Goal: Task Accomplishment & Management: Manage account settings

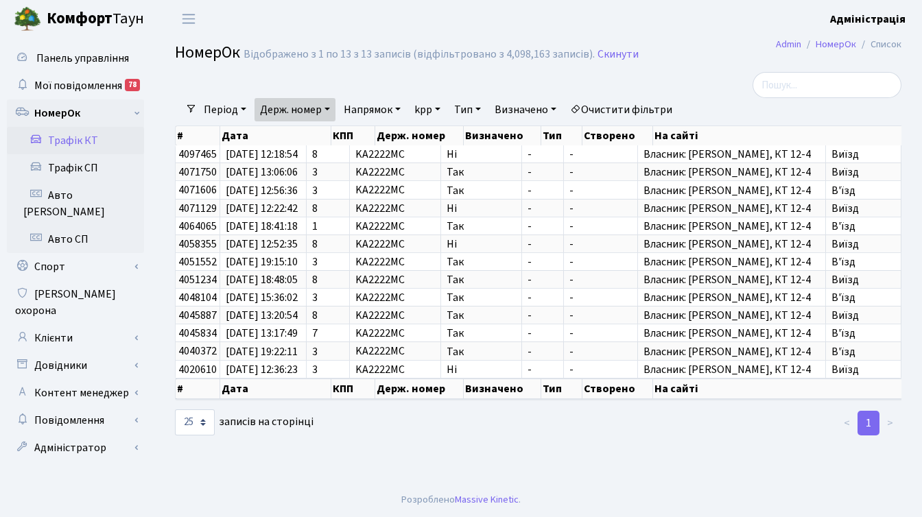
select select "25"
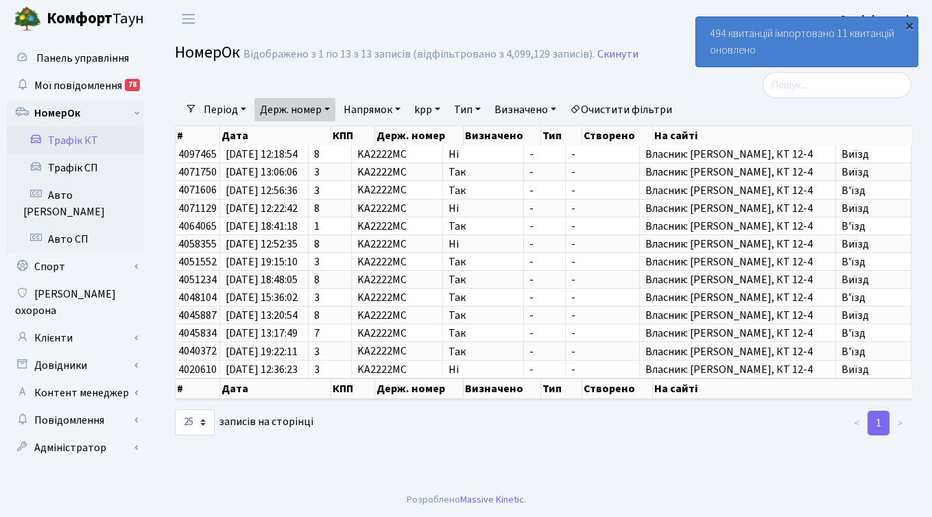
click at [909, 24] on div "×" at bounding box center [909, 26] width 14 height 14
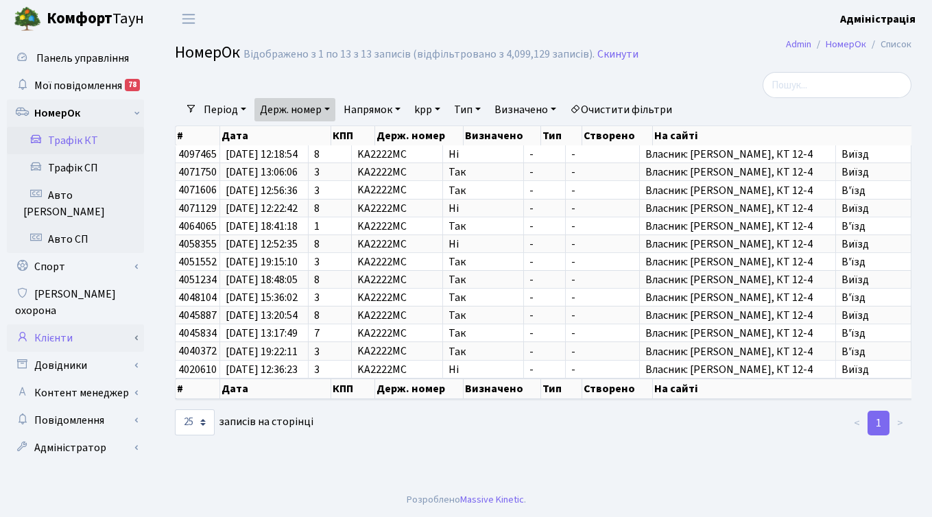
click at [66, 324] on link "Клієнти" at bounding box center [75, 337] width 137 height 27
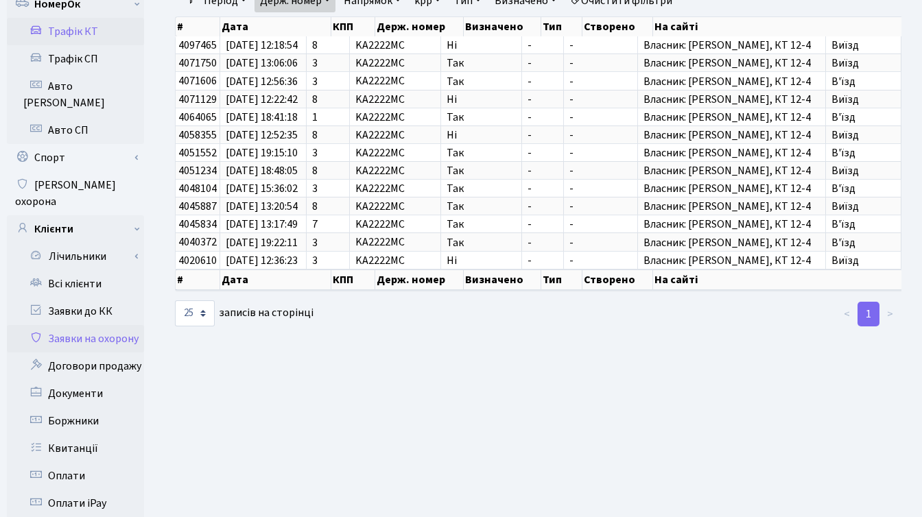
scroll to position [144, 0]
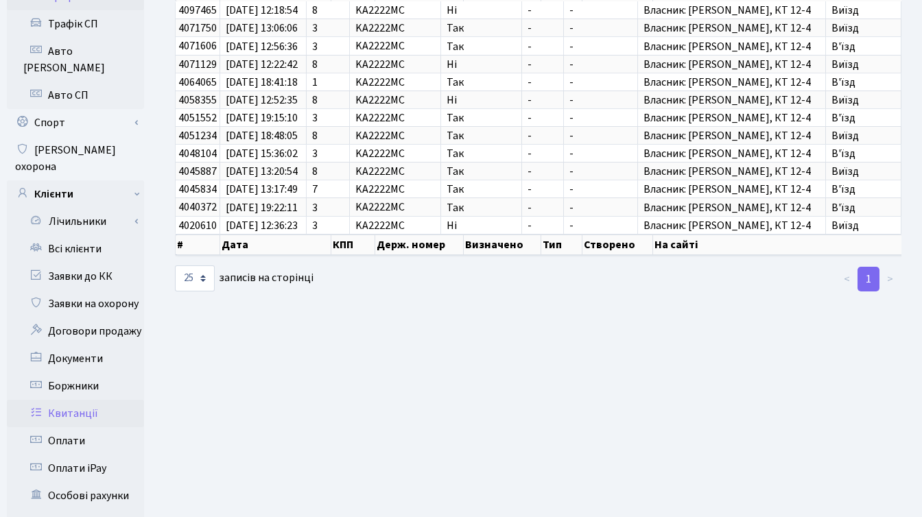
click at [81, 400] on link "Квитанції" at bounding box center [75, 413] width 137 height 27
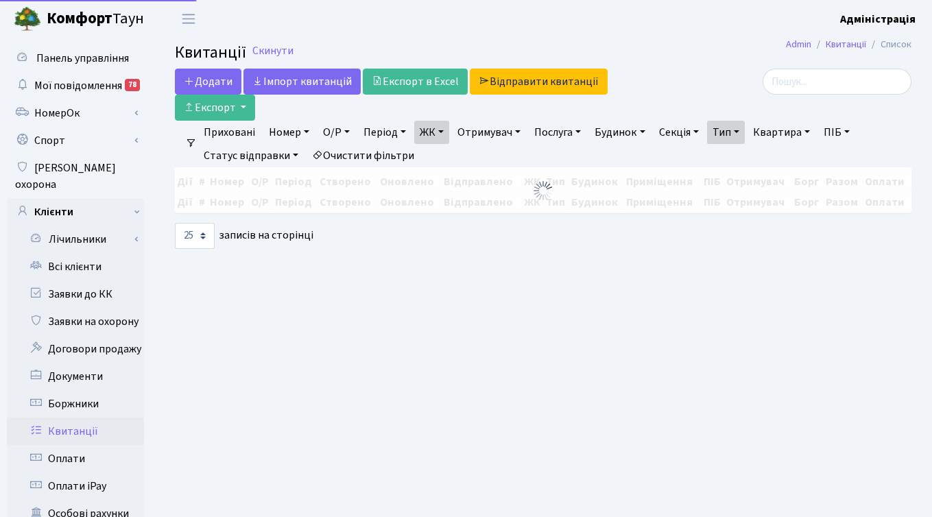
select select "25"
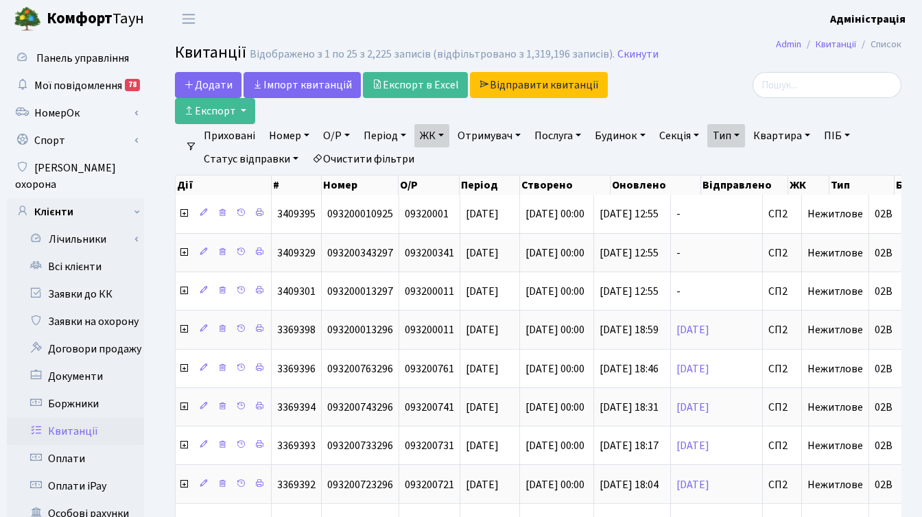
click at [385, 154] on link "Очистити фільтри" at bounding box center [363, 158] width 113 height 23
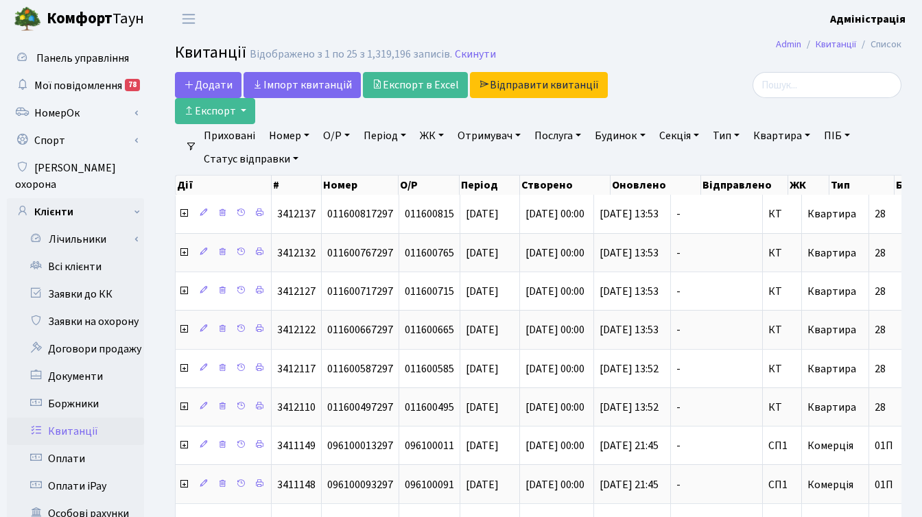
click at [433, 130] on link "ЖК" at bounding box center [431, 135] width 35 height 23
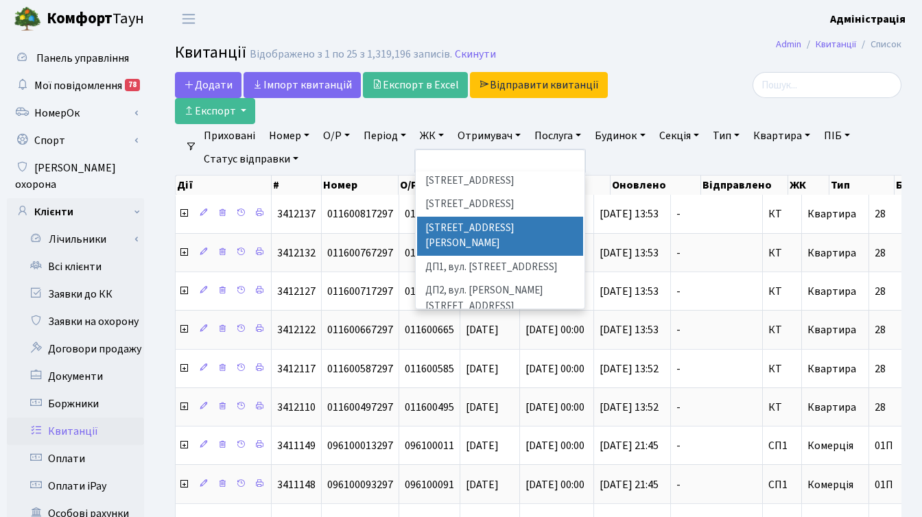
scroll to position [421, 0]
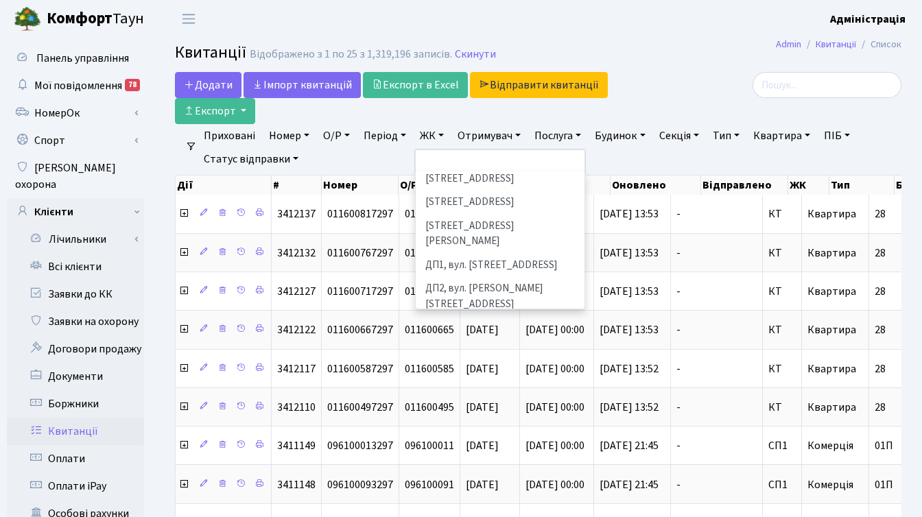
click at [489, 340] on li "ДП4, вул. [PERSON_NAME][STREET_ADDRESS]" at bounding box center [500, 352] width 166 height 24
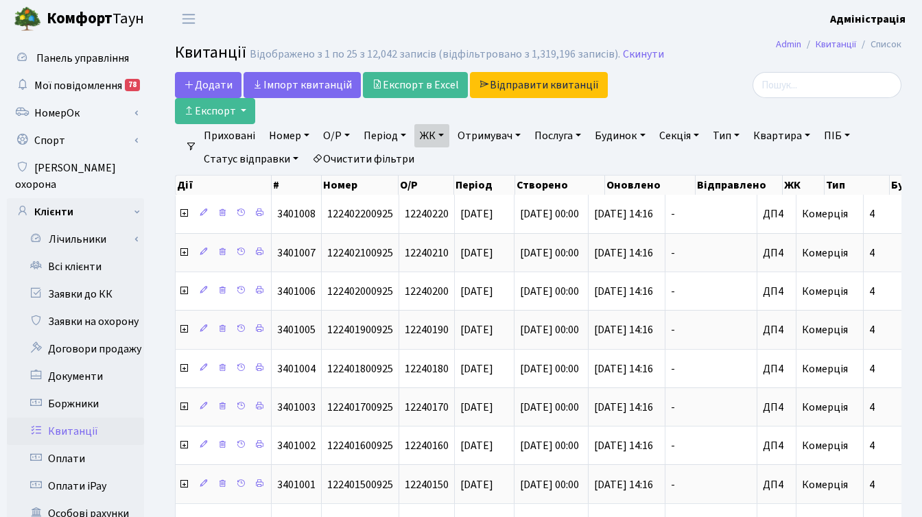
click at [380, 135] on link "Період" at bounding box center [384, 135] width 53 height 23
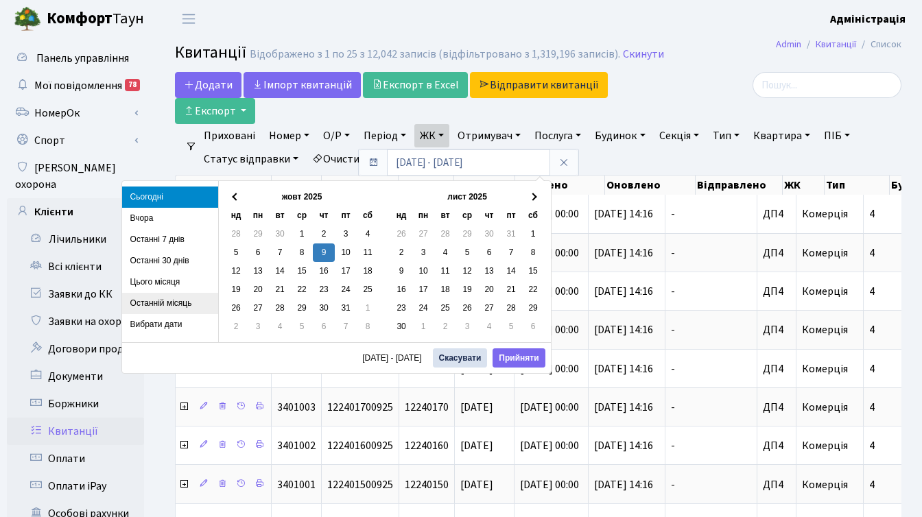
click at [189, 304] on li "Останній місяць" at bounding box center [170, 303] width 96 height 21
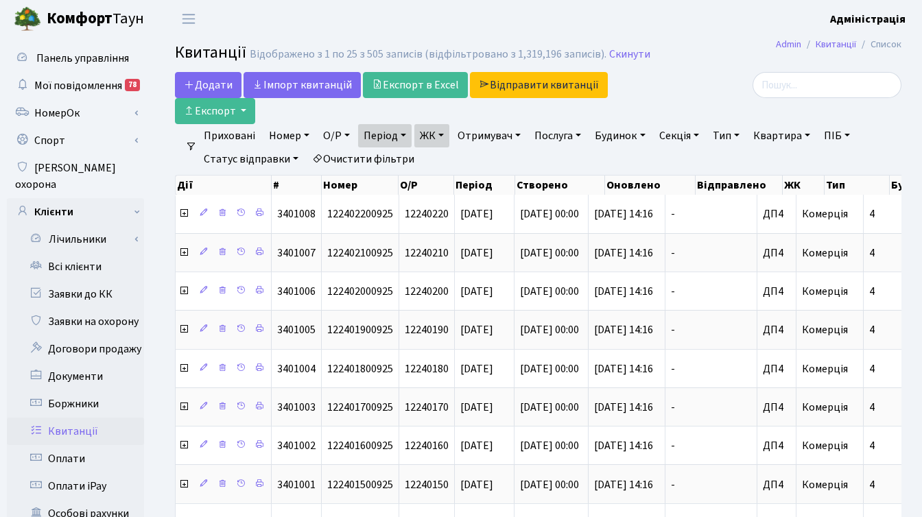
click at [657, 97] on div "Додати Iмпорт квитанцій Експорт в Excel Відправити квитанції Експорт" at bounding box center [414, 98] width 498 height 52
click at [448, 132] on link "ЖК" at bounding box center [431, 135] width 35 height 23
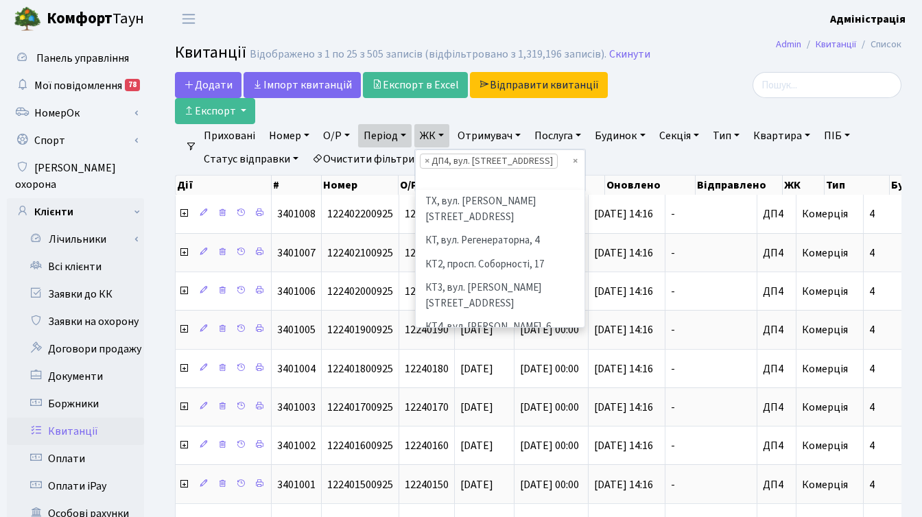
scroll to position [473, 0]
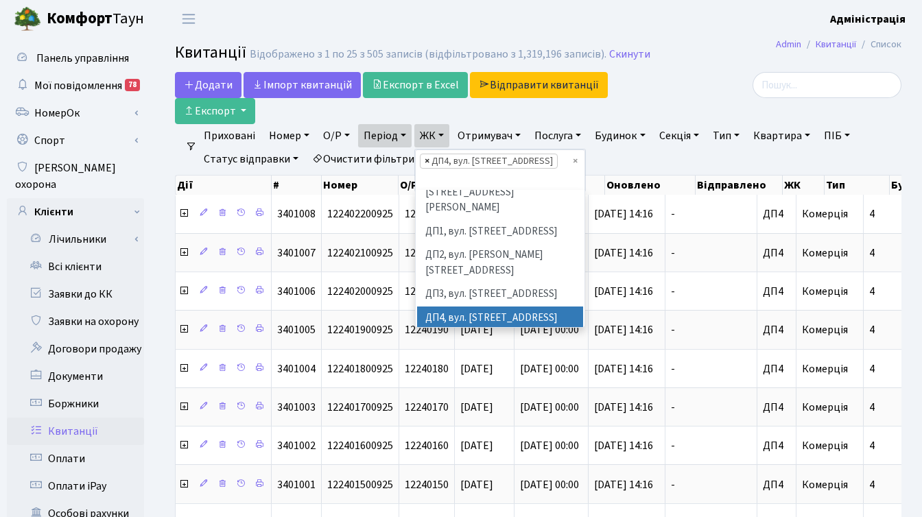
click at [429, 160] on span "×" at bounding box center [426, 161] width 5 height 14
select select
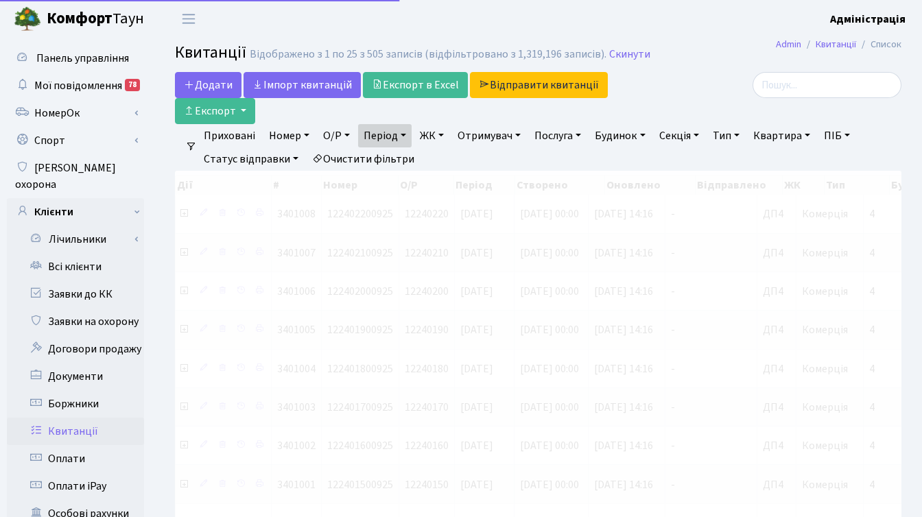
click at [438, 136] on link "ЖК" at bounding box center [431, 135] width 35 height 23
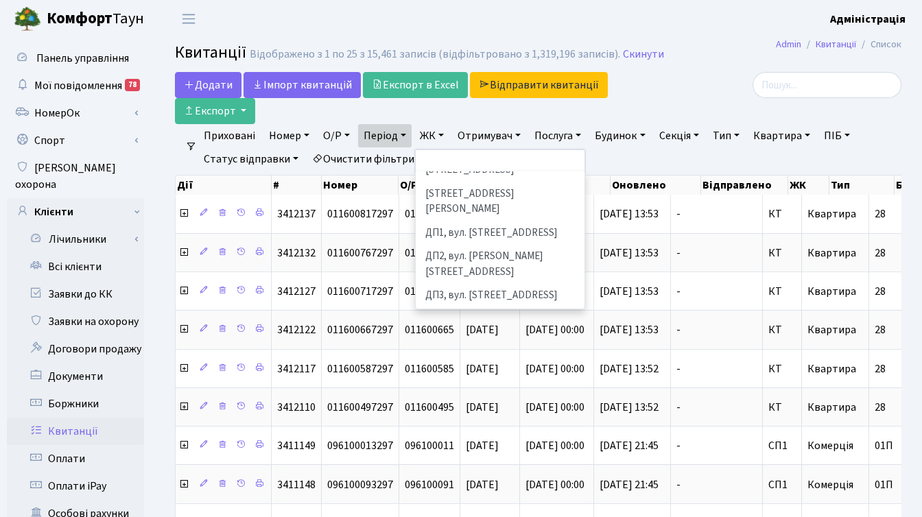
scroll to position [481, 0]
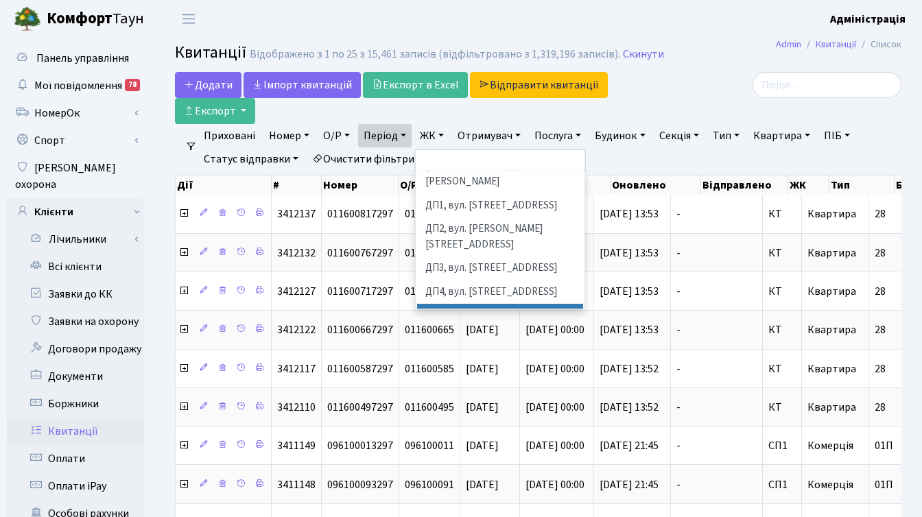
click at [470, 304] on li "ДП5, вул. [PERSON_NAME][STREET_ADDRESS]" at bounding box center [500, 323] width 166 height 39
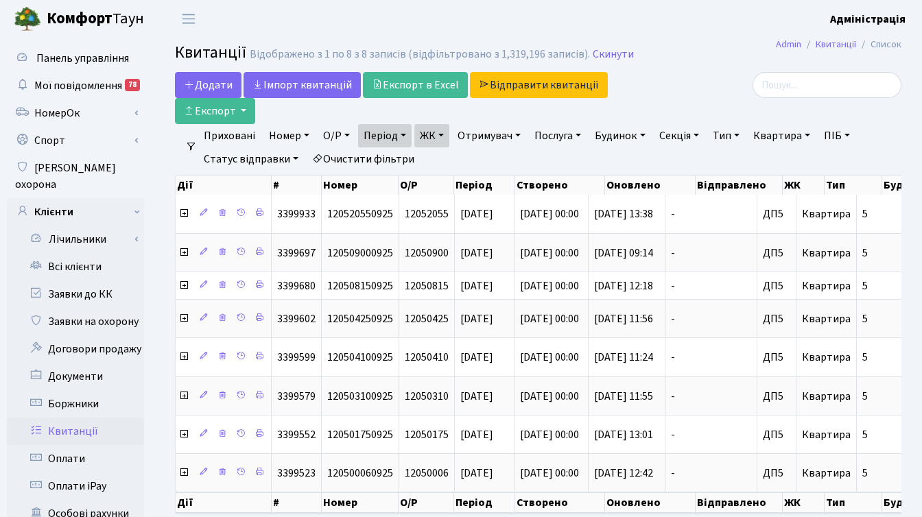
click at [403, 134] on link "Період" at bounding box center [384, 135] width 53 height 23
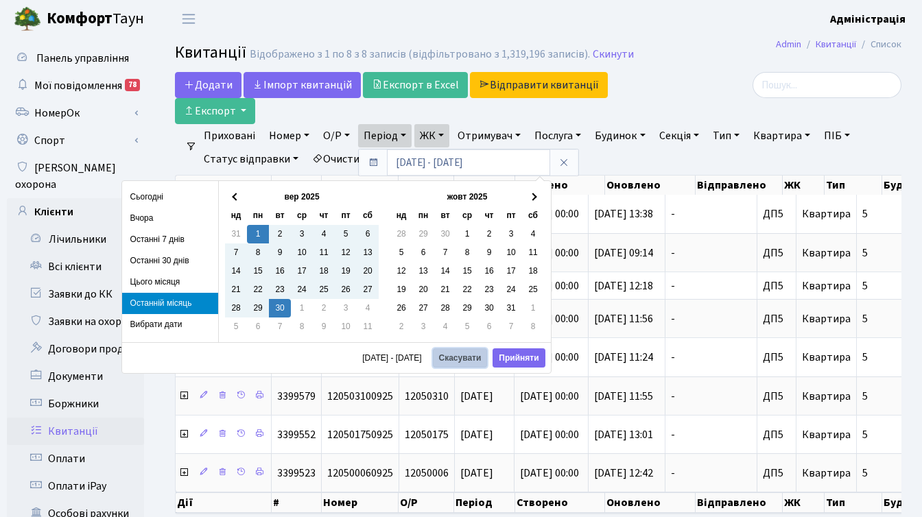
click at [455, 359] on button "Скасувати" at bounding box center [460, 357] width 55 height 19
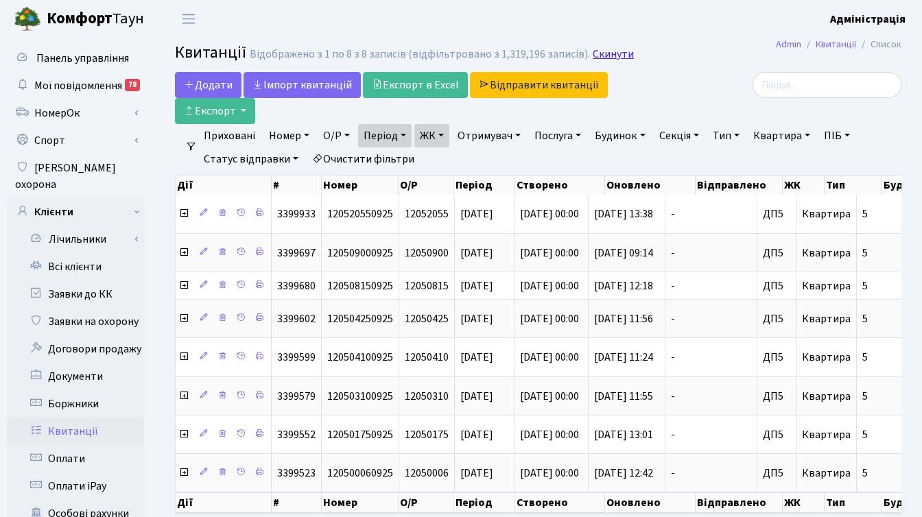
click at [614, 53] on link "Скинути" at bounding box center [612, 54] width 41 height 13
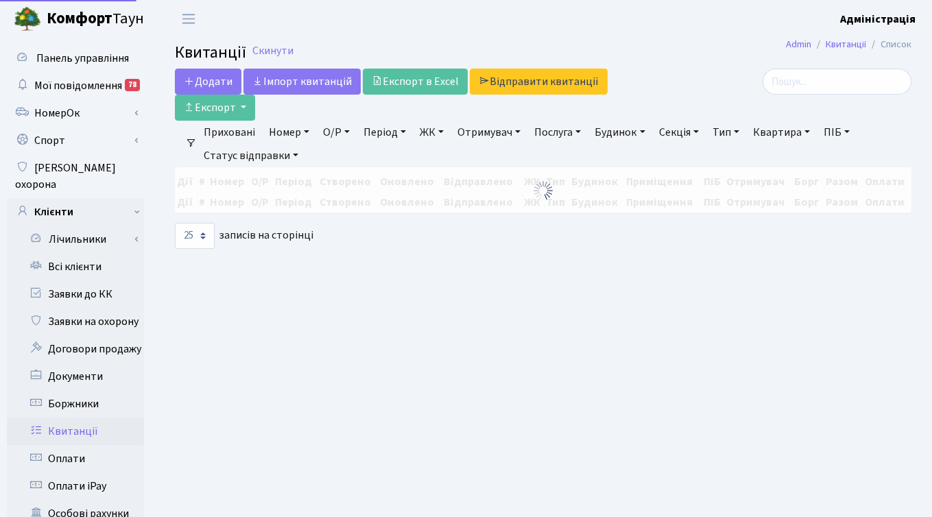
select select
select select "25"
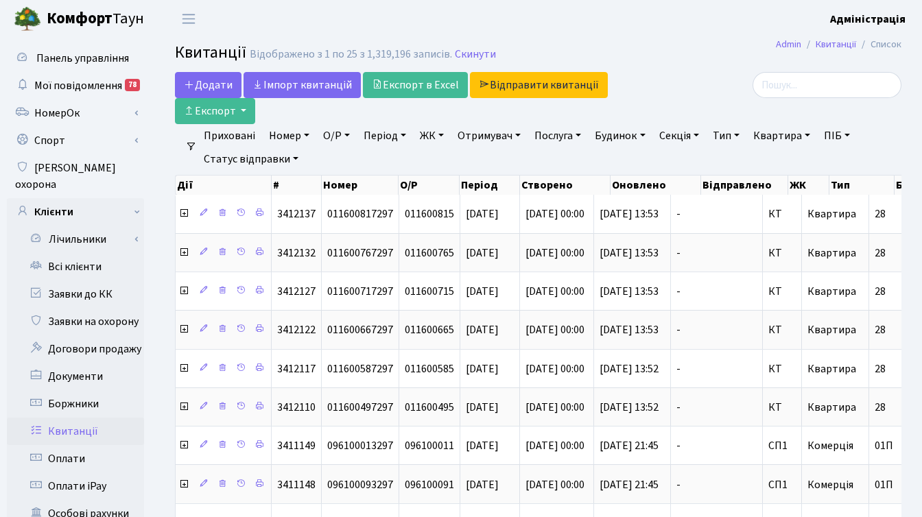
click at [436, 134] on link "ЖК" at bounding box center [431, 135] width 35 height 23
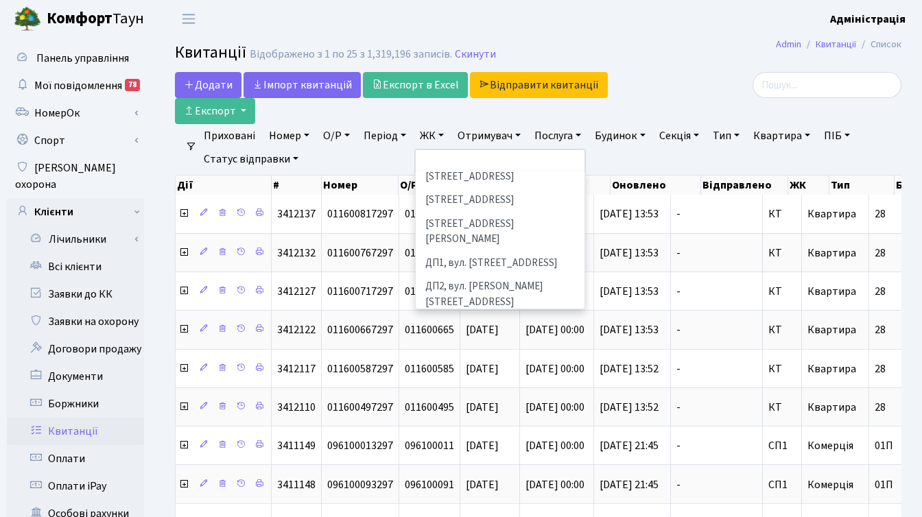
scroll to position [424, 0]
click at [461, 361] on li "ДП5, вул. [PERSON_NAME][STREET_ADDRESS]" at bounding box center [500, 380] width 166 height 39
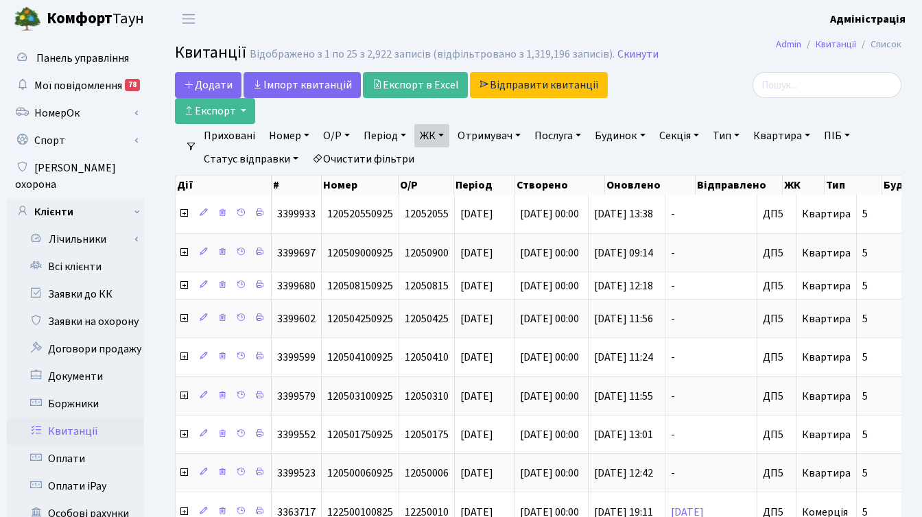
click at [381, 137] on link "Період" at bounding box center [384, 135] width 53 height 23
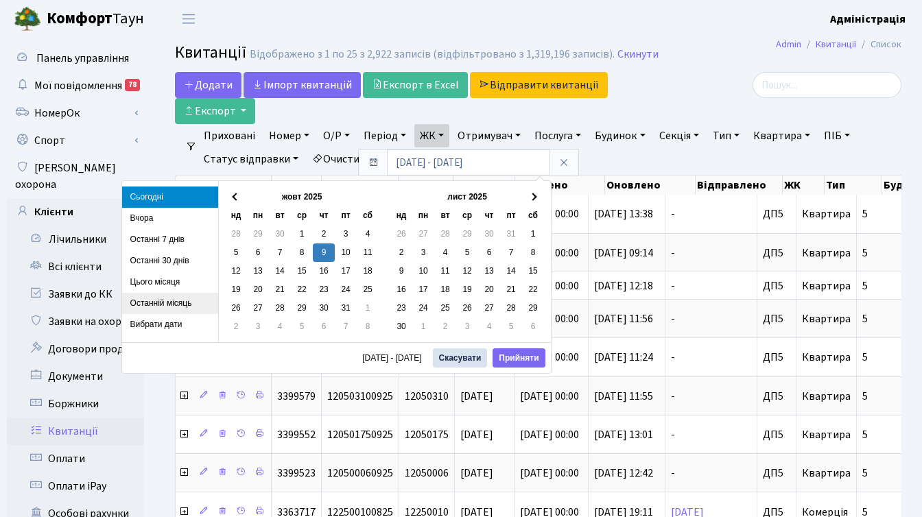
click at [156, 302] on li "Останній місяць" at bounding box center [170, 303] width 96 height 21
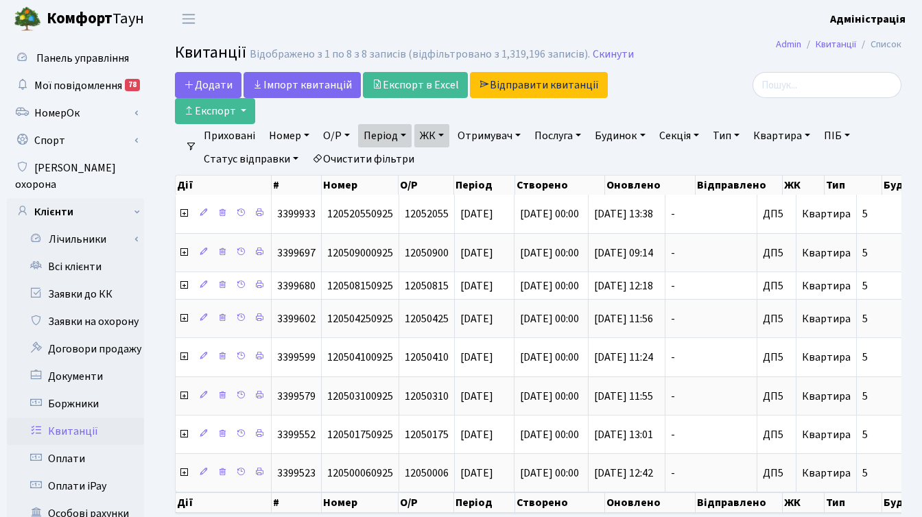
click at [405, 134] on link "Період" at bounding box center [384, 135] width 53 height 23
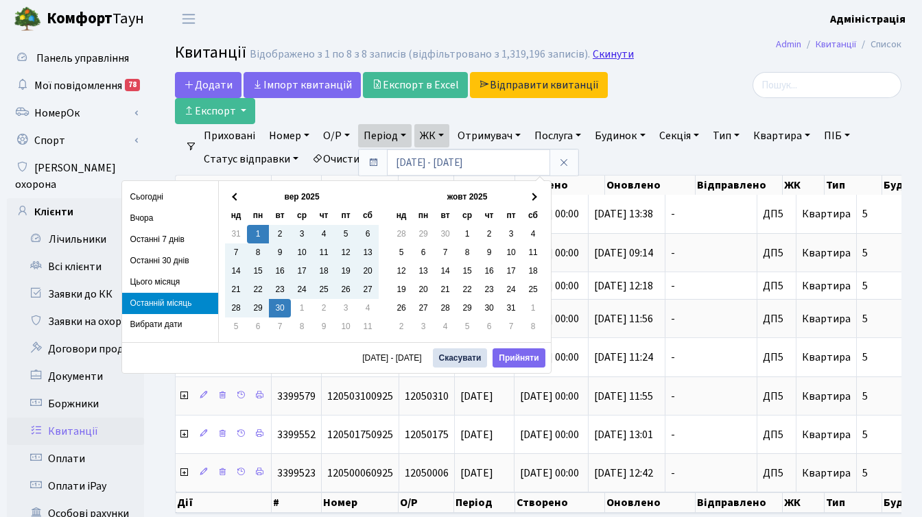
click at [608, 50] on link "Скинути" at bounding box center [612, 54] width 41 height 13
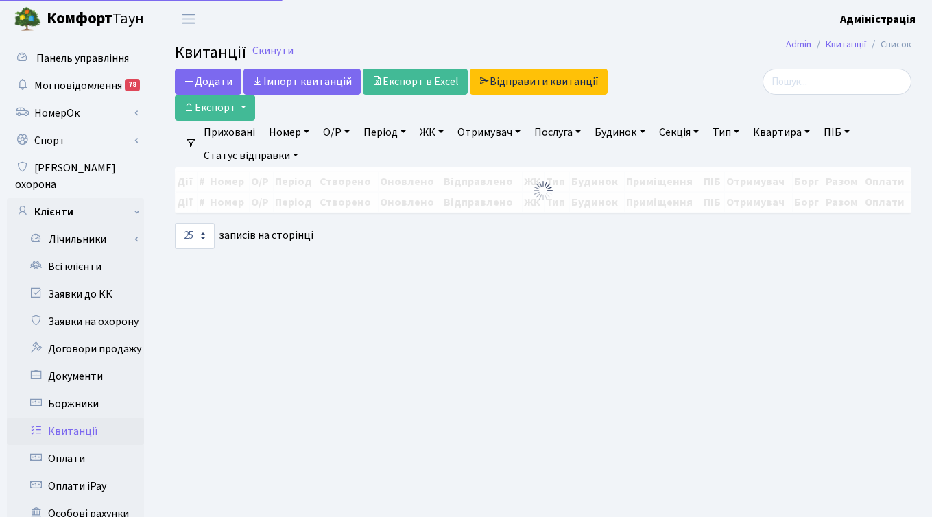
select select
select select "25"
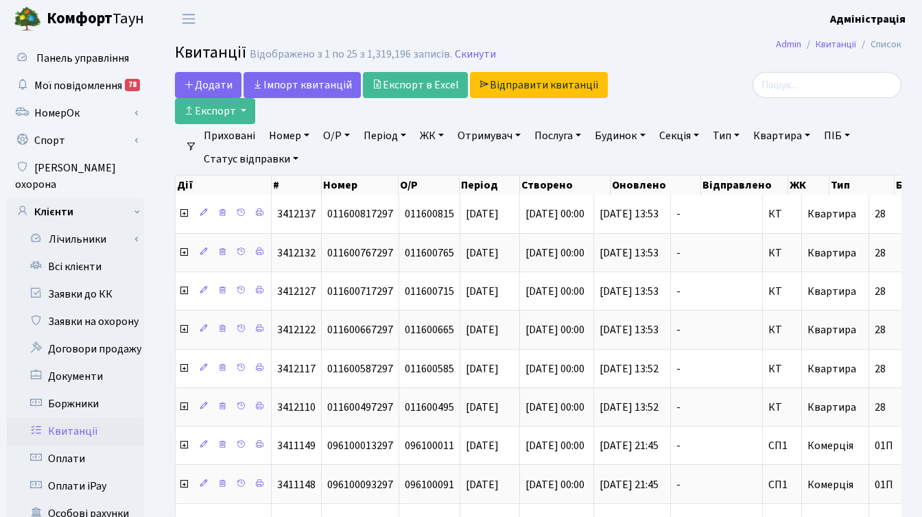
click at [443, 131] on link "ЖК" at bounding box center [431, 135] width 35 height 23
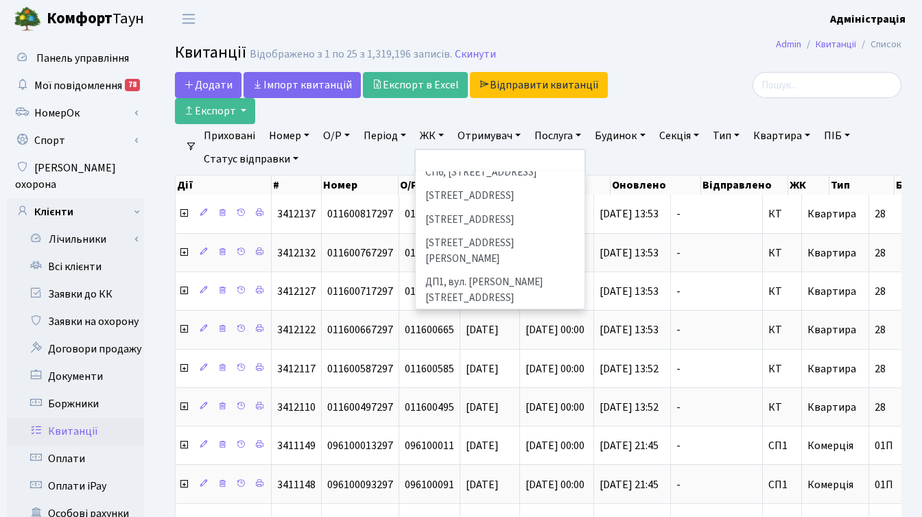
scroll to position [449, 0]
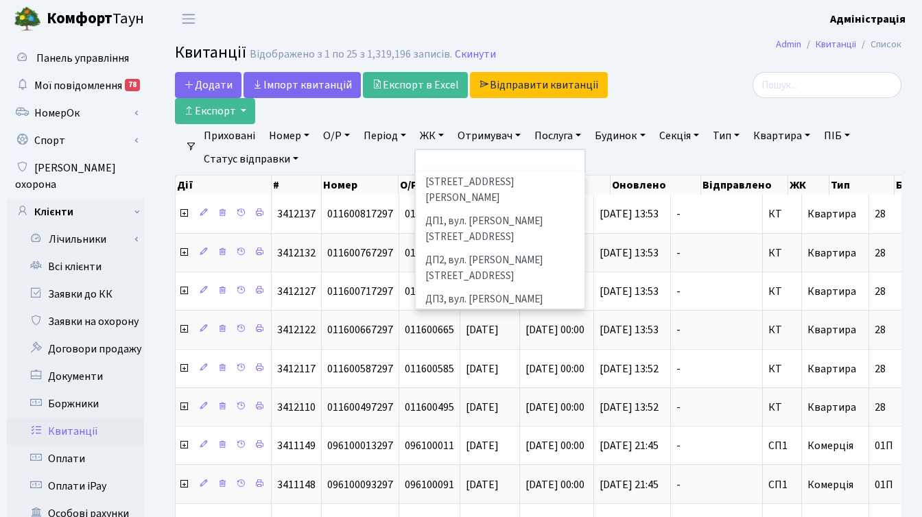
click at [481, 366] on li "ДП5, вул. [PERSON_NAME][STREET_ADDRESS]" at bounding box center [500, 385] width 166 height 39
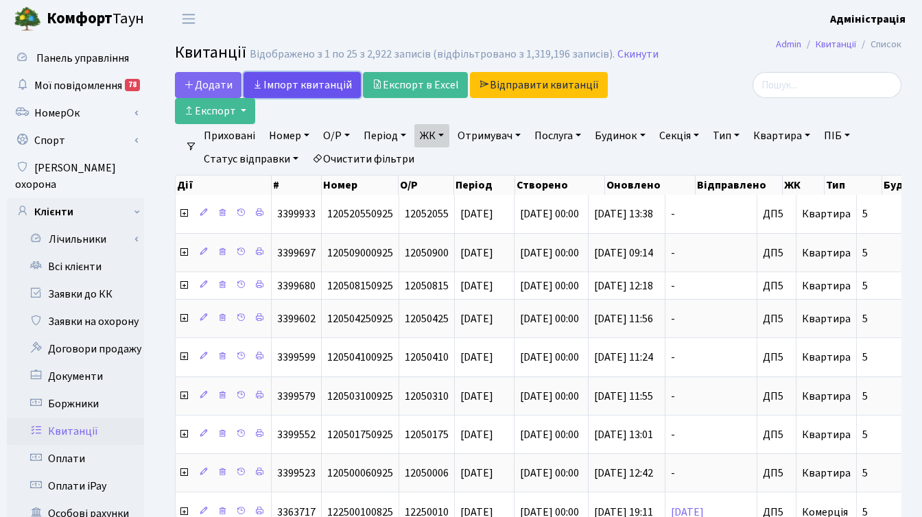
click at [286, 84] on link "Iмпорт квитанцій" at bounding box center [301, 85] width 117 height 26
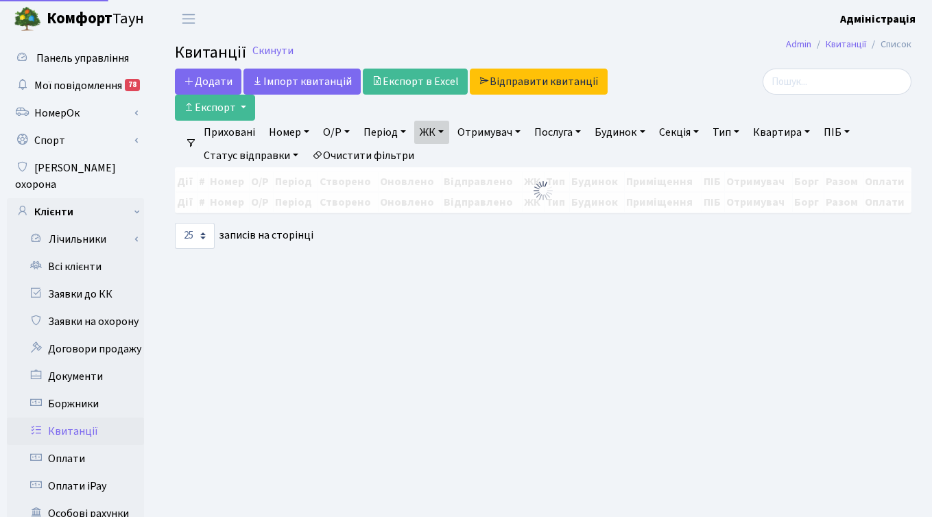
select select "25"
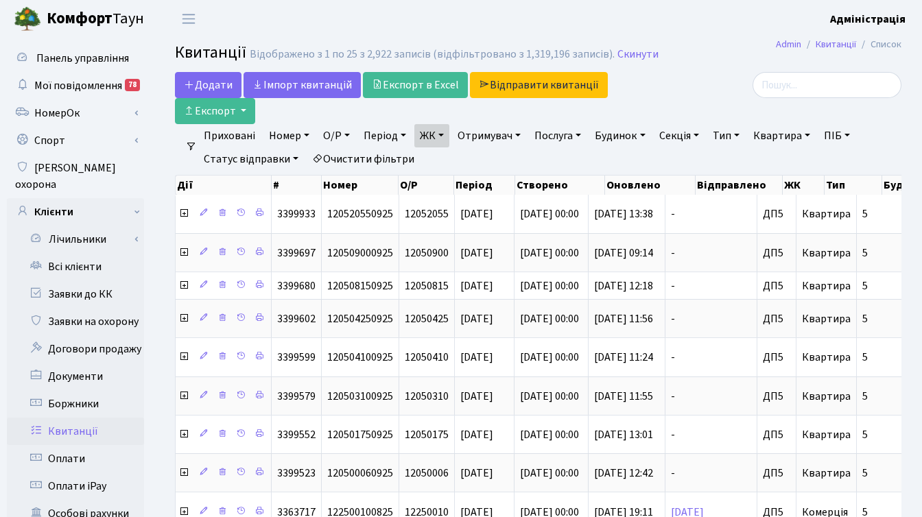
click at [676, 108] on div at bounding box center [786, 98] width 249 height 52
click at [720, 90] on div at bounding box center [787, 85] width 228 height 26
click at [704, 58] on h2 "Квитанції Відображено з 1 по 25 з 2,922 записів (відфільтровано з 1,319,196 зап…" at bounding box center [538, 54] width 726 height 23
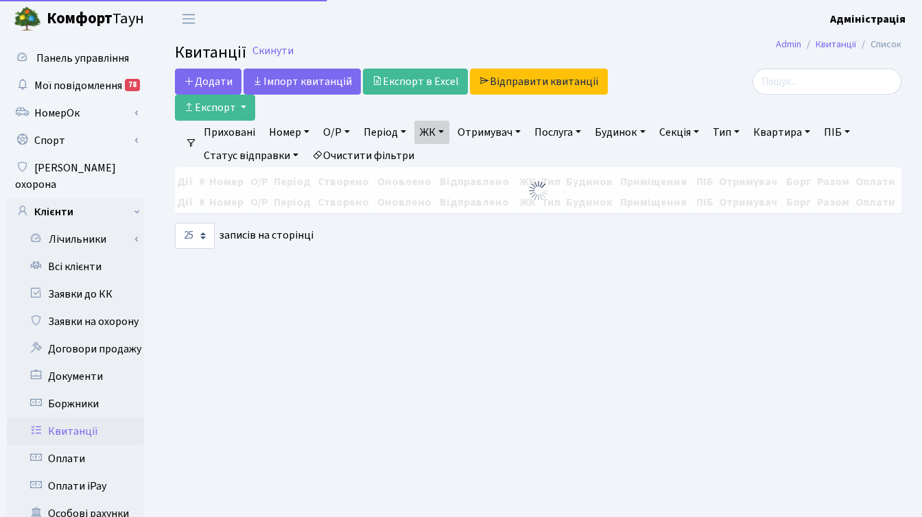
select select "25"
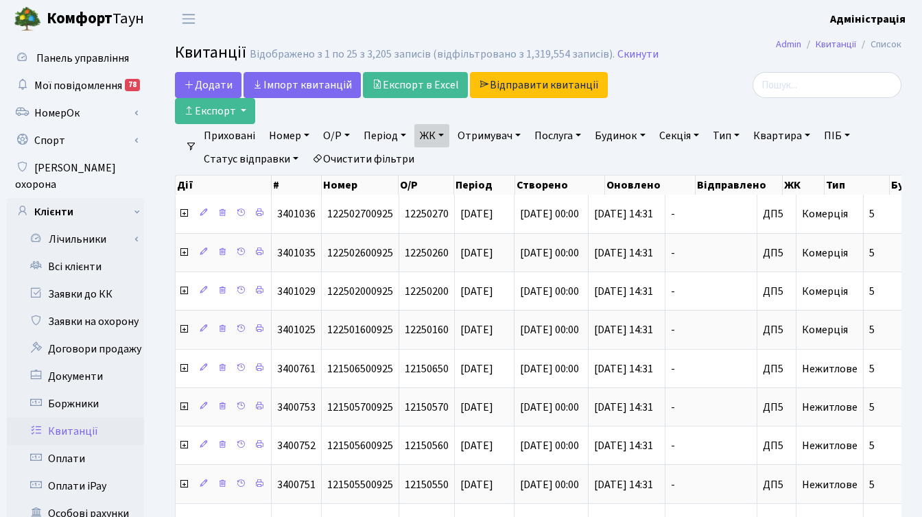
click at [386, 135] on link "Період" at bounding box center [384, 135] width 53 height 23
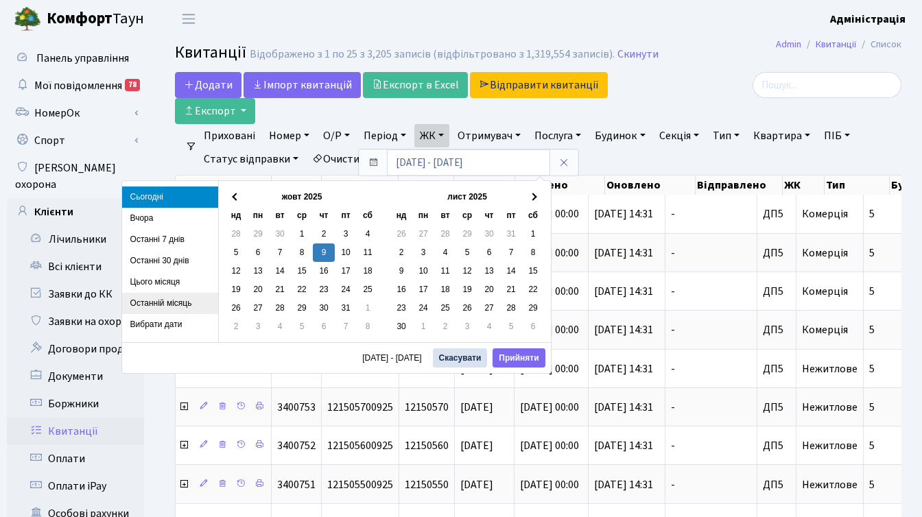
click at [162, 303] on li "Останній місяць" at bounding box center [170, 303] width 96 height 21
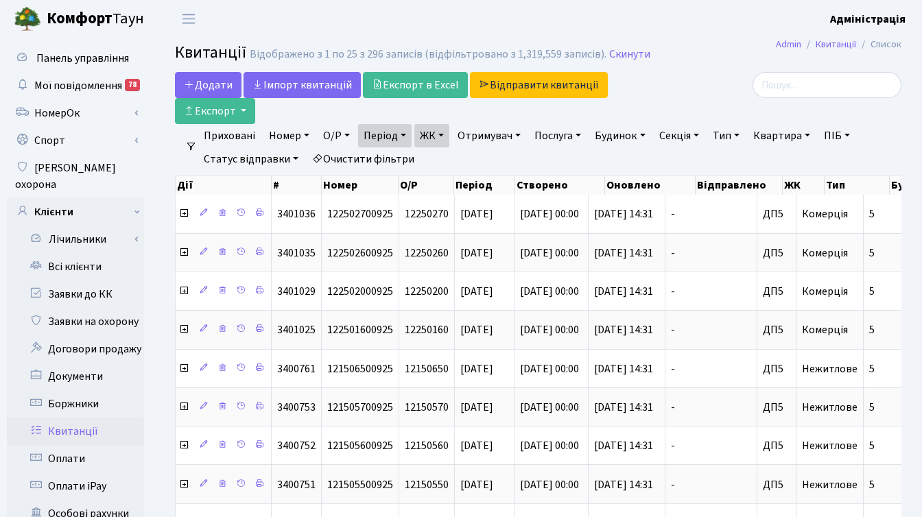
click at [671, 97] on div at bounding box center [786, 98] width 249 height 52
click at [637, 93] on div "Додати Iмпорт квитанцій Експорт в Excel Відправити квитанції Експорт" at bounding box center [413, 98] width 477 height 52
click at [660, 102] on div "Додати Iмпорт квитанцій Експорт в Excel Відправити квитанції Експорт" at bounding box center [414, 98] width 498 height 52
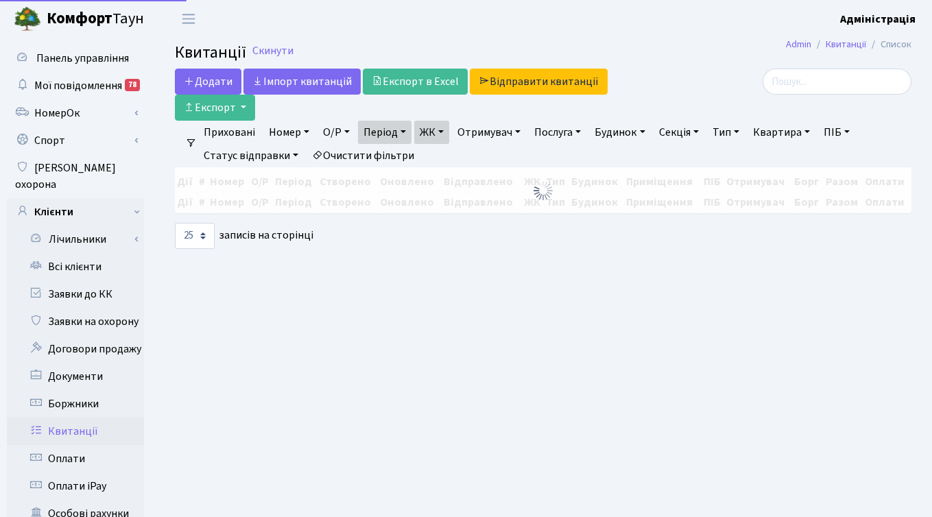
select select "25"
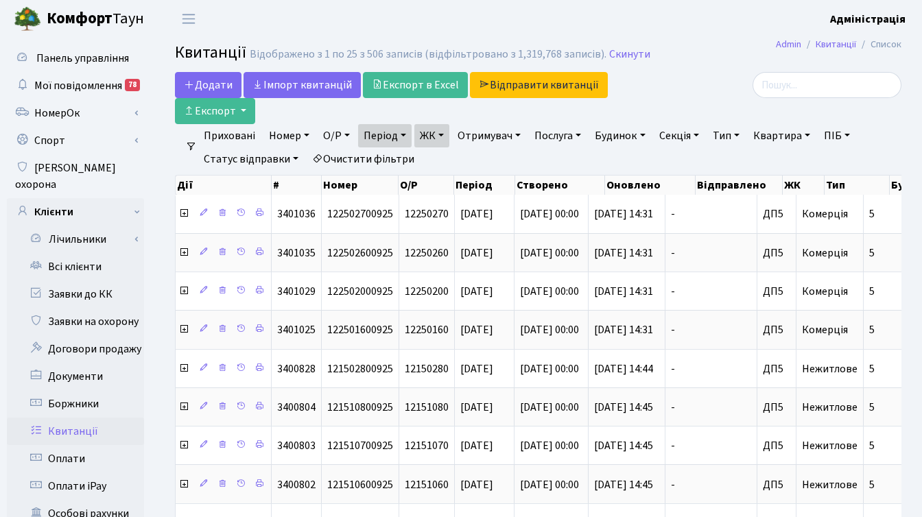
click at [446, 136] on link "ЖК" at bounding box center [431, 135] width 35 height 23
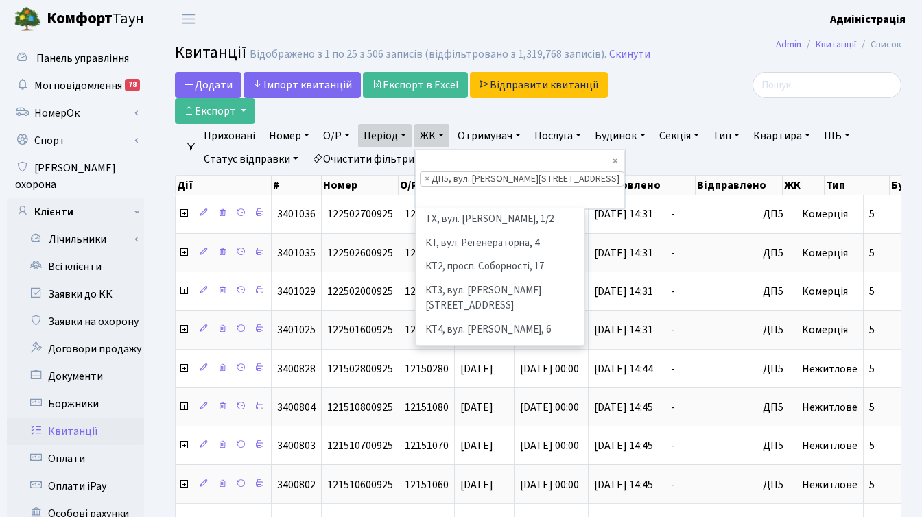
scroll to position [473, 0]
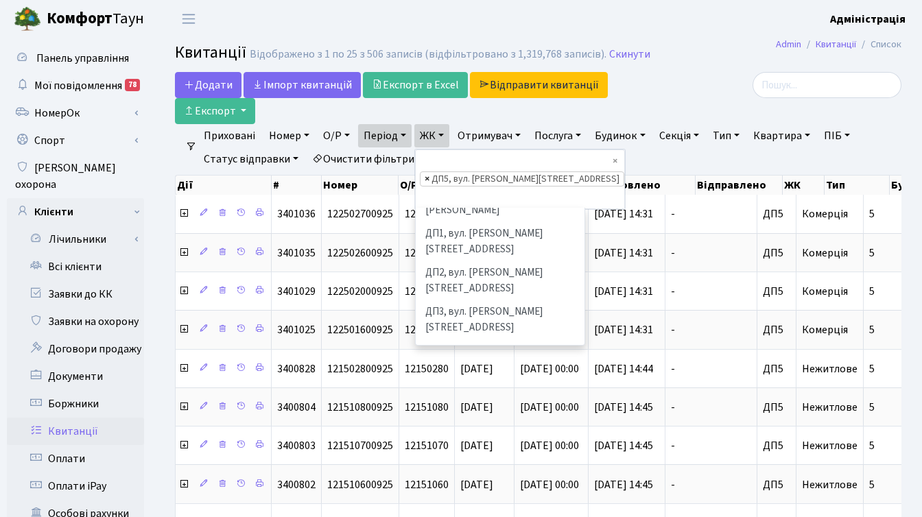
click at [428, 172] on span "×" at bounding box center [426, 179] width 5 height 14
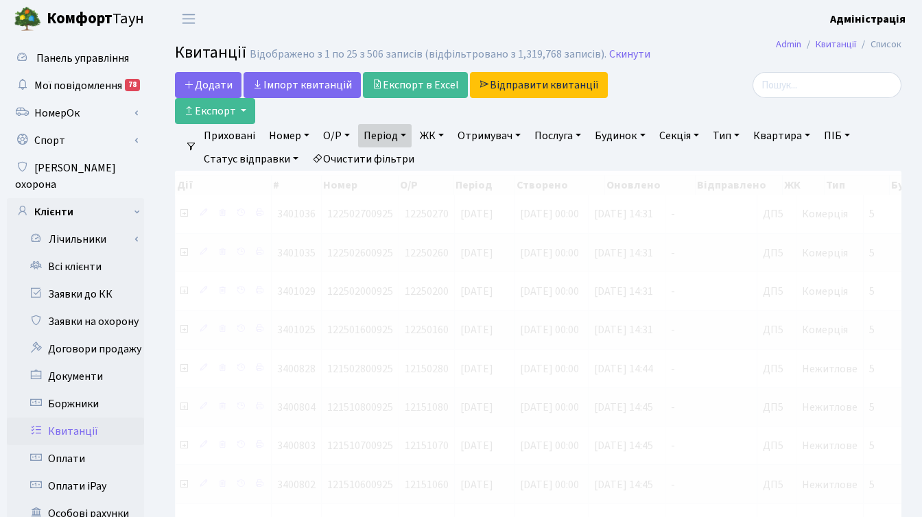
click at [444, 134] on link "ЖК" at bounding box center [431, 135] width 35 height 23
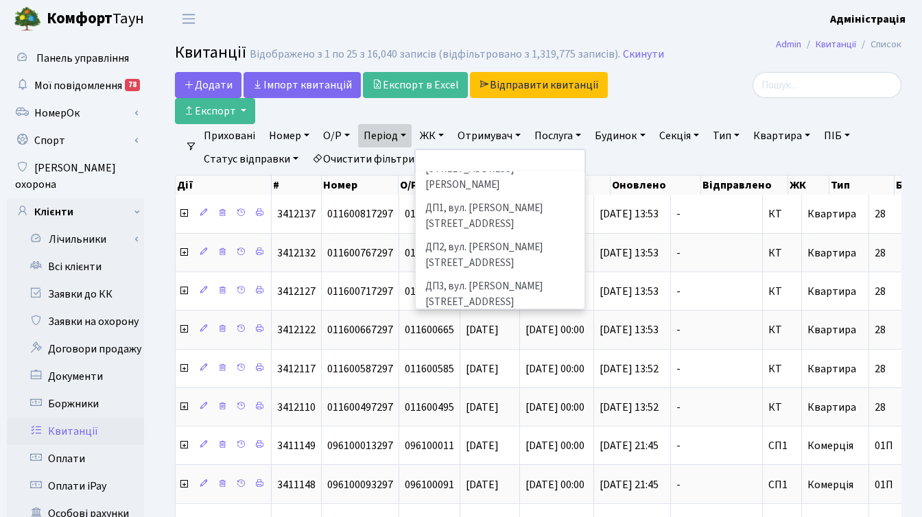
scroll to position [464, 0]
click at [489, 391] on li "ДП6, вул. [PERSON_NAME], 2" at bounding box center [500, 403] width 166 height 24
select select "341"
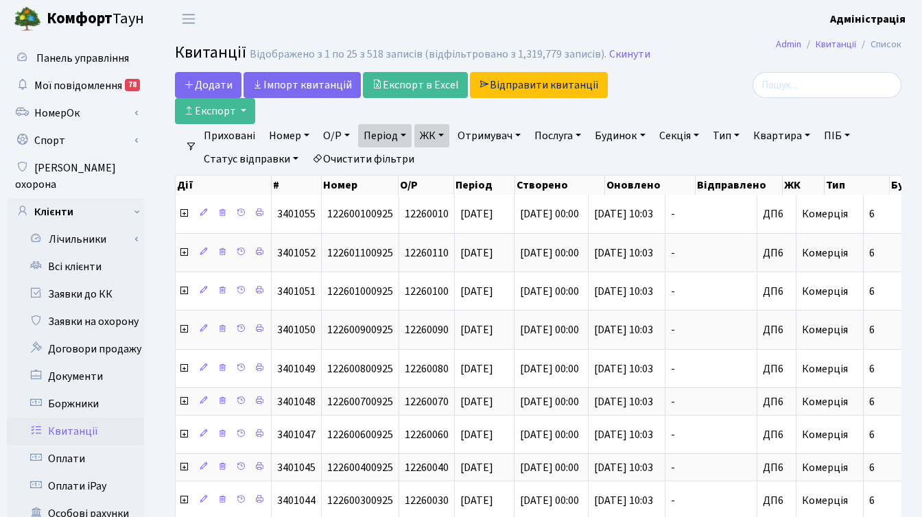
click at [440, 135] on link "ЖК" at bounding box center [431, 135] width 35 height 23
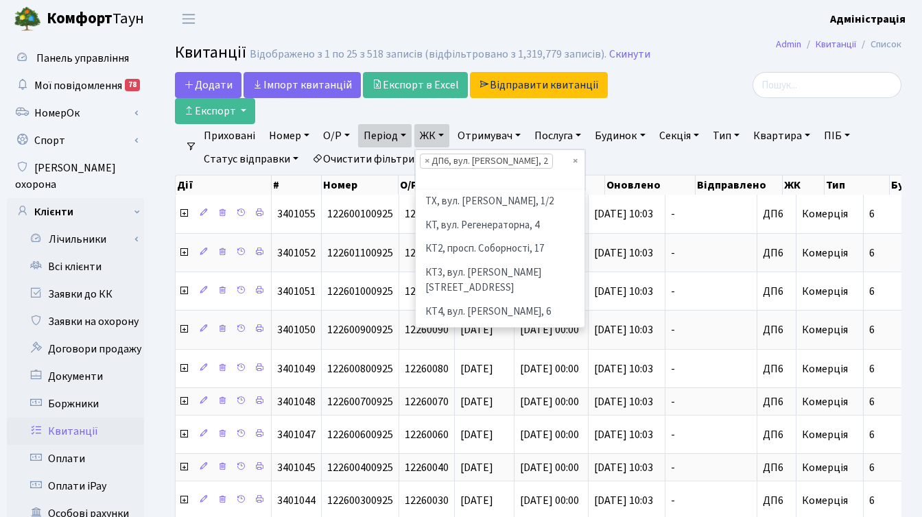
scroll to position [520, 0]
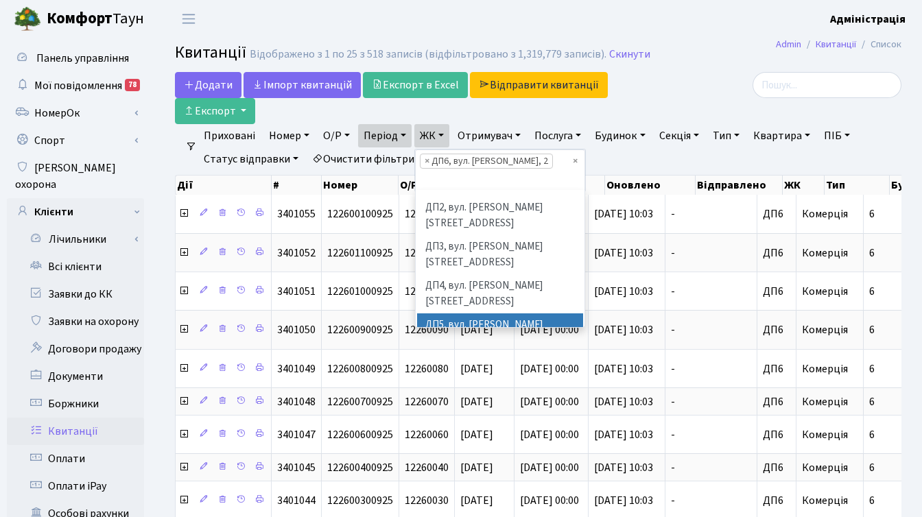
click at [475, 313] on li "ДП5, вул. [PERSON_NAME][STREET_ADDRESS]" at bounding box center [500, 332] width 166 height 39
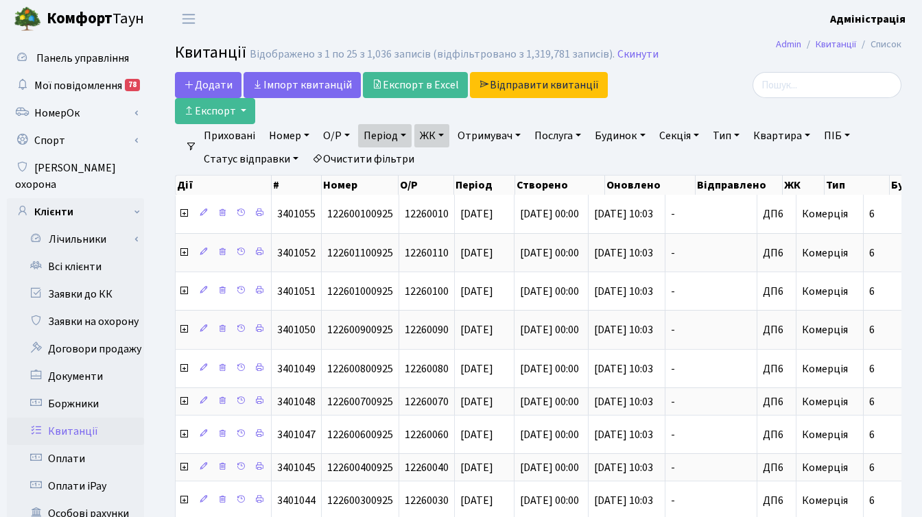
click at [435, 134] on link "ЖК" at bounding box center [431, 135] width 35 height 23
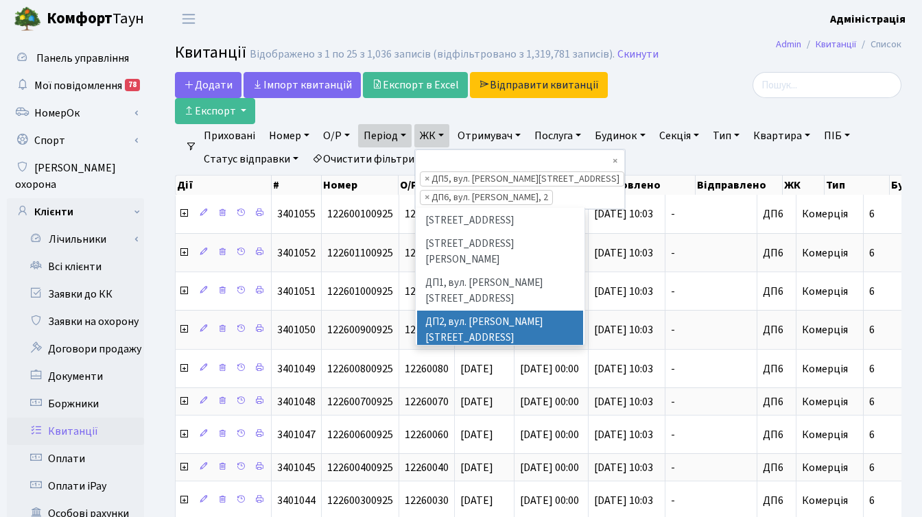
scroll to position [357, 0]
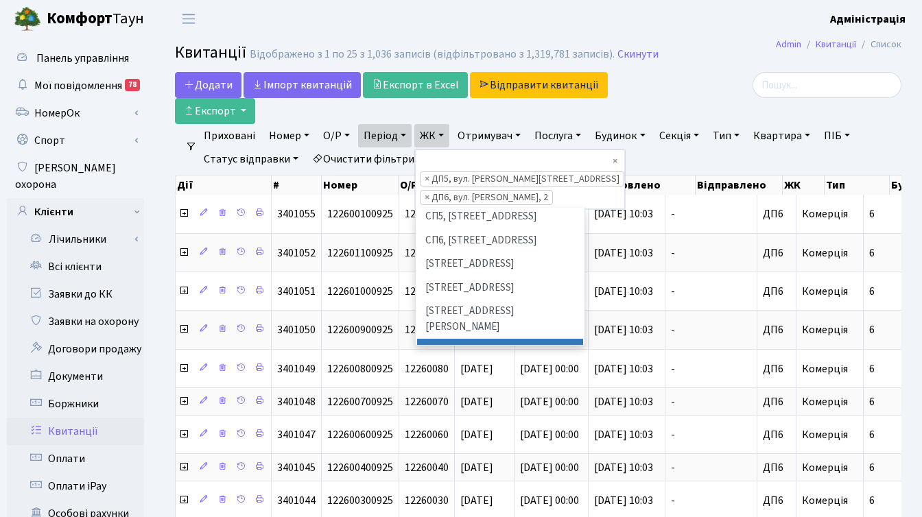
click at [484, 339] on li "ДП1, вул. [PERSON_NAME][STREET_ADDRESS]" at bounding box center [500, 358] width 166 height 39
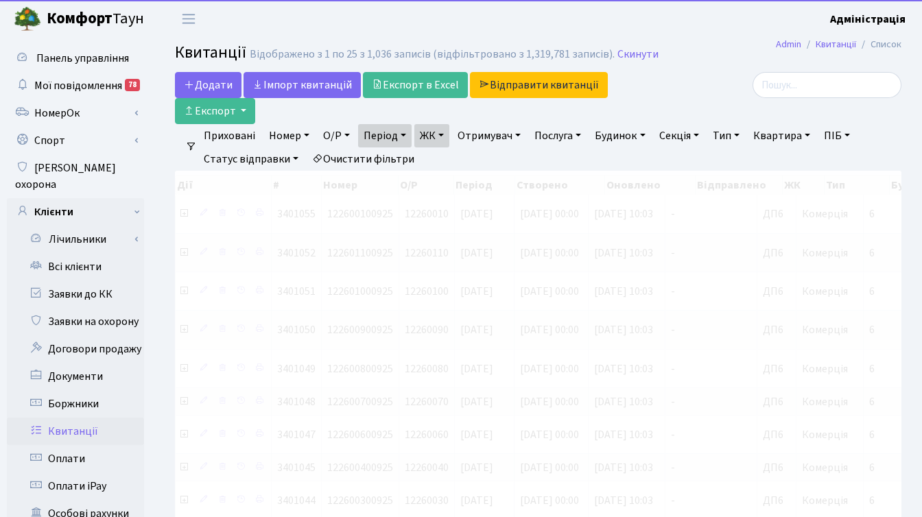
click at [435, 139] on link "ЖК" at bounding box center [431, 135] width 35 height 23
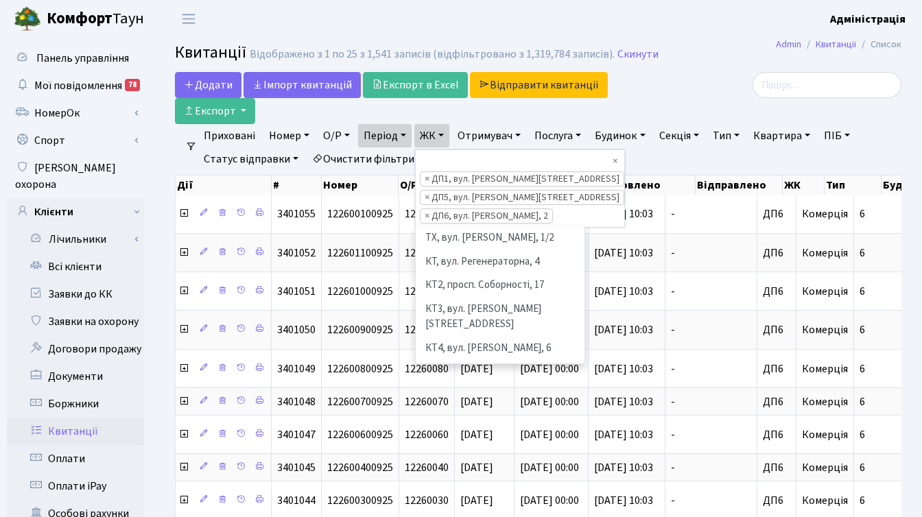
scroll to position [403, 0]
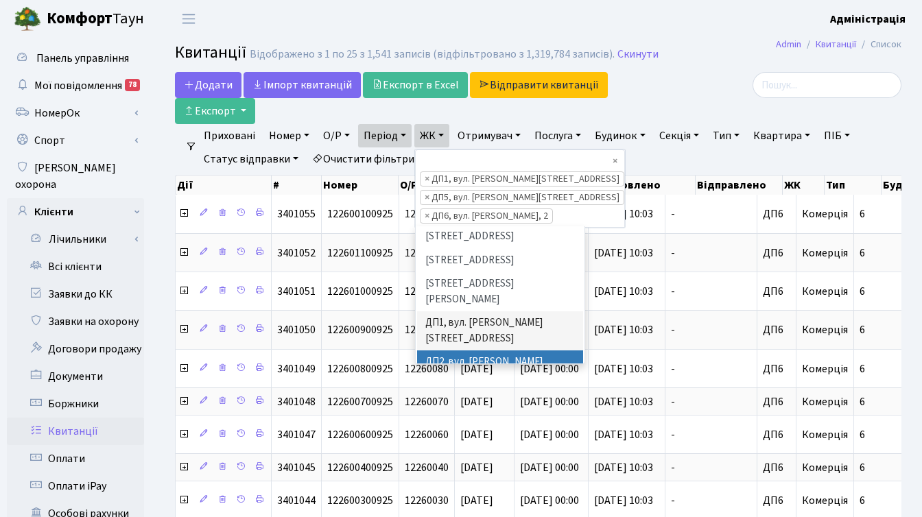
click at [479, 350] on li "ДП2, вул. [PERSON_NAME][STREET_ADDRESS]" at bounding box center [500, 369] width 166 height 39
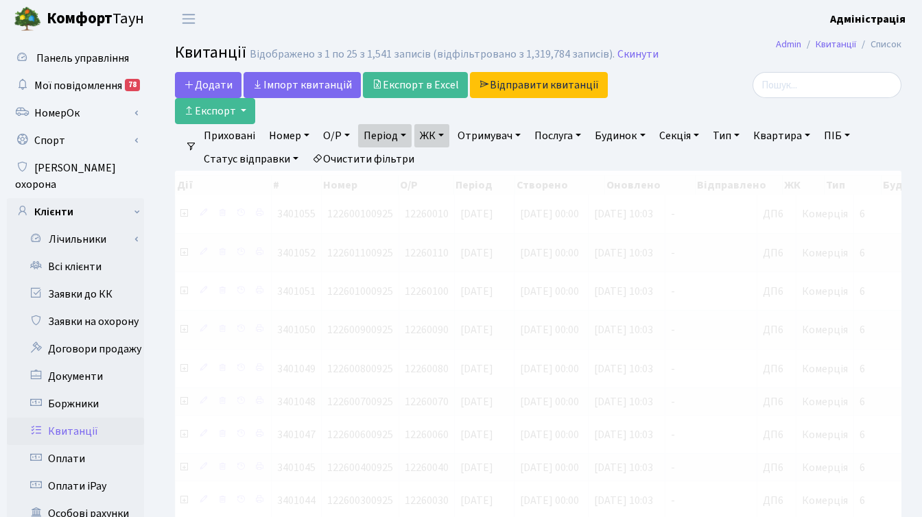
click at [436, 141] on link "ЖК" at bounding box center [431, 135] width 35 height 23
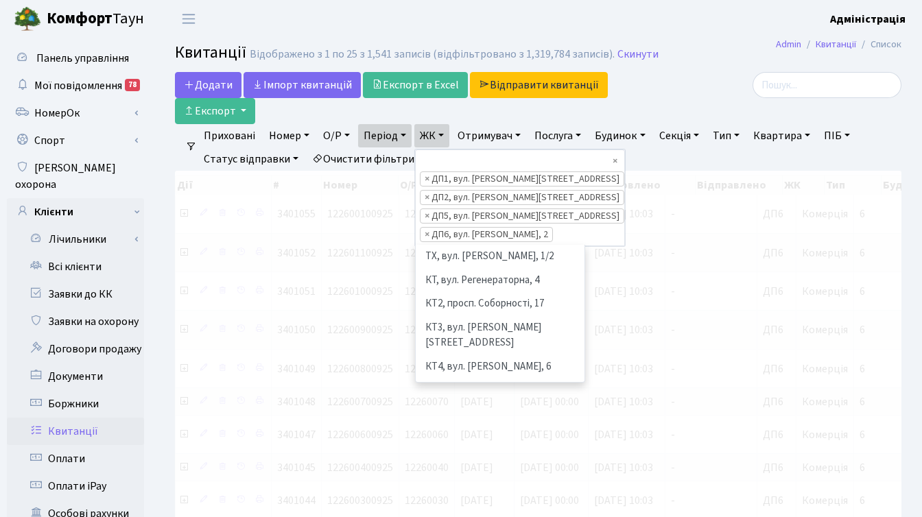
scroll to position [426, 0]
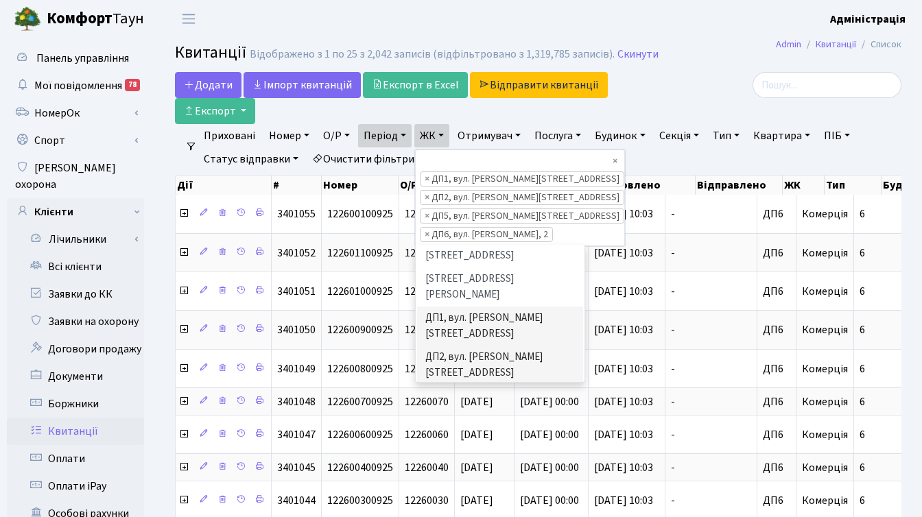
click at [478, 385] on li "ДП3, вул. [PERSON_NAME][STREET_ADDRESS]" at bounding box center [500, 404] width 166 height 39
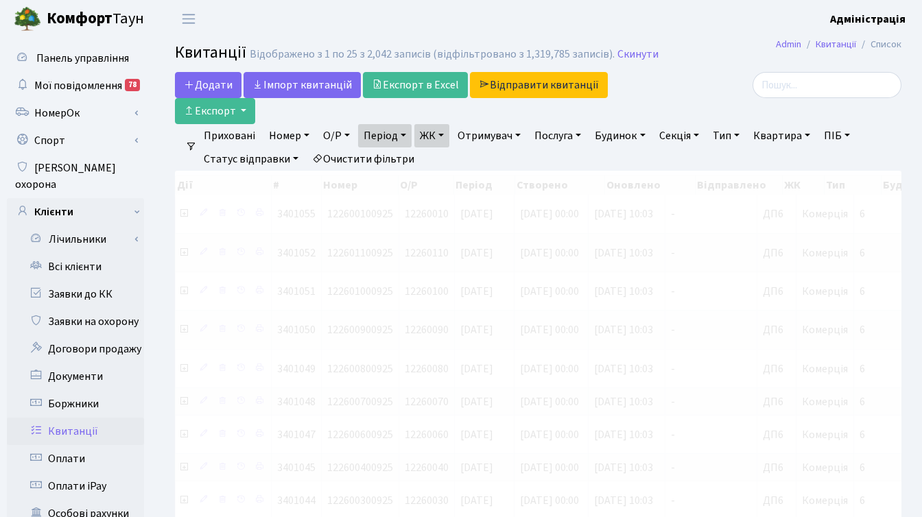
click at [438, 131] on link "ЖК" at bounding box center [431, 135] width 35 height 23
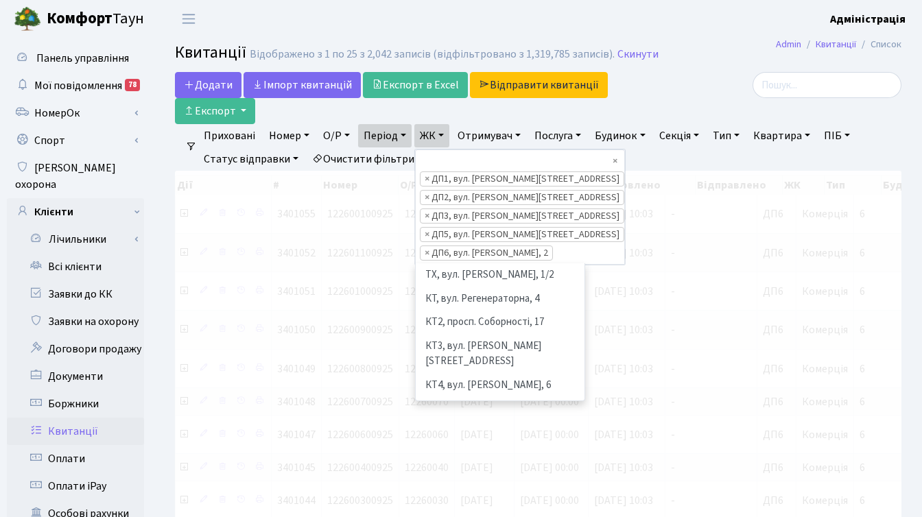
scroll to position [379, 0]
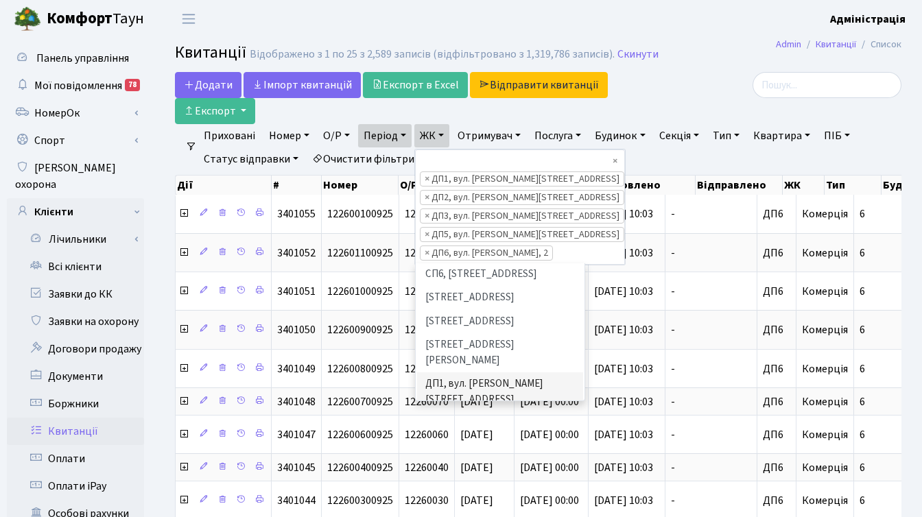
click at [499, 490] on li "ДП4, вул. [PERSON_NAME][STREET_ADDRESS]" at bounding box center [500, 509] width 166 height 39
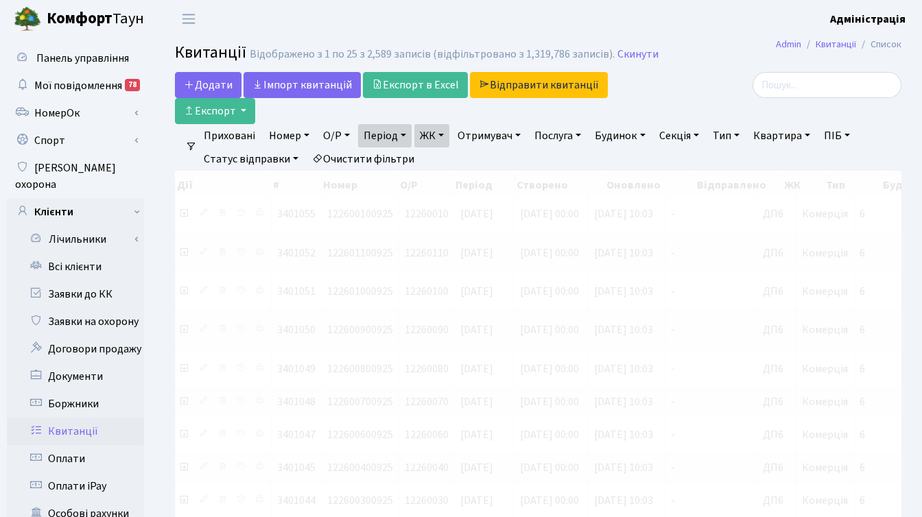
click at [437, 138] on link "ЖК" at bounding box center [431, 135] width 35 height 23
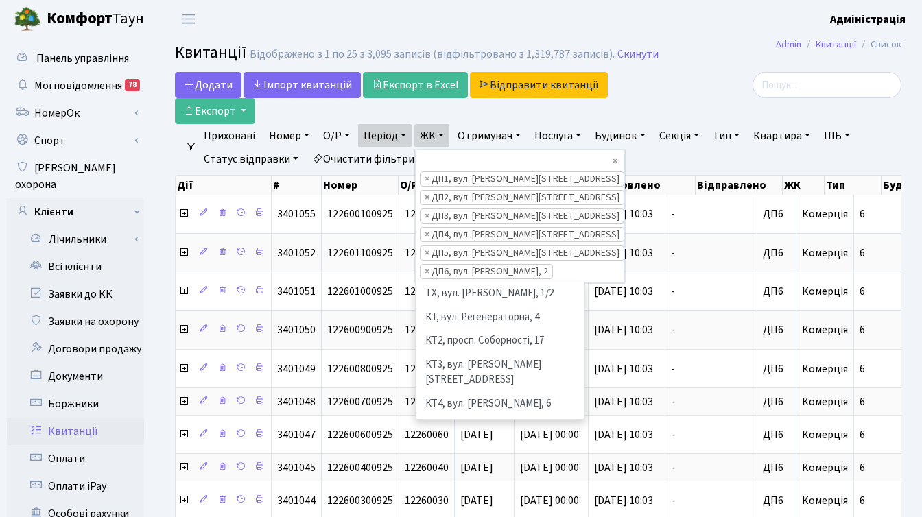
scroll to position [379, 0]
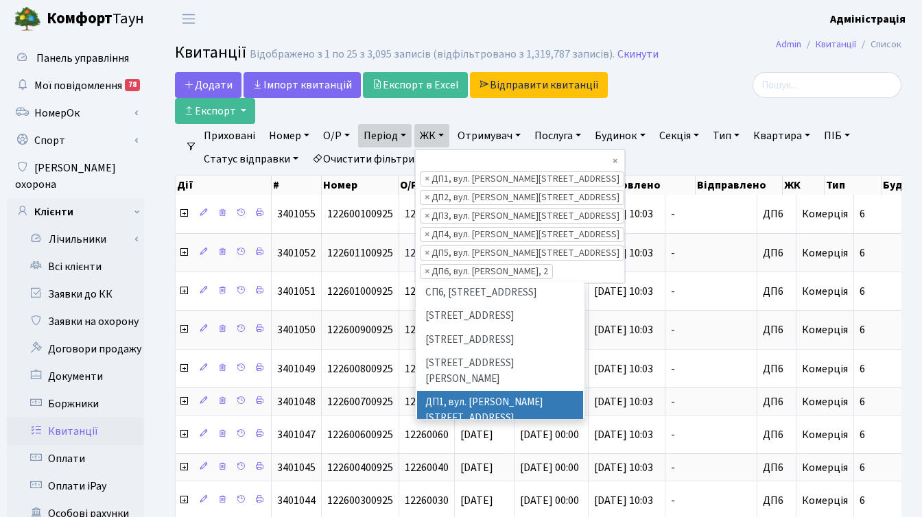
click at [650, 108] on div "Додати Iмпорт квитанцій Експорт в Excel Відправити квитанції Експорт" at bounding box center [413, 98] width 477 height 52
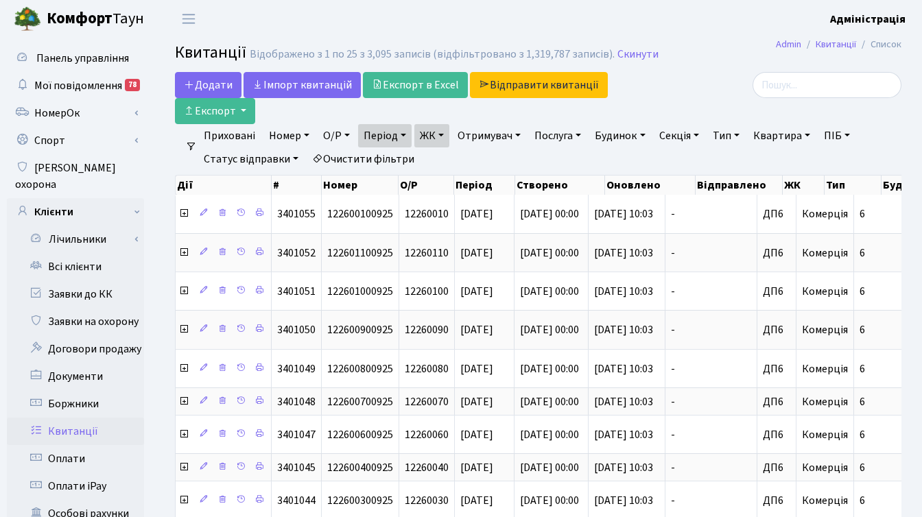
click at [398, 161] on link "Очистити фільтри" at bounding box center [363, 158] width 113 height 23
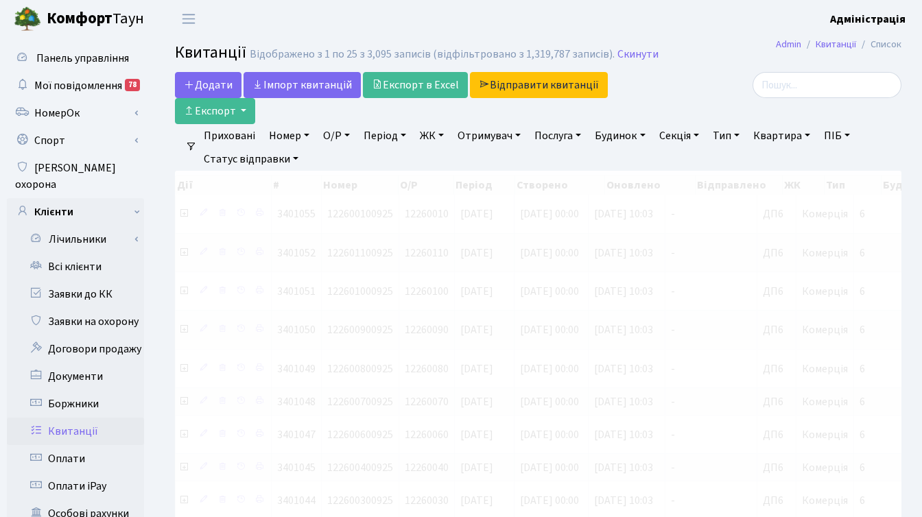
click at [656, 105] on div "Додати Iмпорт квитанцій Експорт в Excel Відправити квитанції Експорт" at bounding box center [414, 98] width 498 height 52
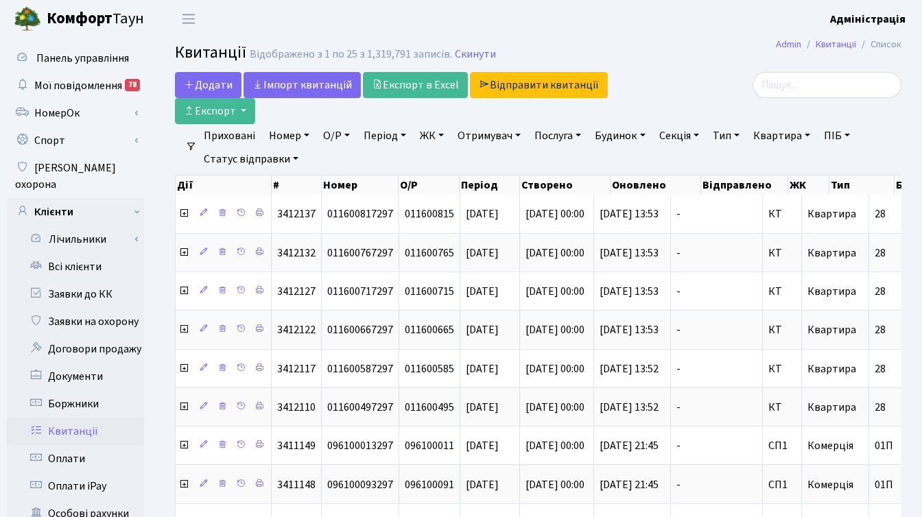
click at [694, 59] on h2 "Квитанції Відображено з 1 по 25 з 1,319,791 записів. Скинути" at bounding box center [538, 54] width 726 height 23
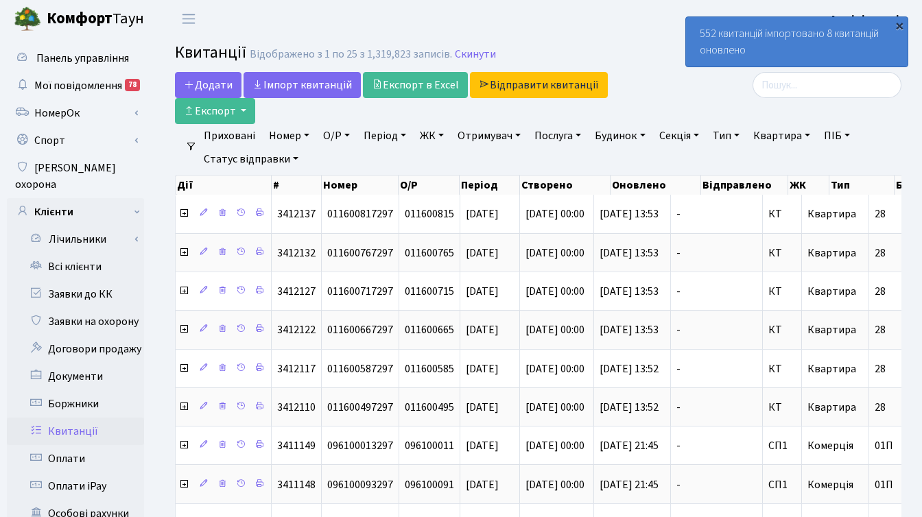
click at [898, 25] on div "×" at bounding box center [899, 26] width 14 height 14
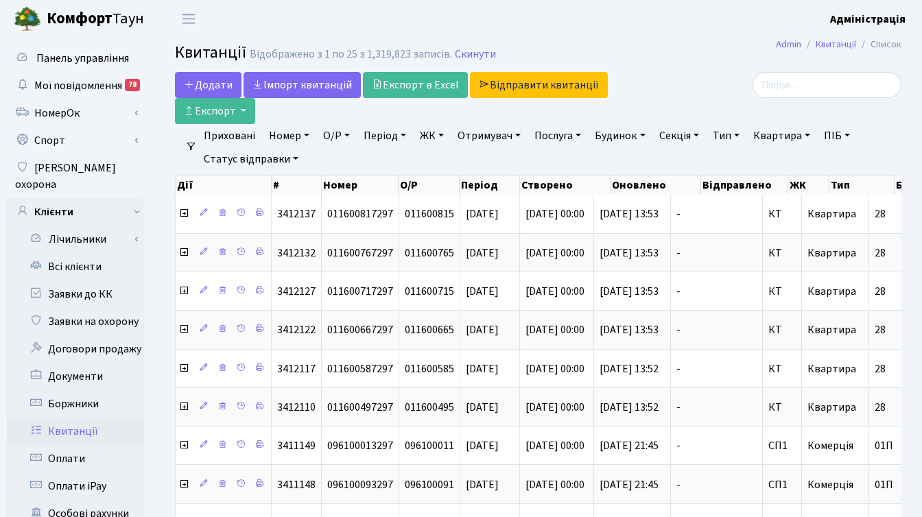
click at [685, 92] on div at bounding box center [787, 85] width 228 height 26
click at [429, 136] on link "ЖК" at bounding box center [431, 135] width 35 height 23
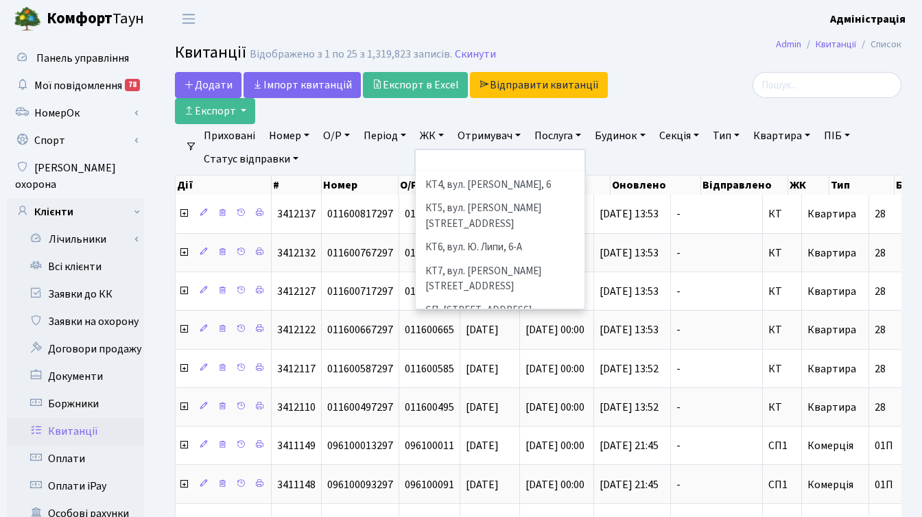
scroll to position [149, 0]
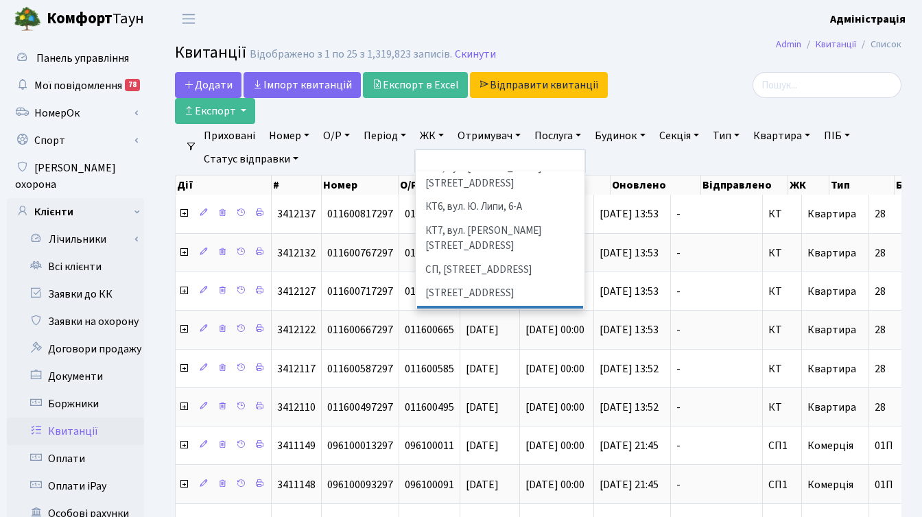
click at [500, 306] on li "[STREET_ADDRESS]" at bounding box center [500, 318] width 166 height 24
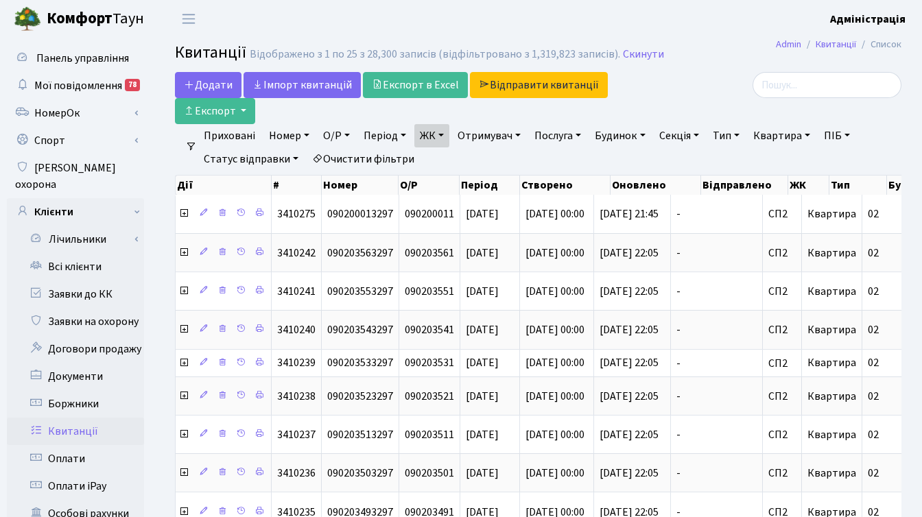
click at [728, 136] on link "Тип" at bounding box center [726, 135] width 38 height 23
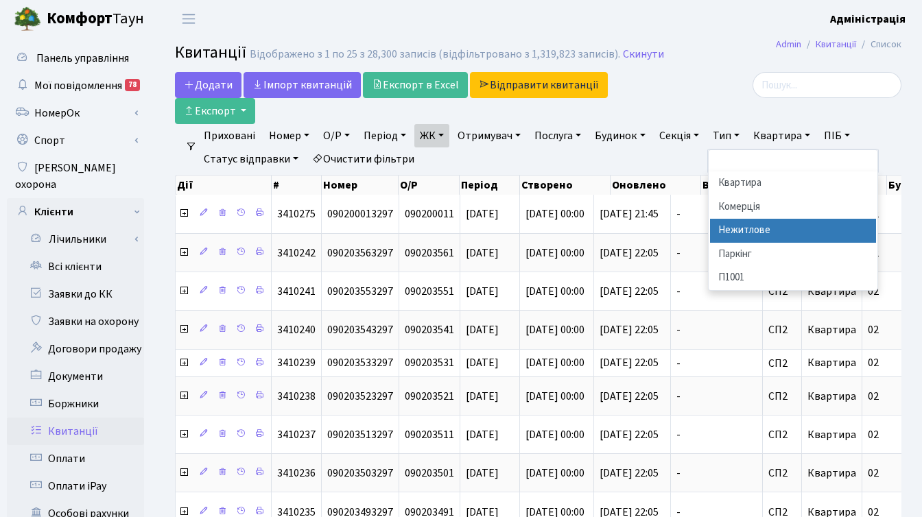
click at [747, 228] on li "Нежитлове" at bounding box center [793, 231] width 166 height 24
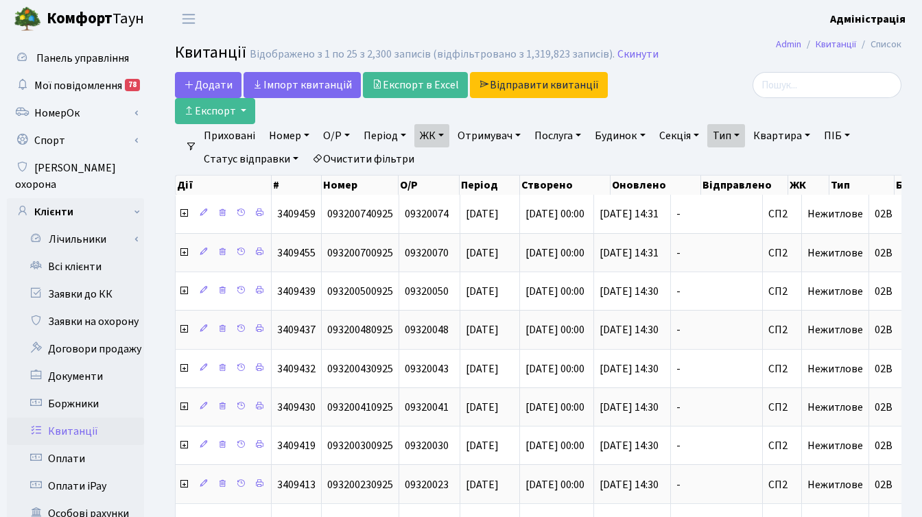
click at [394, 134] on link "Період" at bounding box center [384, 135] width 53 height 23
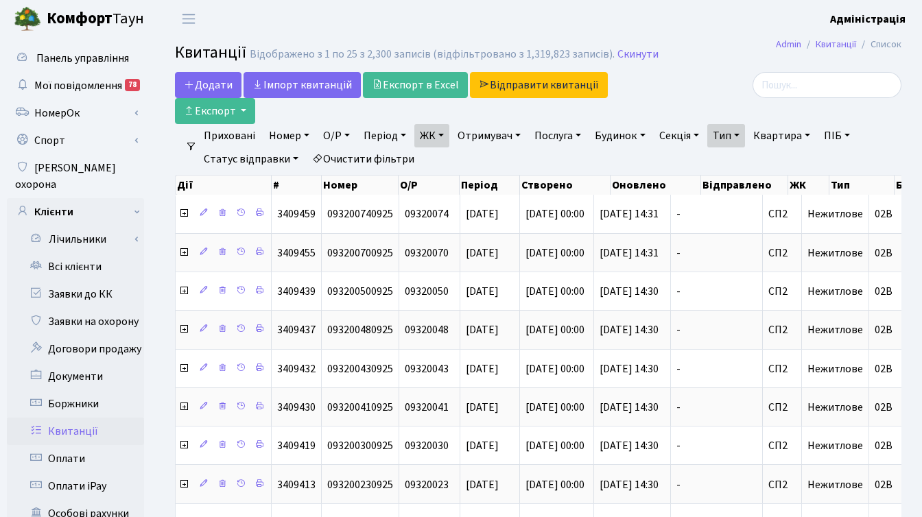
click at [444, 137] on link "ЖК" at bounding box center [431, 135] width 35 height 23
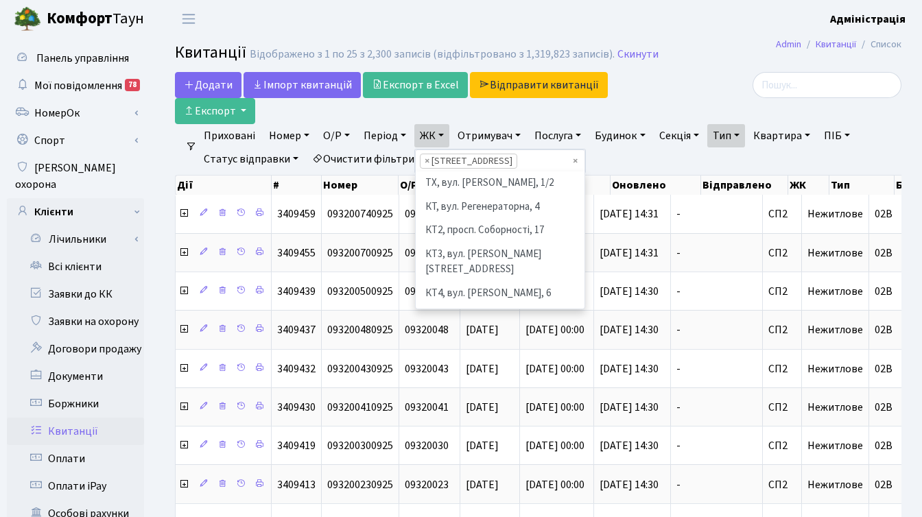
scroll to position [213, 0]
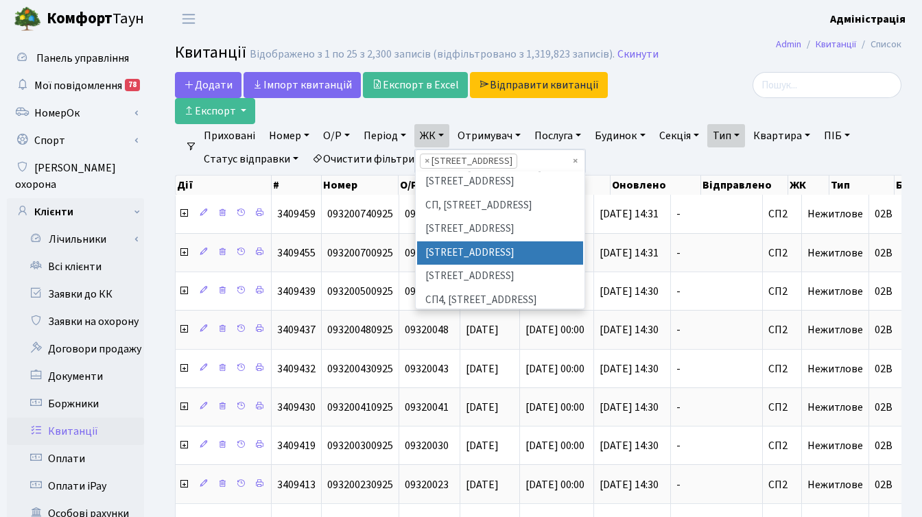
click at [656, 86] on div "Додати Iмпорт квитанцій Експорт в Excel Відправити квитанції Експорт" at bounding box center [414, 98] width 498 height 52
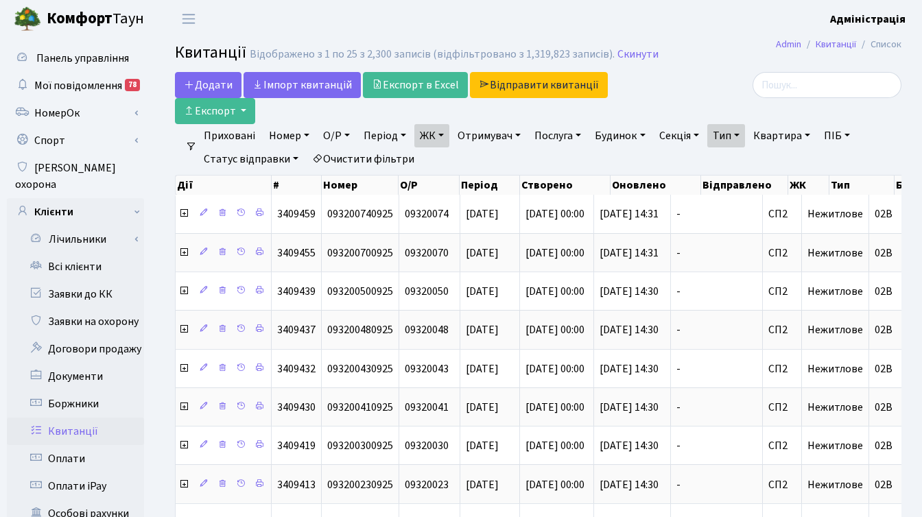
click at [390, 133] on link "Період" at bounding box center [384, 135] width 53 height 23
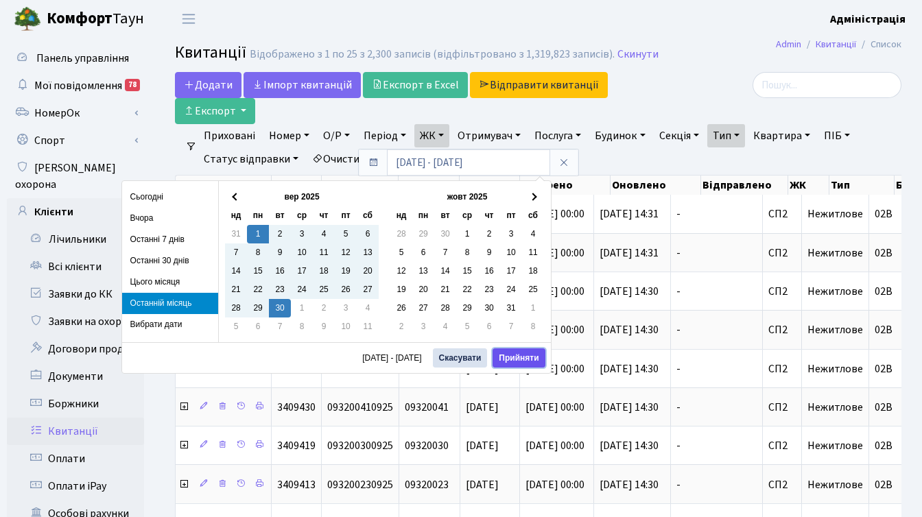
click at [521, 359] on button "Прийняти" at bounding box center [518, 357] width 52 height 19
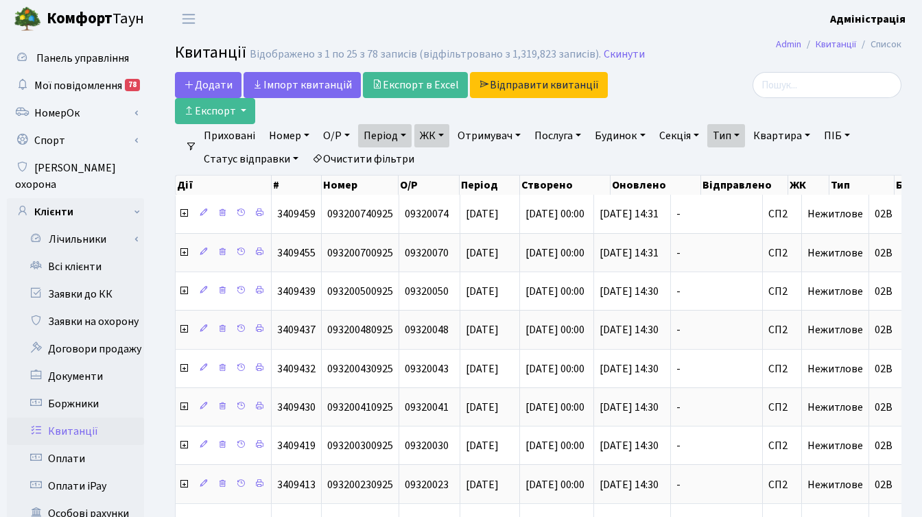
click at [387, 157] on link "Очистити фільтри" at bounding box center [363, 158] width 113 height 23
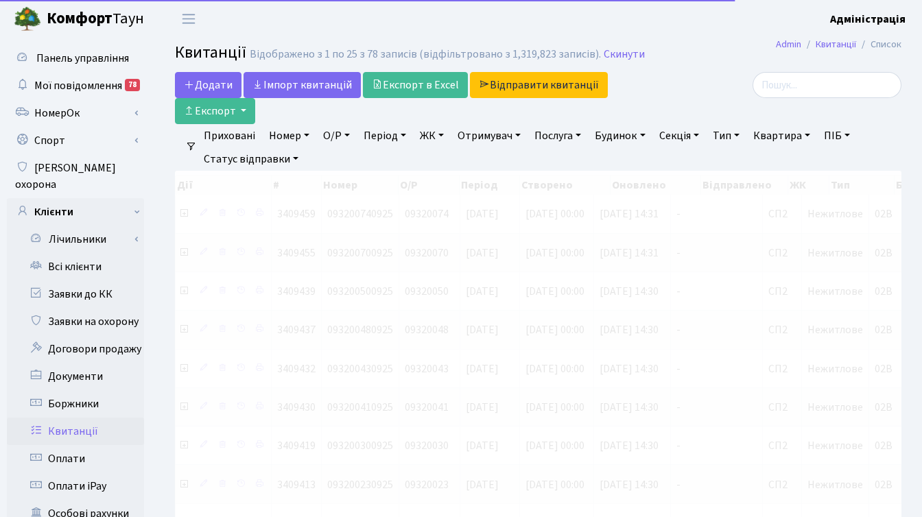
drag, startPoint x: 370, startPoint y: 133, endPoint x: 394, endPoint y: 131, distance: 24.1
click at [370, 133] on link "Період" at bounding box center [384, 135] width 53 height 23
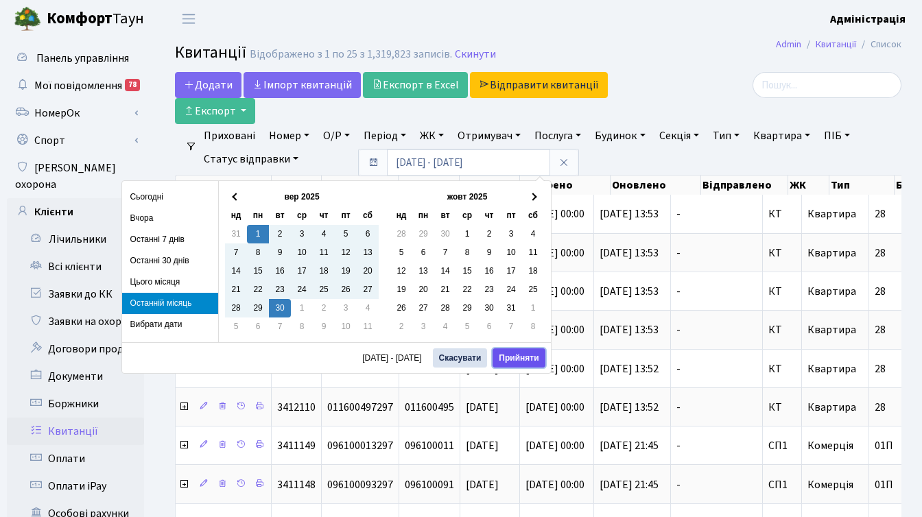
click at [501, 355] on button "Прийняти" at bounding box center [518, 357] width 52 height 19
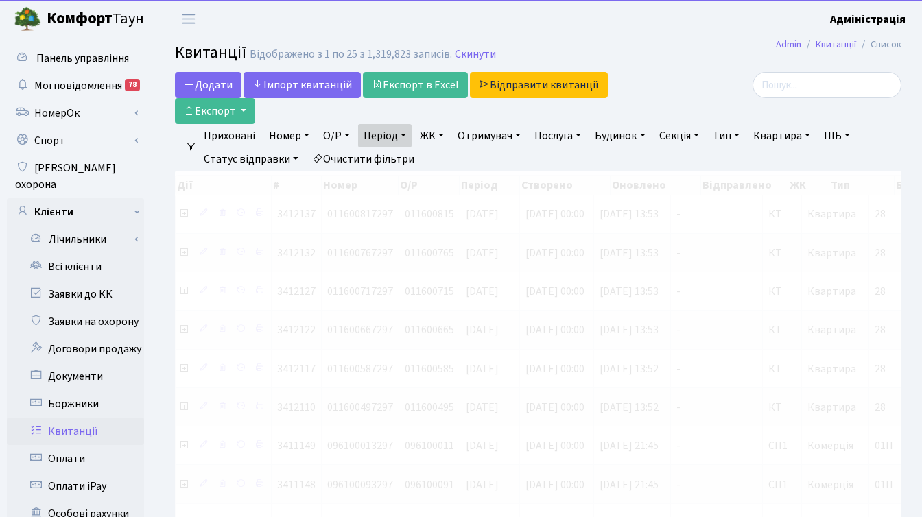
click at [433, 138] on link "ЖК" at bounding box center [431, 135] width 35 height 23
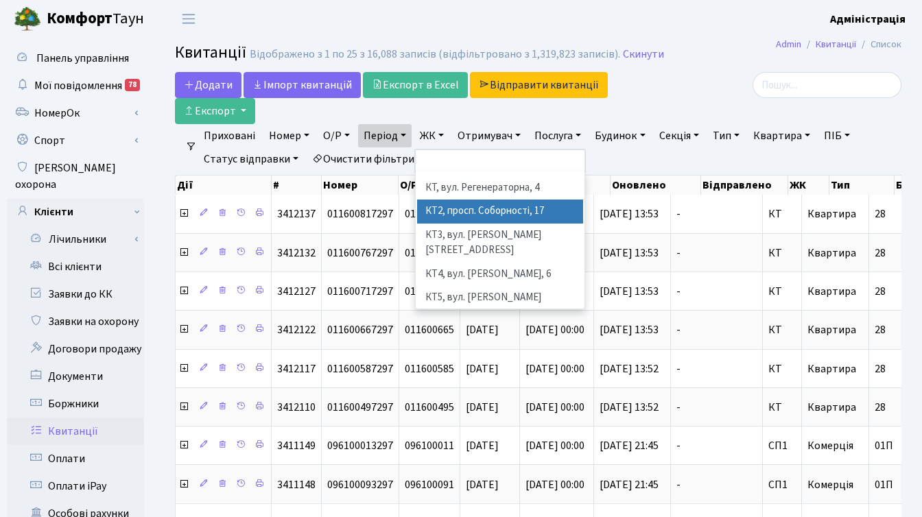
scroll to position [36, 0]
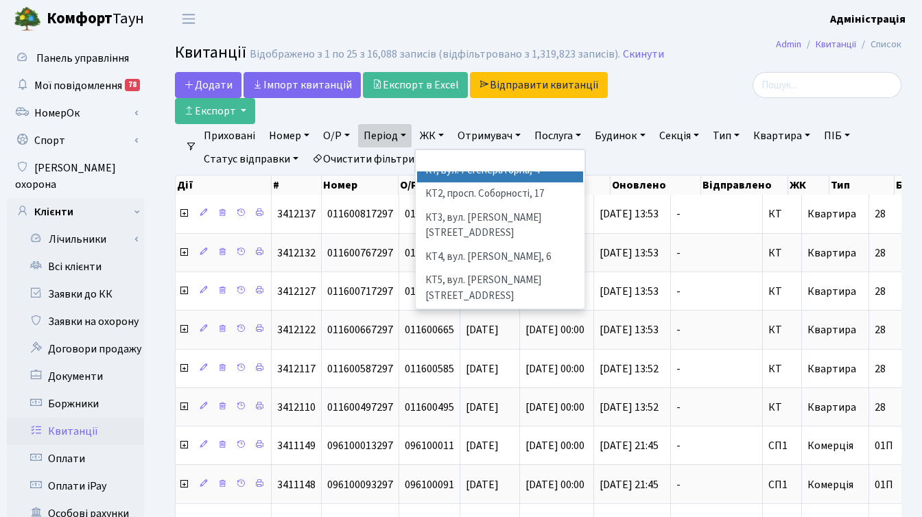
click at [634, 88] on div "Додати Iмпорт квитанцій Експорт в Excel Відправити квитанції Експорт" at bounding box center [413, 98] width 477 height 52
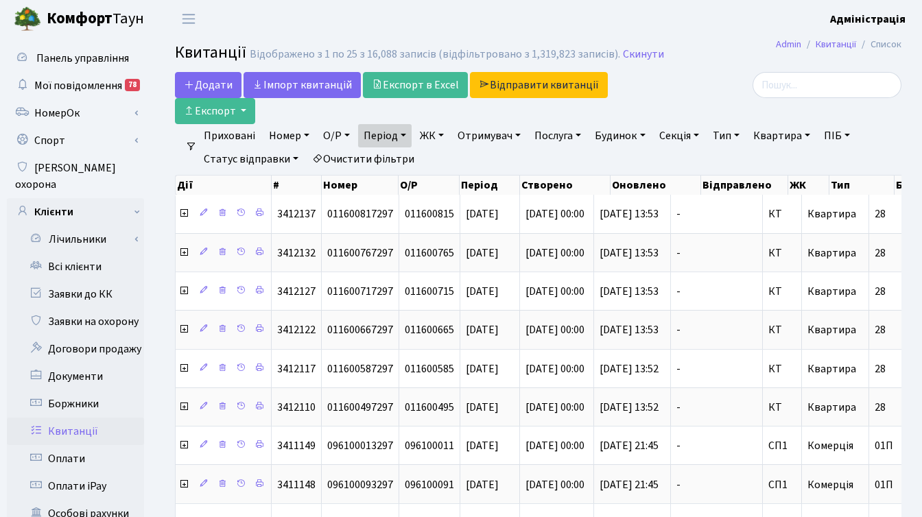
click at [438, 136] on link "ЖК" at bounding box center [431, 135] width 35 height 23
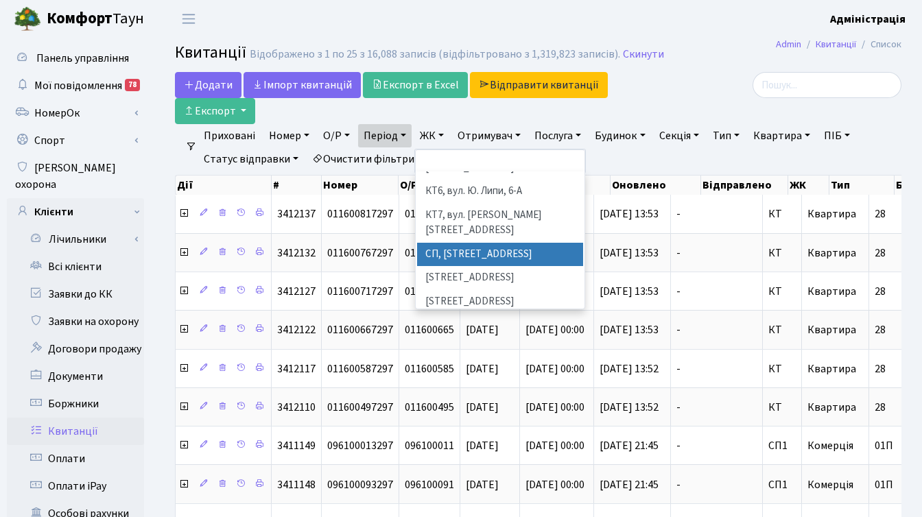
scroll to position [165, 0]
click at [481, 313] on li "[STREET_ADDRESS]" at bounding box center [500, 325] width 166 height 24
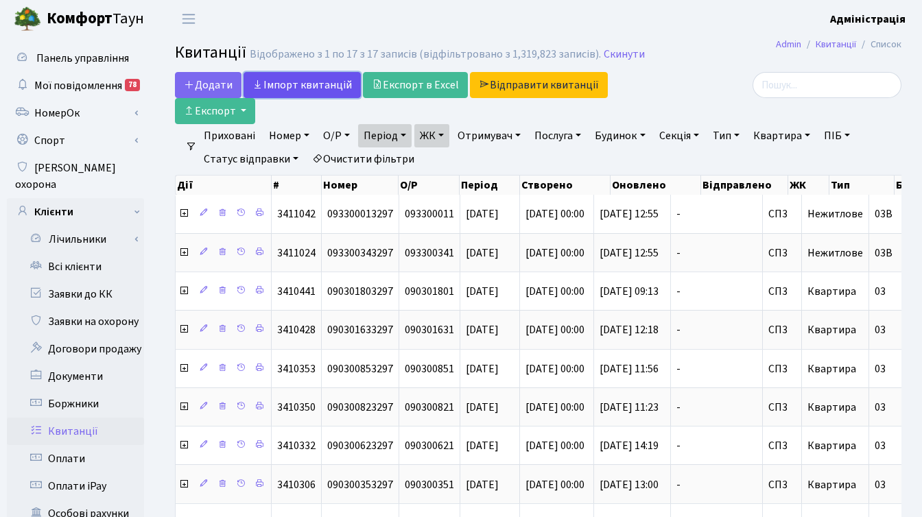
click at [299, 86] on link "Iмпорт квитанцій" at bounding box center [301, 85] width 117 height 26
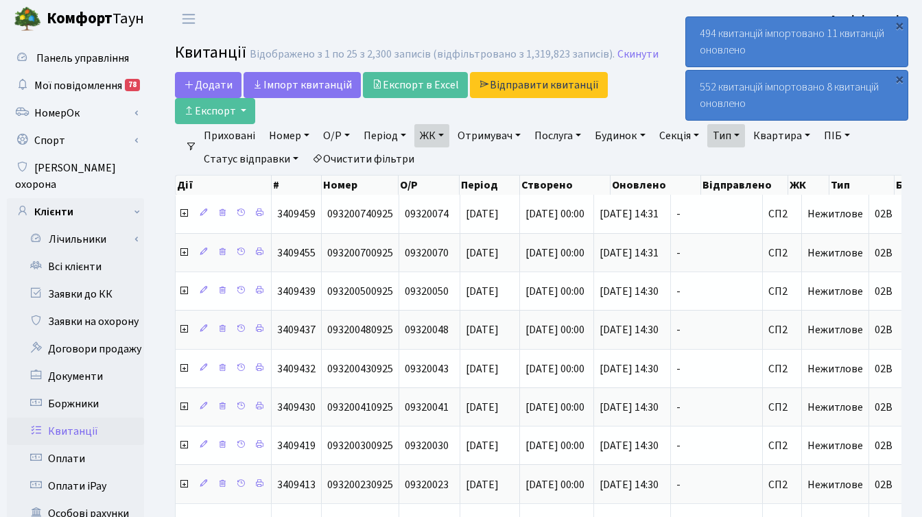
select select "25"
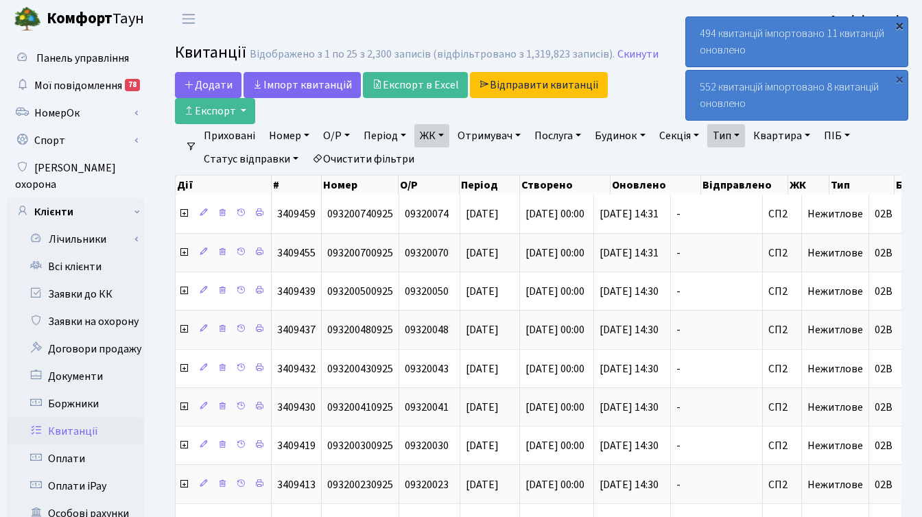
click at [897, 23] on div "×" at bounding box center [899, 26] width 14 height 14
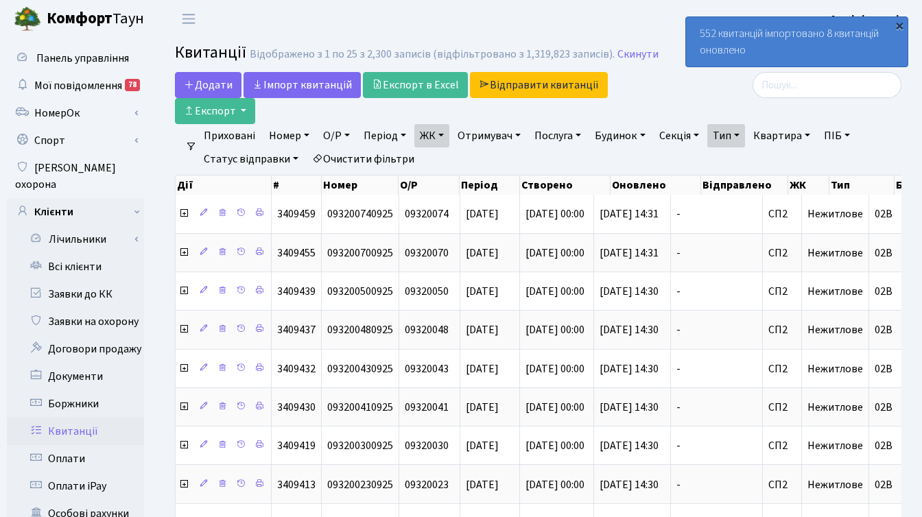
click at [897, 25] on div "×" at bounding box center [899, 26] width 14 height 14
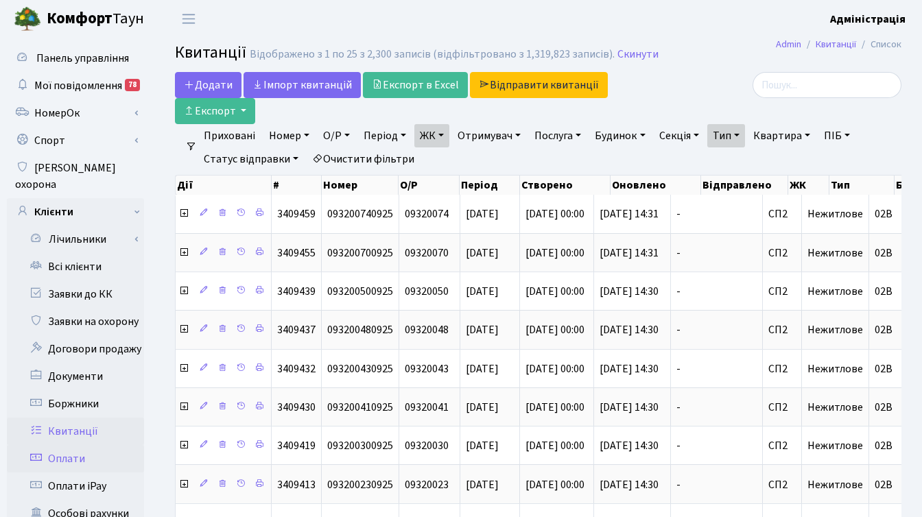
scroll to position [608, 0]
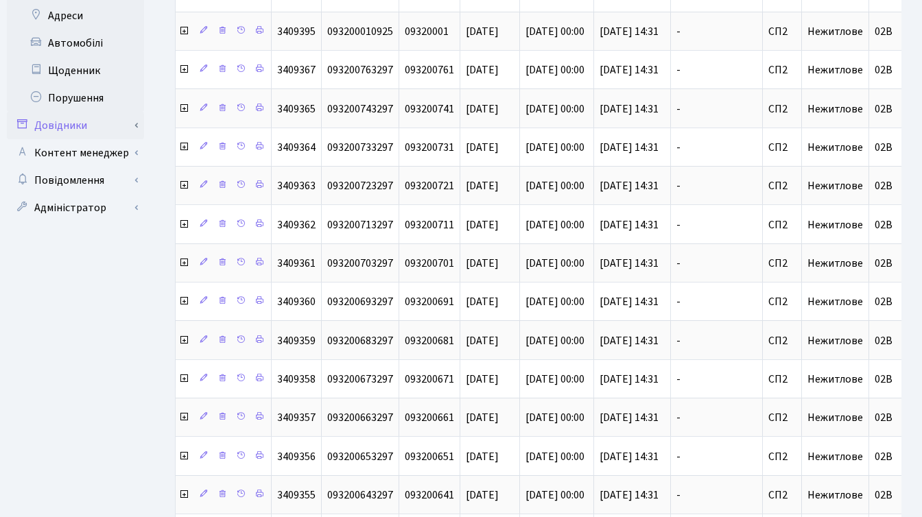
click at [91, 112] on link "Довідники" at bounding box center [75, 125] width 137 height 27
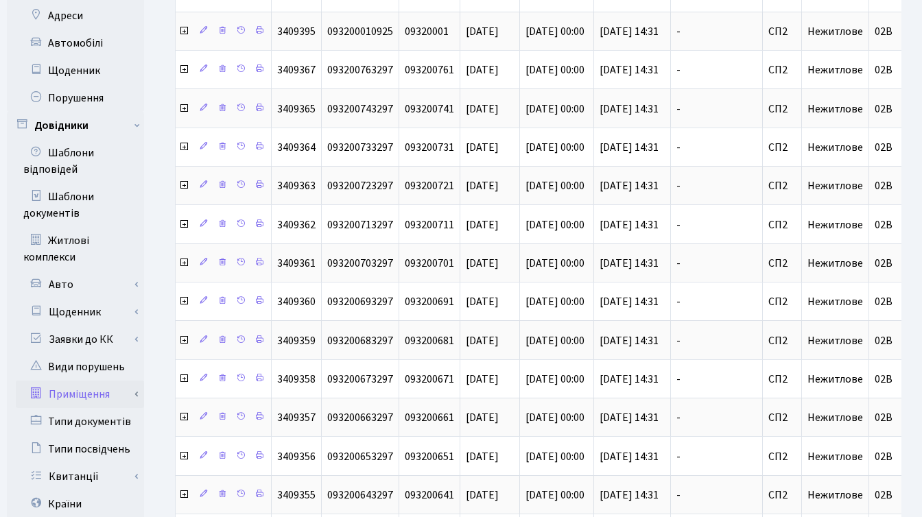
click at [100, 381] on link "Приміщення" at bounding box center [80, 394] width 128 height 27
click at [96, 408] on link "Всі приміщення" at bounding box center [80, 421] width 128 height 27
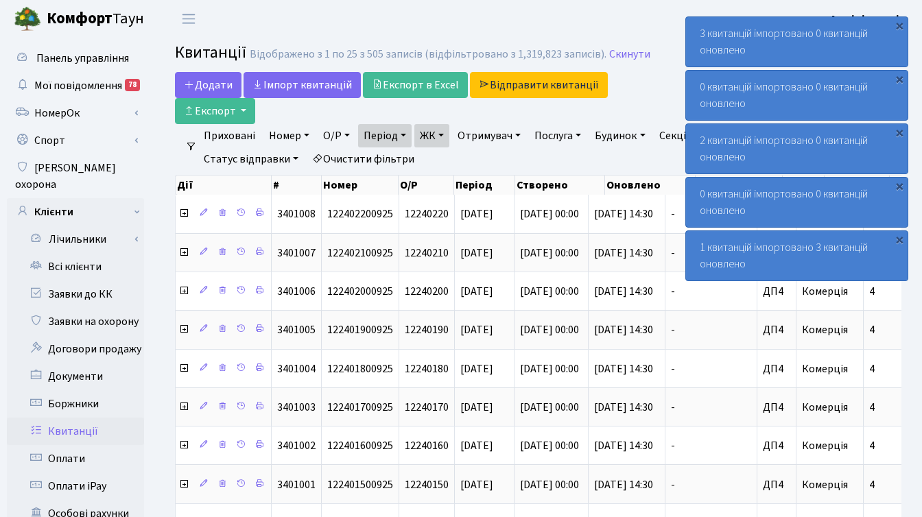
select select "25"
click at [902, 25] on div "×" at bounding box center [899, 26] width 14 height 14
click at [899, 24] on div "×" at bounding box center [899, 26] width 14 height 14
click at [900, 27] on div "×" at bounding box center [899, 26] width 14 height 14
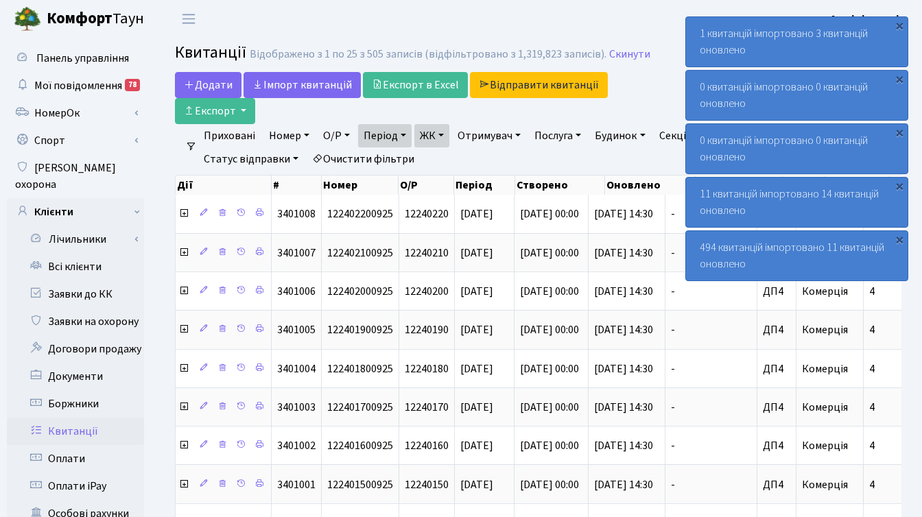
click at [900, 27] on div "×" at bounding box center [899, 26] width 14 height 14
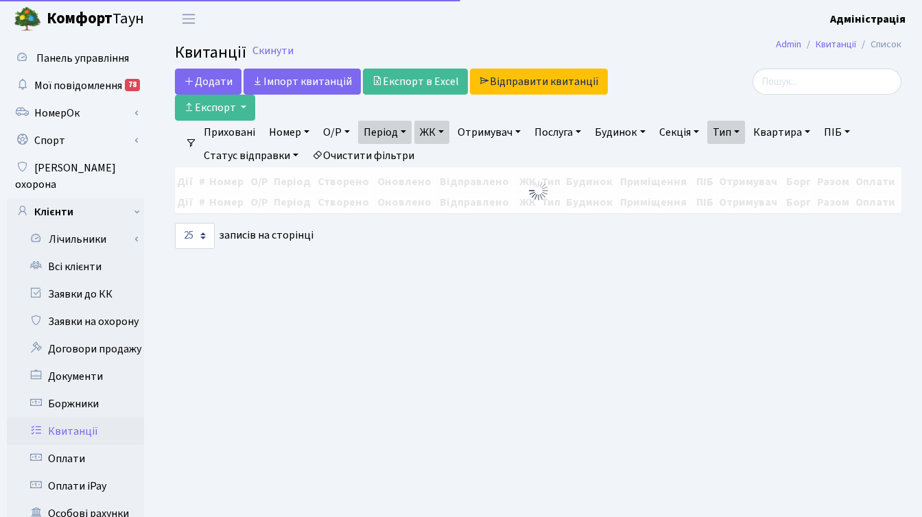
select select "25"
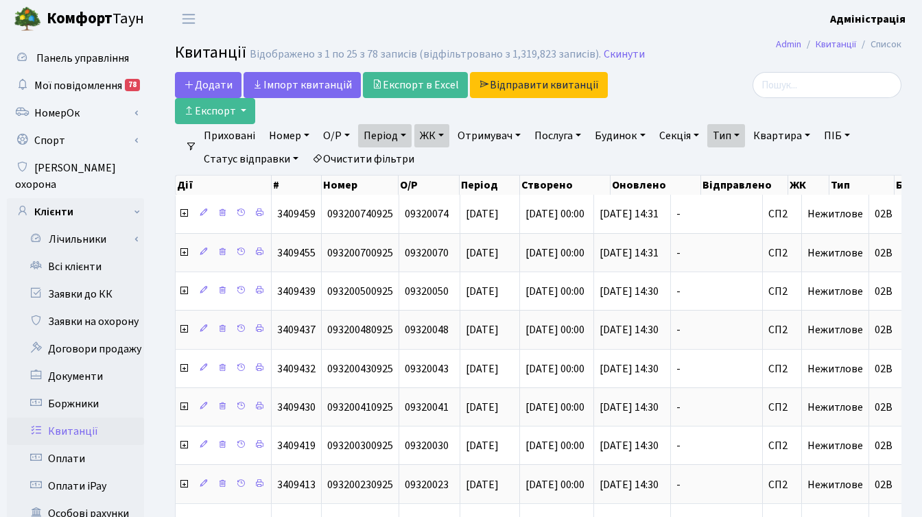
click at [386, 157] on link "Очистити фільтри" at bounding box center [363, 158] width 113 height 23
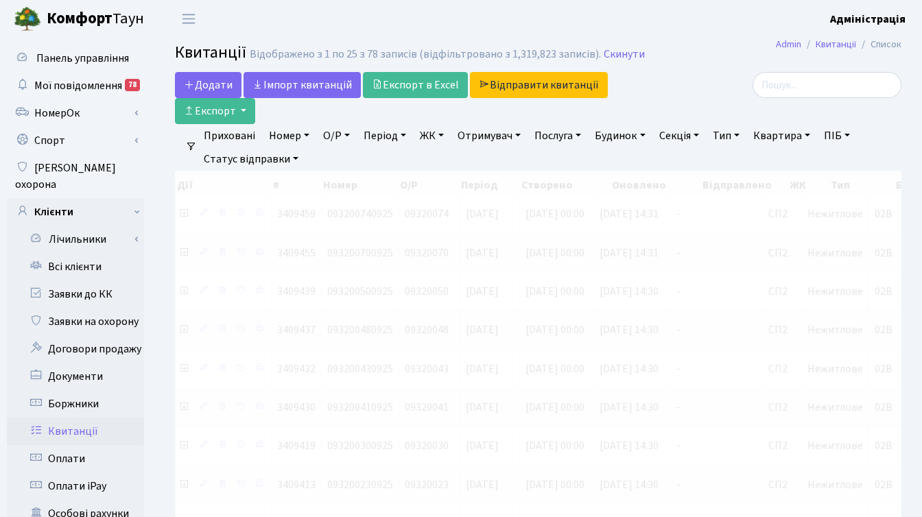
click at [393, 136] on link "Період" at bounding box center [384, 135] width 53 height 23
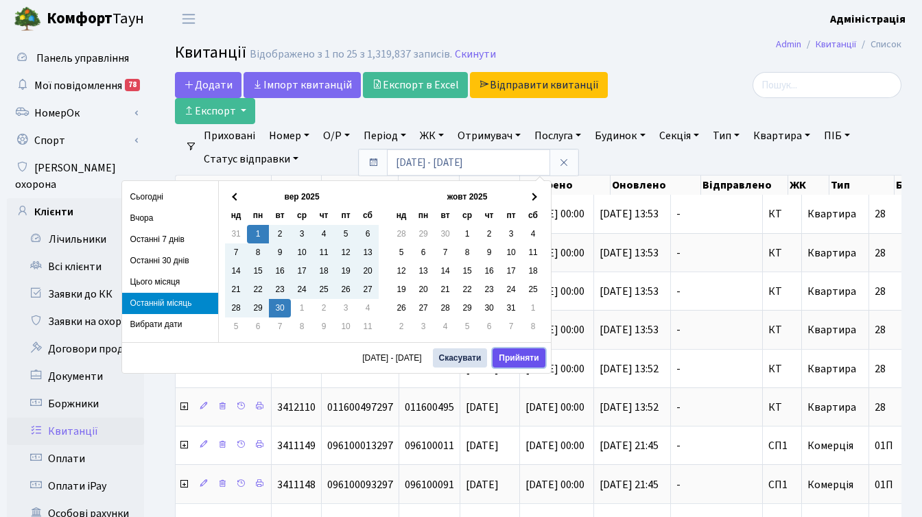
click at [504, 359] on button "Прийняти" at bounding box center [518, 357] width 52 height 19
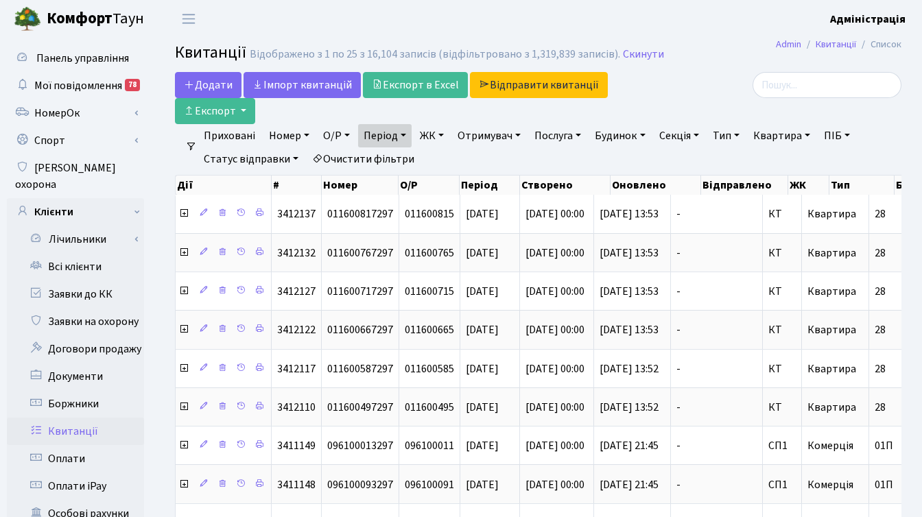
click at [433, 137] on link "ЖК" at bounding box center [431, 135] width 35 height 23
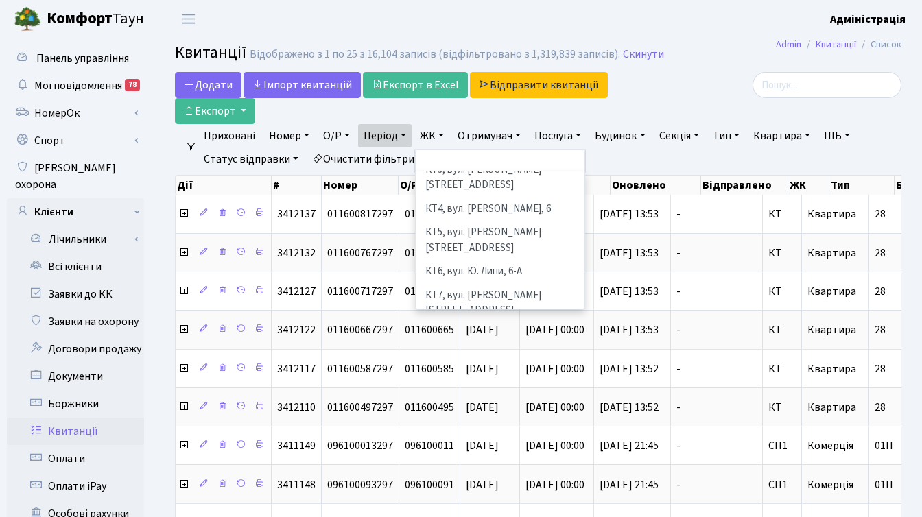
scroll to position [106, 0]
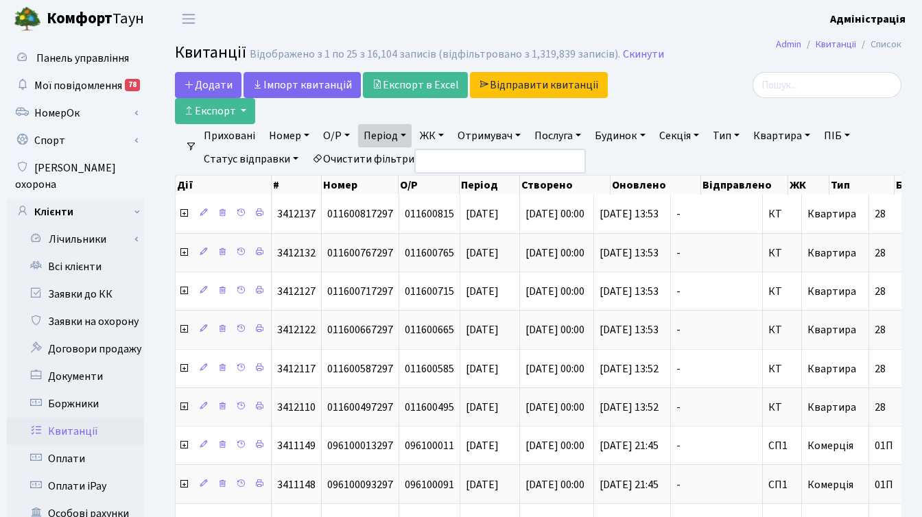
click at [433, 131] on link "ЖК" at bounding box center [431, 135] width 35 height 23
click at [432, 131] on link "ЖК" at bounding box center [431, 135] width 35 height 23
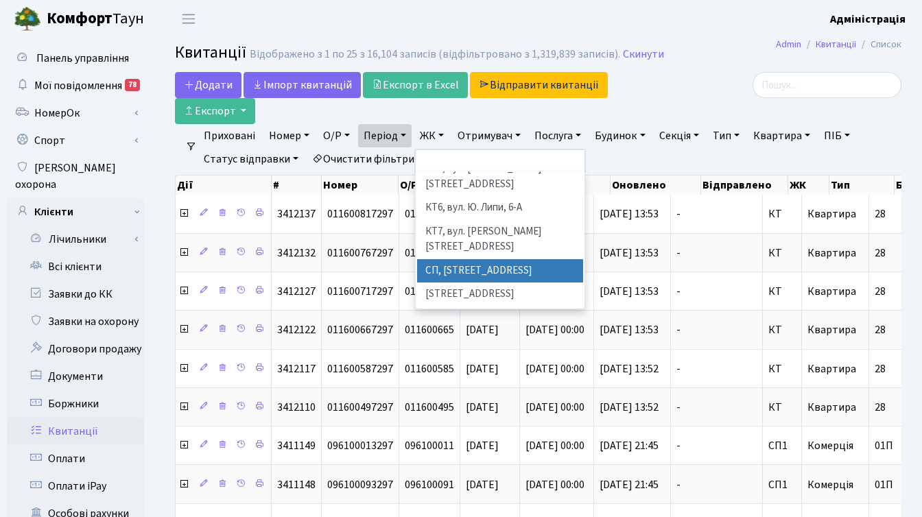
scroll to position [157, 0]
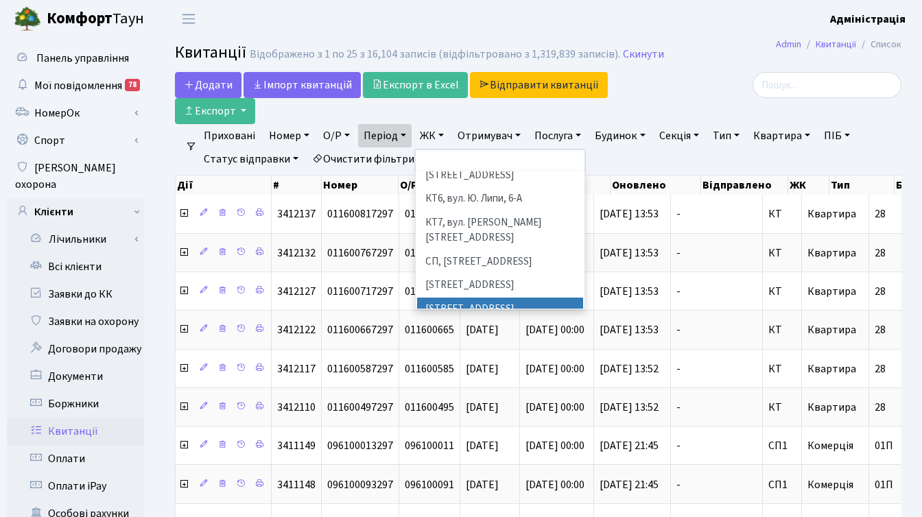
click at [510, 298] on li "[STREET_ADDRESS]" at bounding box center [500, 310] width 166 height 24
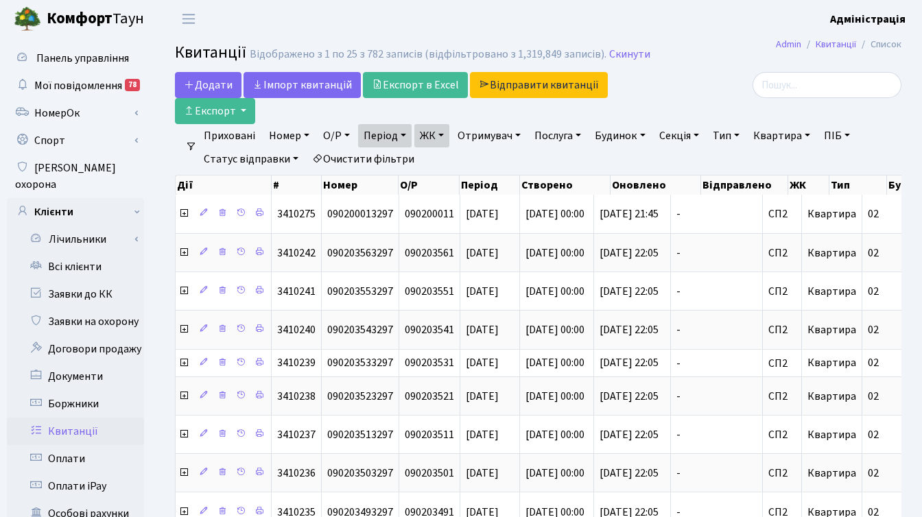
click at [444, 137] on link "ЖК" at bounding box center [431, 135] width 35 height 23
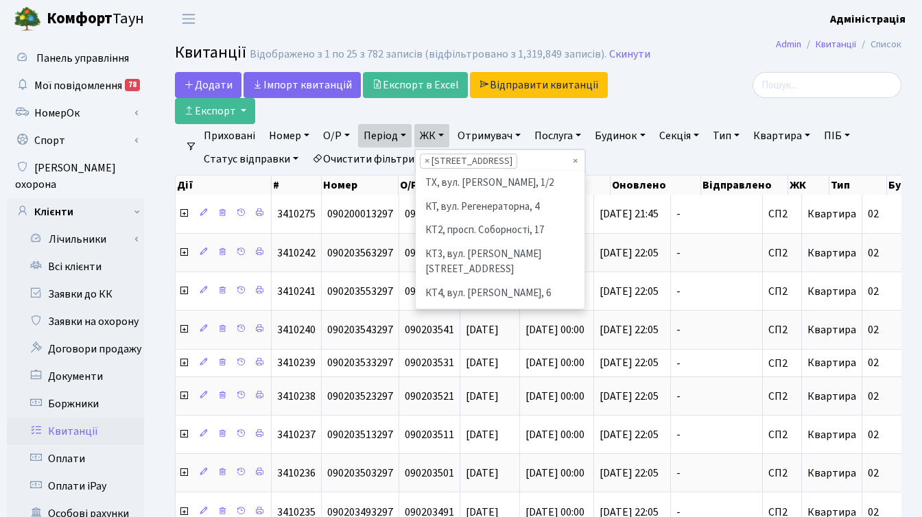
scroll to position [213, 0]
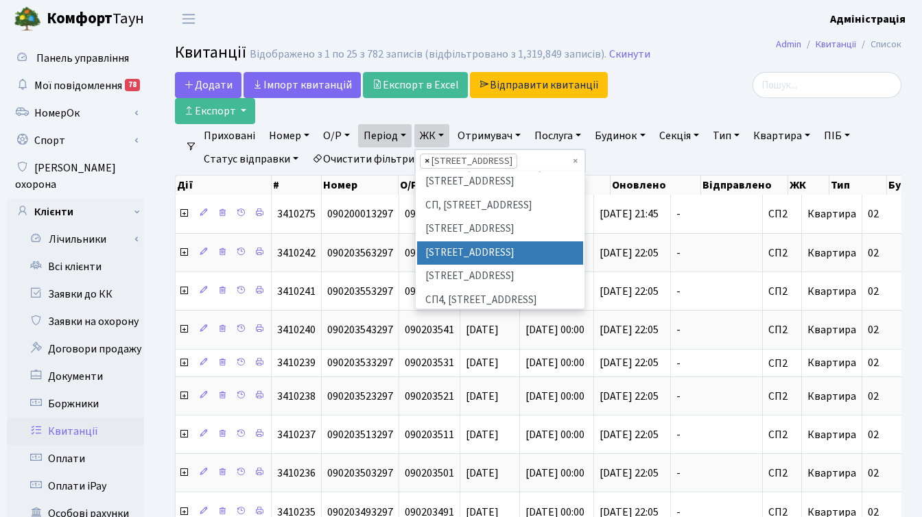
click at [429, 162] on span "×" at bounding box center [426, 161] width 5 height 14
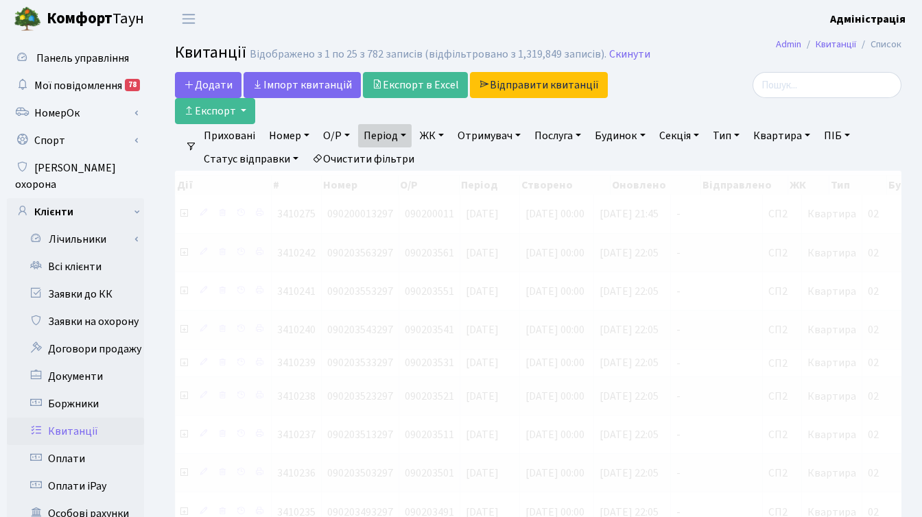
click at [435, 131] on link "ЖК" at bounding box center [431, 135] width 35 height 23
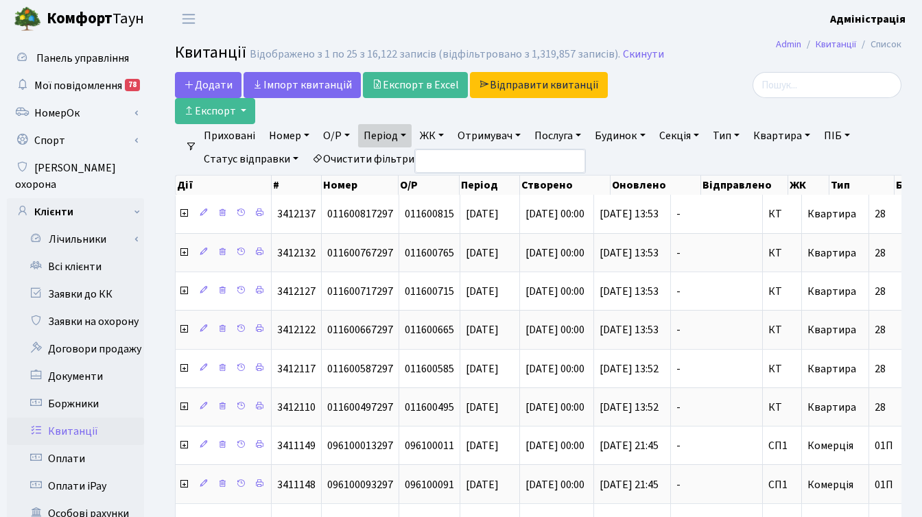
click at [671, 87] on div at bounding box center [786, 98] width 249 height 52
click at [438, 136] on link "ЖК" at bounding box center [431, 135] width 35 height 23
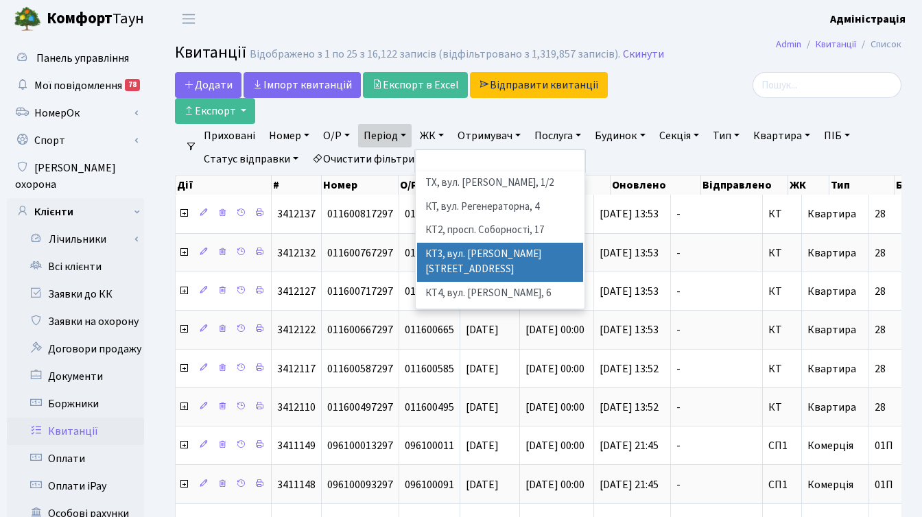
click at [483, 255] on li "КТ3, вул. [PERSON_NAME][STREET_ADDRESS]" at bounding box center [500, 262] width 166 height 39
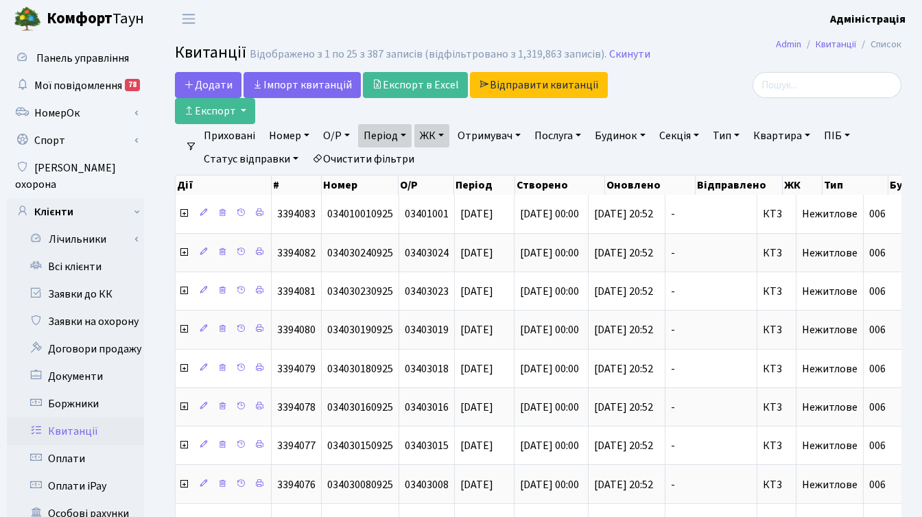
click at [428, 131] on link "ЖК" at bounding box center [431, 135] width 35 height 23
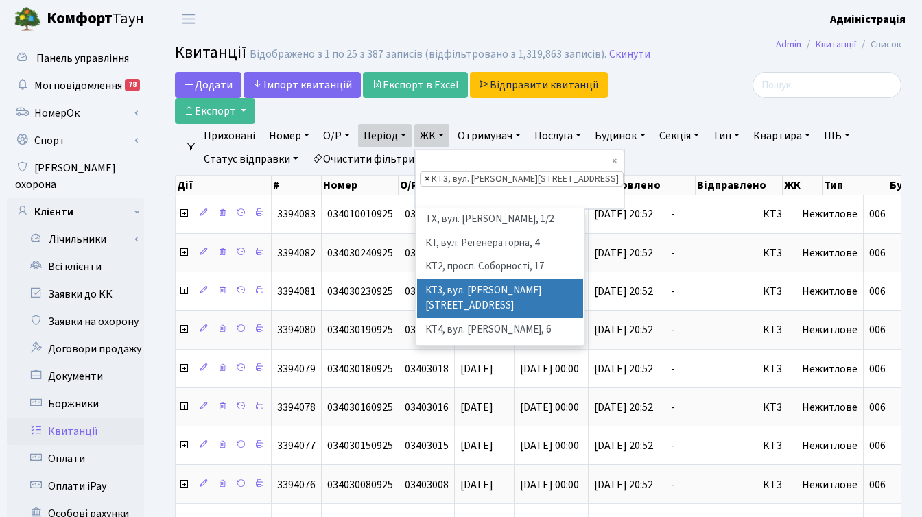
click at [429, 172] on span "×" at bounding box center [426, 179] width 5 height 14
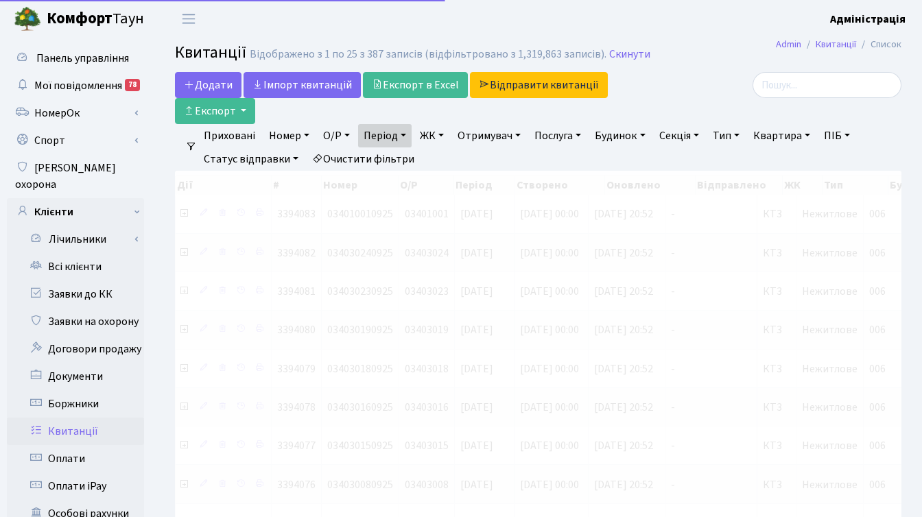
click at [431, 138] on link "ЖК" at bounding box center [431, 135] width 35 height 23
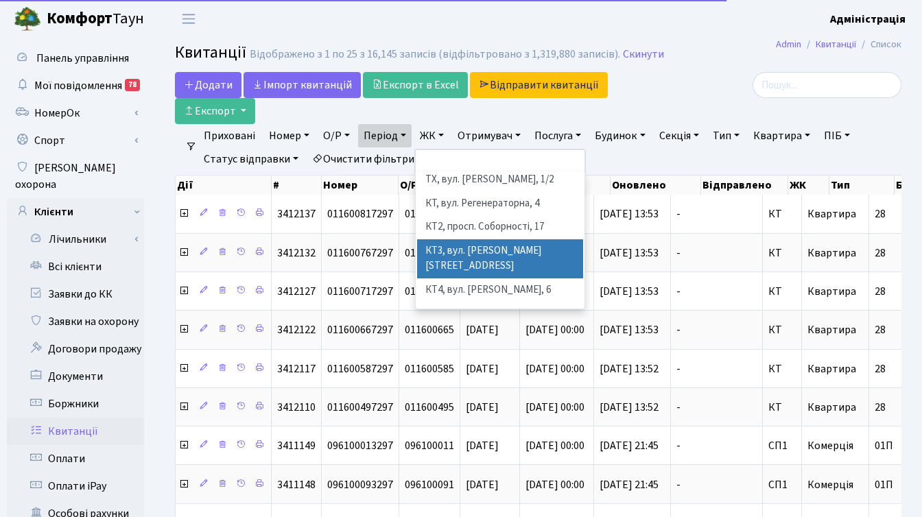
scroll to position [5, 0]
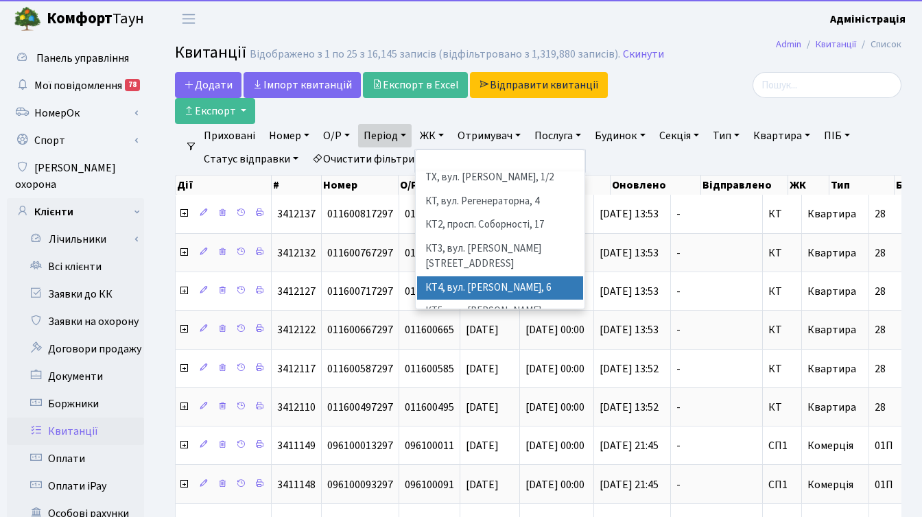
click at [480, 276] on li "КТ4, вул. [PERSON_NAME], 6" at bounding box center [500, 288] width 166 height 24
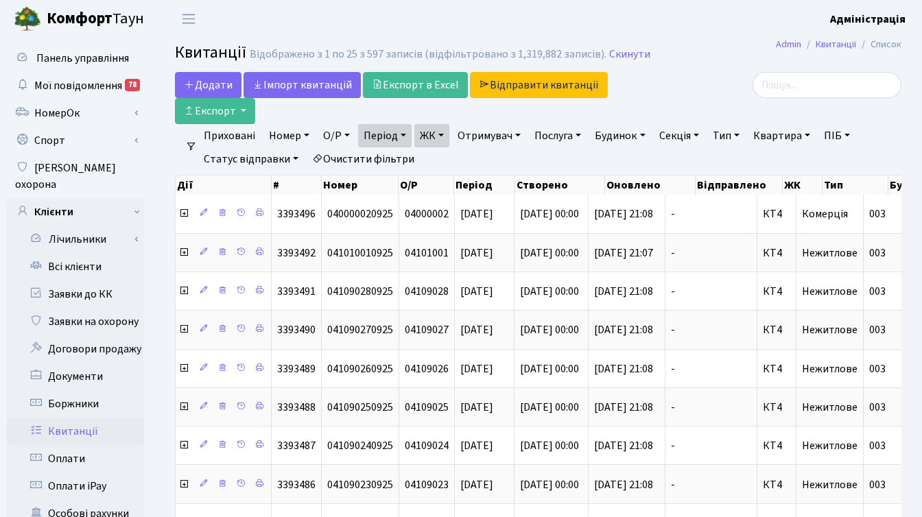
click at [447, 137] on link "ЖК" at bounding box center [431, 135] width 35 height 23
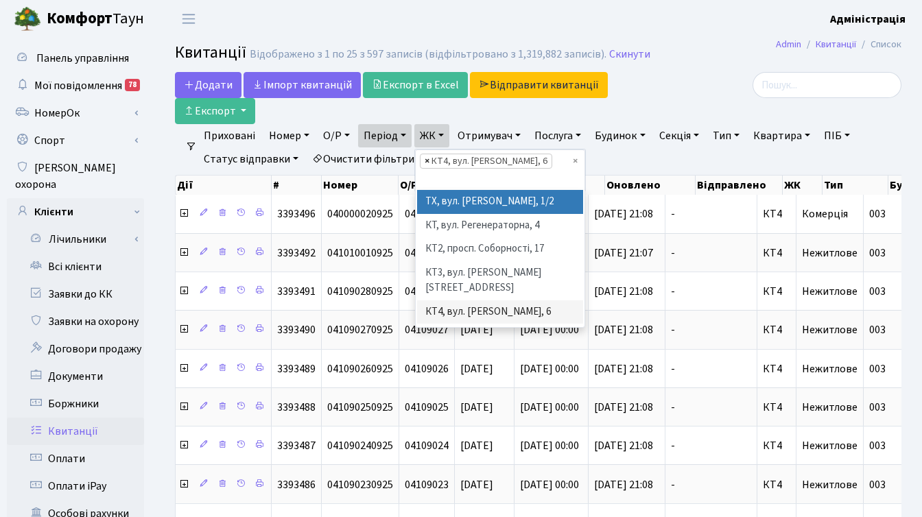
click at [429, 160] on span "×" at bounding box center [426, 161] width 5 height 14
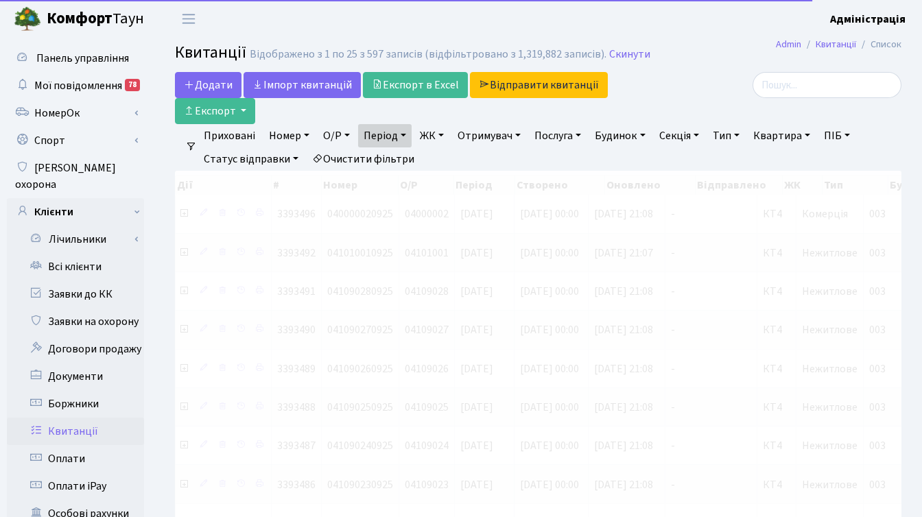
click at [435, 139] on link "ЖК" at bounding box center [431, 135] width 35 height 23
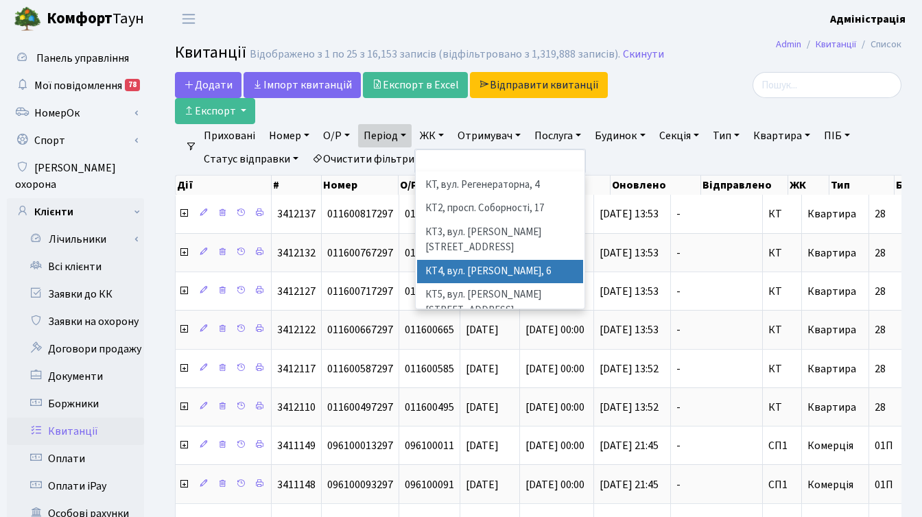
scroll to position [23, 0]
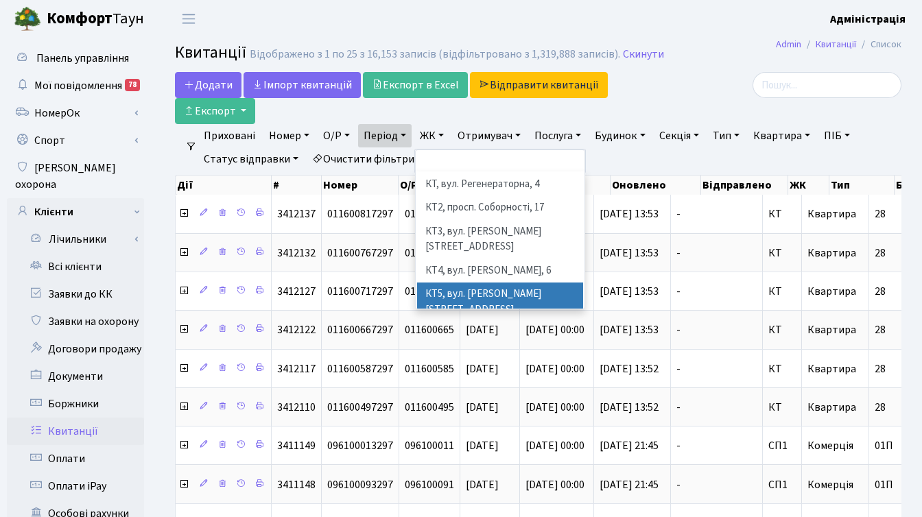
click at [476, 283] on li "КТ5, вул. [PERSON_NAME][STREET_ADDRESS]" at bounding box center [500, 302] width 166 height 39
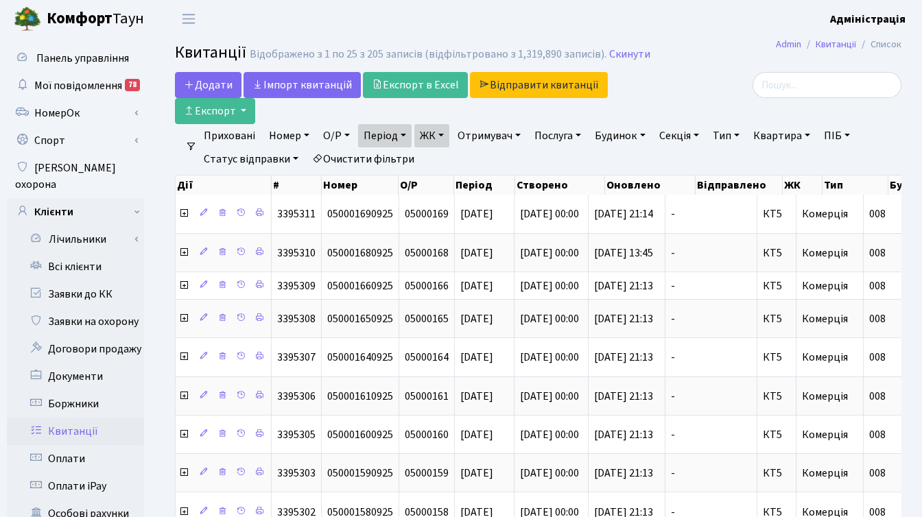
click at [444, 135] on link "ЖК" at bounding box center [431, 135] width 35 height 23
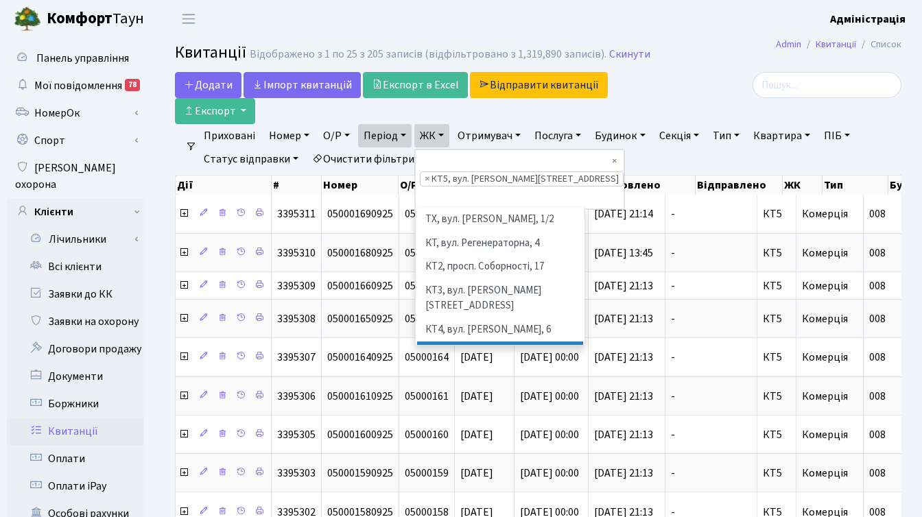
scroll to position [95, 0]
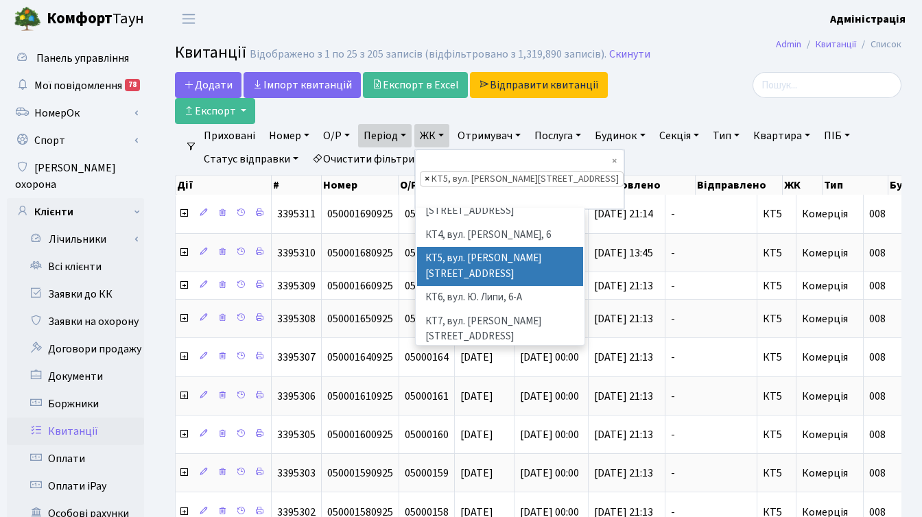
click at [429, 172] on span "×" at bounding box center [426, 179] width 5 height 14
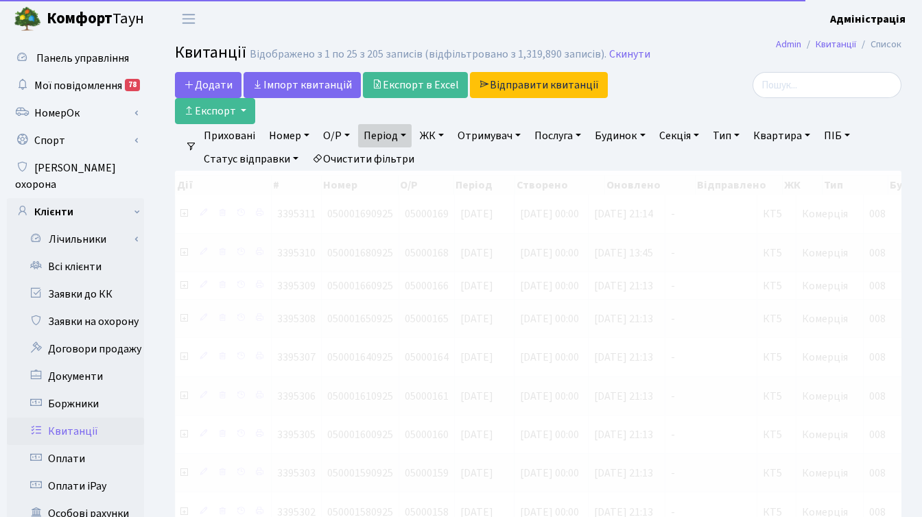
click at [432, 136] on link "ЖК" at bounding box center [431, 135] width 35 height 23
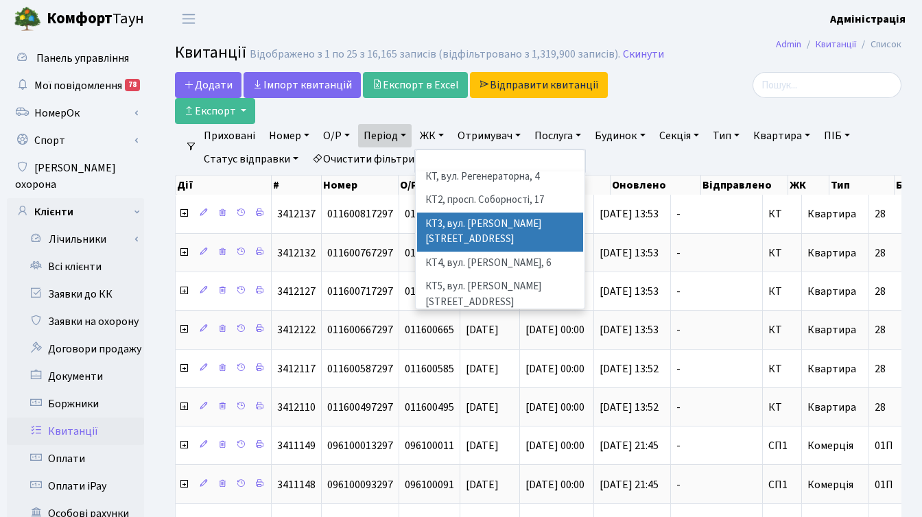
scroll to position [58, 0]
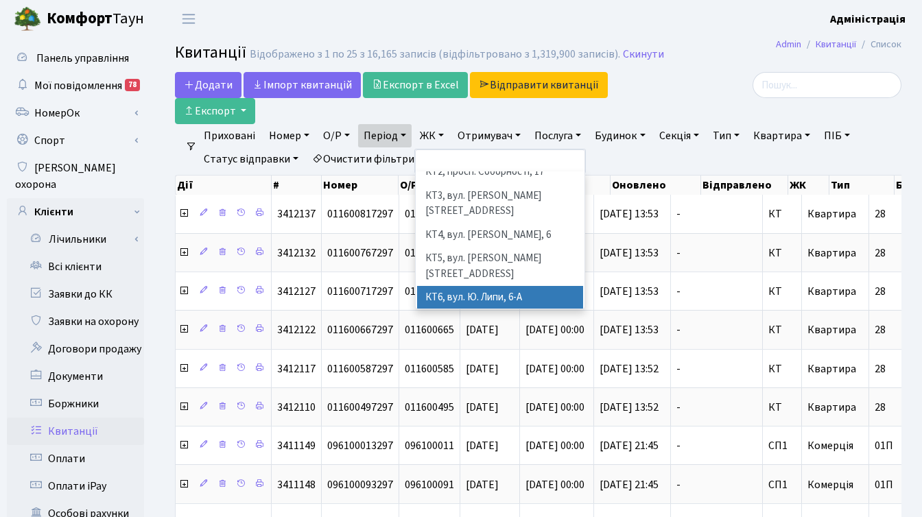
click at [474, 286] on li "КТ6, вул. Ю. Липи, 6-А" at bounding box center [500, 298] width 166 height 24
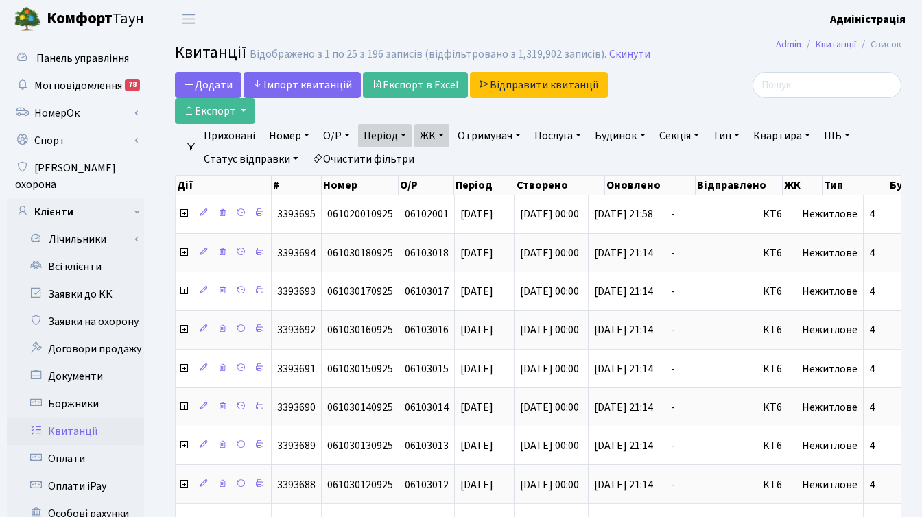
click at [445, 138] on link "ЖК" at bounding box center [431, 135] width 35 height 23
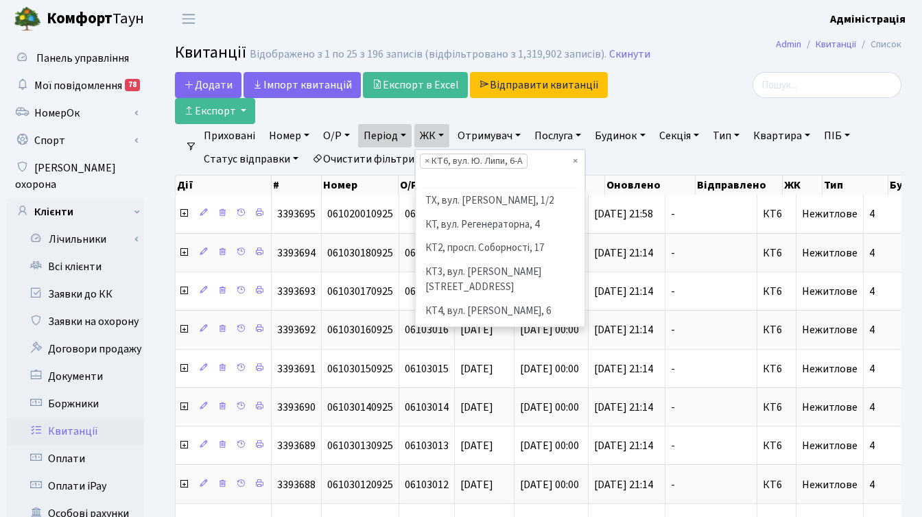
scroll to position [119, 0]
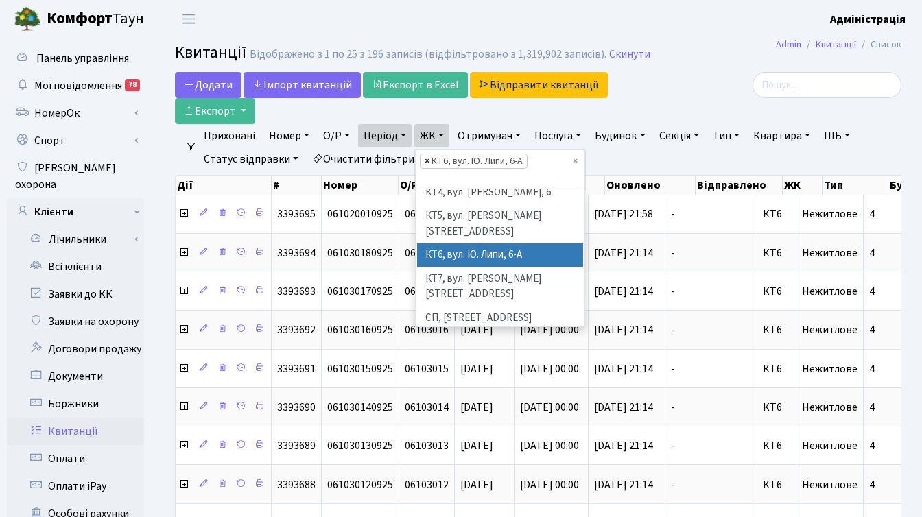
click at [429, 160] on span "×" at bounding box center [426, 161] width 5 height 14
select select
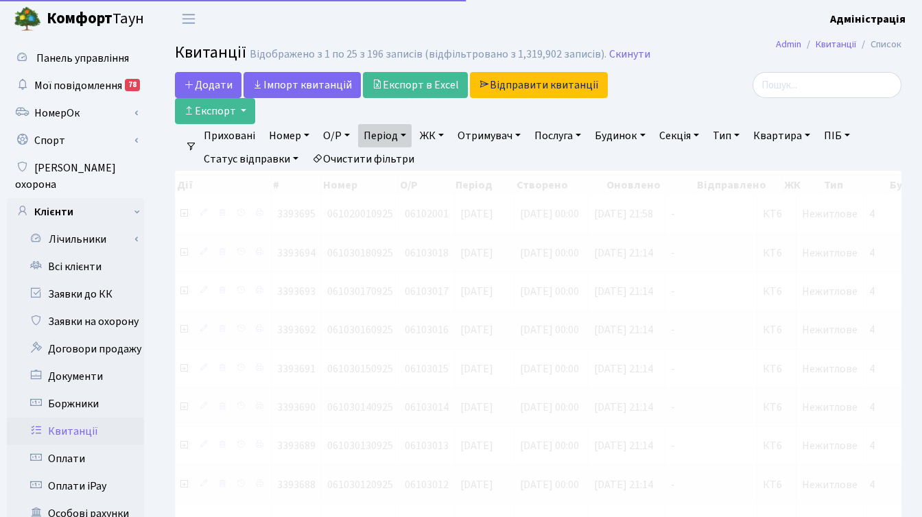
click at [438, 132] on link "ЖК" at bounding box center [431, 135] width 35 height 23
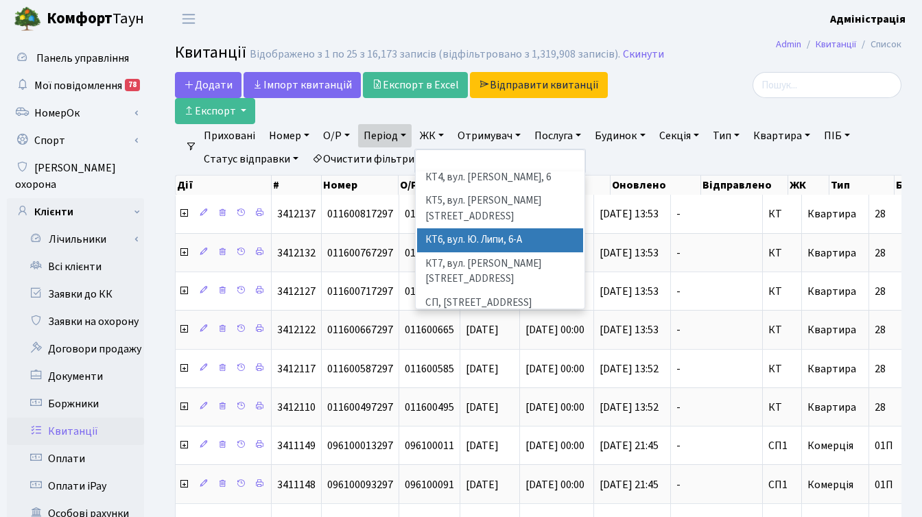
scroll to position [63, 0]
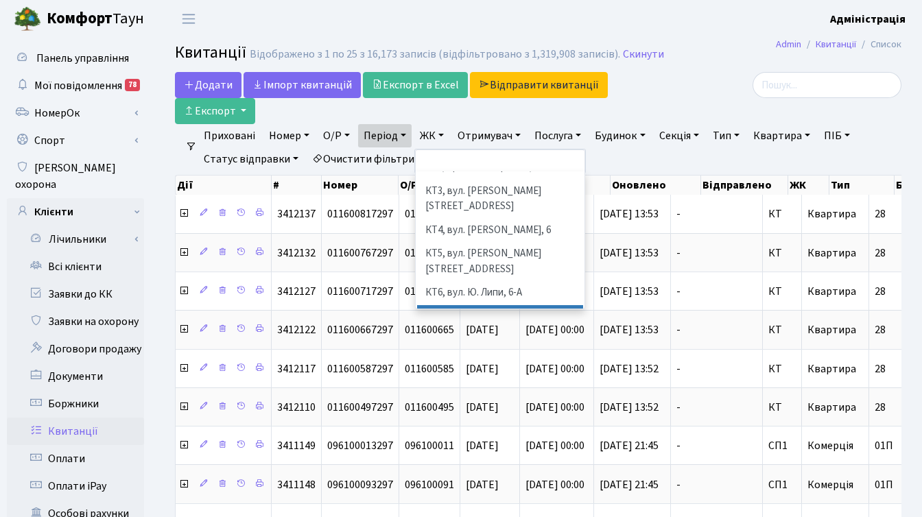
click at [470, 305] on li "КТ7, вул. [PERSON_NAME][STREET_ADDRESS]" at bounding box center [500, 324] width 166 height 39
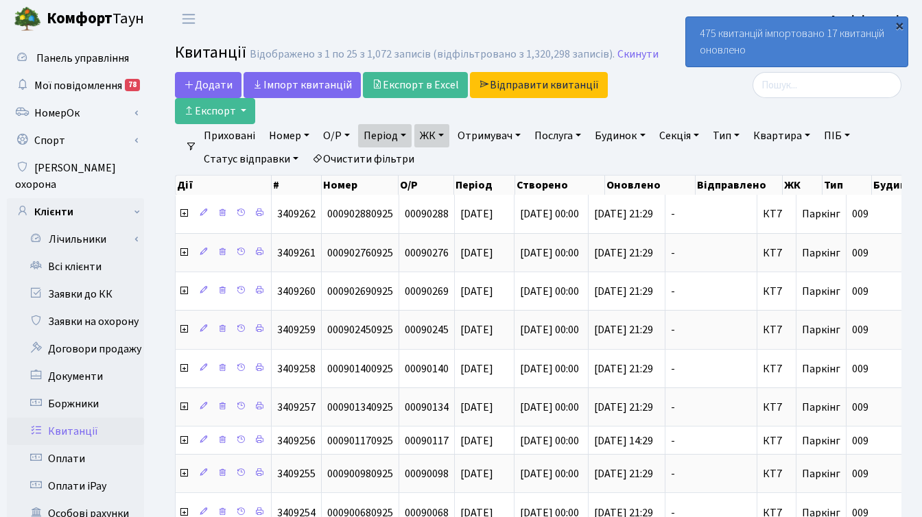
click at [898, 23] on div "×" at bounding box center [899, 26] width 14 height 14
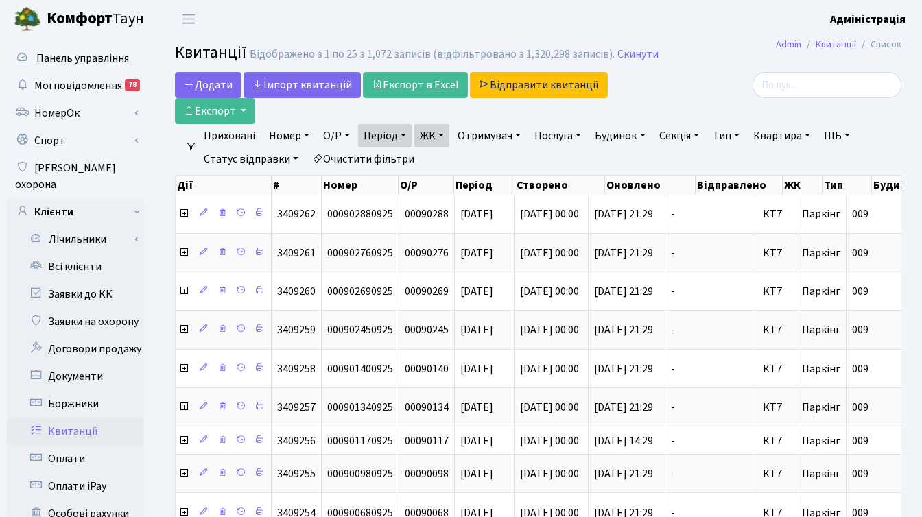
click at [398, 156] on link "Очистити фільтри" at bounding box center [363, 158] width 113 height 23
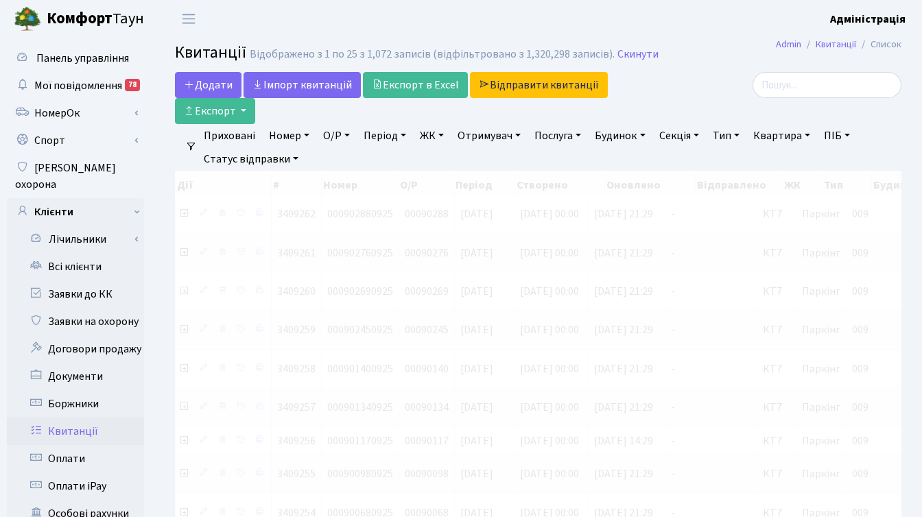
click at [393, 136] on link "Період" at bounding box center [384, 135] width 53 height 23
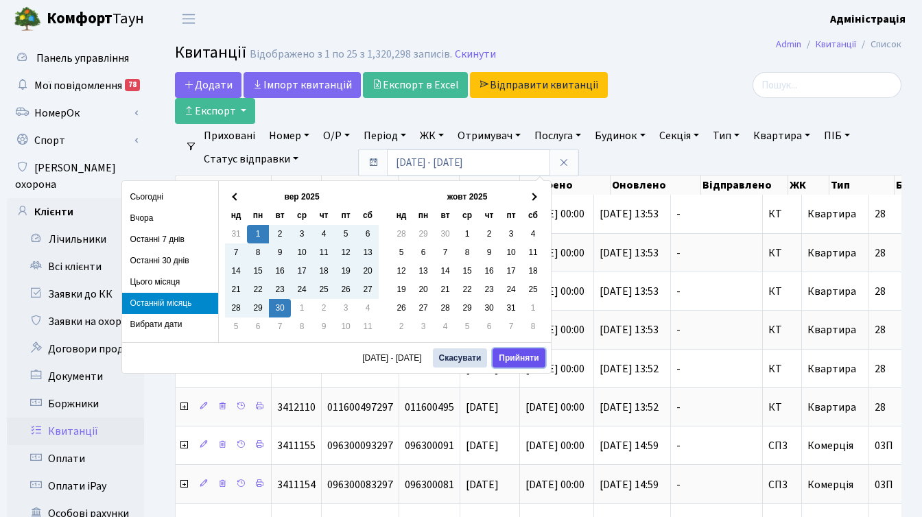
click at [513, 360] on button "Прийняти" at bounding box center [518, 357] width 52 height 19
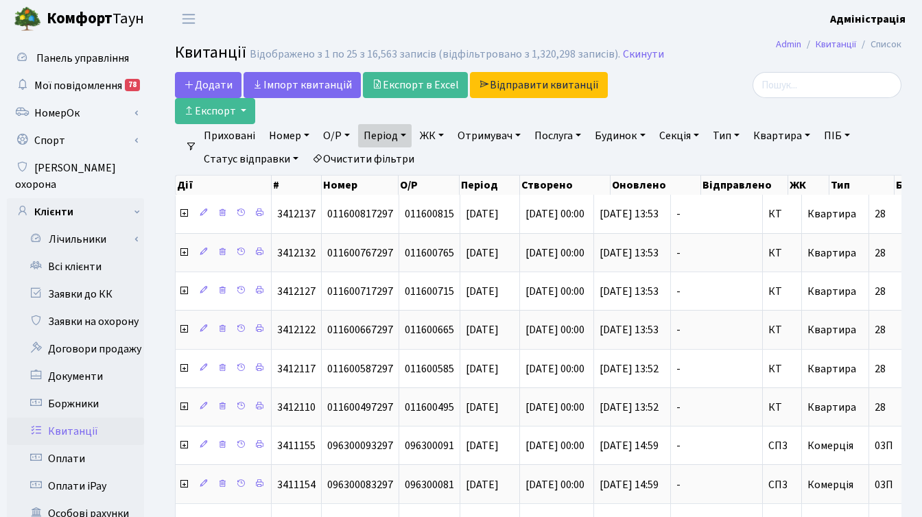
click at [433, 134] on link "ЖК" at bounding box center [431, 135] width 35 height 23
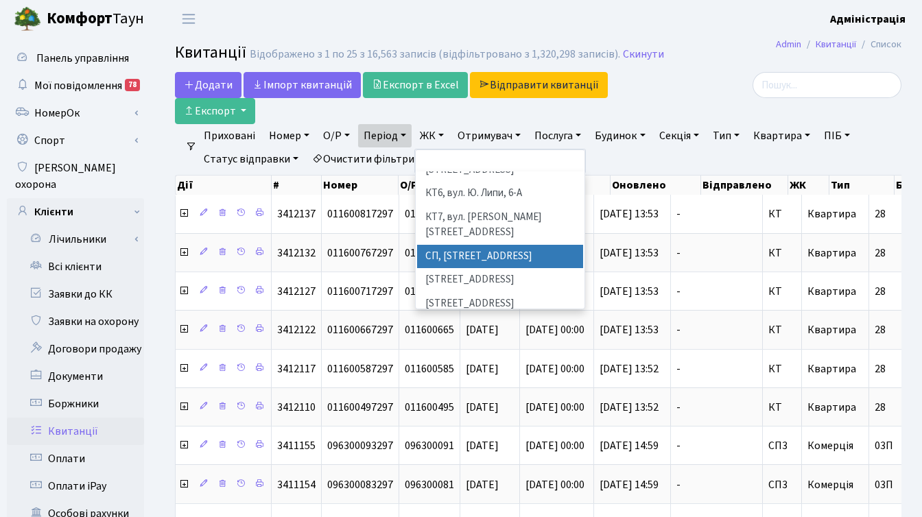
scroll to position [164, 0]
click at [459, 314] on li "[STREET_ADDRESS]" at bounding box center [500, 326] width 166 height 24
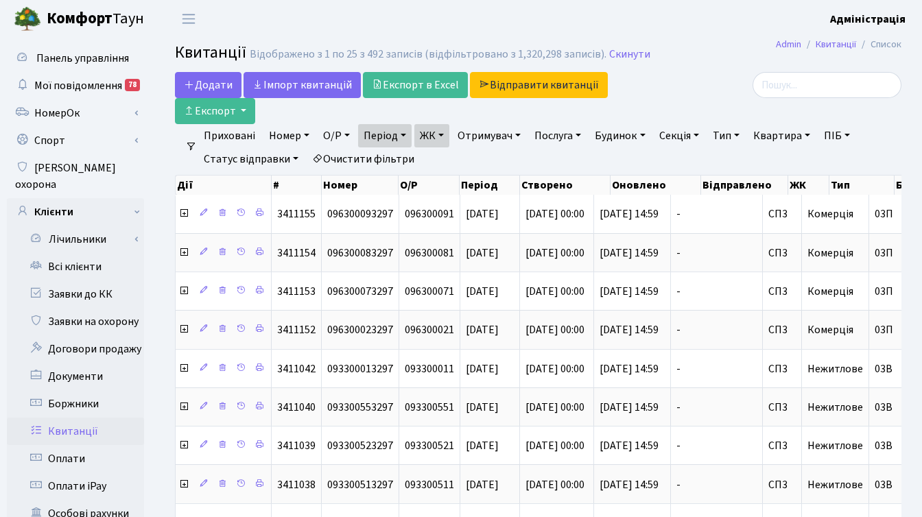
click at [446, 134] on link "ЖК" at bounding box center [431, 135] width 35 height 23
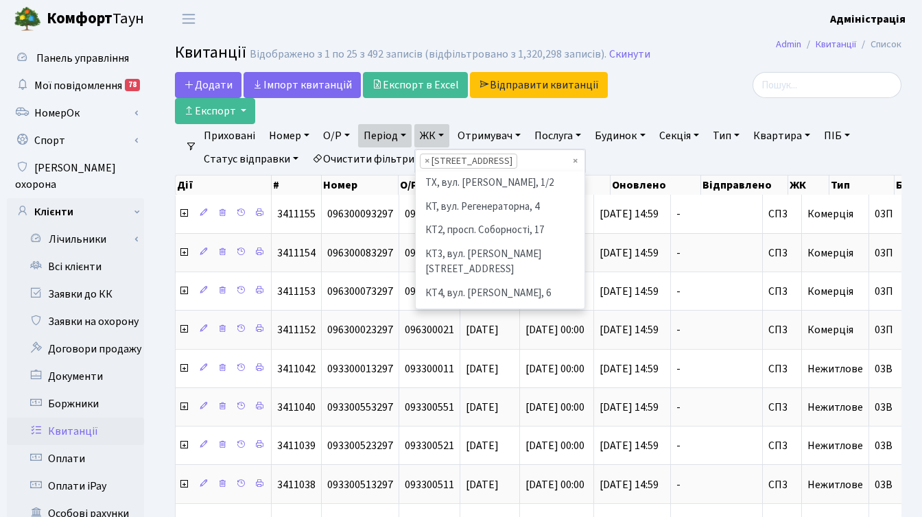
scroll to position [237, 0]
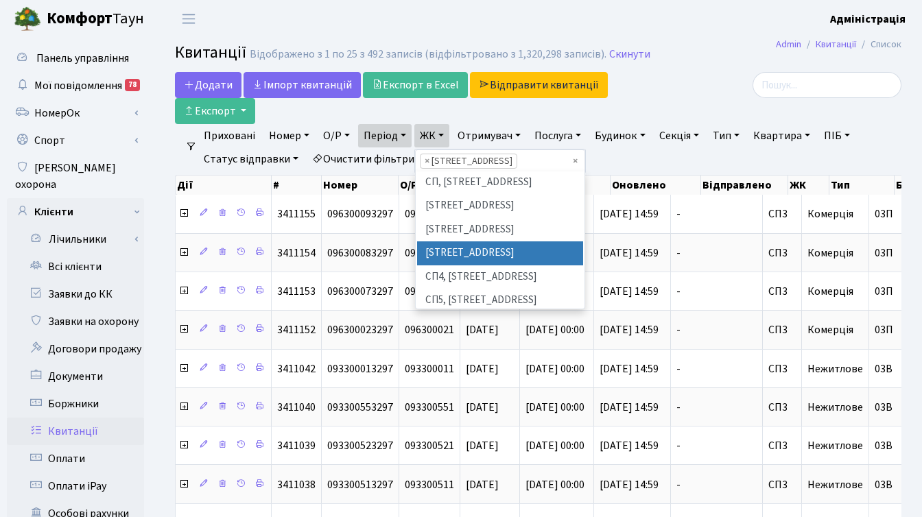
click at [428, 160] on span "×" at bounding box center [426, 161] width 5 height 14
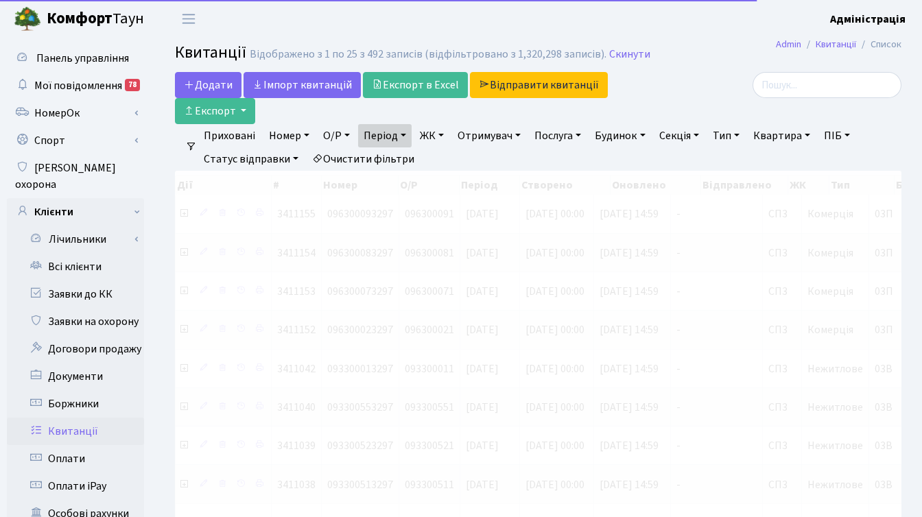
click at [436, 132] on link "ЖК" at bounding box center [431, 135] width 35 height 23
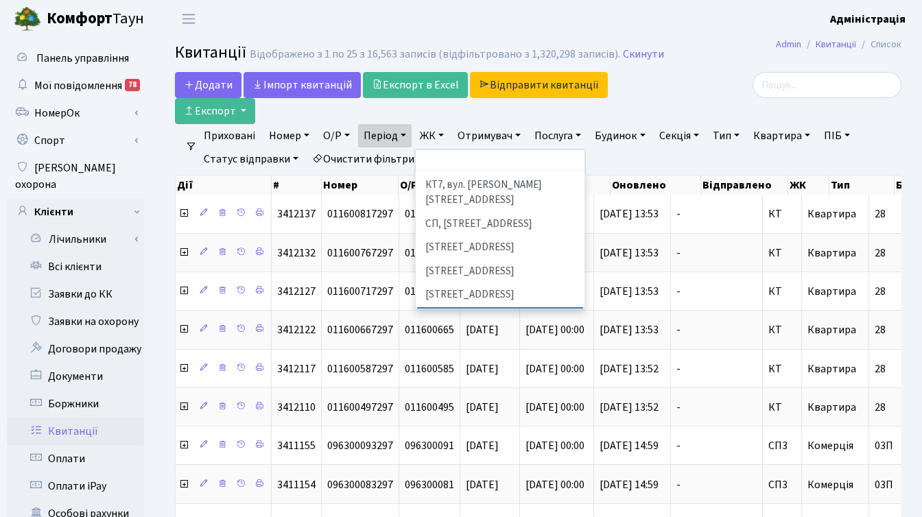
scroll to position [235, 0]
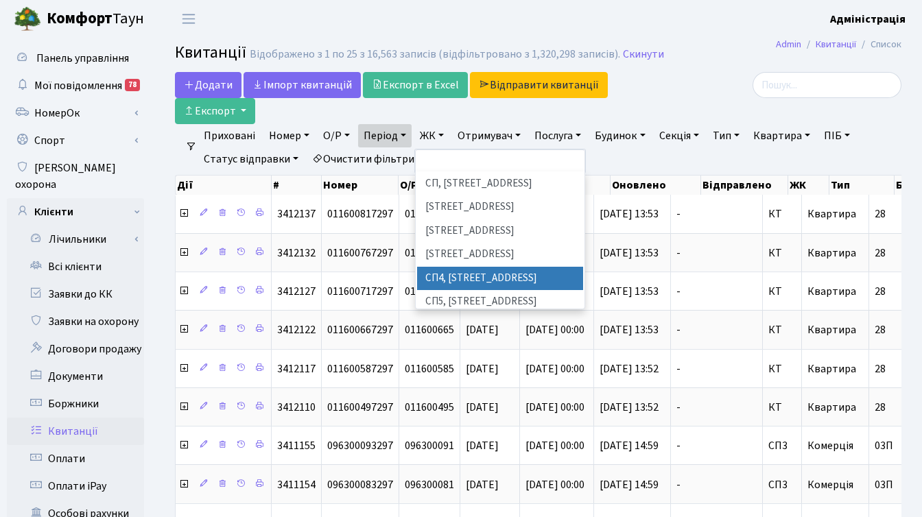
click at [475, 267] on li "СП4, [STREET_ADDRESS]" at bounding box center [500, 279] width 166 height 24
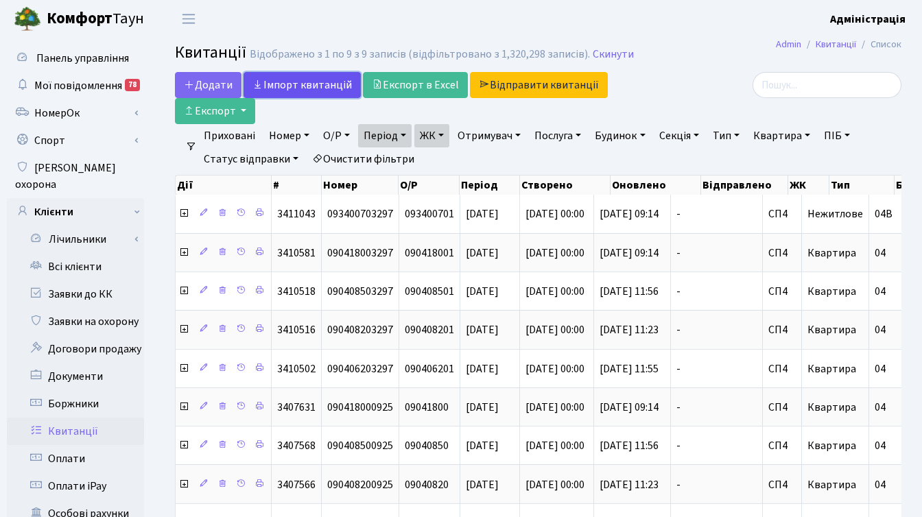
click at [296, 86] on link "Iмпорт квитанцій" at bounding box center [301, 85] width 117 height 26
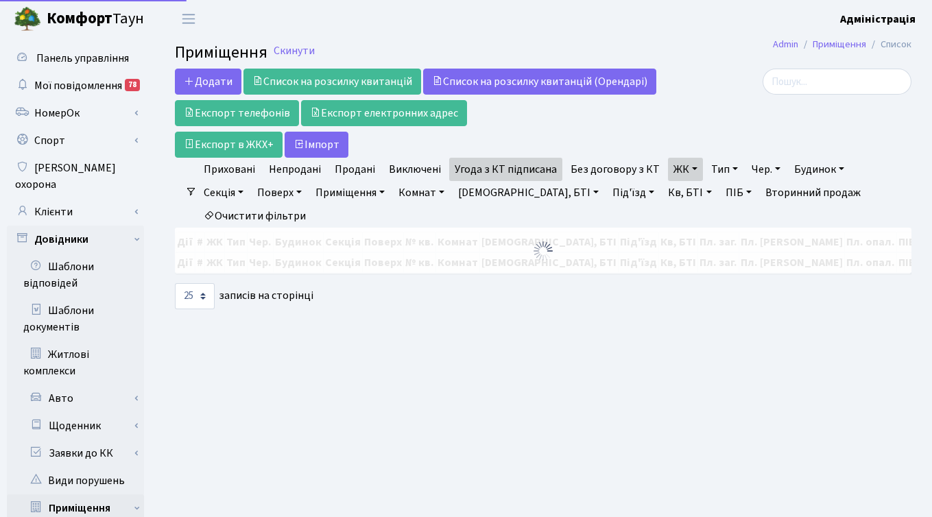
select select "25"
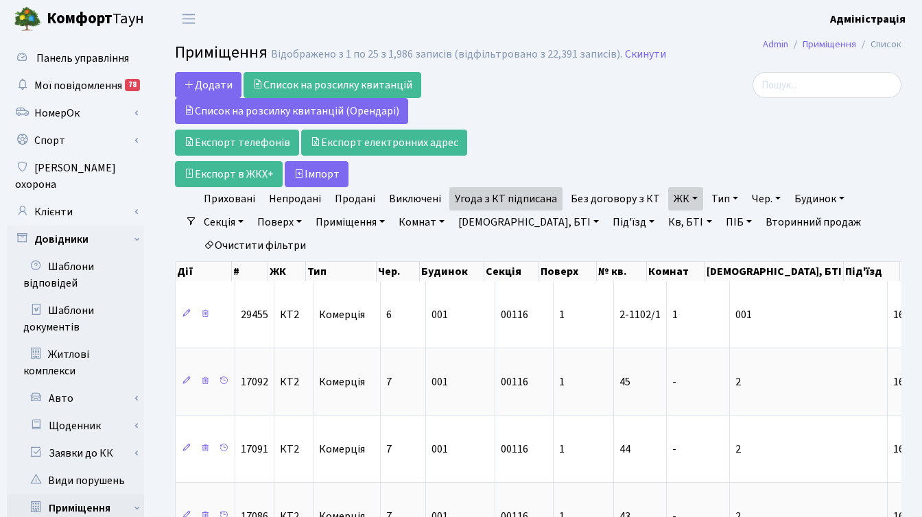
click at [684, 197] on link "ЖК" at bounding box center [685, 198] width 35 height 23
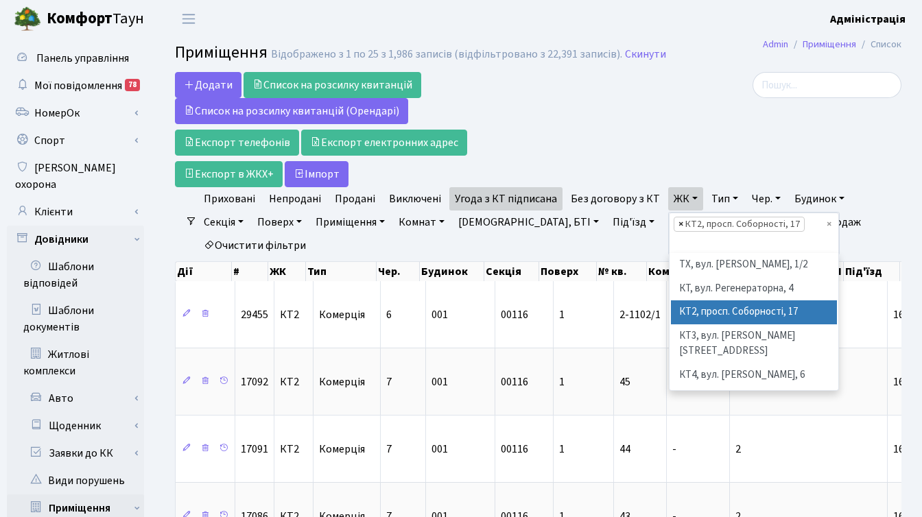
click at [678, 224] on span "×" at bounding box center [680, 224] width 5 height 14
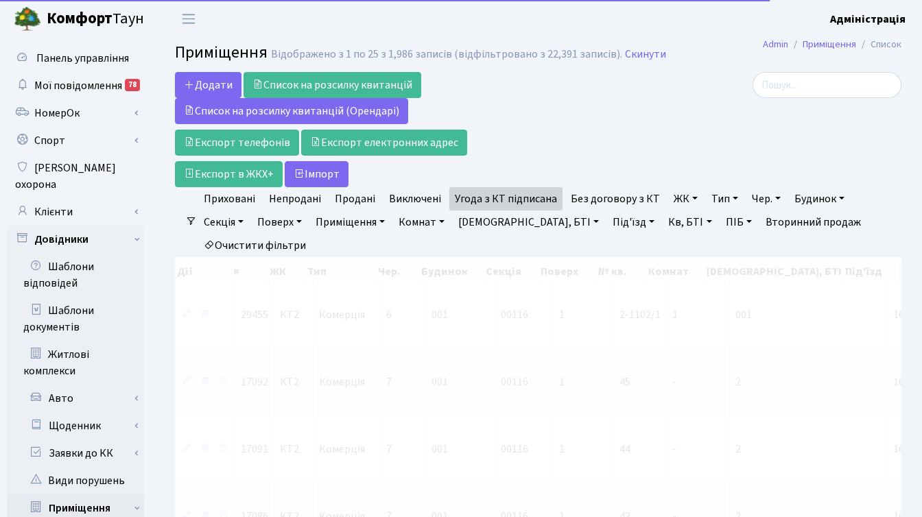
click at [680, 200] on link "ЖК" at bounding box center [685, 198] width 35 height 23
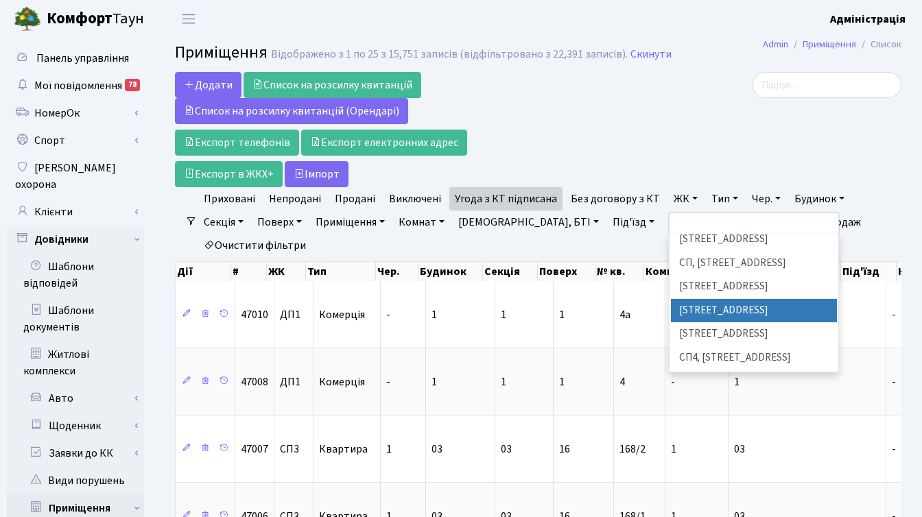
scroll to position [235, 0]
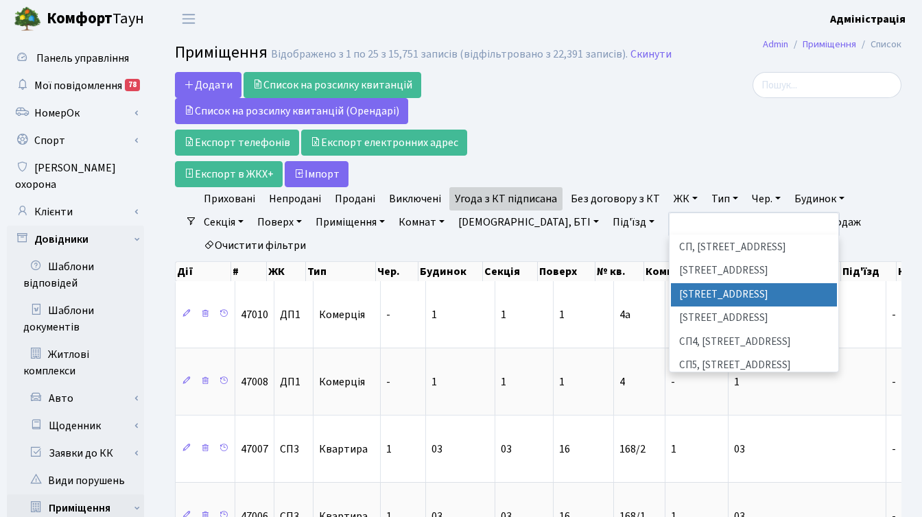
click at [703, 283] on li "[STREET_ADDRESS]" at bounding box center [754, 295] width 166 height 24
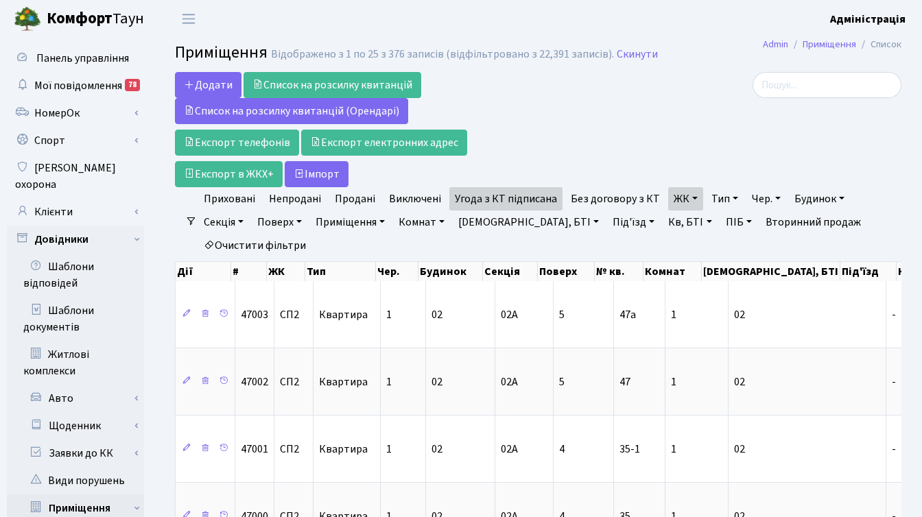
click at [718, 202] on link "Тип" at bounding box center [725, 198] width 38 height 23
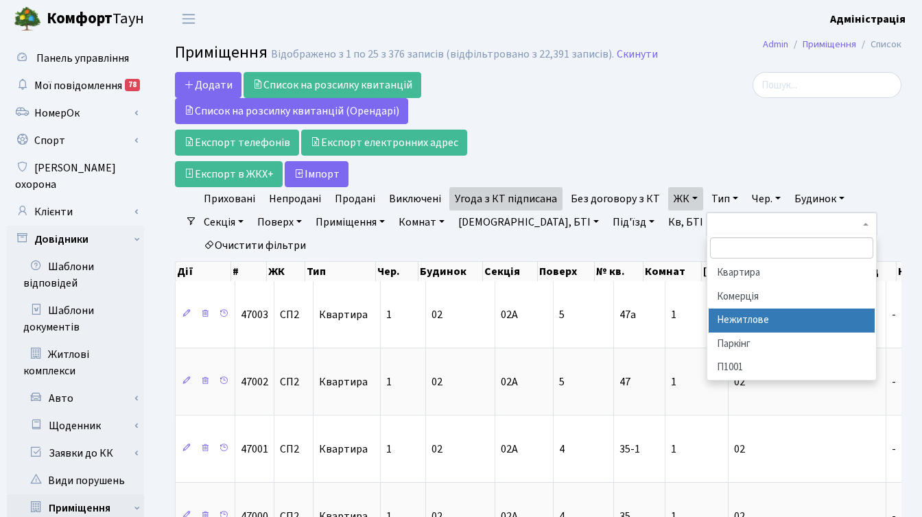
click at [733, 318] on li "Нежитлове" at bounding box center [791, 321] width 166 height 24
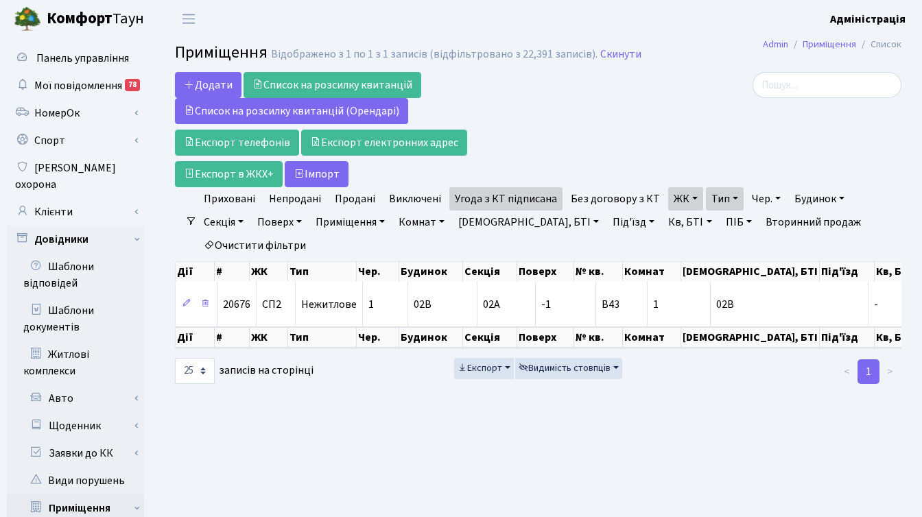
click at [703, 115] on div at bounding box center [786, 129] width 249 height 115
click at [533, 202] on link "Угода з КТ підписана" at bounding box center [505, 198] width 113 height 23
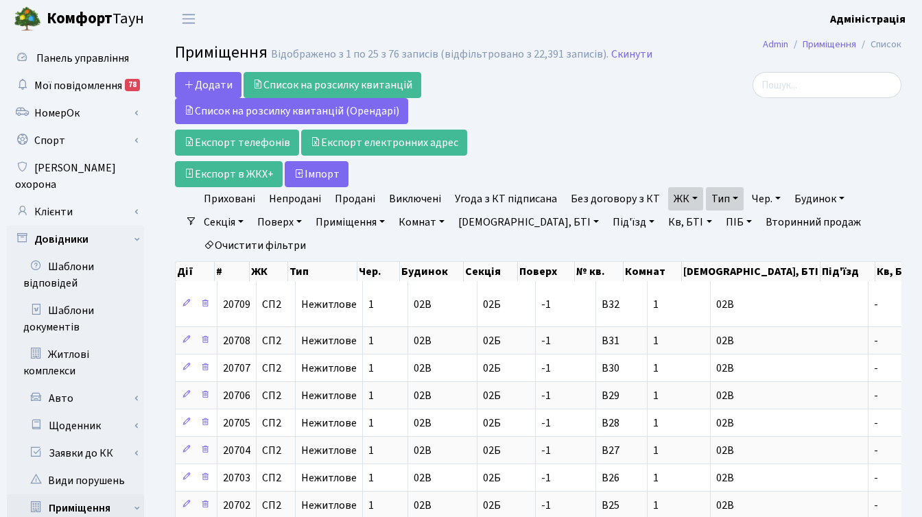
click at [684, 200] on link "ЖК" at bounding box center [685, 198] width 35 height 23
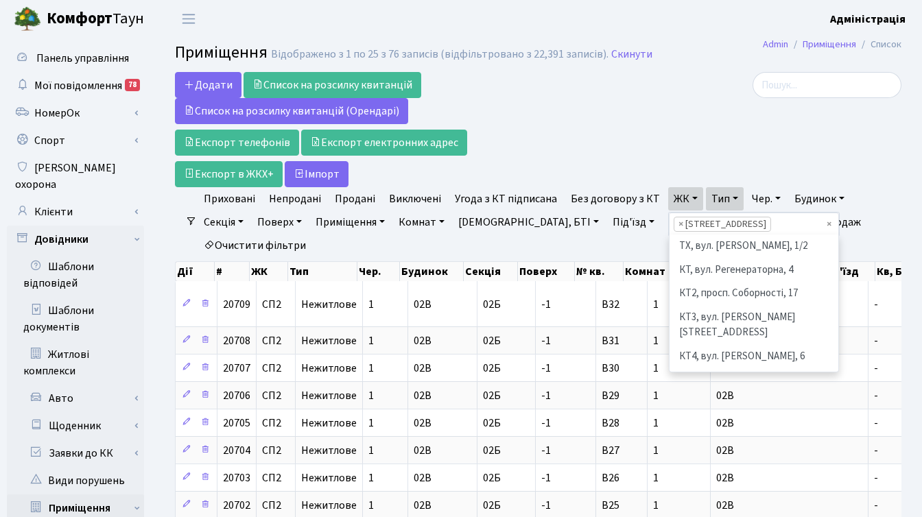
scroll to position [213, 0]
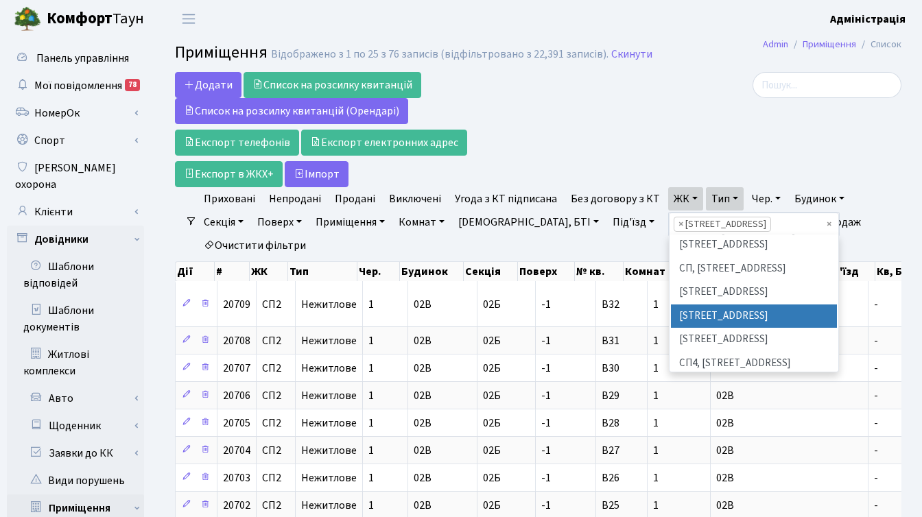
click at [704, 158] on div at bounding box center [786, 129] width 249 height 115
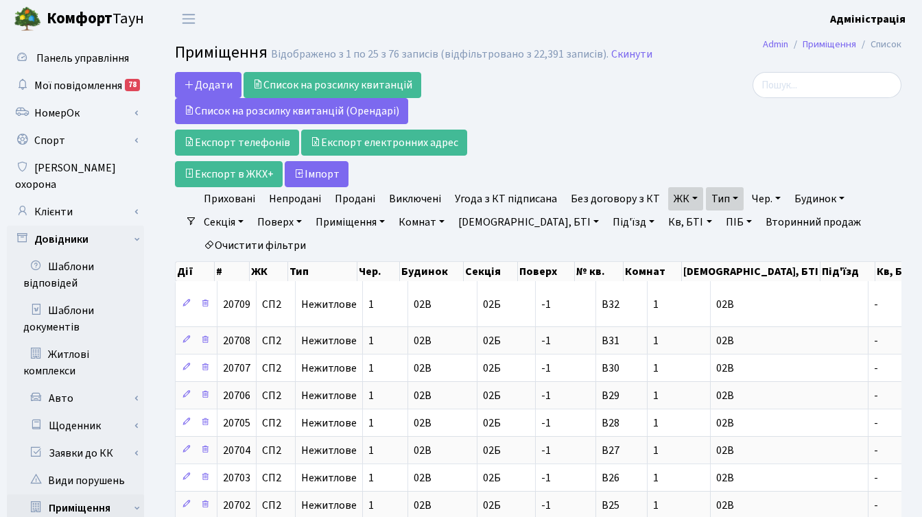
click at [729, 197] on link "Тип" at bounding box center [725, 198] width 38 height 23
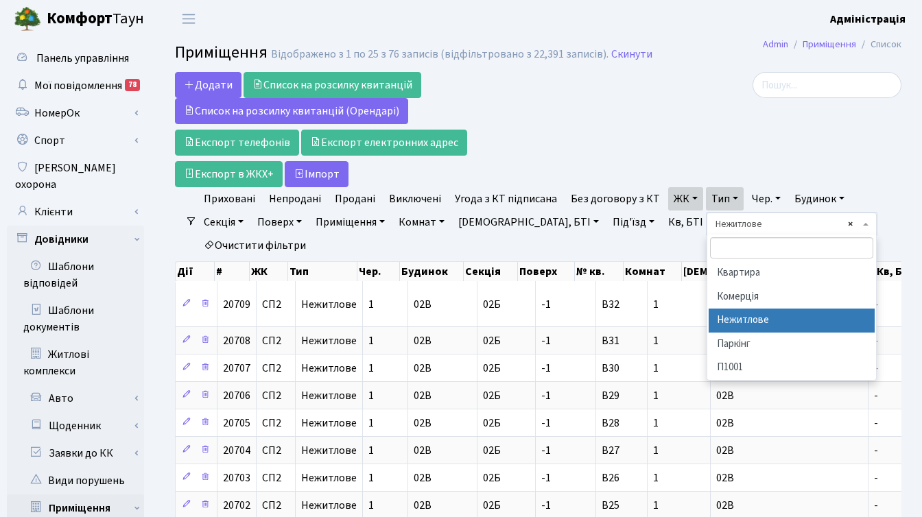
click at [841, 222] on ul "Приховані Непродані Продані Виключені Угода з КТ підписана Без договору з КТ ЖК…" at bounding box center [543, 222] width 693 height 70
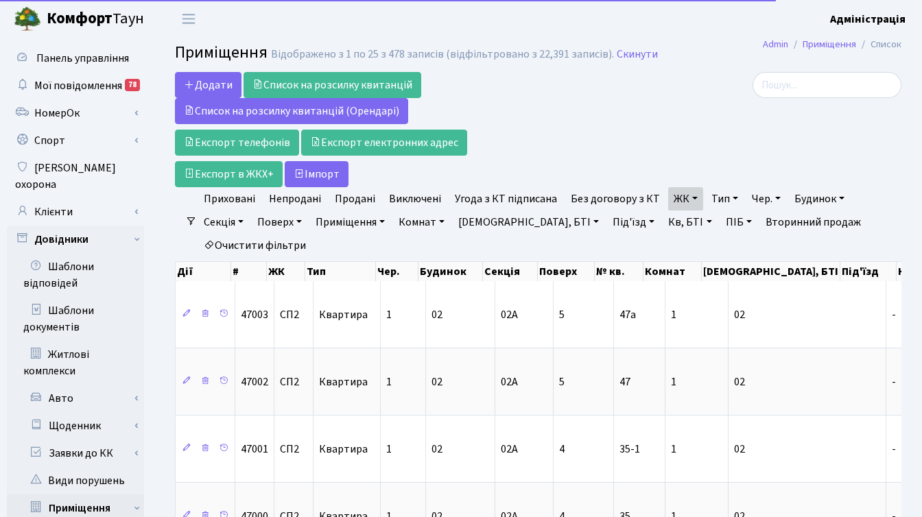
click at [726, 148] on div at bounding box center [786, 129] width 249 height 115
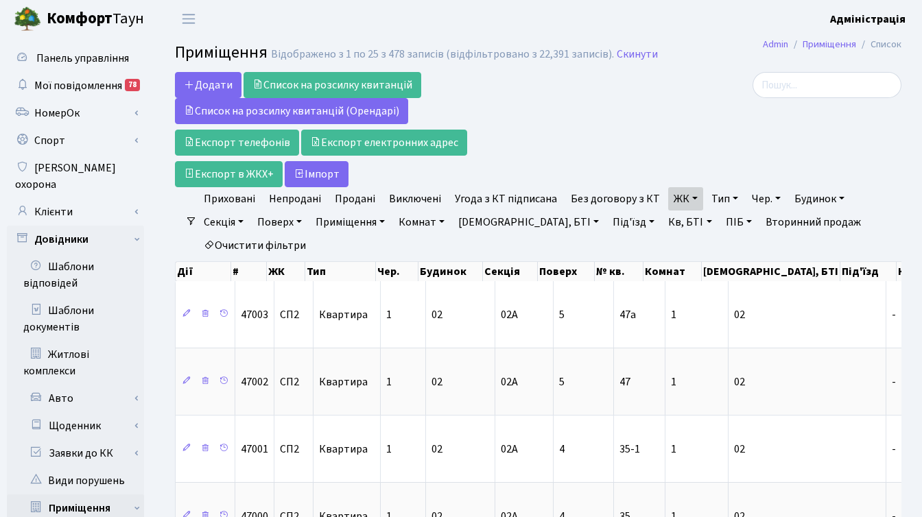
click at [682, 119] on div at bounding box center [786, 129] width 249 height 115
click at [683, 199] on link "ЖК" at bounding box center [685, 198] width 35 height 23
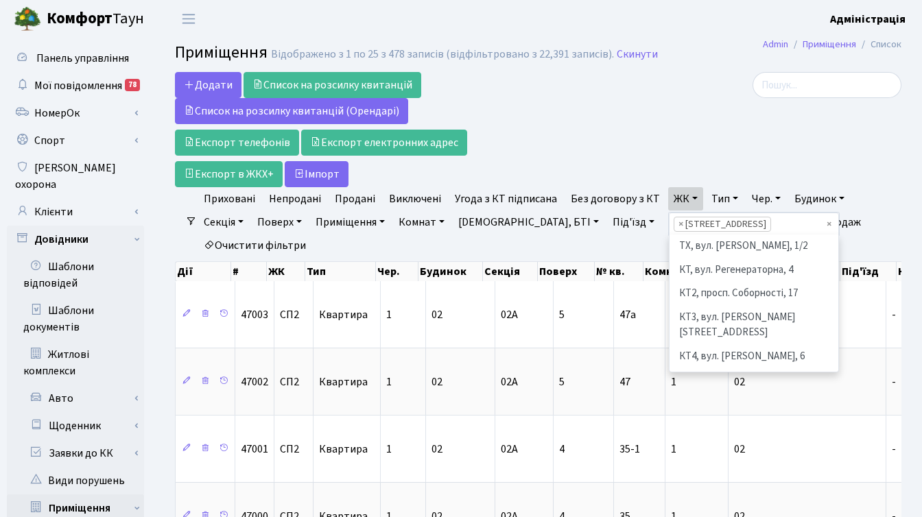
scroll to position [213, 0]
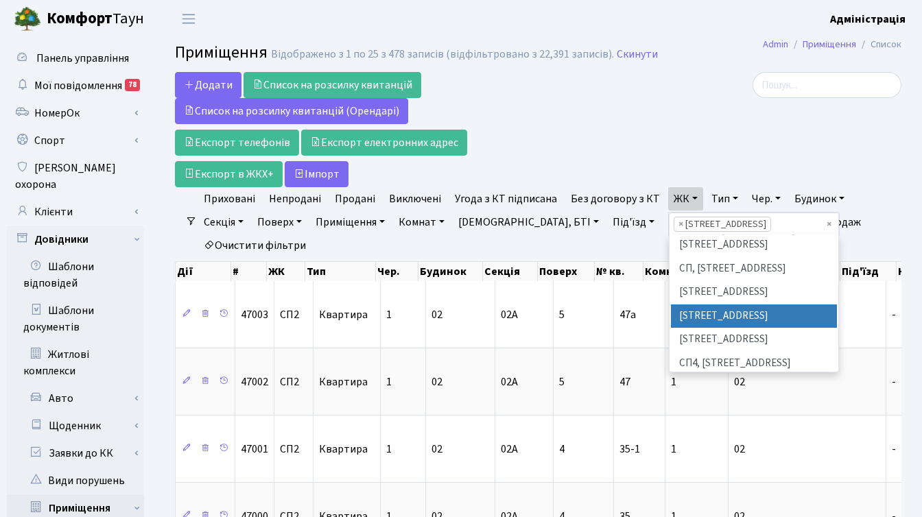
click at [601, 115] on div "Додати Список на розсилку квитанцій Список на розсилку квитанцій (Орендарі) Екс…" at bounding box center [413, 129] width 477 height 115
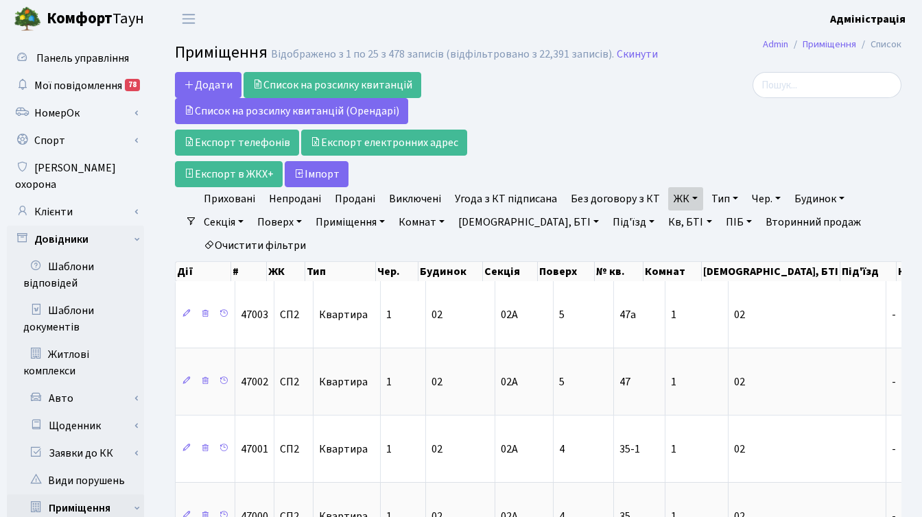
click at [685, 197] on link "ЖК" at bounding box center [685, 198] width 35 height 23
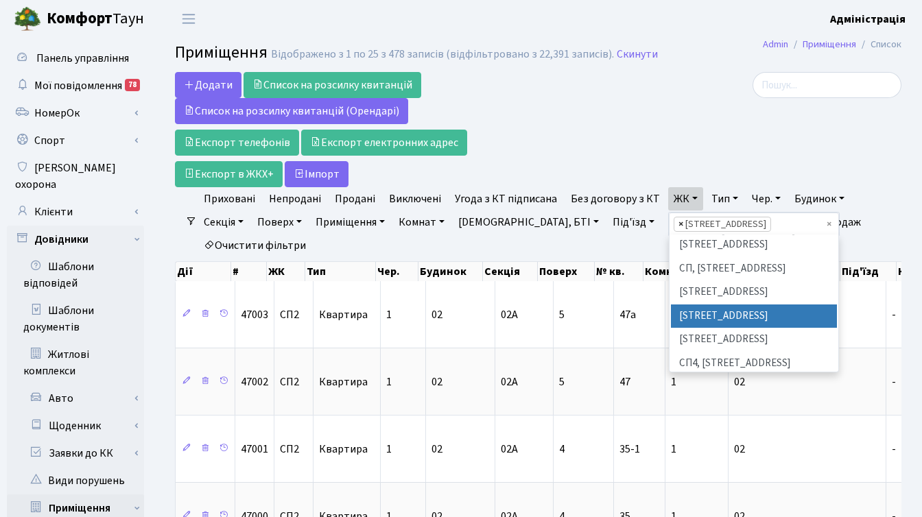
click at [678, 222] on span "×" at bounding box center [680, 224] width 5 height 14
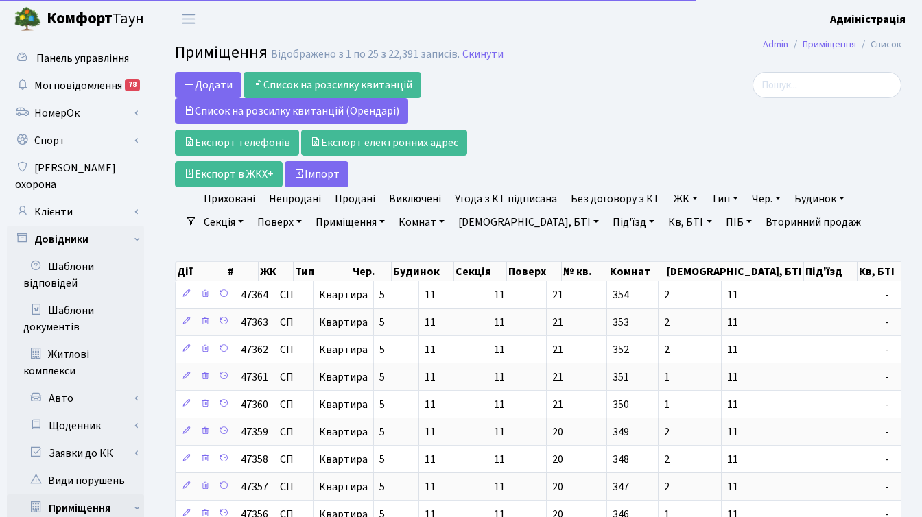
click at [675, 195] on link "ЖК" at bounding box center [685, 198] width 35 height 23
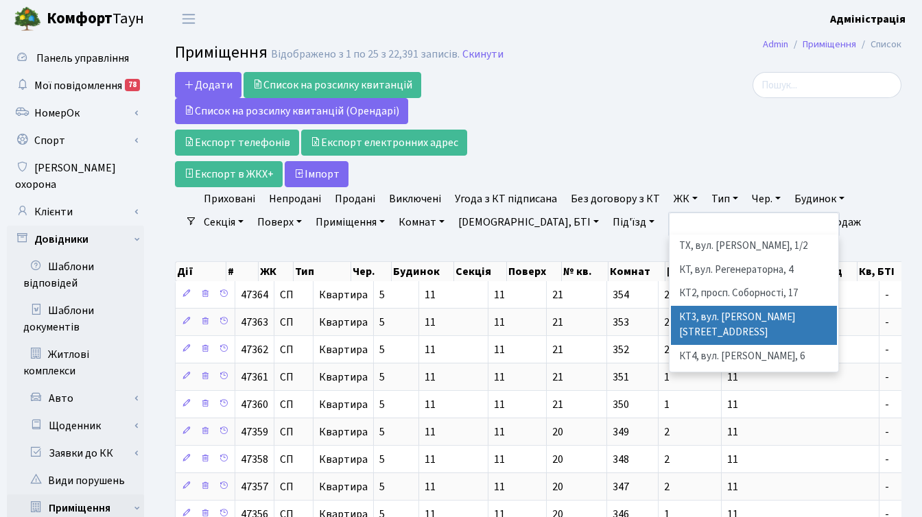
click at [706, 320] on li "КТ3, вул. [PERSON_NAME][STREET_ADDRESS]" at bounding box center [754, 325] width 166 height 39
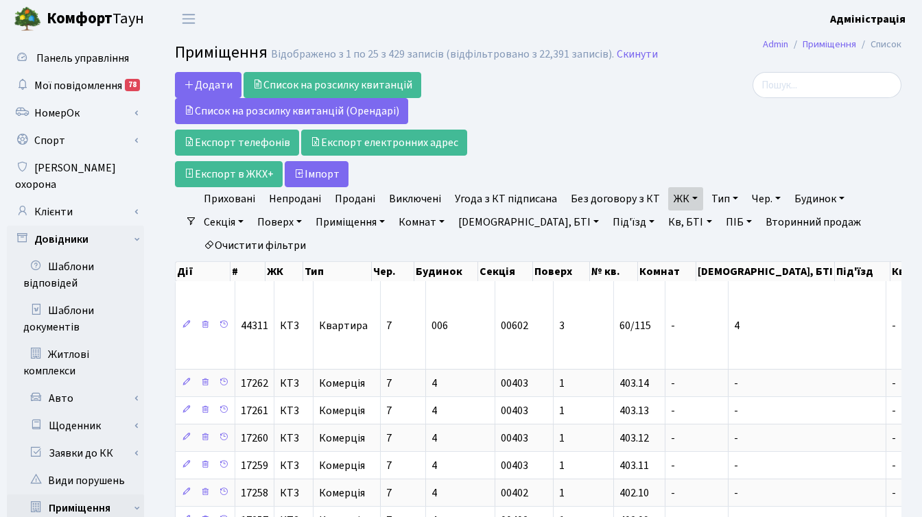
click at [688, 197] on link "ЖК" at bounding box center [685, 198] width 35 height 23
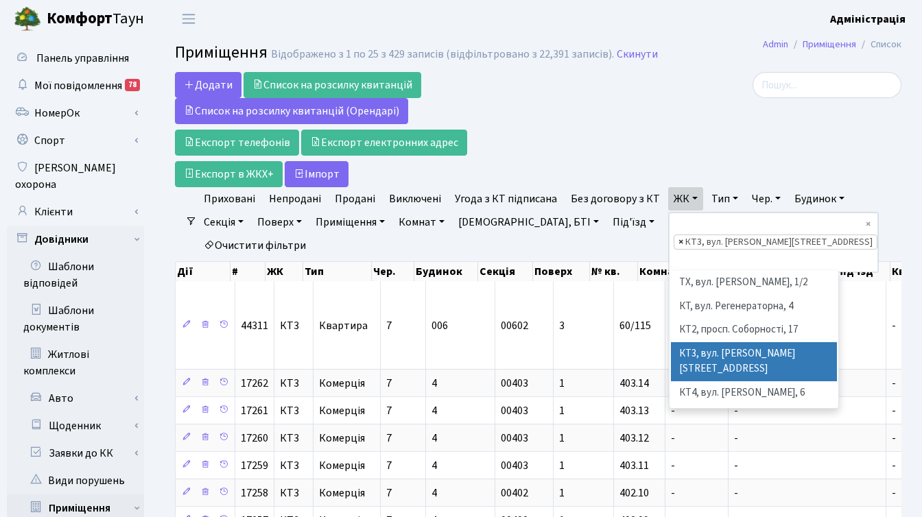
click at [678, 235] on span "×" at bounding box center [680, 242] width 5 height 14
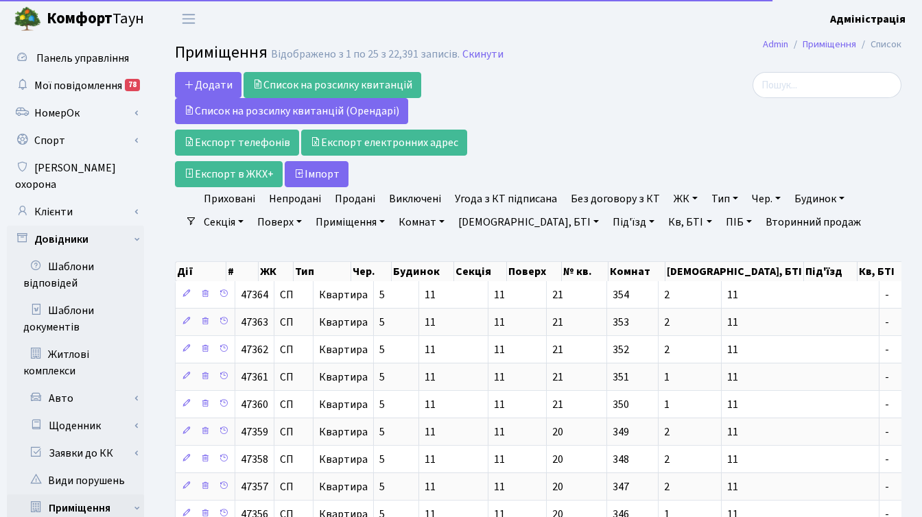
click at [674, 193] on link "ЖК" at bounding box center [685, 198] width 35 height 23
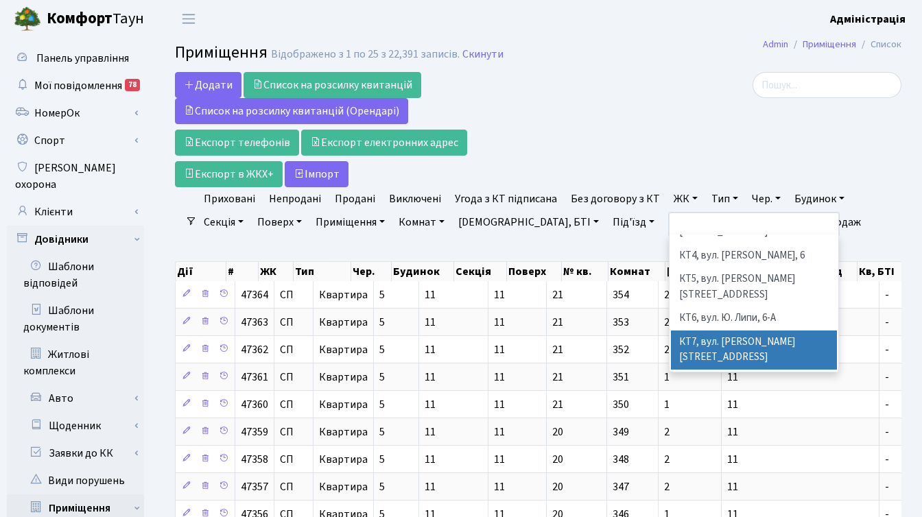
scroll to position [98, 0]
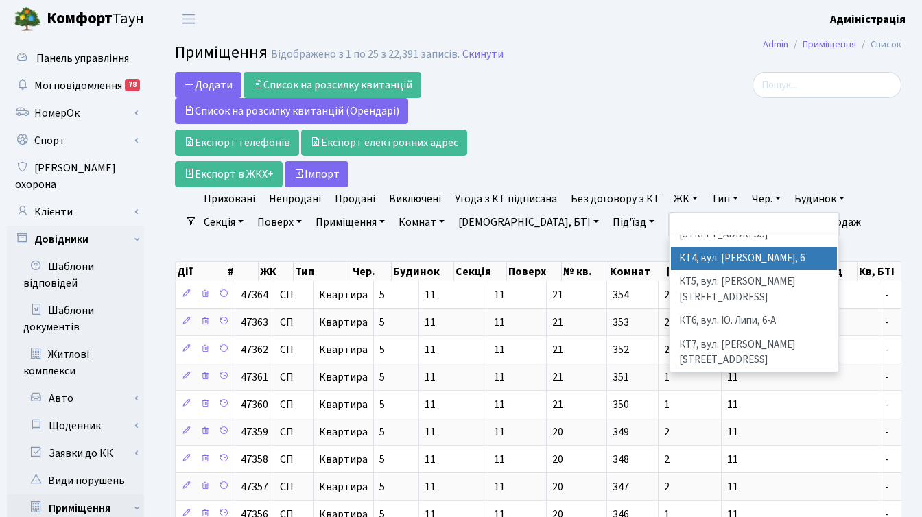
click at [710, 247] on li "КТ4, вул. [PERSON_NAME], 6" at bounding box center [754, 259] width 166 height 24
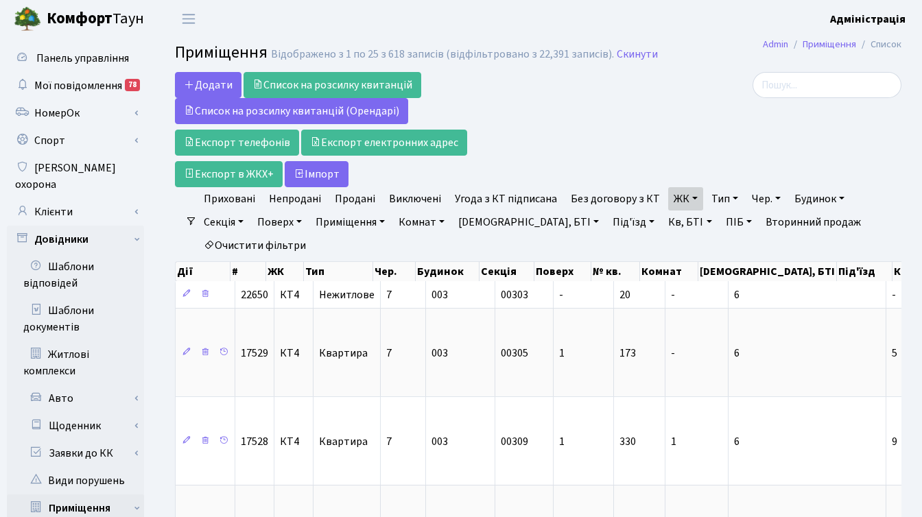
click at [678, 200] on link "ЖК" at bounding box center [685, 198] width 35 height 23
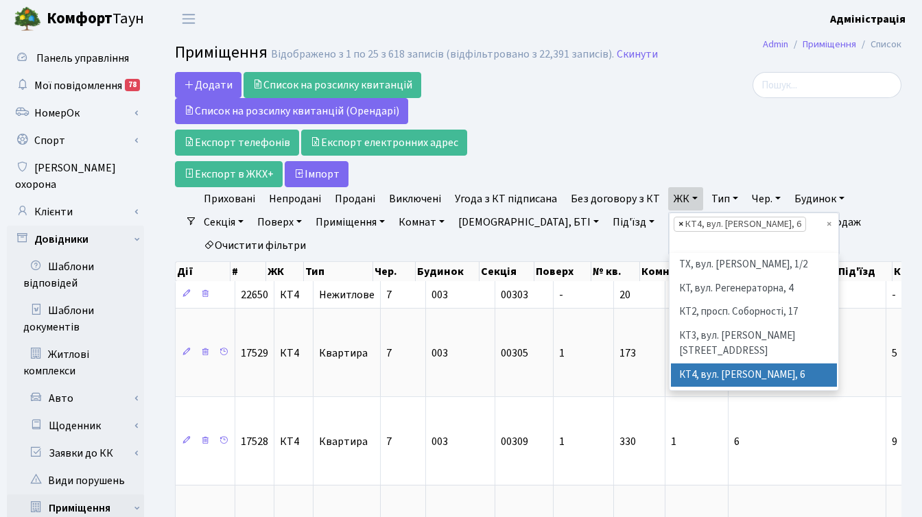
click at [678, 224] on span "×" at bounding box center [680, 224] width 5 height 14
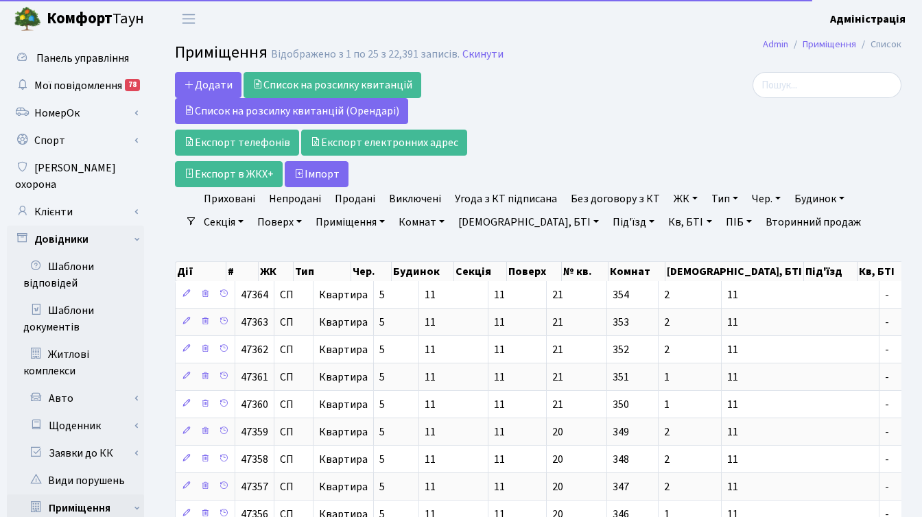
click at [669, 195] on link "ЖК" at bounding box center [685, 198] width 35 height 23
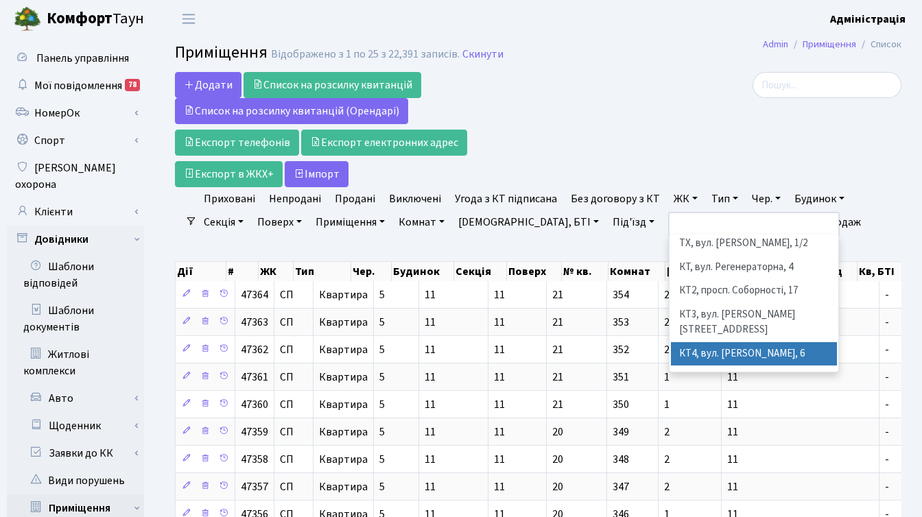
scroll to position [5, 0]
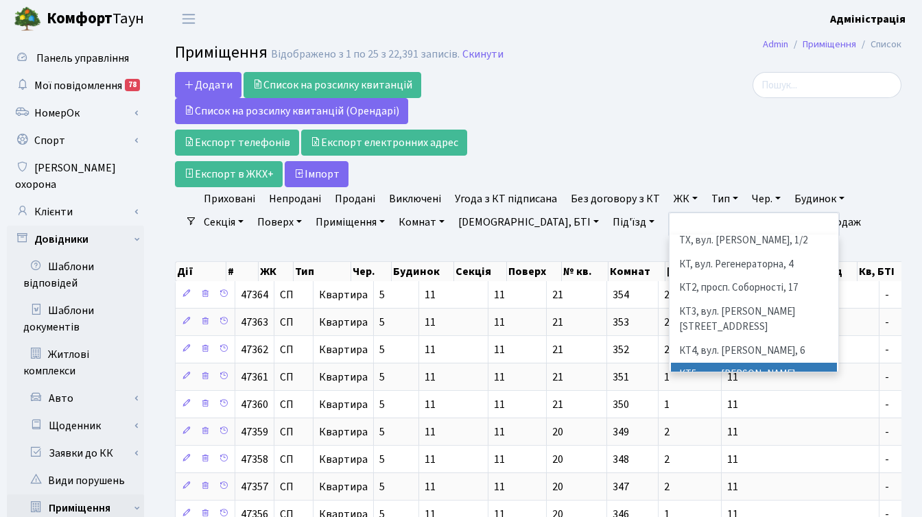
click at [699, 363] on li "КТ5, вул. [PERSON_NAME][STREET_ADDRESS]" at bounding box center [754, 382] width 166 height 39
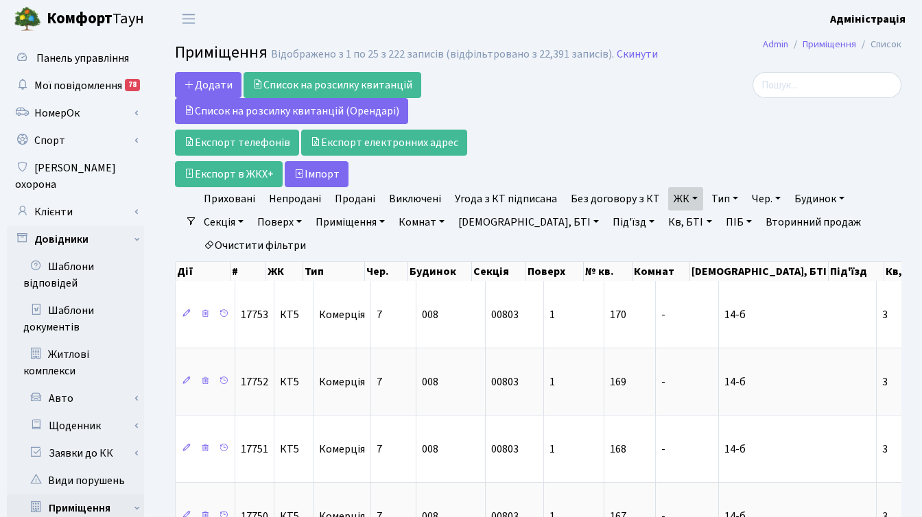
click at [684, 198] on link "ЖК" at bounding box center [685, 198] width 35 height 23
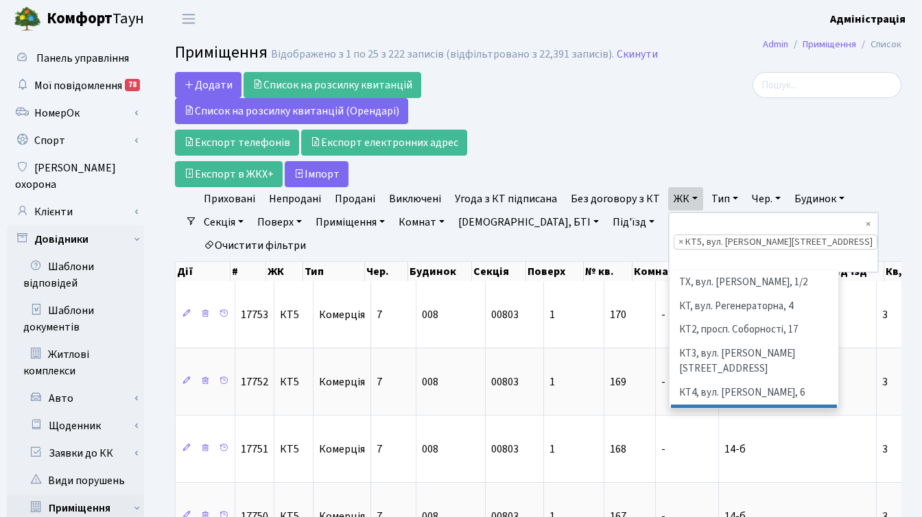
scroll to position [95, 0]
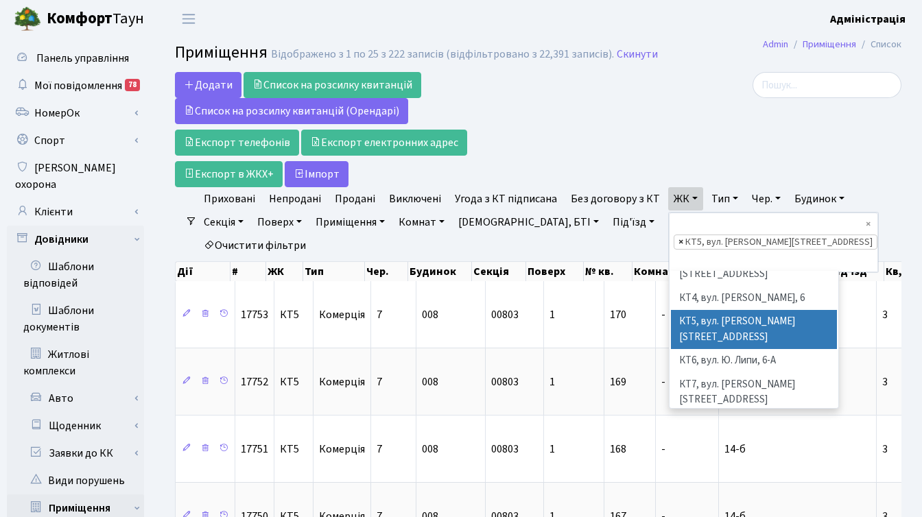
click at [678, 235] on span "×" at bounding box center [680, 242] width 5 height 14
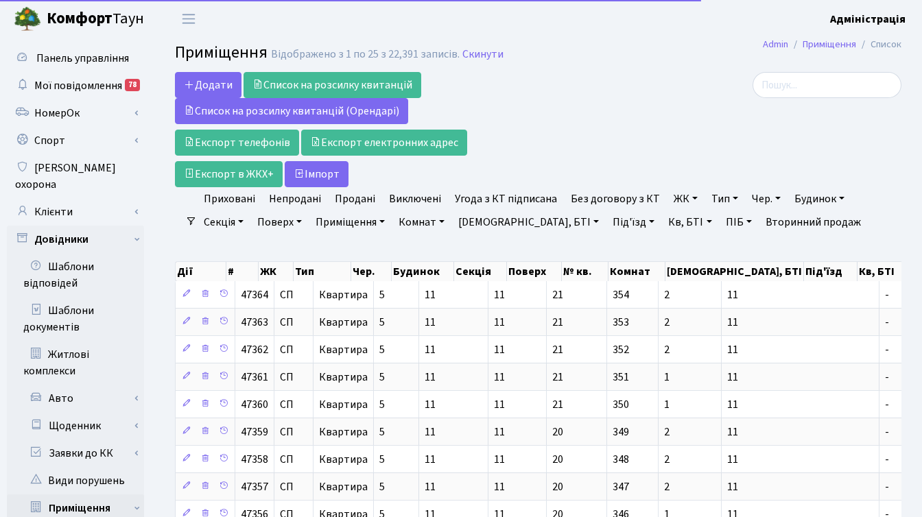
click at [671, 193] on link "ЖК" at bounding box center [685, 198] width 35 height 23
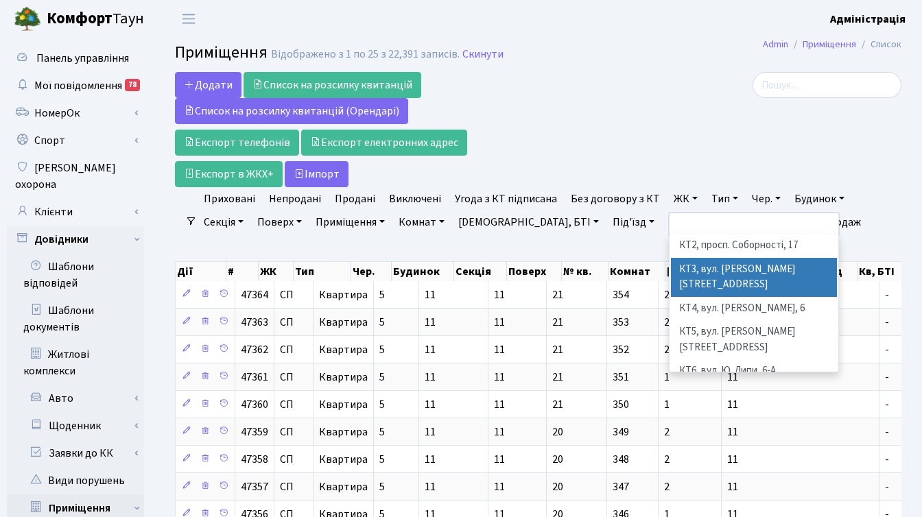
scroll to position [62, 0]
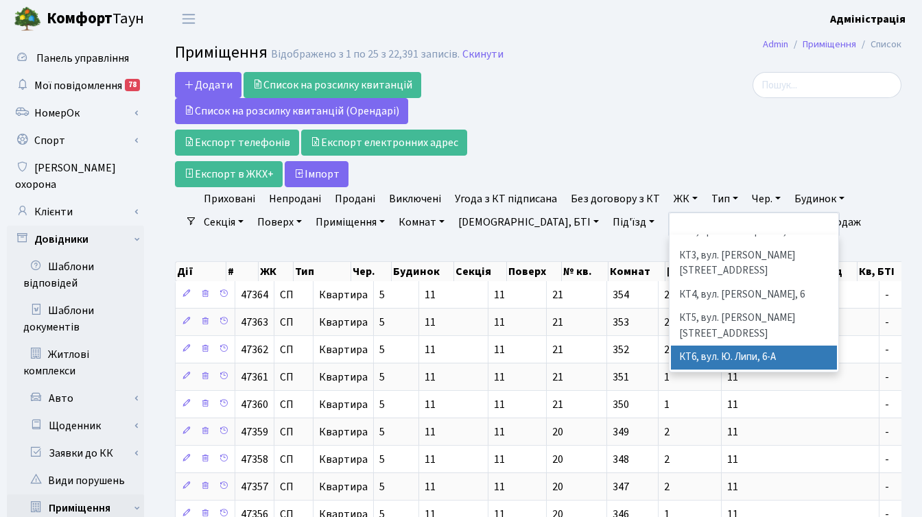
click at [702, 346] on li "КТ6, вул. Ю. Липи, 6-А" at bounding box center [754, 358] width 166 height 24
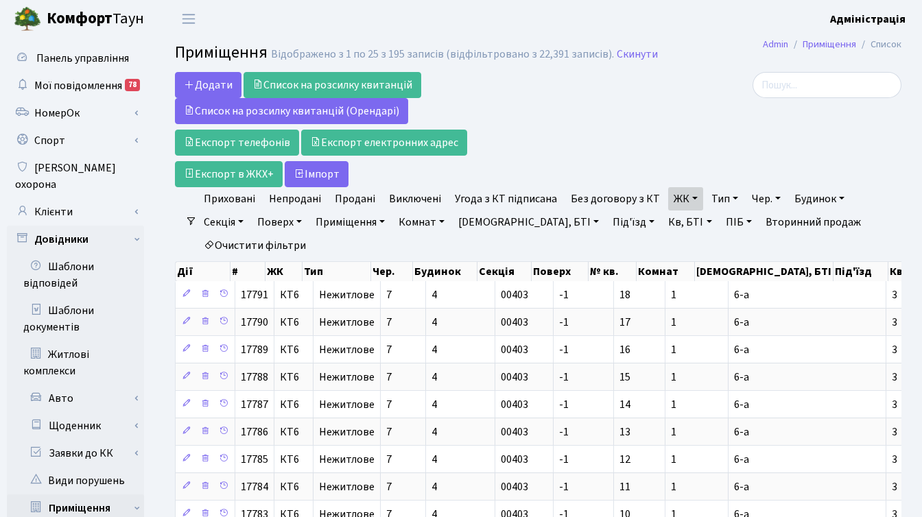
click at [682, 201] on link "ЖК" at bounding box center [685, 198] width 35 height 23
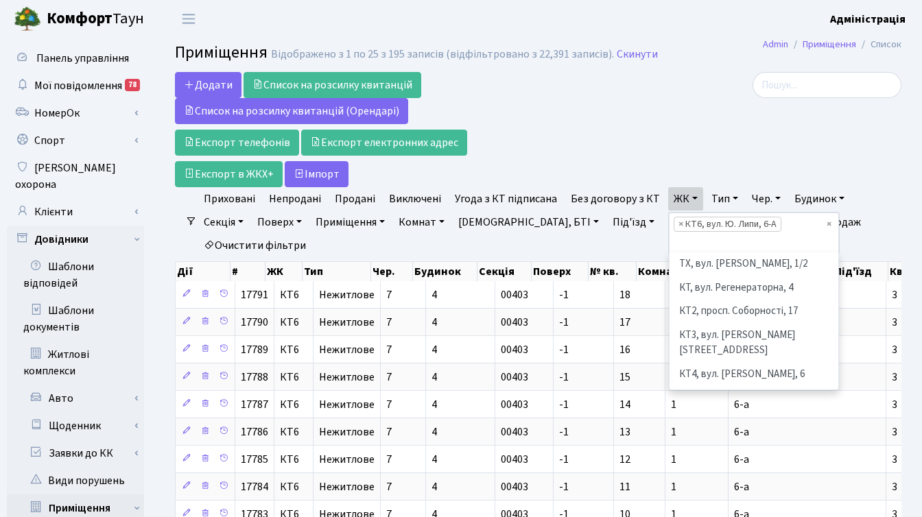
scroll to position [119, 0]
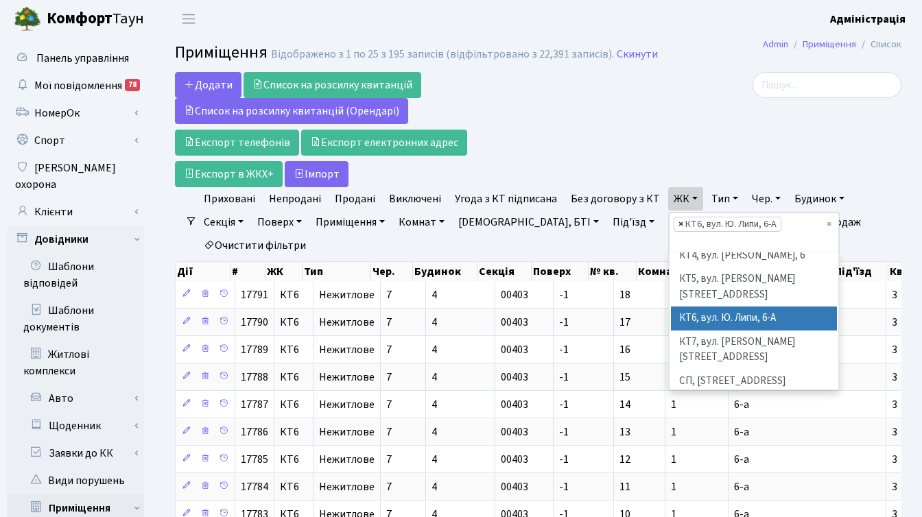
click at [678, 224] on span "×" at bounding box center [680, 224] width 5 height 14
select select
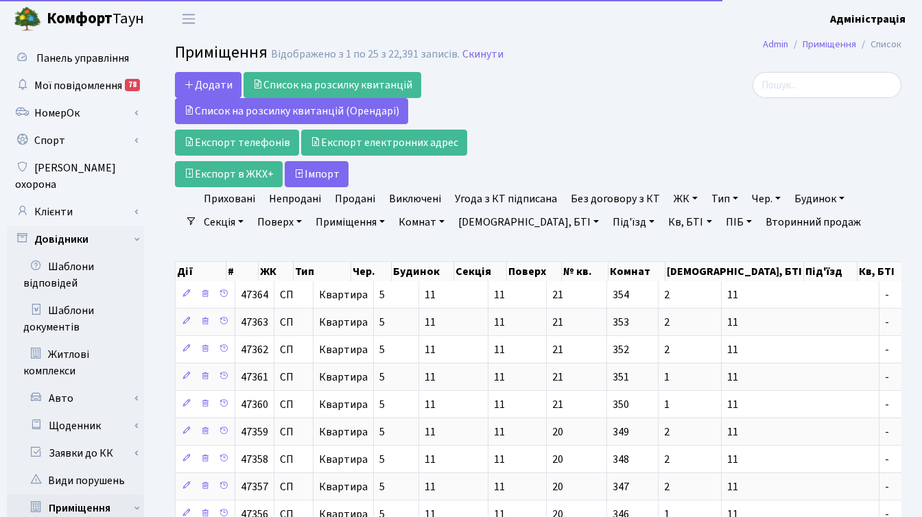
click at [669, 195] on link "ЖК" at bounding box center [685, 198] width 35 height 23
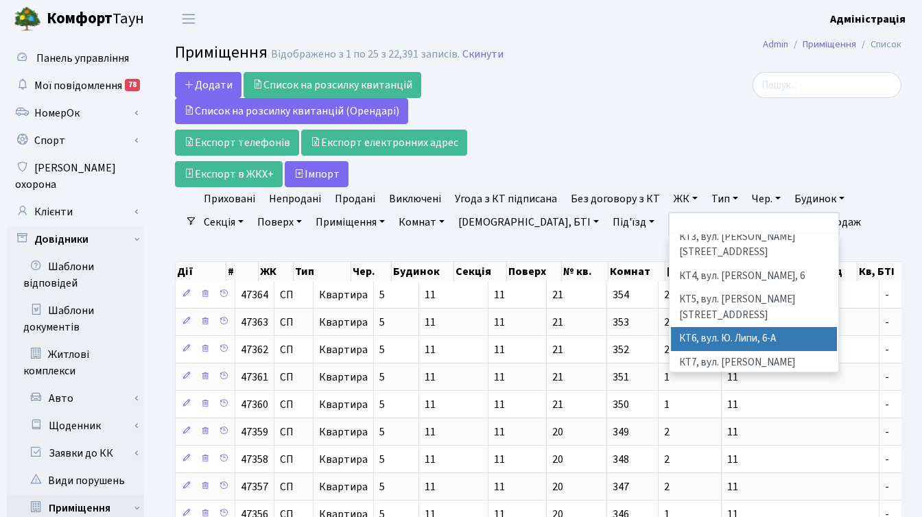
scroll to position [88, 0]
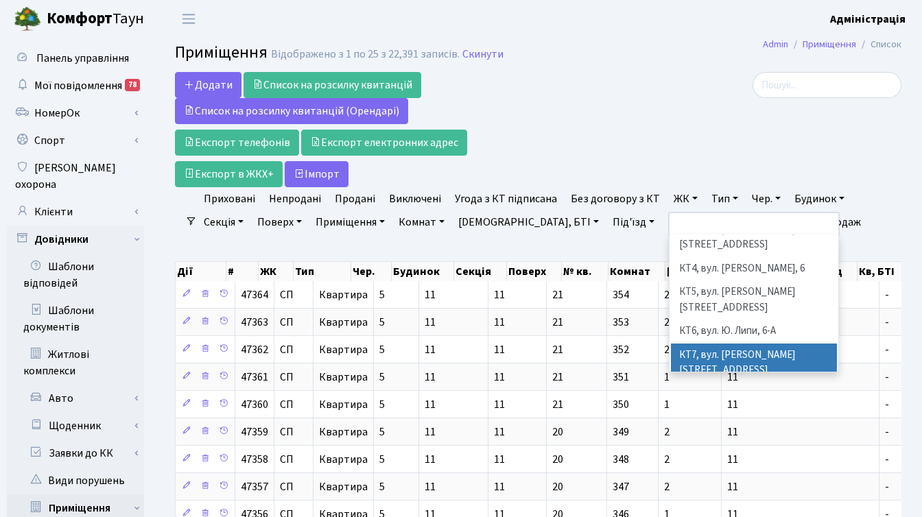
click at [691, 344] on li "КТ7, вул. [PERSON_NAME][STREET_ADDRESS]" at bounding box center [754, 363] width 166 height 39
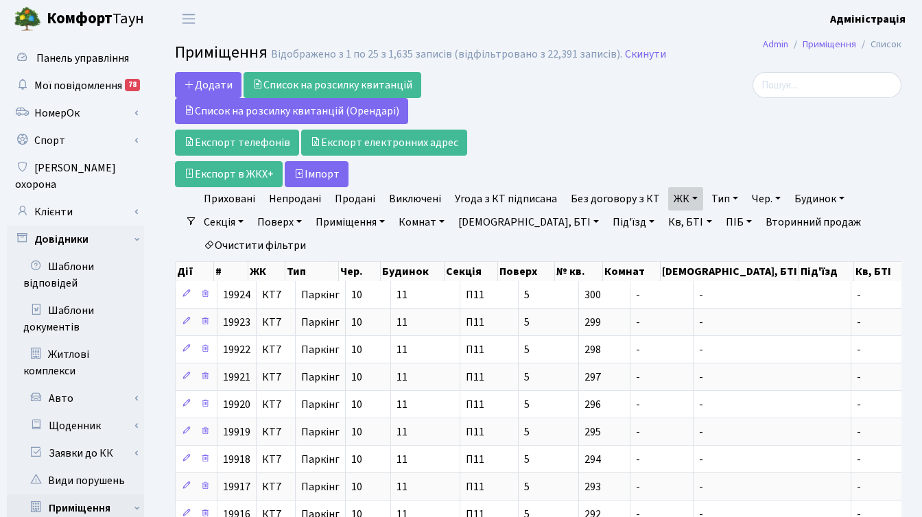
click at [717, 197] on link "Тип" at bounding box center [725, 198] width 38 height 23
click at [726, 223] on span "× Нежитлове" at bounding box center [787, 224] width 144 height 14
click at [712, 196] on link "Тип" at bounding box center [725, 198] width 38 height 23
click at [680, 117] on div at bounding box center [786, 129] width 249 height 115
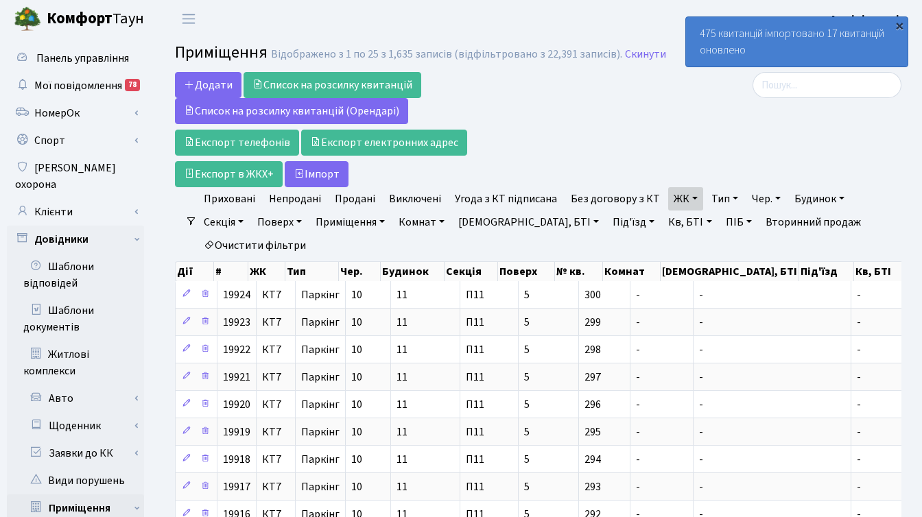
click at [897, 23] on div "×" at bounding box center [899, 26] width 14 height 14
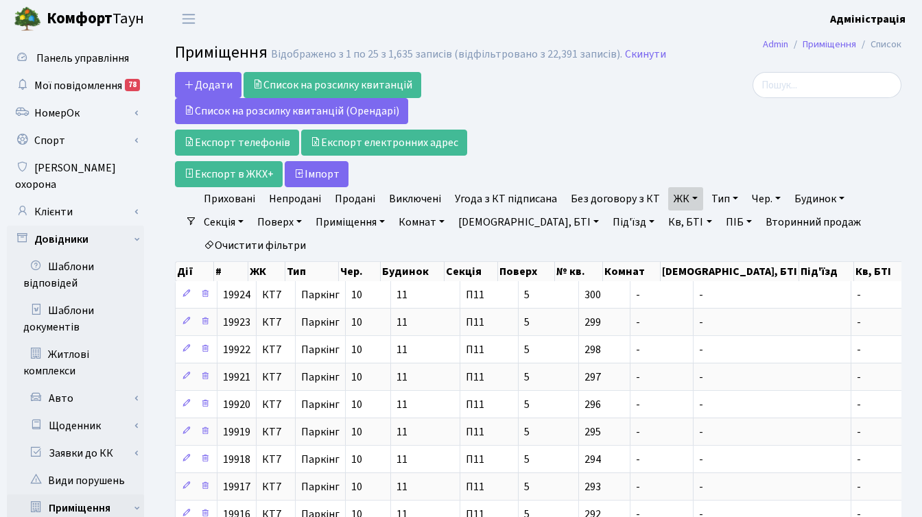
click at [734, 138] on div at bounding box center [786, 129] width 249 height 115
click at [819, 232] on ul "Приховані Непродані Продані Виключені Угода з КТ підписана Без договору з КТ ЖК…" at bounding box center [543, 222] width 693 height 70
click at [767, 136] on div at bounding box center [786, 129] width 249 height 115
click at [830, 226] on ul "Приховані Непродані Продані Виключені Угода з КТ підписана Без договору з КТ ЖК…" at bounding box center [543, 222] width 693 height 70
click at [780, 151] on div at bounding box center [786, 129] width 249 height 115
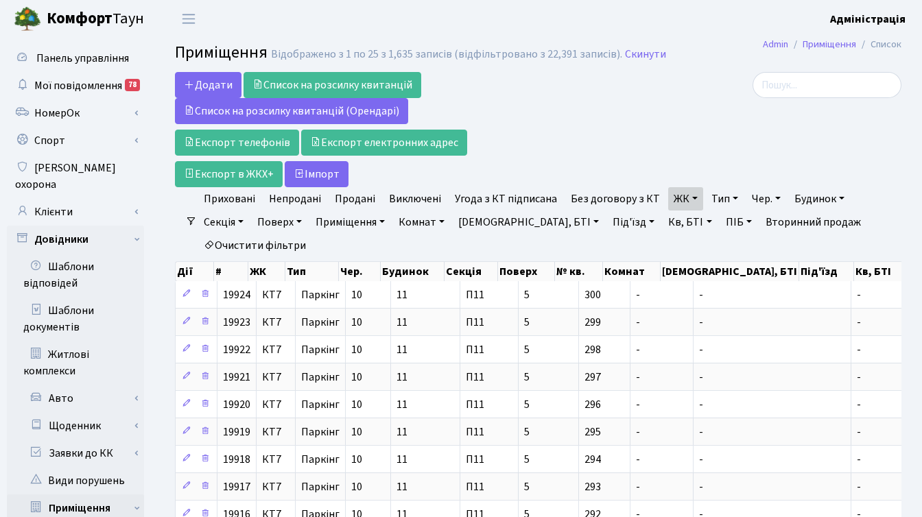
click at [741, 126] on div at bounding box center [786, 129] width 249 height 115
click at [697, 141] on div at bounding box center [786, 129] width 249 height 115
click at [279, 247] on link "Очистити фільтри" at bounding box center [254, 245] width 113 height 23
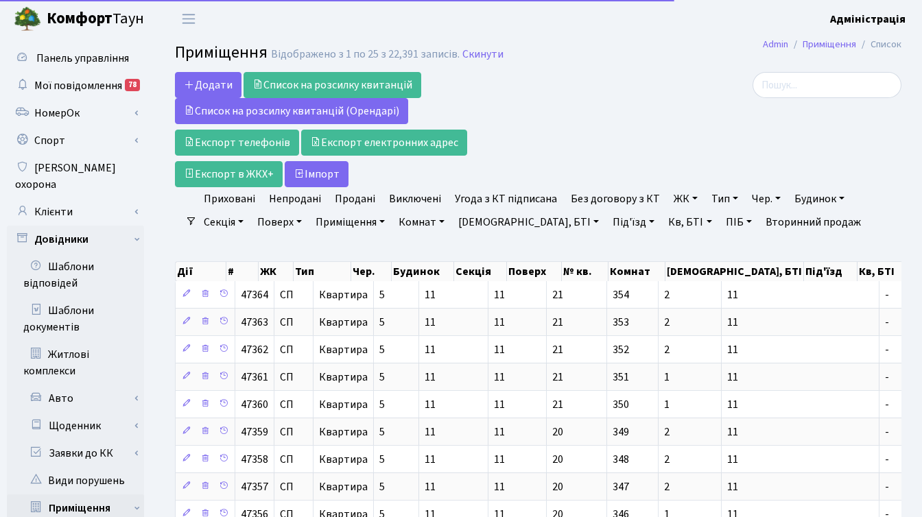
click at [677, 194] on link "ЖК" at bounding box center [685, 198] width 35 height 23
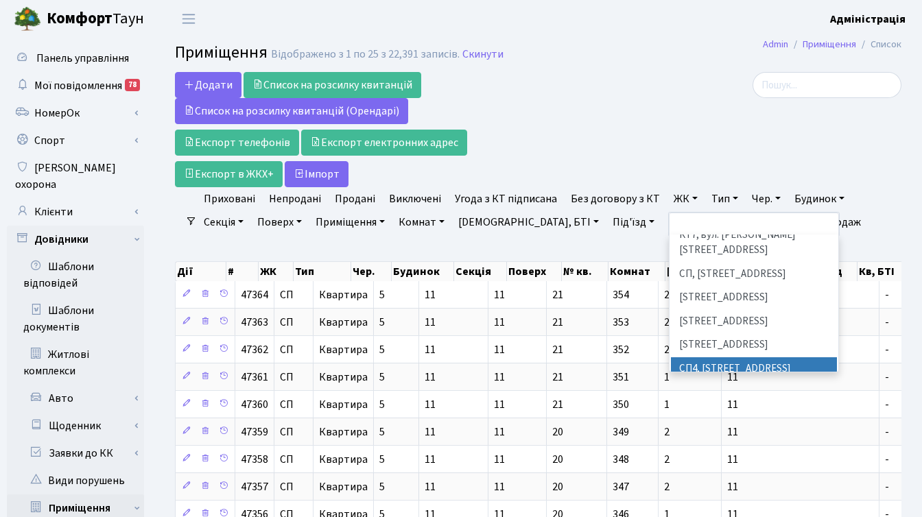
scroll to position [208, 0]
click at [721, 357] on li "СП4, [STREET_ADDRESS]" at bounding box center [754, 369] width 166 height 24
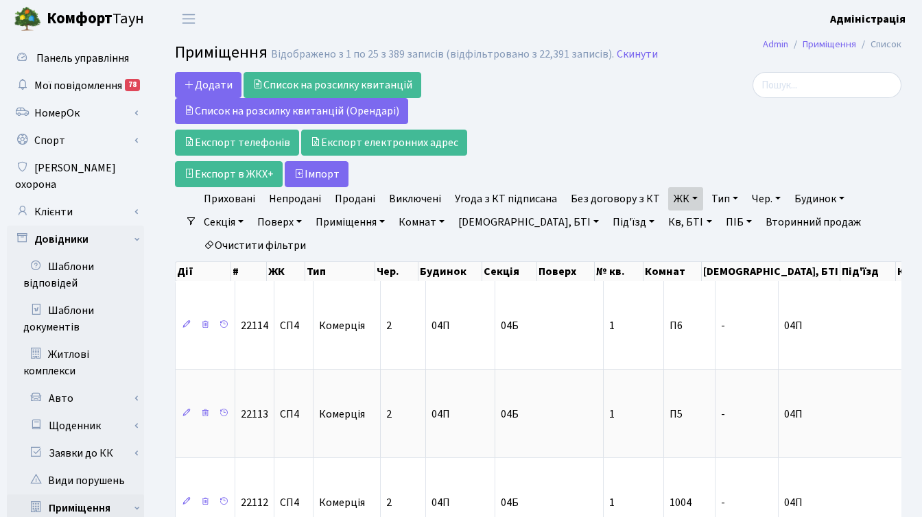
click at [497, 197] on link "Угода з КТ підписана" at bounding box center [505, 198] width 113 height 23
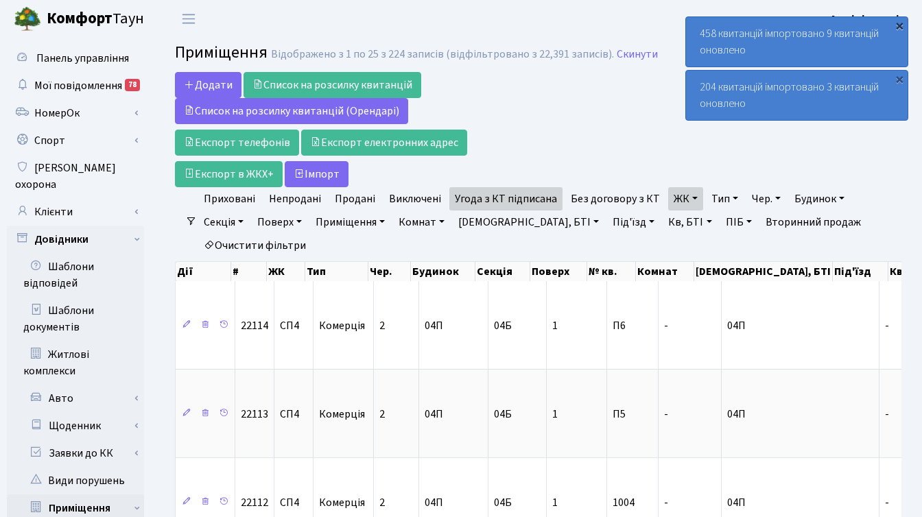
click at [894, 23] on div "×" at bounding box center [899, 26] width 14 height 14
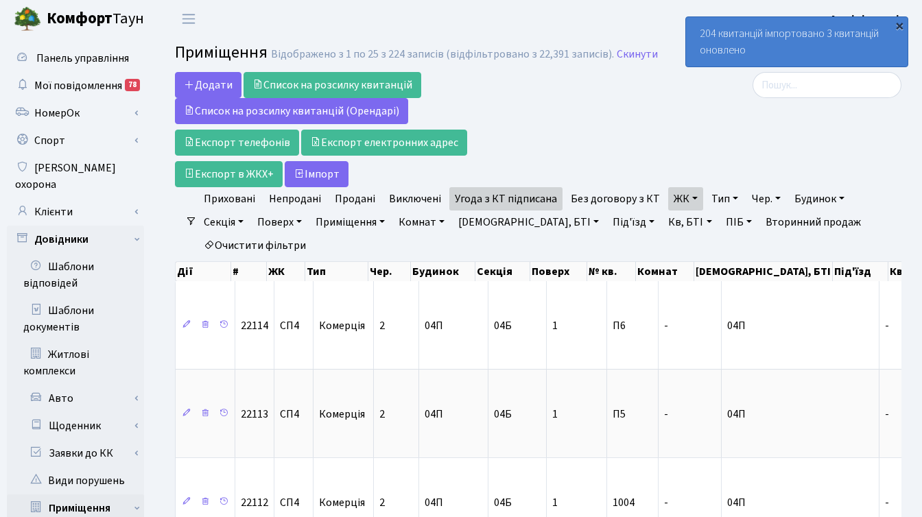
click at [896, 25] on div "×" at bounding box center [899, 26] width 14 height 14
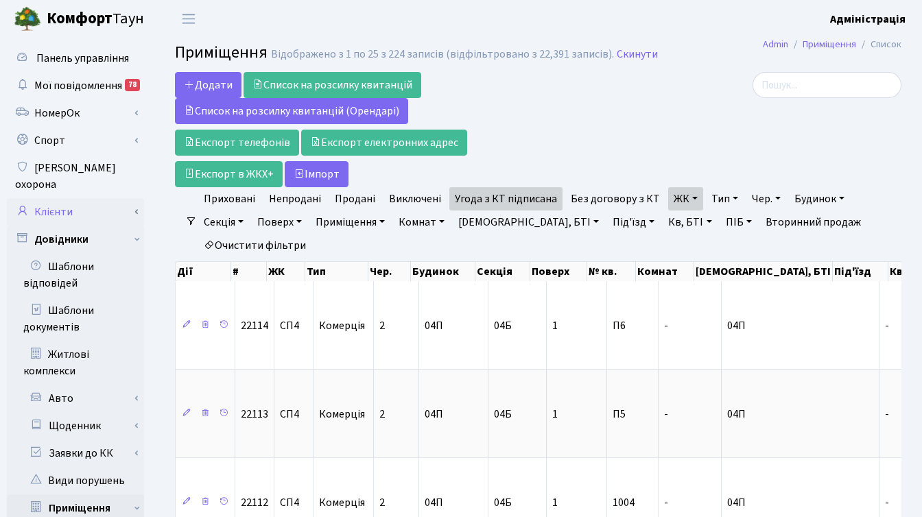
click at [65, 198] on link "Клієнти" at bounding box center [75, 211] width 137 height 27
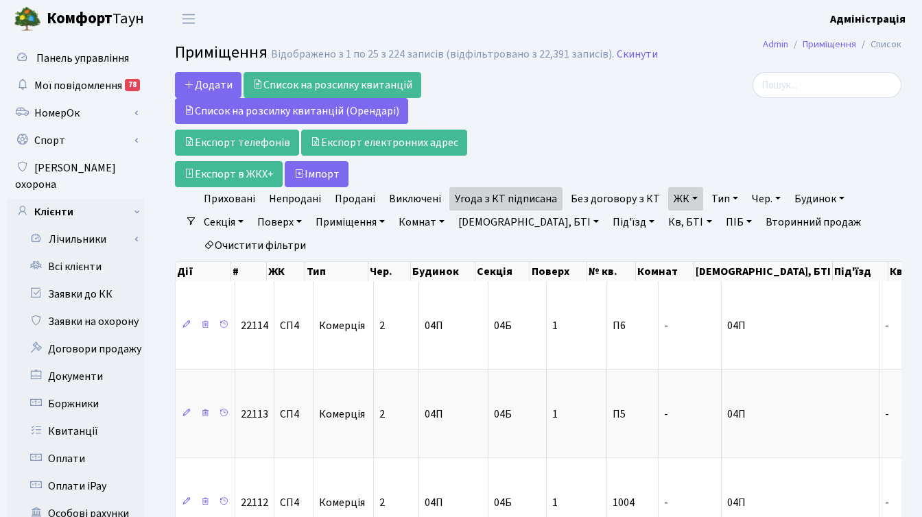
click at [691, 200] on link "ЖК" at bounding box center [685, 198] width 35 height 23
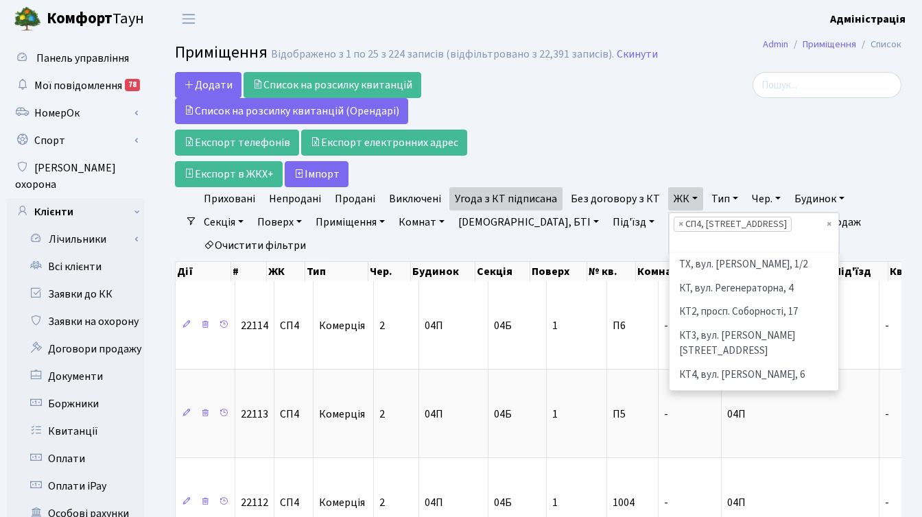
scroll to position [261, 0]
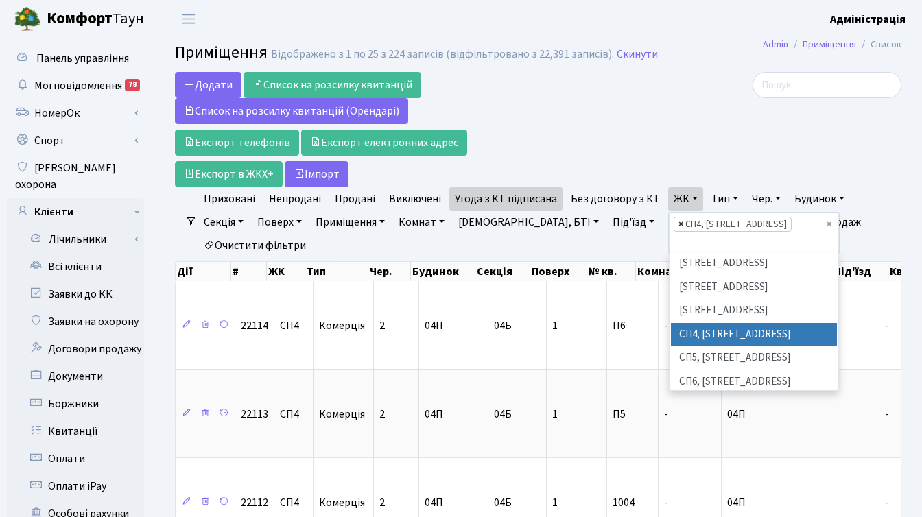
click at [678, 224] on span "×" at bounding box center [680, 224] width 5 height 14
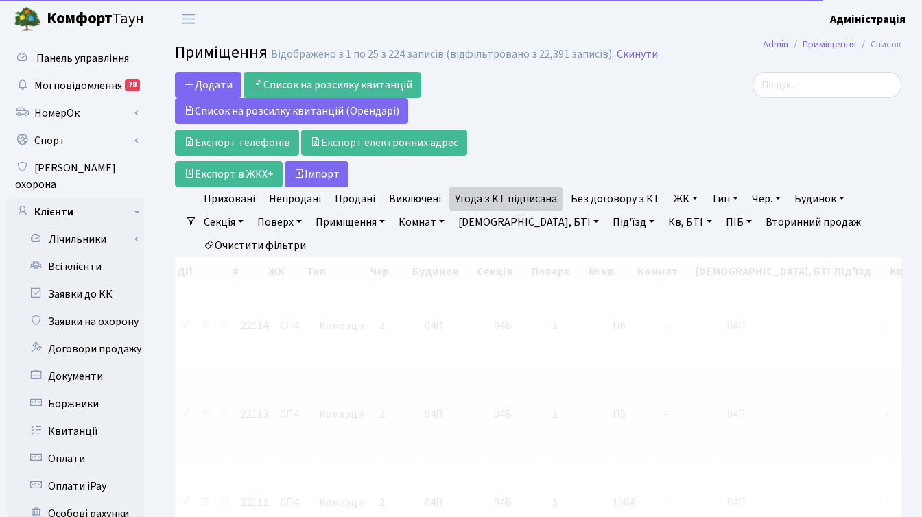
click at [669, 193] on link "ЖК" at bounding box center [685, 198] width 35 height 23
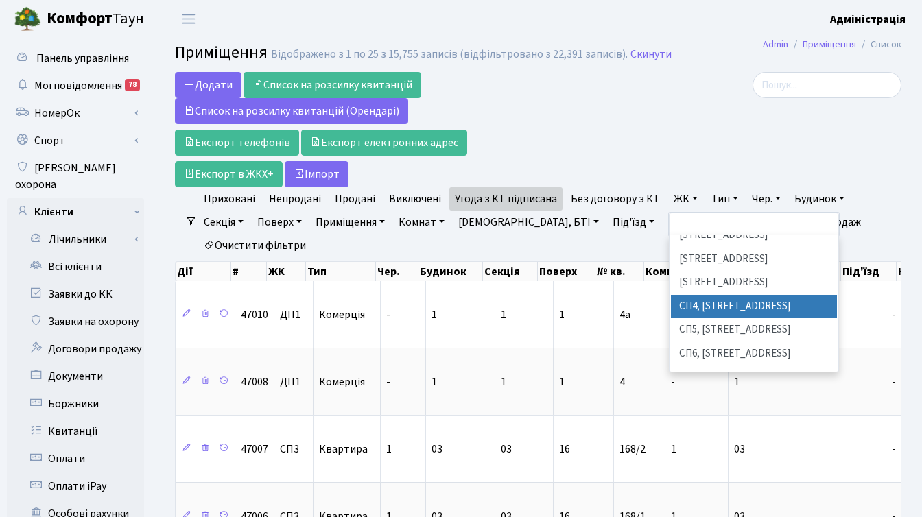
scroll to position [286, 0]
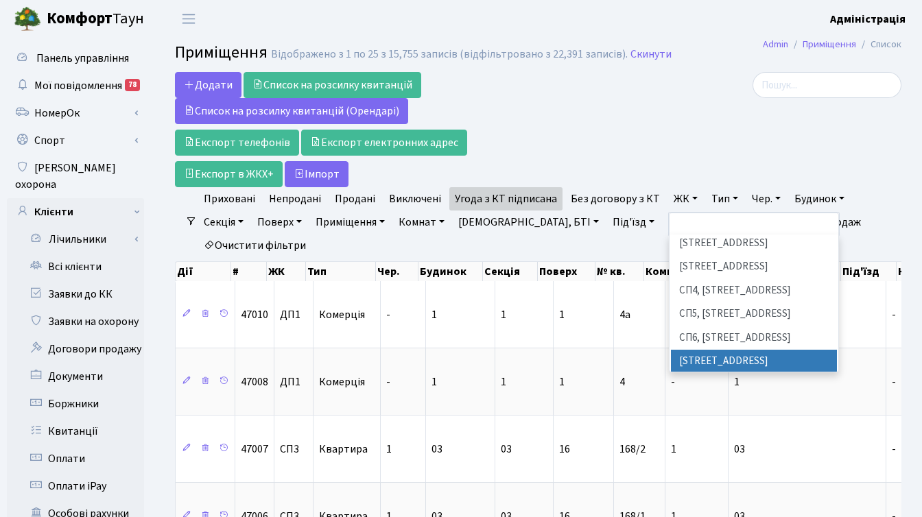
click at [714, 350] on li "[STREET_ADDRESS]" at bounding box center [754, 362] width 166 height 24
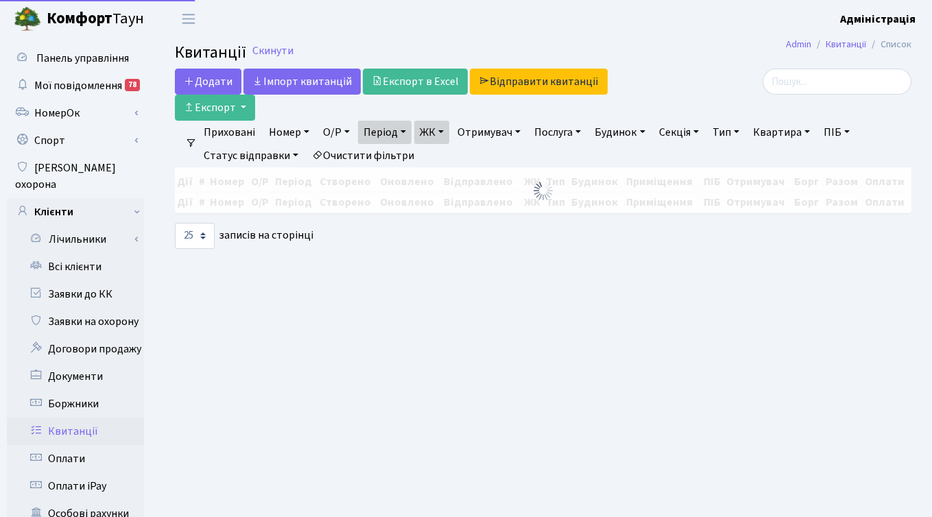
select select "25"
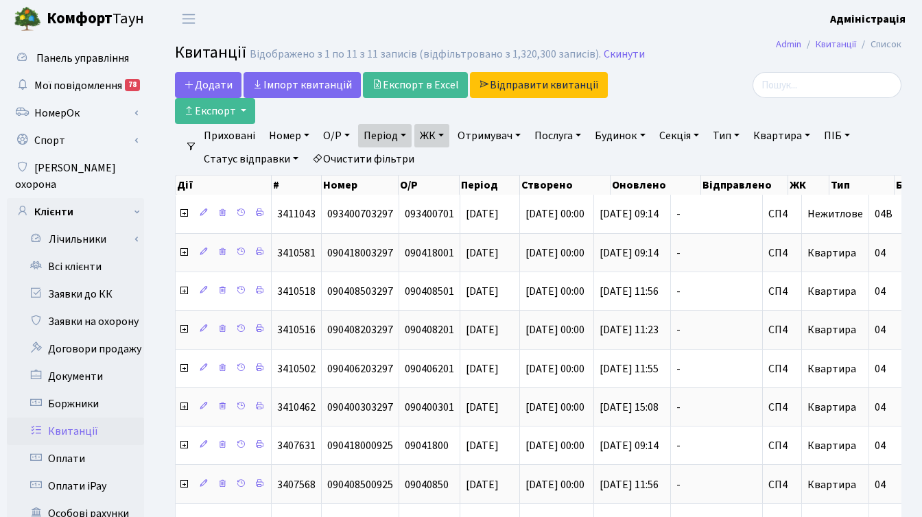
click at [711, 84] on div at bounding box center [787, 85] width 228 height 26
click at [702, 99] on div at bounding box center [786, 98] width 249 height 52
click at [691, 97] on div at bounding box center [787, 85] width 228 height 26
click at [715, 105] on div at bounding box center [786, 98] width 249 height 52
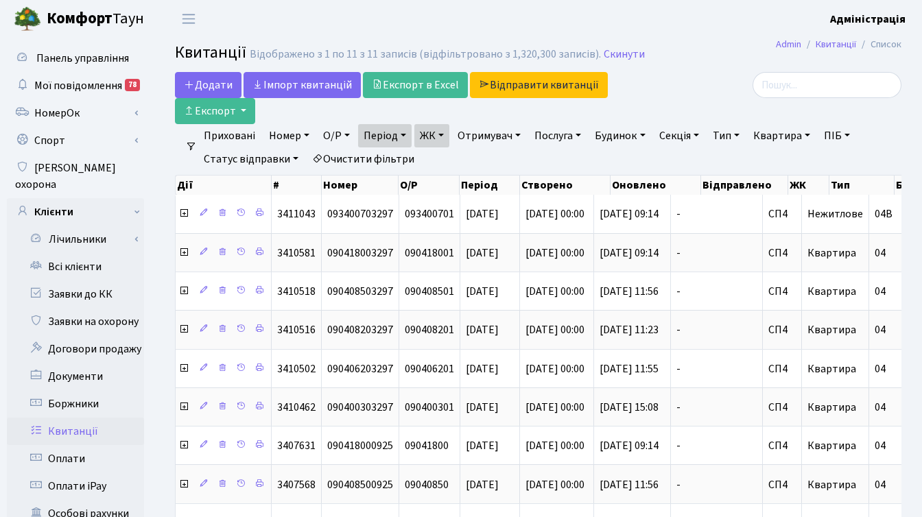
click at [445, 135] on link "ЖК" at bounding box center [431, 135] width 35 height 23
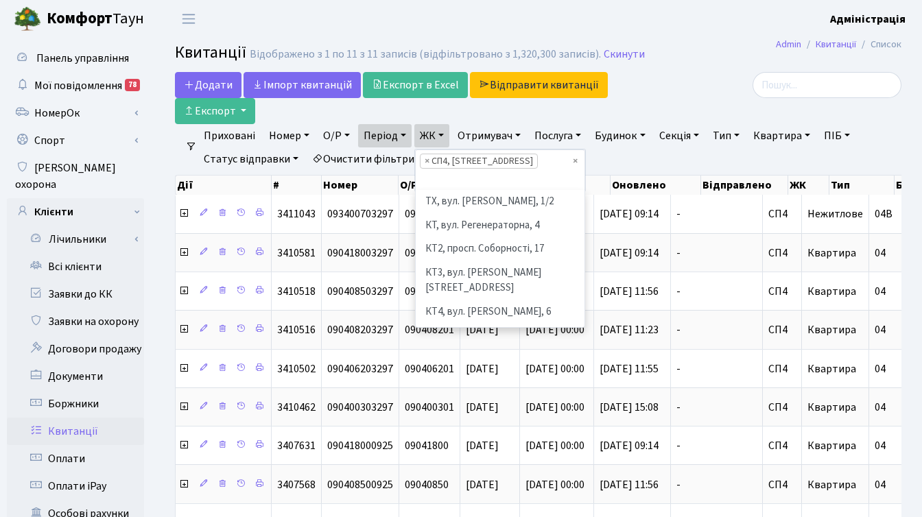
scroll to position [237, 0]
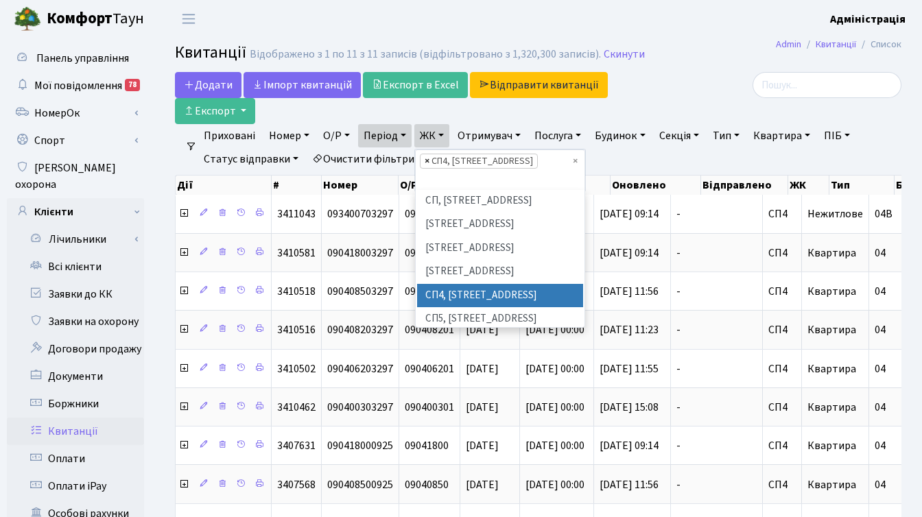
click at [429, 161] on span "×" at bounding box center [426, 161] width 5 height 14
select select
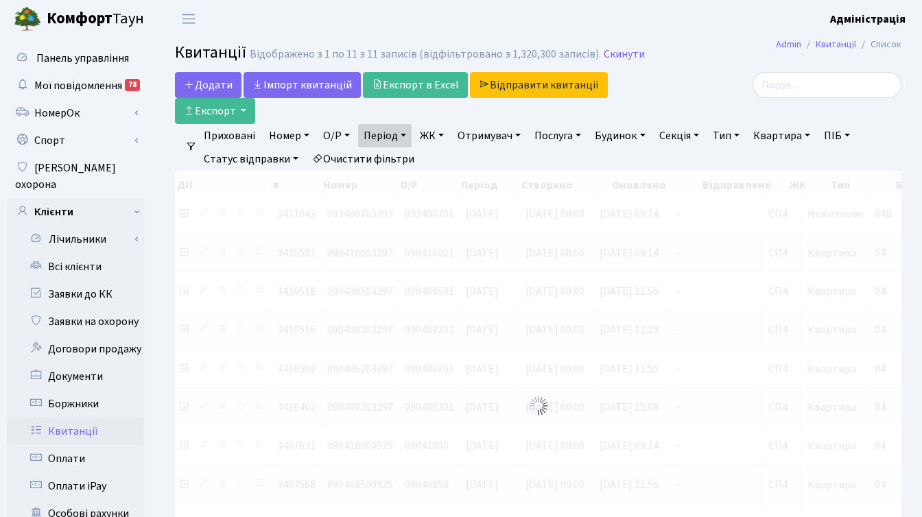
click at [438, 134] on link "ЖК" at bounding box center [431, 135] width 35 height 23
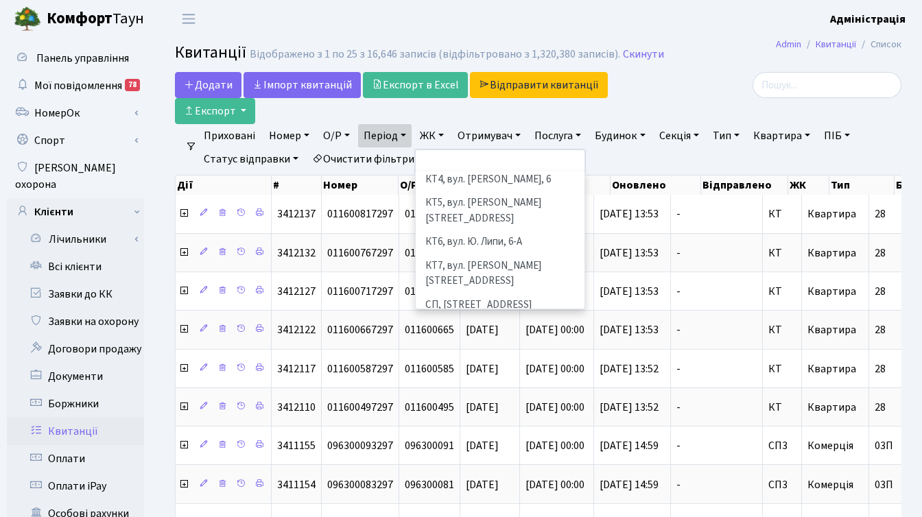
scroll to position [117, 0]
click at [459, 338] on li "[STREET_ADDRESS]" at bounding box center [500, 350] width 166 height 24
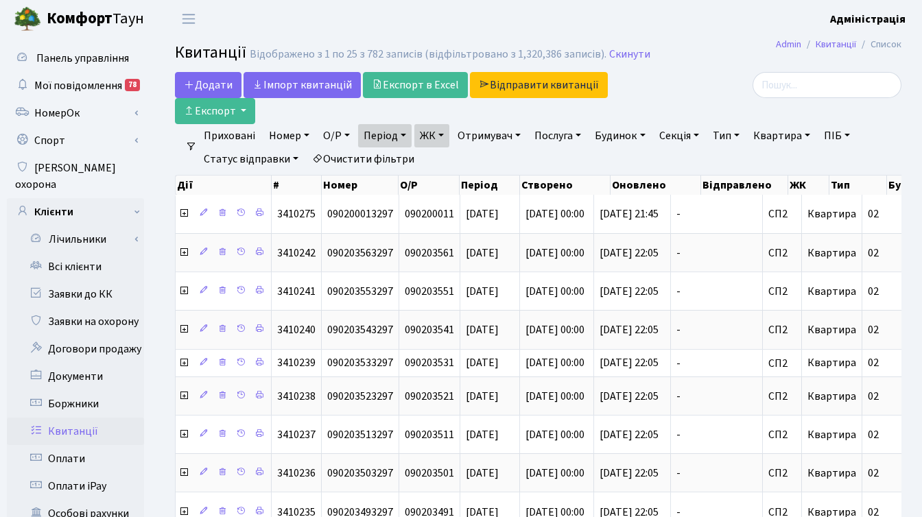
click at [730, 135] on link "Тип" at bounding box center [726, 135] width 38 height 23
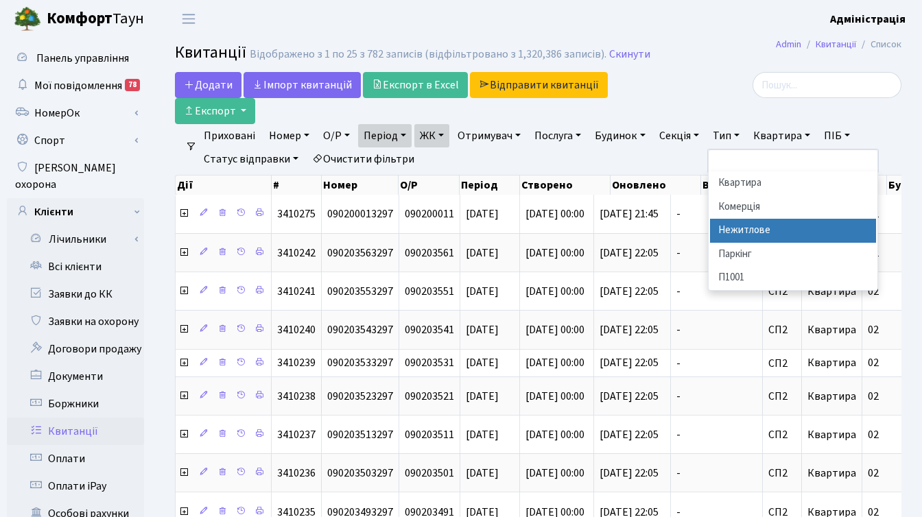
click at [754, 225] on li "Нежитлове" at bounding box center [793, 231] width 166 height 24
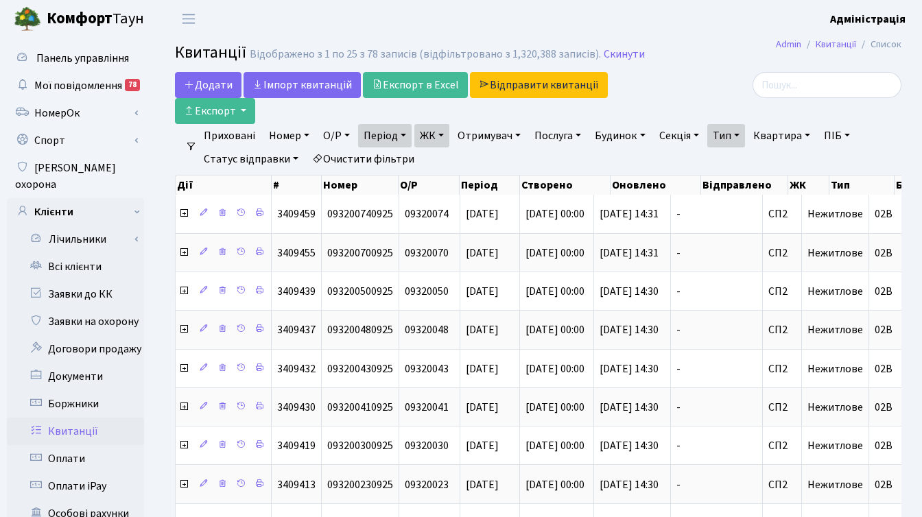
click at [713, 91] on div at bounding box center [787, 85] width 228 height 26
click at [745, 133] on link "Тип" at bounding box center [726, 135] width 38 height 23
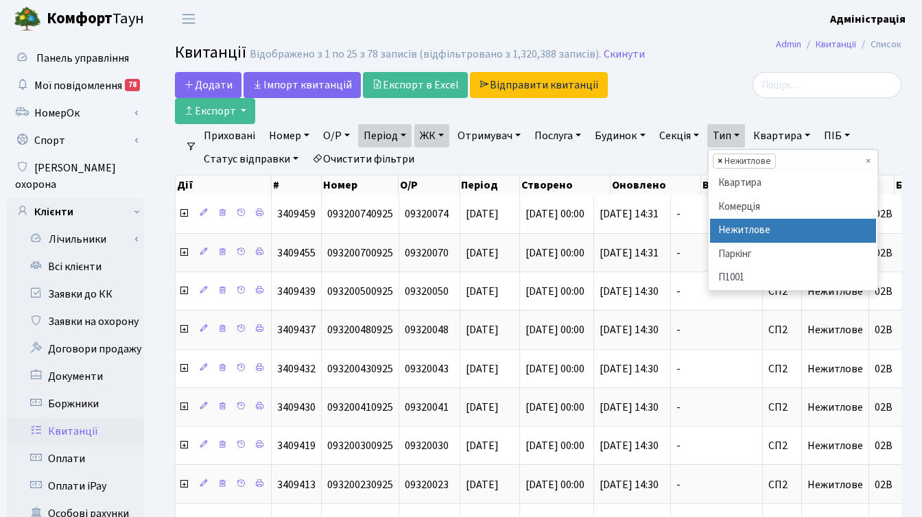
click at [722, 160] on span "×" at bounding box center [719, 161] width 5 height 14
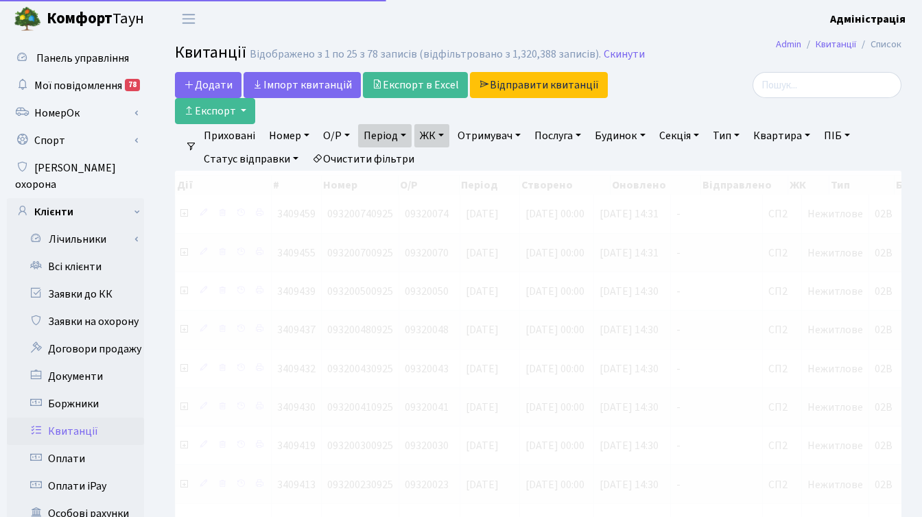
click at [699, 86] on div at bounding box center [787, 85] width 228 height 26
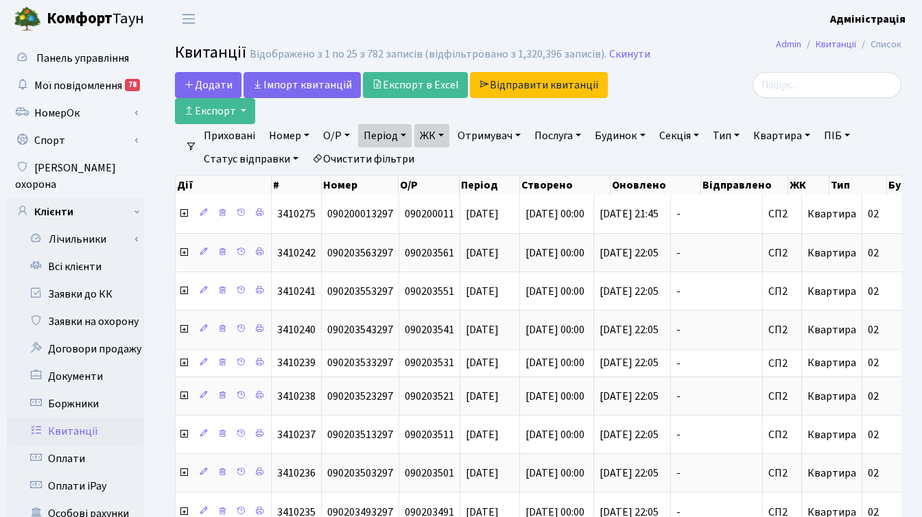
click at [442, 136] on link "ЖК" at bounding box center [431, 135] width 35 height 23
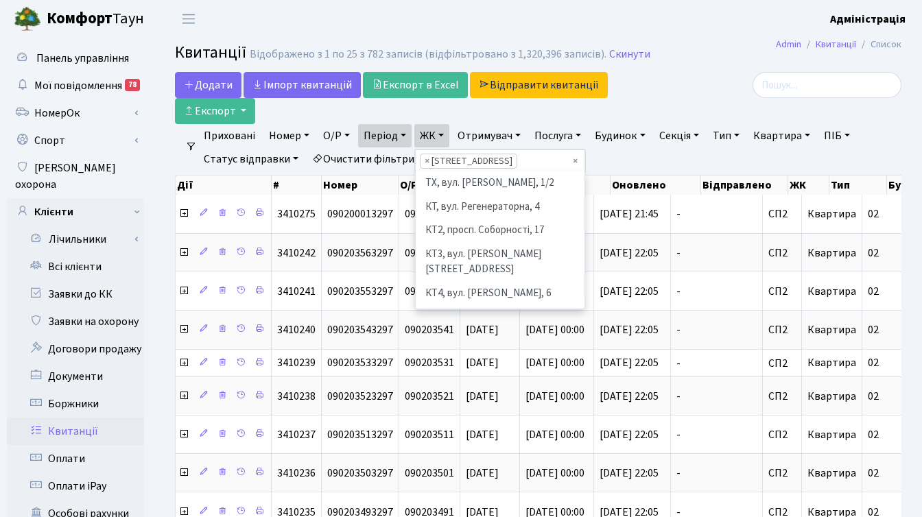
scroll to position [213, 0]
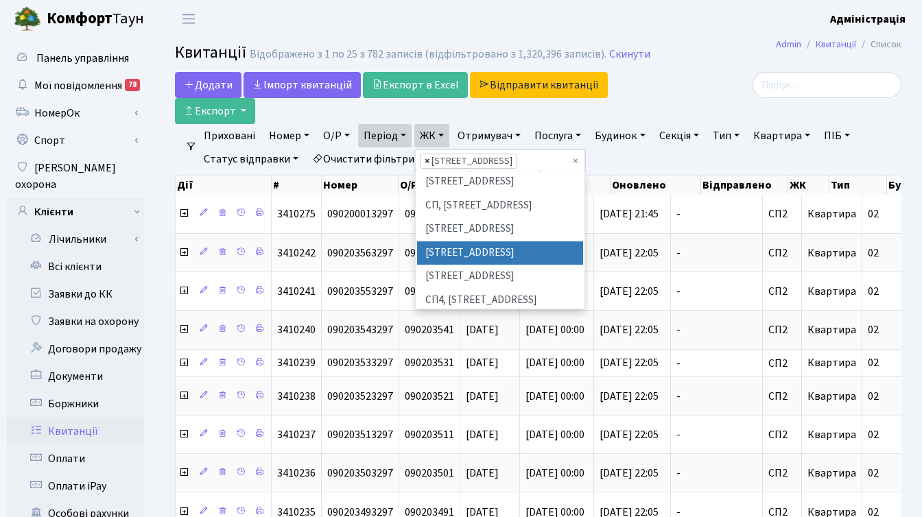
click at [428, 160] on span "×" at bounding box center [426, 161] width 5 height 14
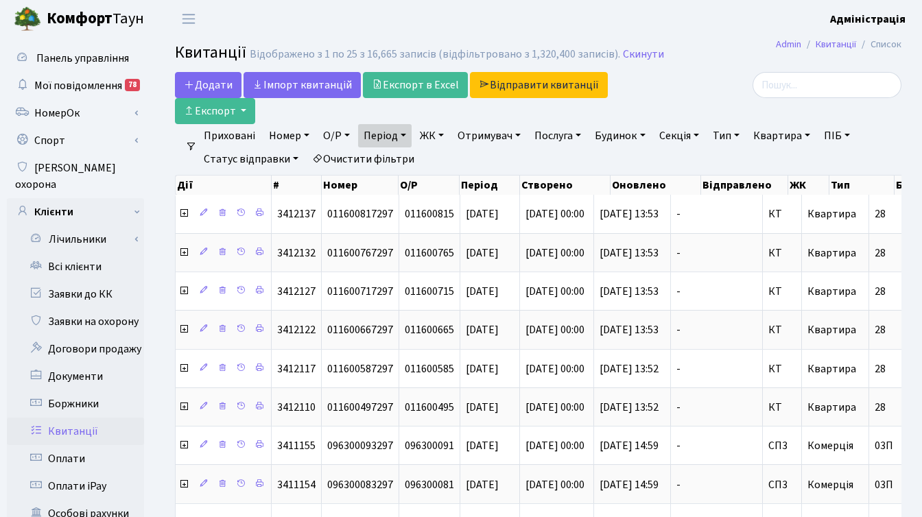
click at [442, 136] on link "ЖК" at bounding box center [431, 135] width 35 height 23
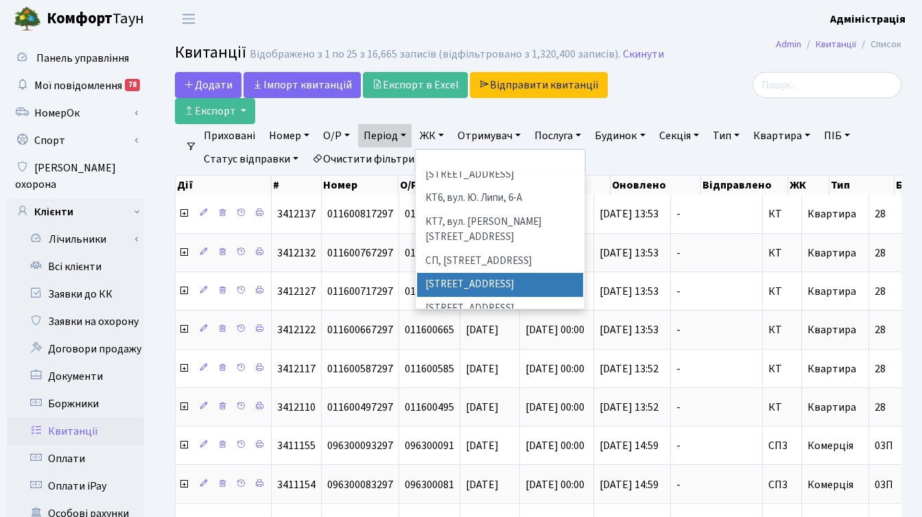
scroll to position [204, 0]
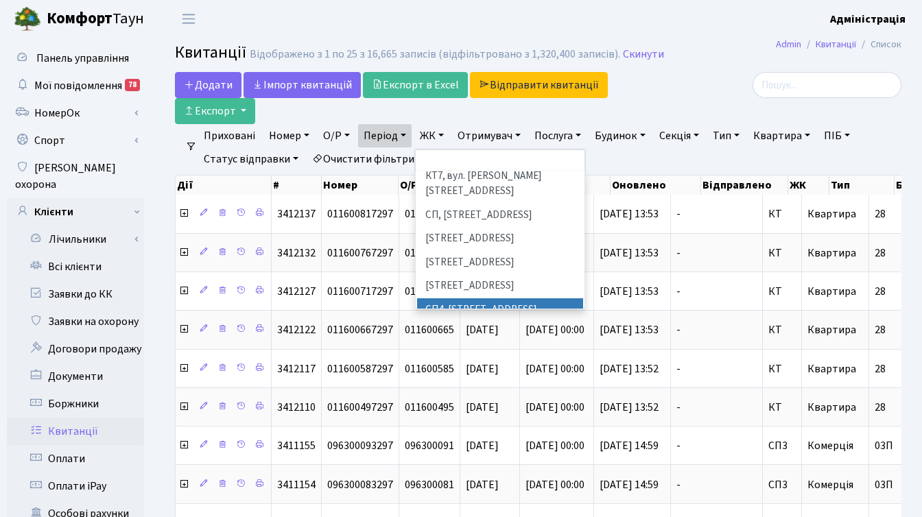
click at [470, 298] on li "СП4, [STREET_ADDRESS]" at bounding box center [500, 310] width 166 height 24
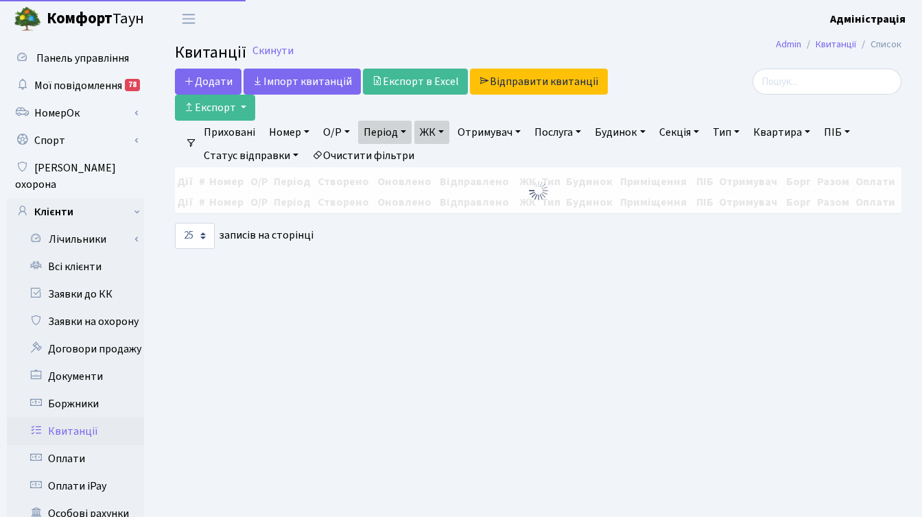
select select "25"
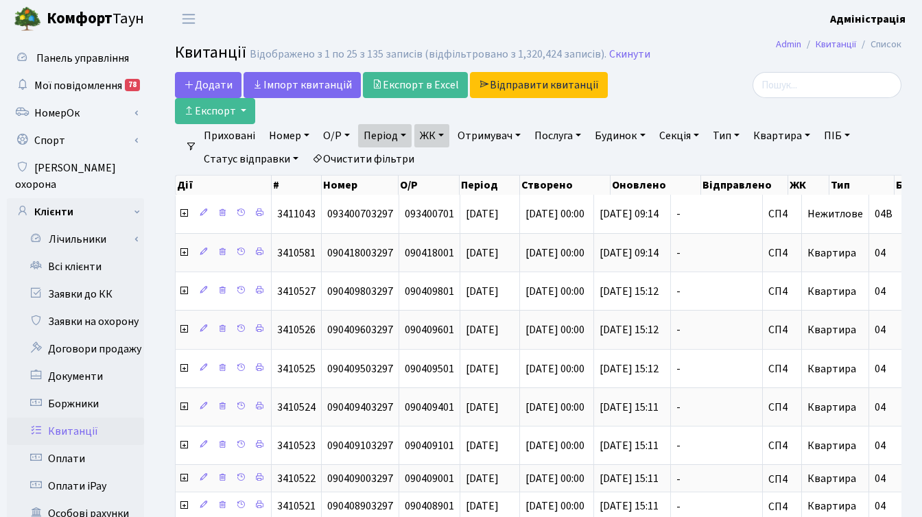
click at [444, 136] on link "ЖК" at bounding box center [431, 135] width 35 height 23
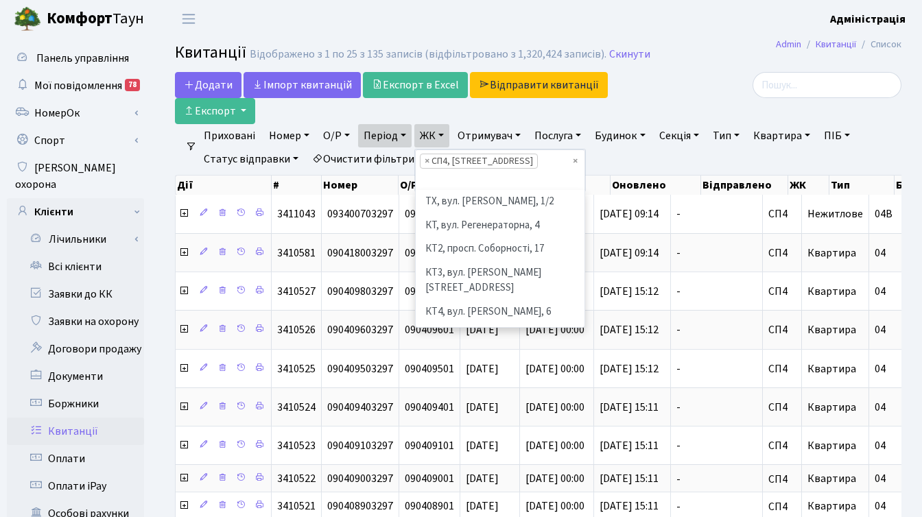
scroll to position [237, 0]
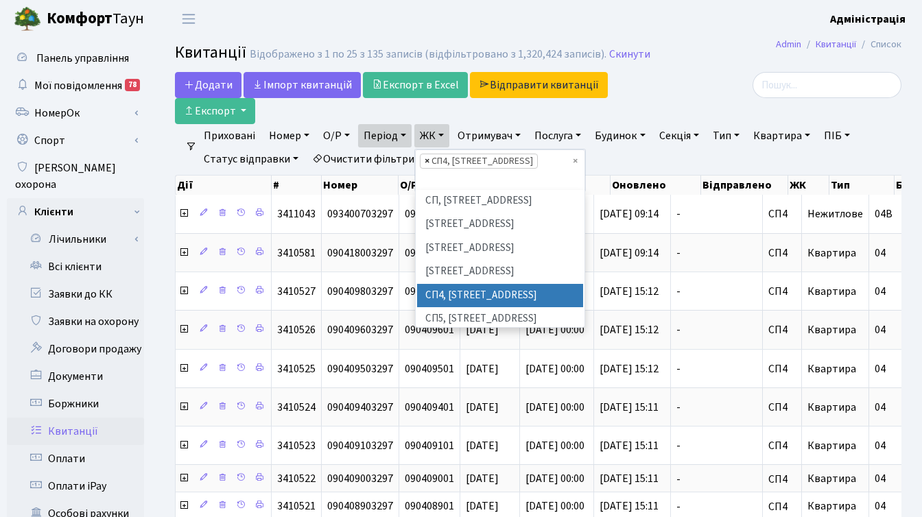
click at [429, 162] on span "×" at bounding box center [426, 161] width 5 height 14
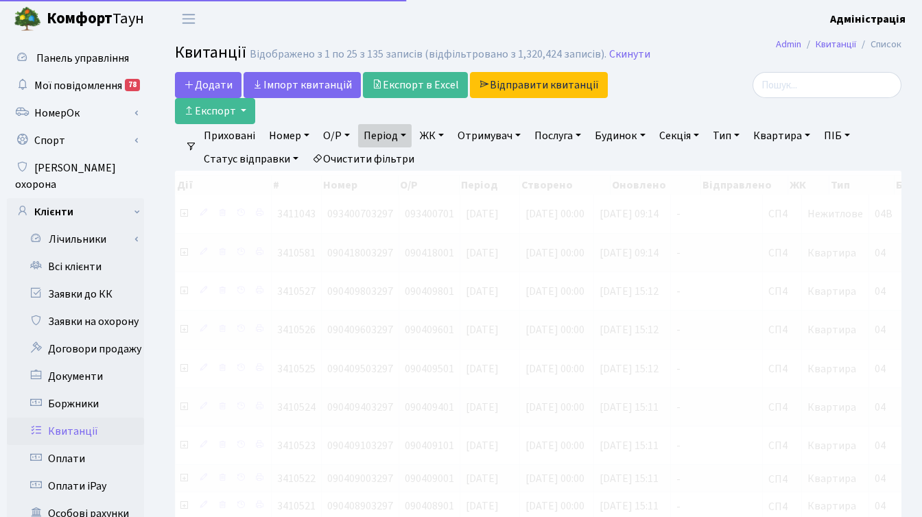
click at [438, 132] on link "ЖК" at bounding box center [431, 135] width 35 height 23
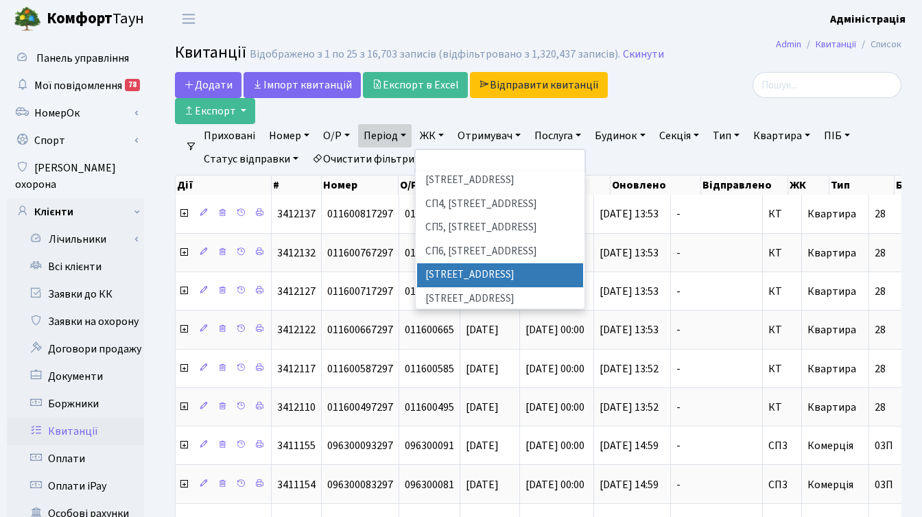
scroll to position [307, 0]
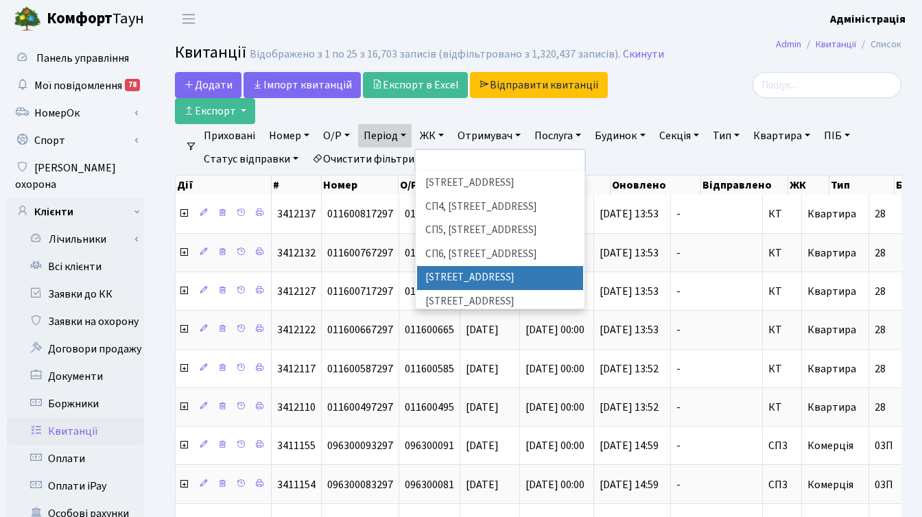
click at [474, 266] on li "[STREET_ADDRESS]" at bounding box center [500, 278] width 166 height 24
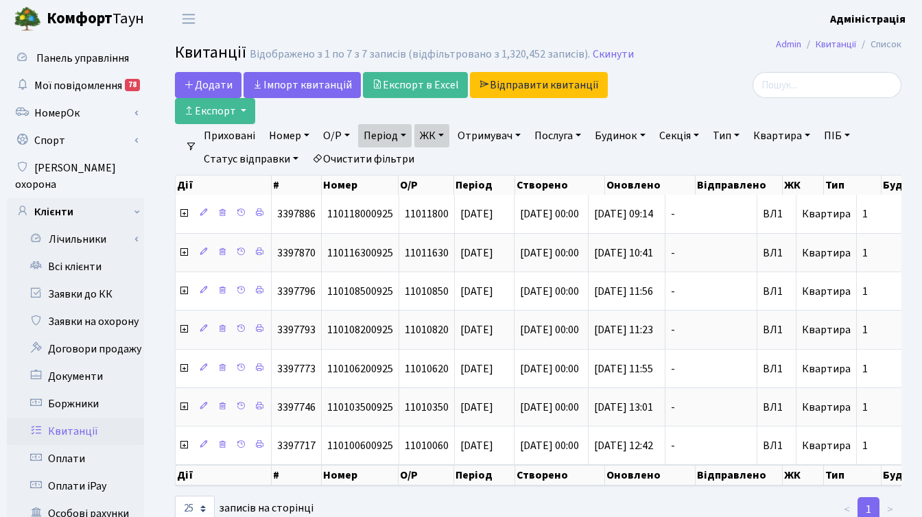
click at [445, 136] on link "ЖК" at bounding box center [431, 135] width 35 height 23
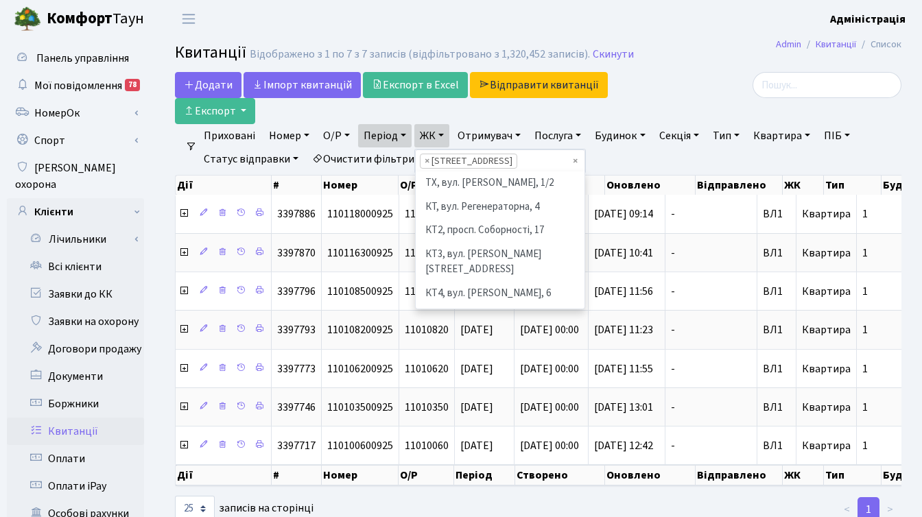
scroll to position [331, 0]
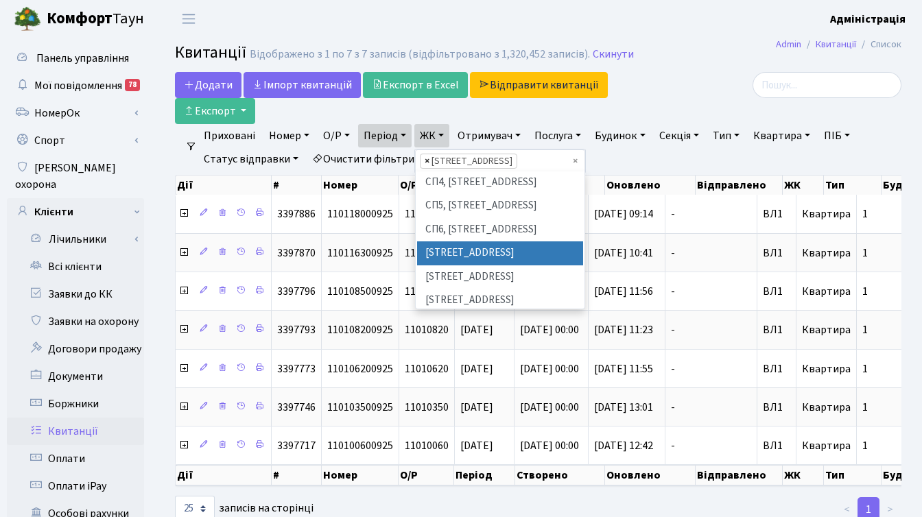
click at [429, 159] on span "×" at bounding box center [426, 161] width 5 height 14
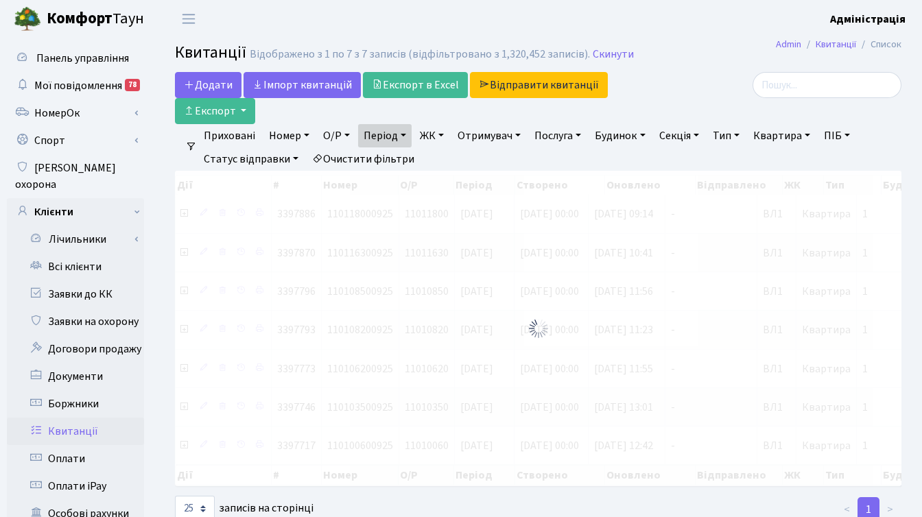
click at [435, 138] on link "ЖК" at bounding box center [431, 135] width 35 height 23
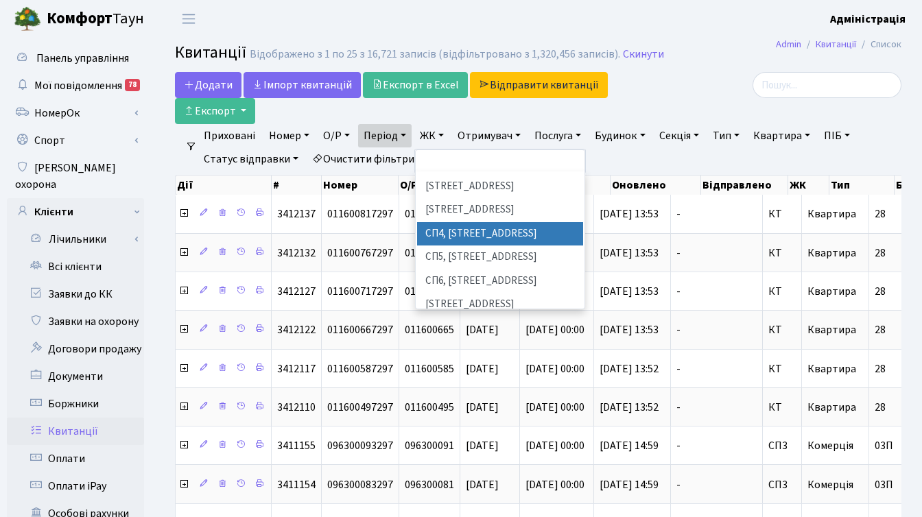
scroll to position [338, 0]
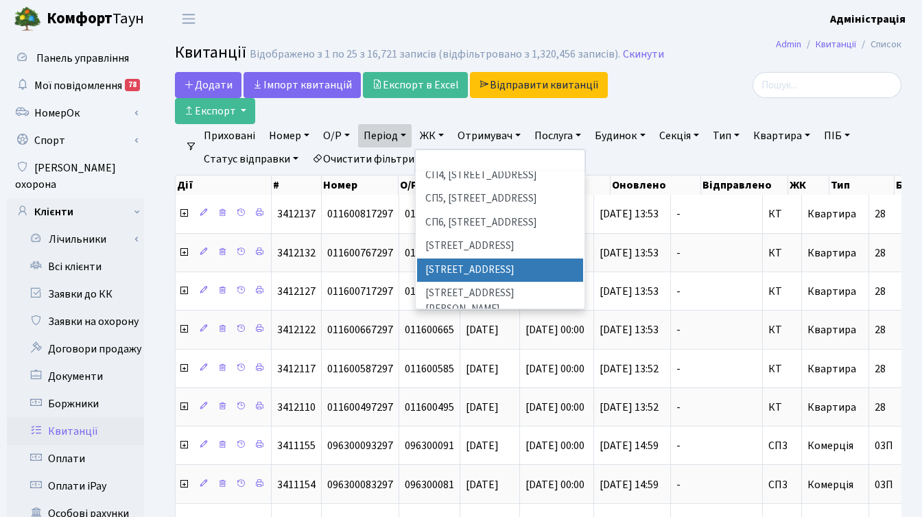
click at [469, 259] on li "[STREET_ADDRESS]" at bounding box center [500, 271] width 166 height 24
select select "317"
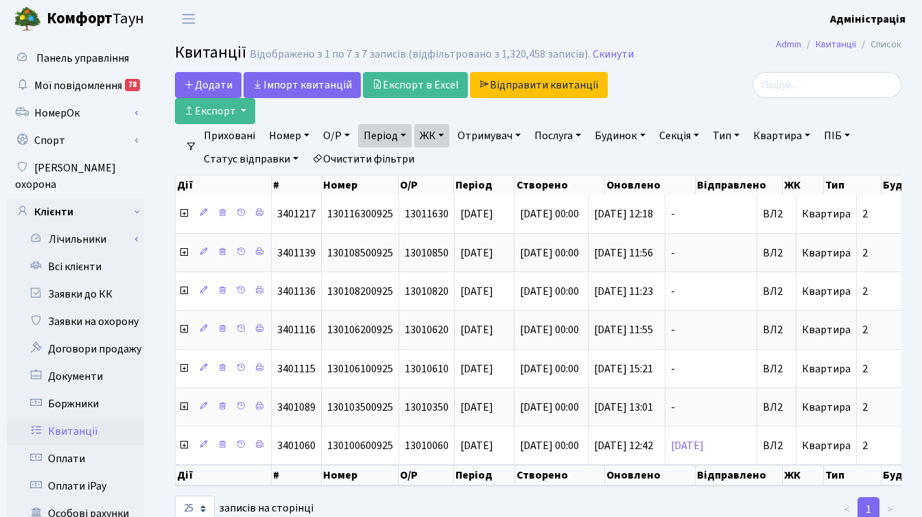
click at [442, 136] on link "ЖК" at bounding box center [431, 135] width 35 height 23
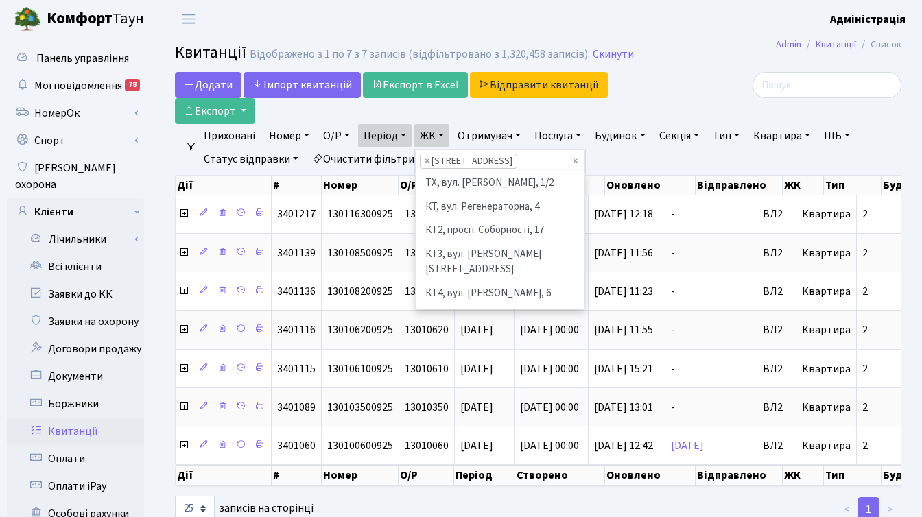
scroll to position [355, 0]
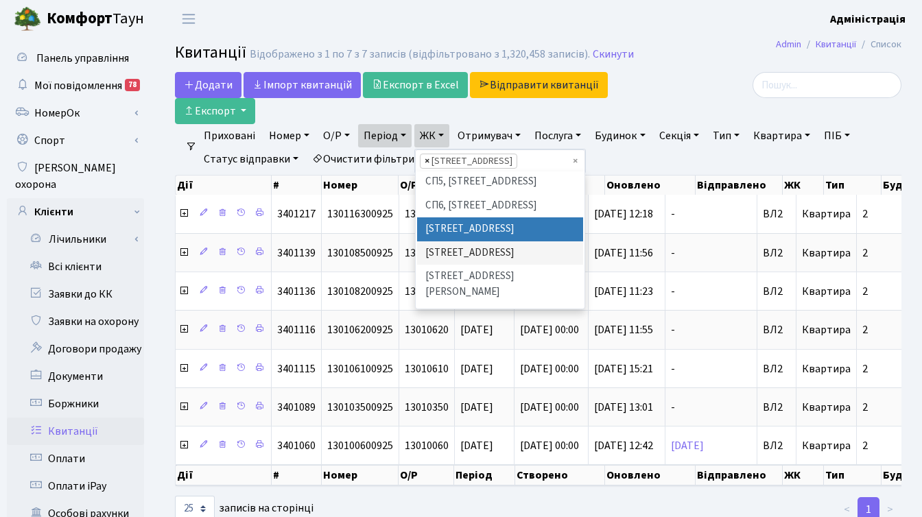
click at [427, 161] on span "×" at bounding box center [426, 161] width 5 height 14
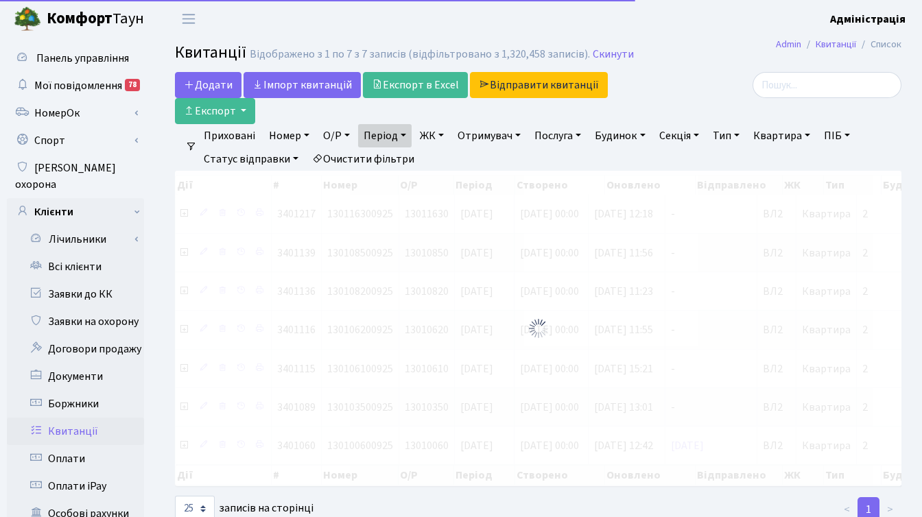
click at [426, 139] on link "ЖК" at bounding box center [431, 135] width 35 height 23
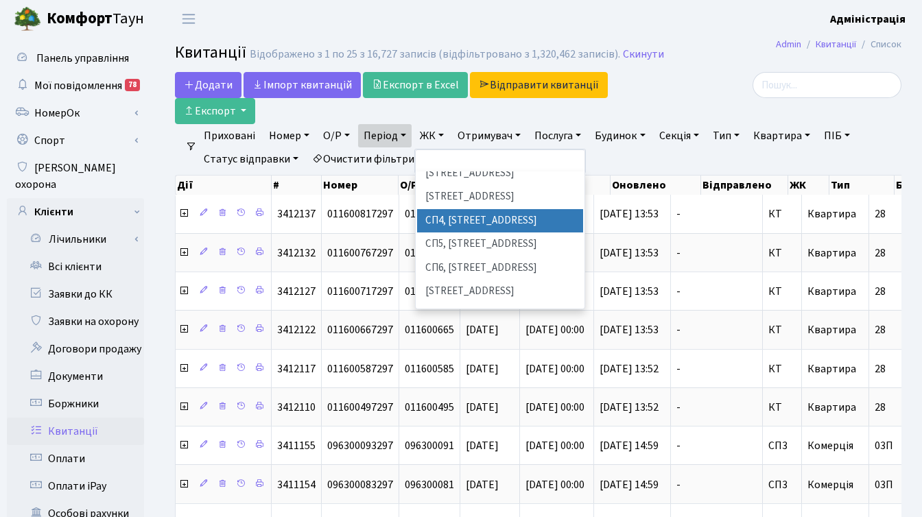
scroll to position [295, 0]
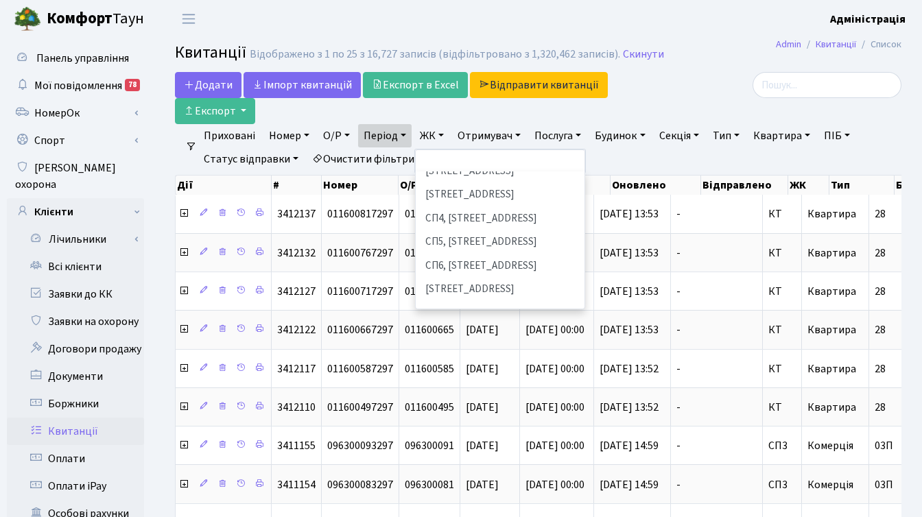
click at [468, 325] on li "[STREET_ADDRESS][PERSON_NAME]" at bounding box center [500, 344] width 166 height 39
select select "322"
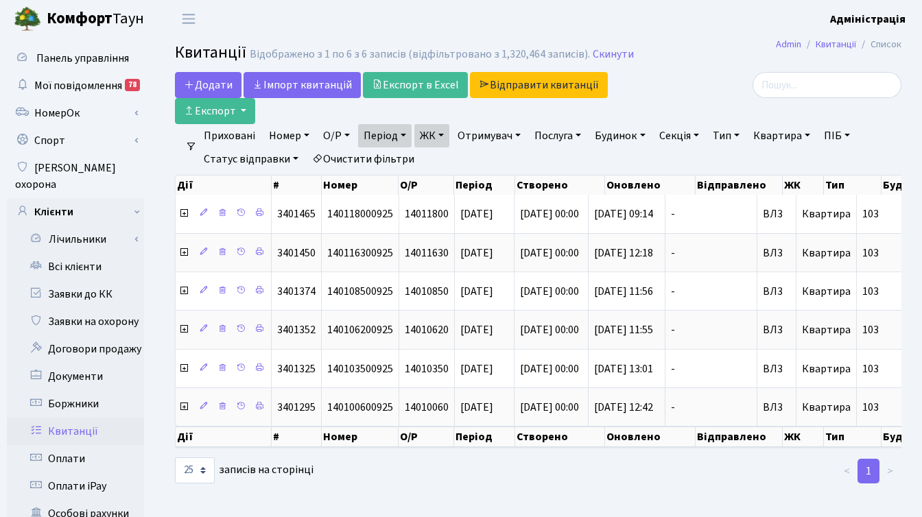
click at [446, 134] on link "ЖК" at bounding box center [431, 135] width 35 height 23
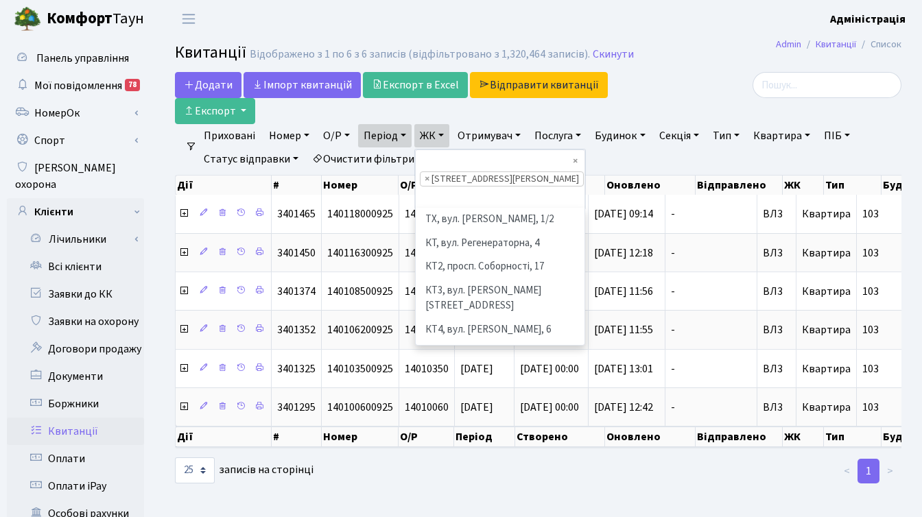
scroll to position [379, 0]
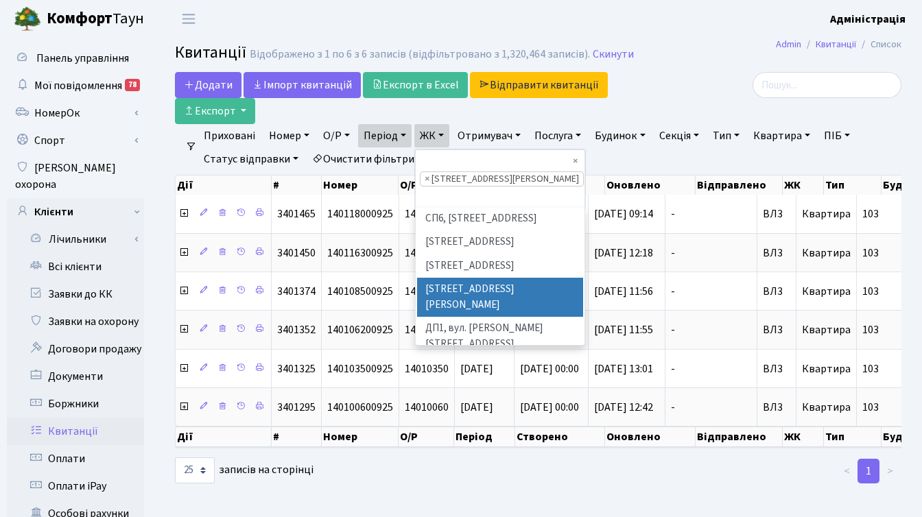
click at [429, 172] on span "×" at bounding box center [426, 179] width 5 height 14
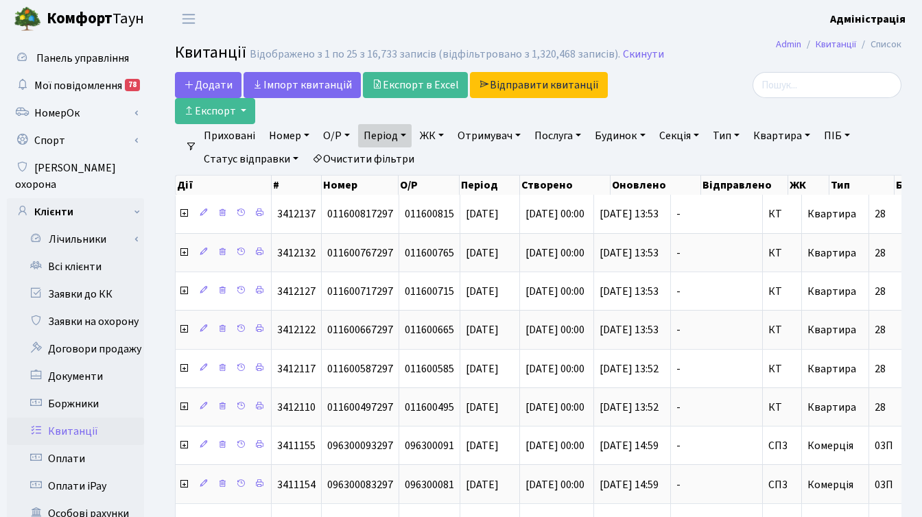
click at [431, 136] on link "ЖК" at bounding box center [431, 135] width 35 height 23
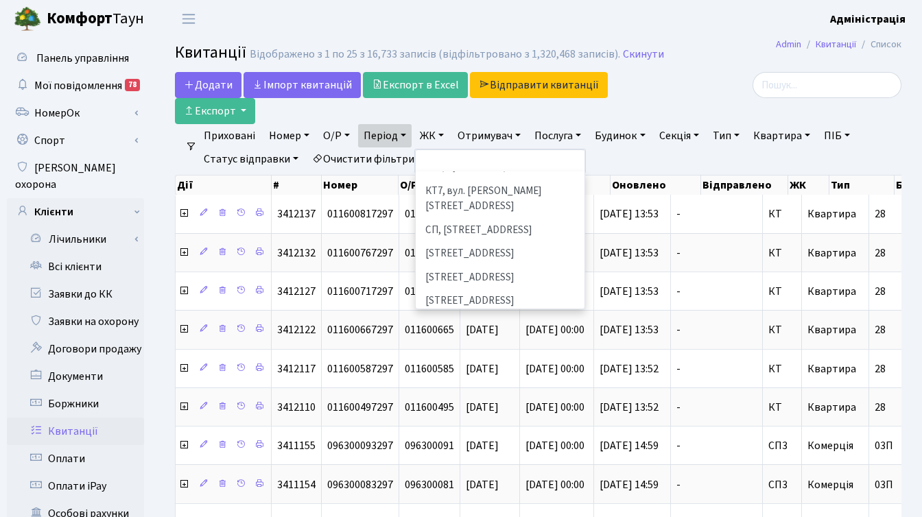
scroll to position [190, 0]
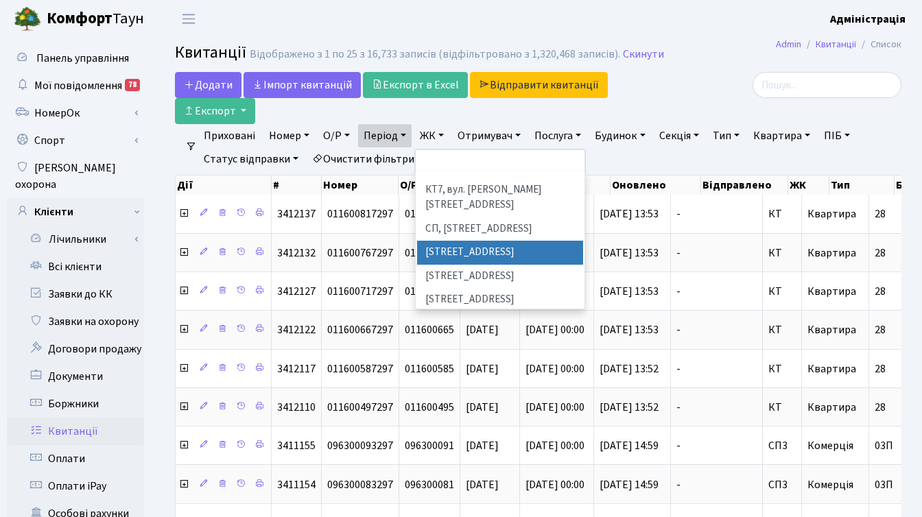
click at [470, 241] on li "[STREET_ADDRESS]" at bounding box center [500, 253] width 166 height 24
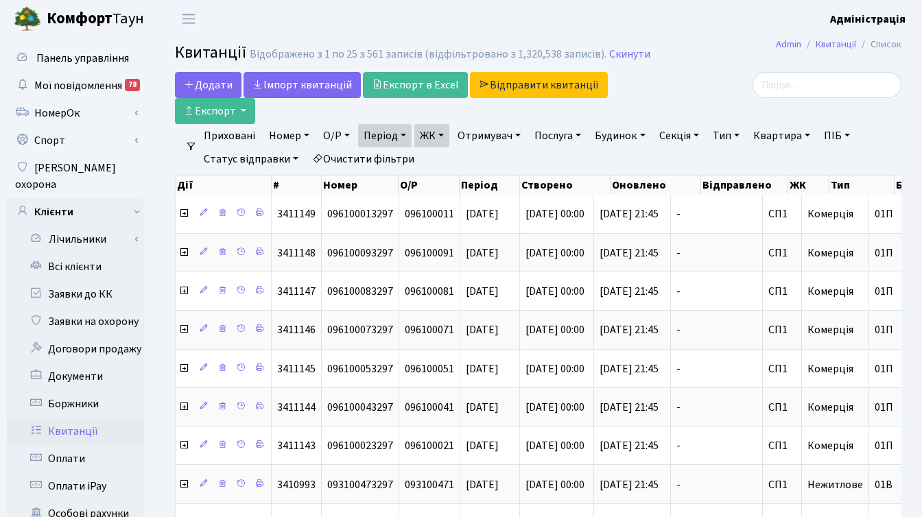
click at [442, 132] on link "ЖК" at bounding box center [431, 135] width 35 height 23
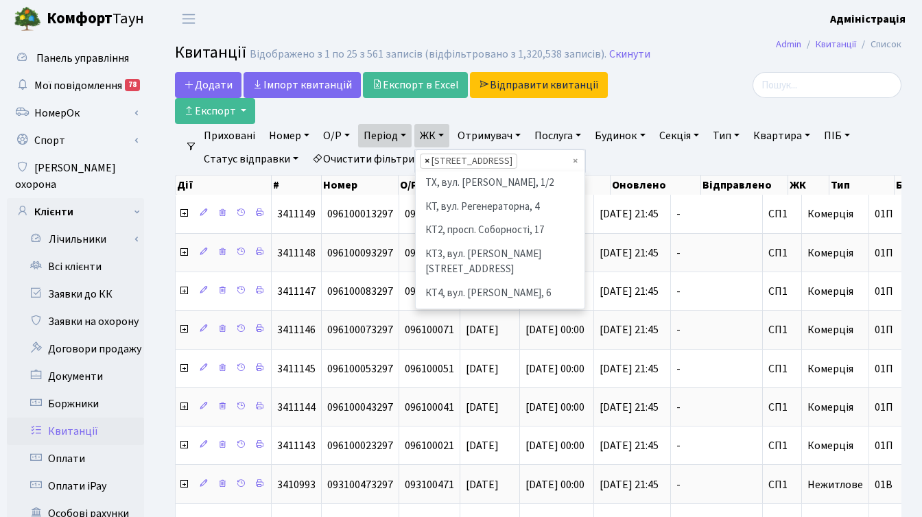
scroll to position [189, 0]
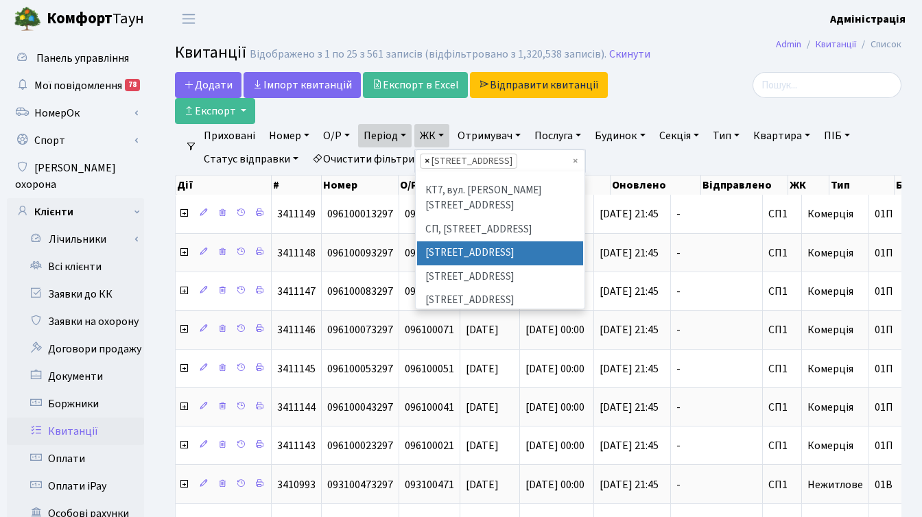
click at [429, 159] on span "×" at bounding box center [426, 161] width 5 height 14
select select
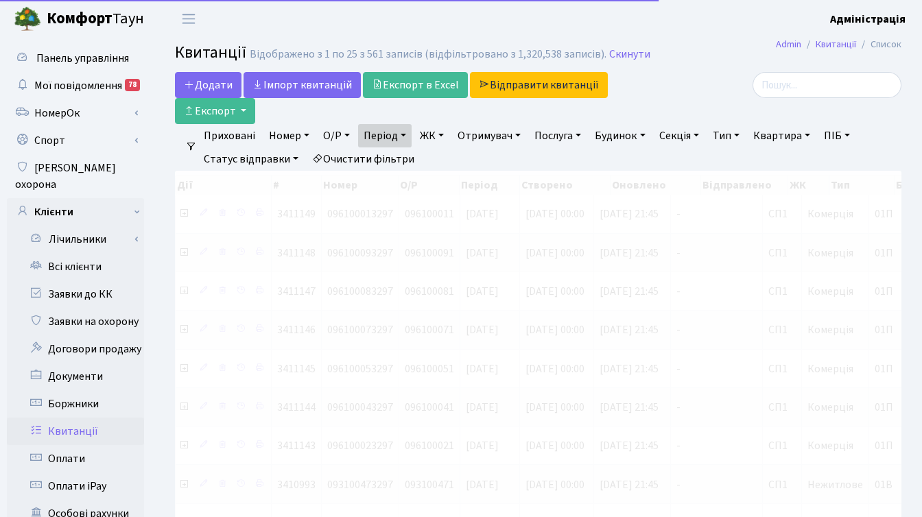
click at [433, 136] on link "ЖК" at bounding box center [431, 135] width 35 height 23
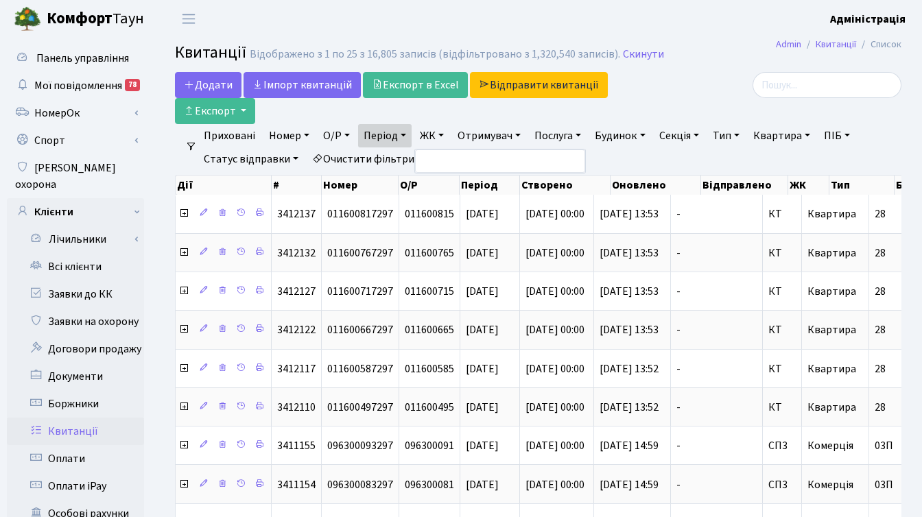
click at [436, 135] on link "ЖК" at bounding box center [431, 135] width 35 height 23
click at [435, 135] on link "ЖК" at bounding box center [431, 135] width 35 height 23
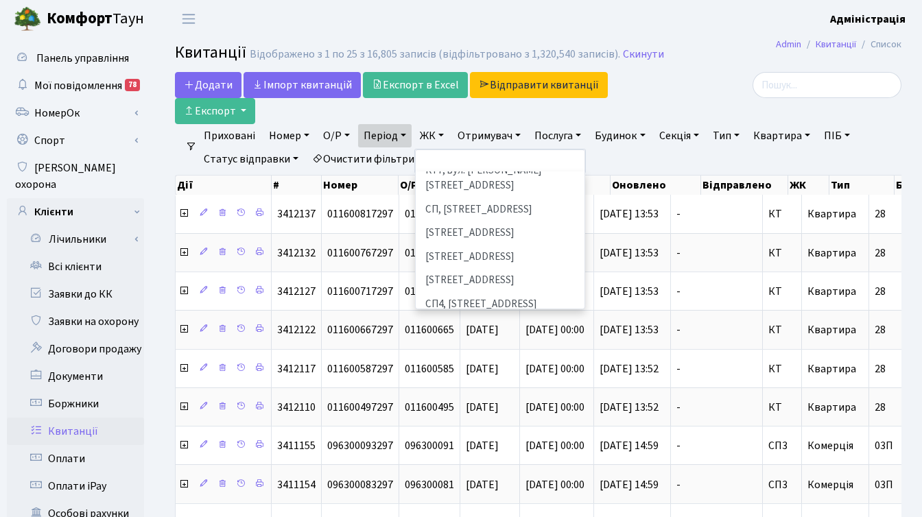
scroll to position [211, 0]
click at [459, 220] on li "[STREET_ADDRESS]" at bounding box center [500, 232] width 166 height 24
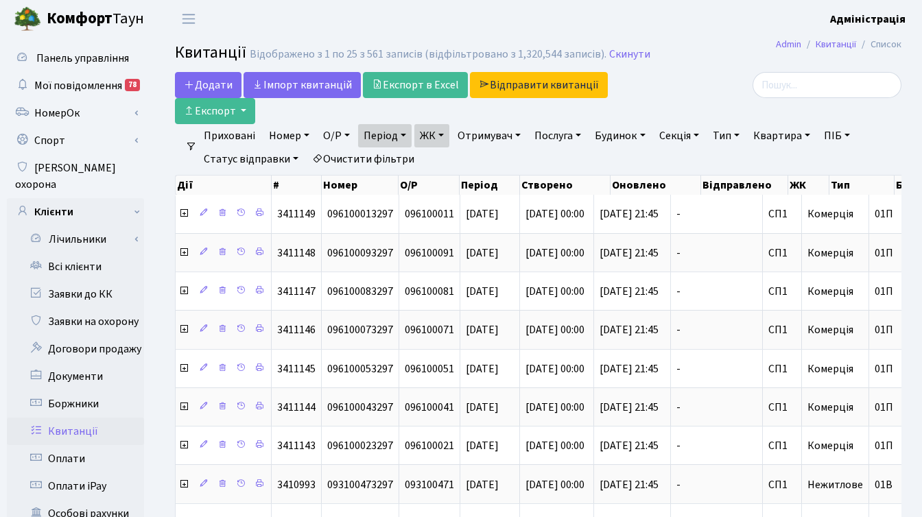
click at [736, 136] on link "Тип" at bounding box center [726, 135] width 38 height 23
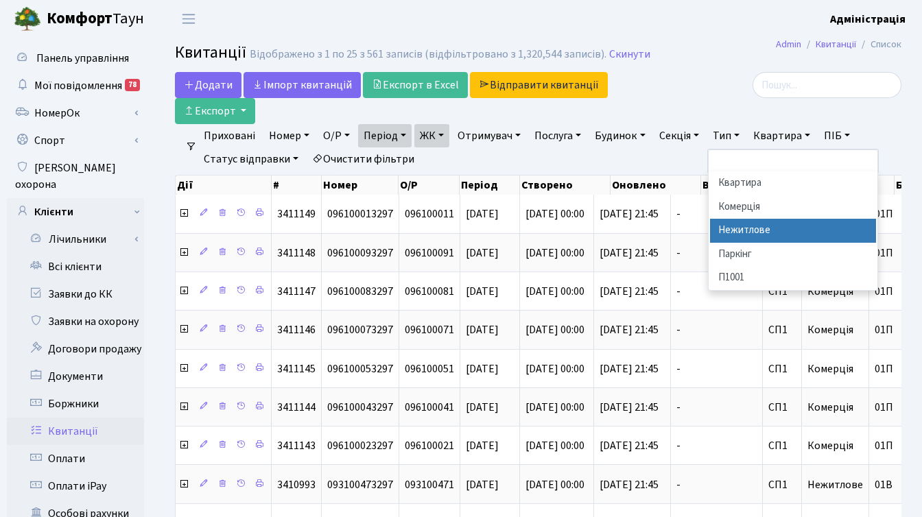
click at [740, 230] on li "Нежитлове" at bounding box center [793, 231] width 166 height 24
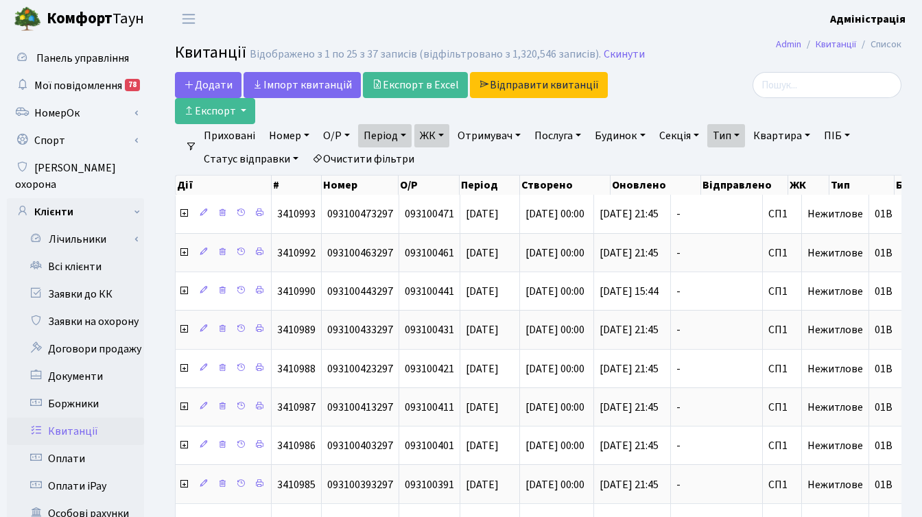
click at [734, 134] on link "Тип" at bounding box center [726, 135] width 38 height 23
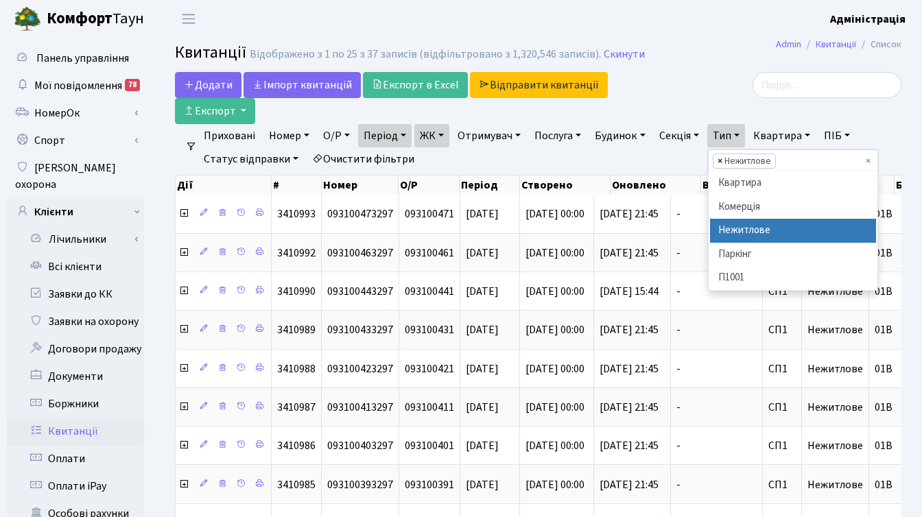
click at [722, 159] on span "×" at bounding box center [719, 161] width 5 height 14
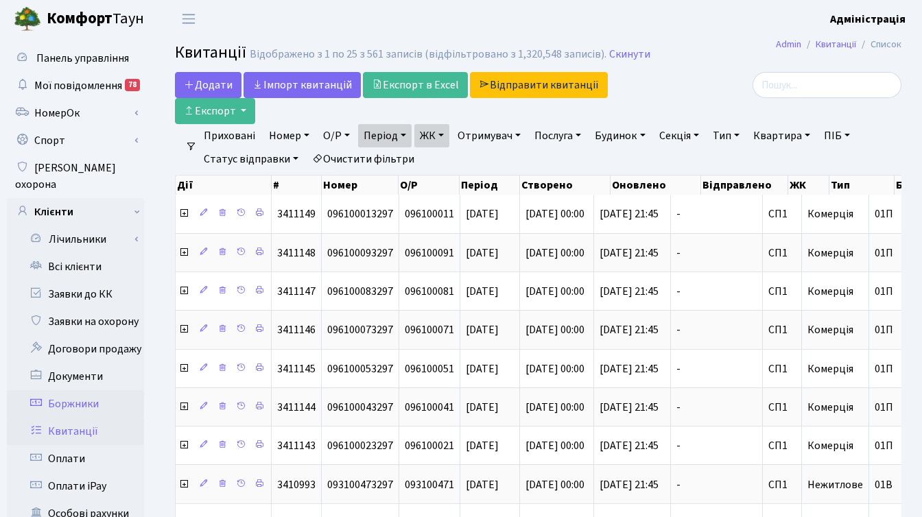
click at [85, 390] on link "Боржники" at bounding box center [75, 403] width 137 height 27
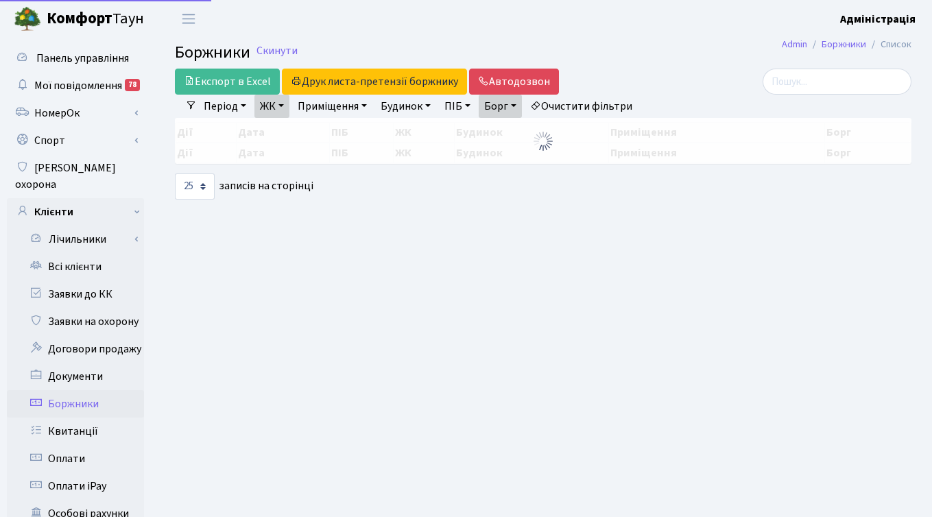
select select "25"
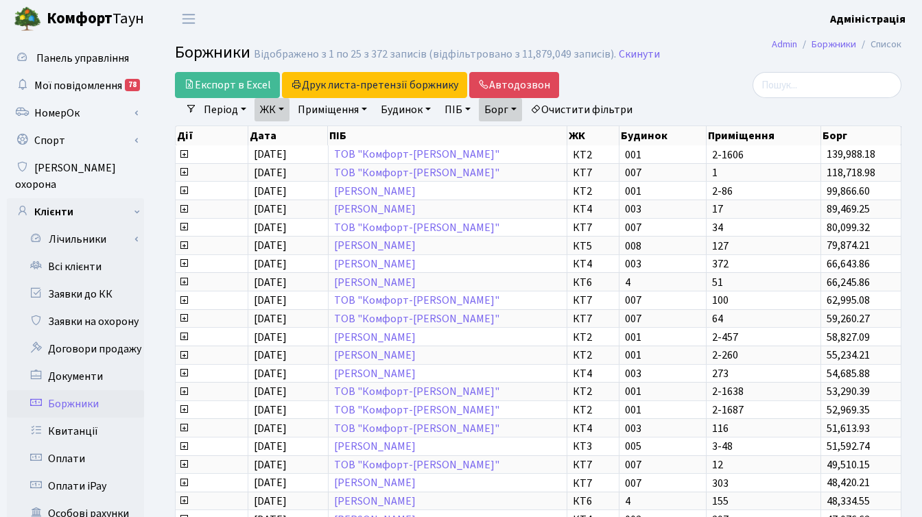
click at [601, 104] on link "Очистити фільтри" at bounding box center [581, 109] width 113 height 23
select select
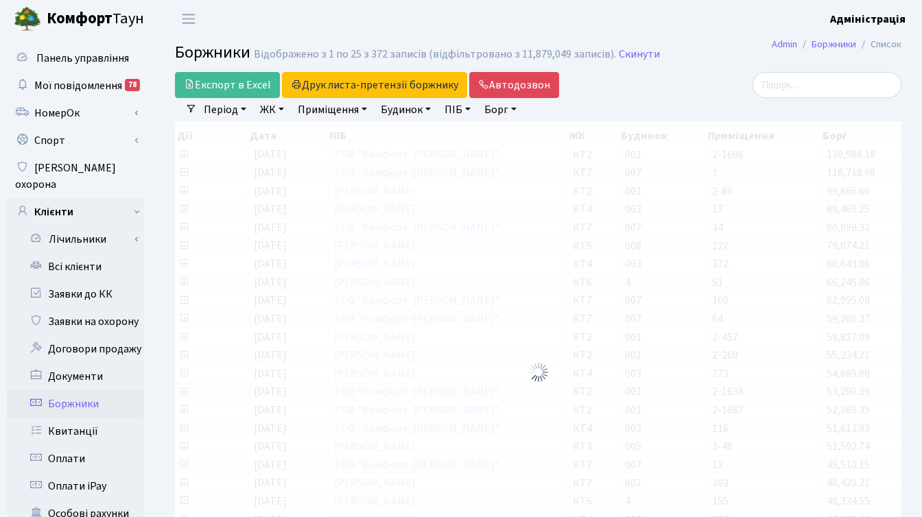
click at [270, 106] on link "ЖК" at bounding box center [271, 109] width 35 height 23
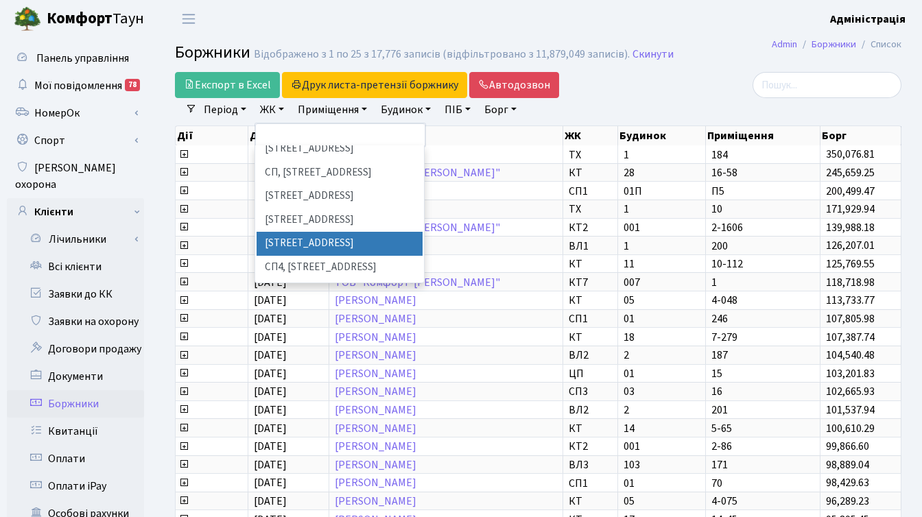
scroll to position [208, 0]
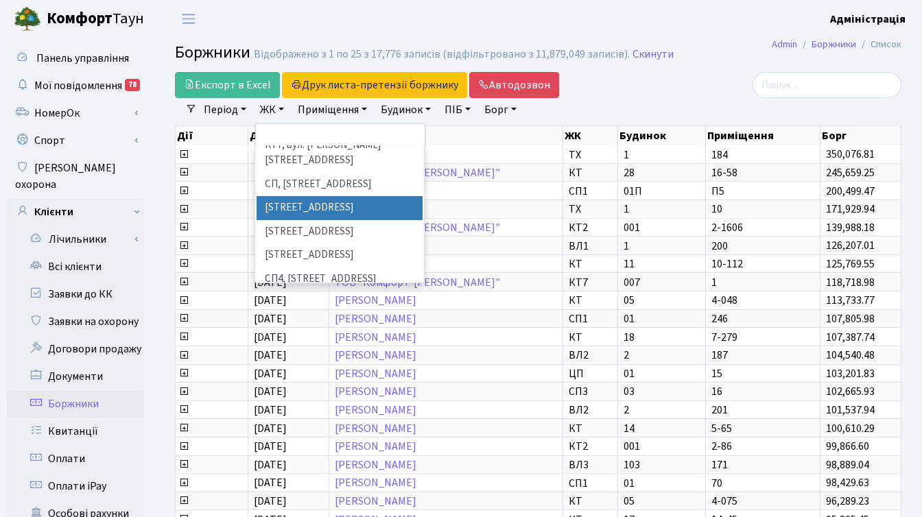
click at [318, 196] on li "[STREET_ADDRESS]" at bounding box center [339, 208] width 166 height 24
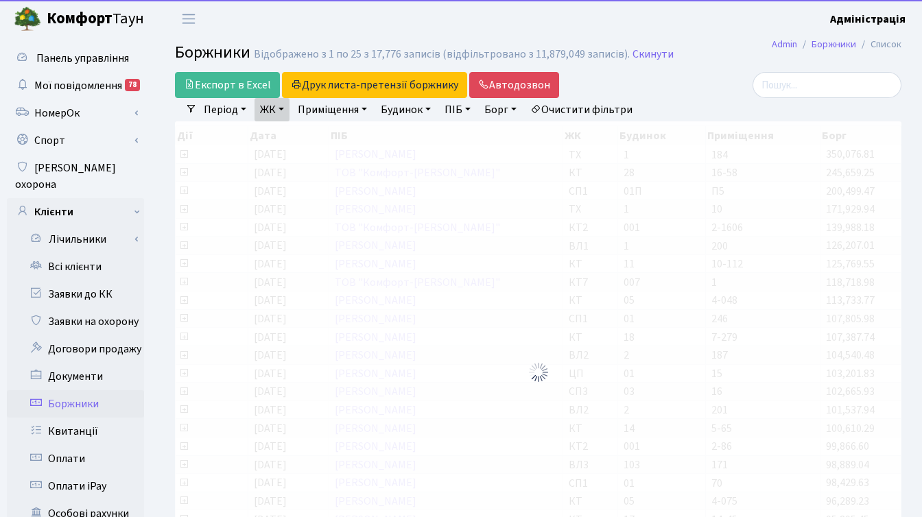
click at [269, 110] on link "ЖК" at bounding box center [271, 109] width 35 height 23
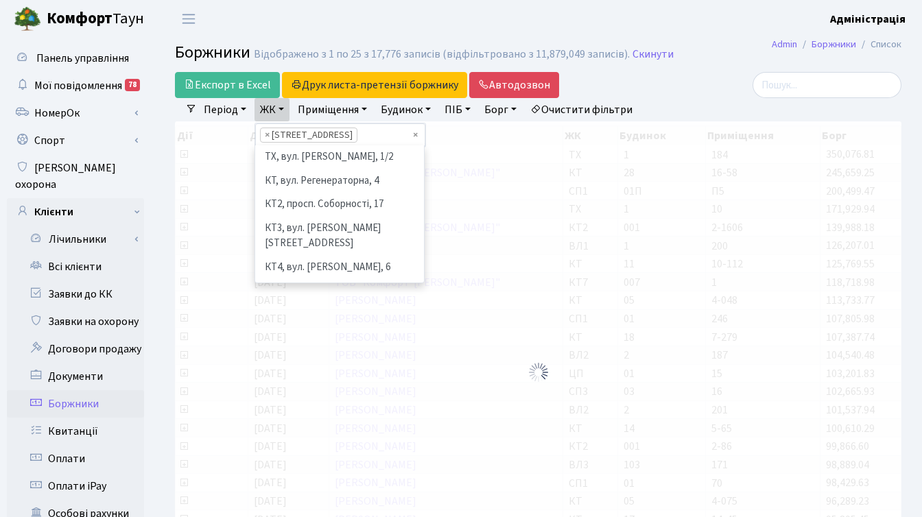
scroll to position [189, 0]
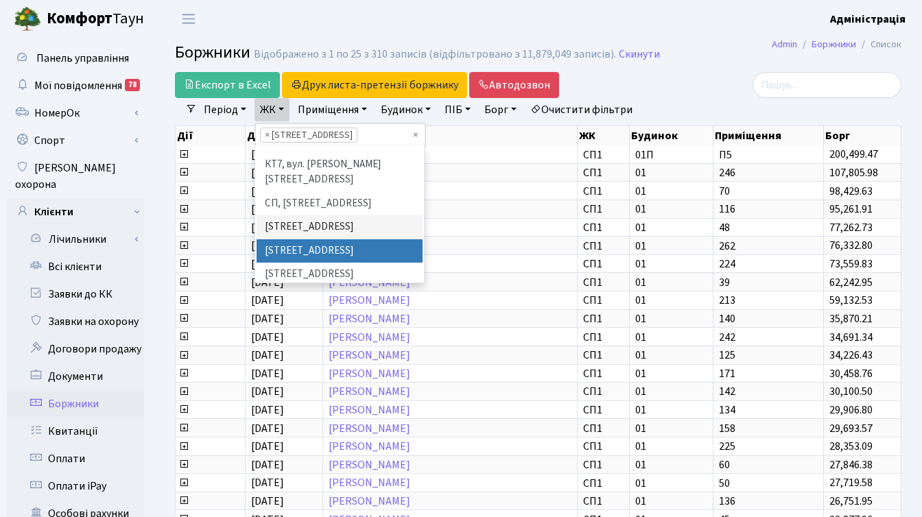
click at [298, 239] on li "[STREET_ADDRESS]" at bounding box center [339, 251] width 166 height 24
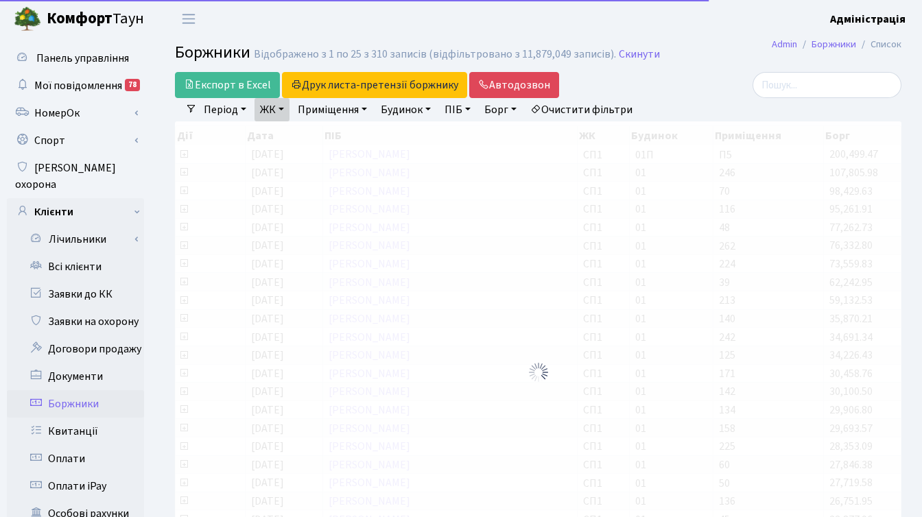
click at [281, 110] on link "ЖК" at bounding box center [271, 109] width 35 height 23
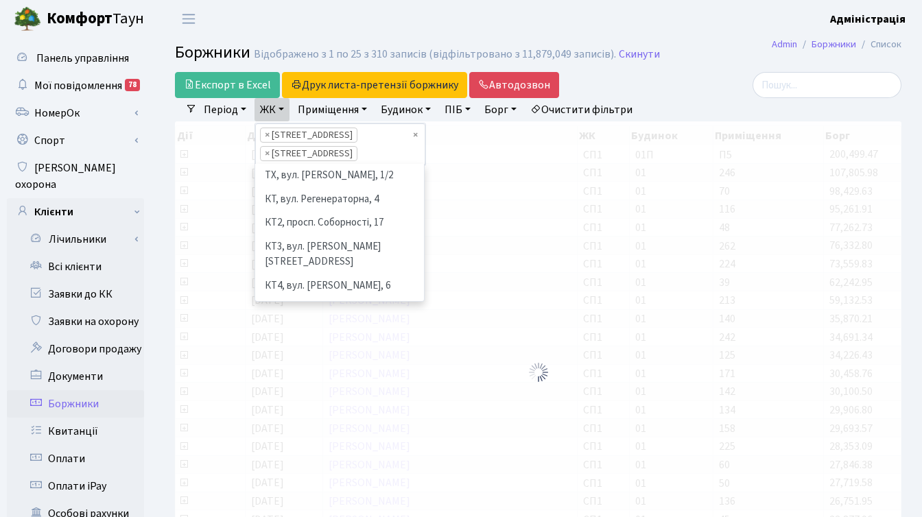
scroll to position [166, 0]
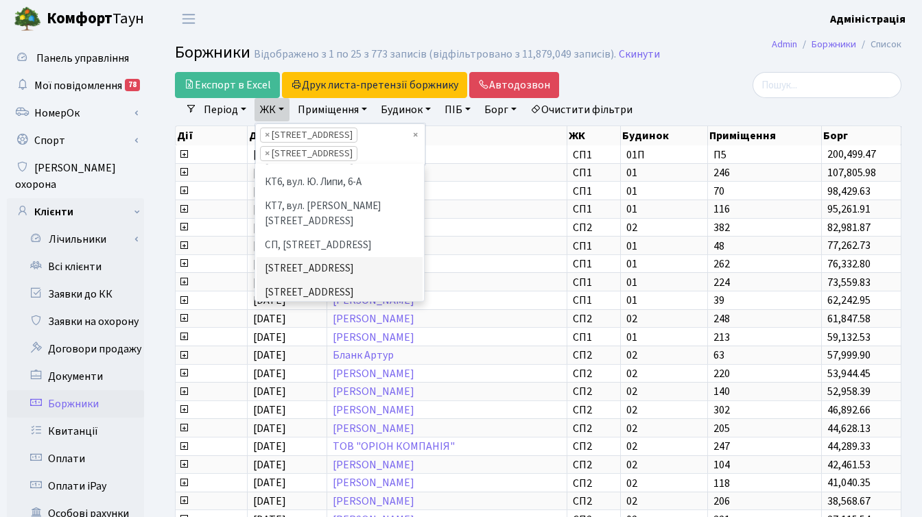
click at [297, 304] on li "[STREET_ADDRESS]" at bounding box center [339, 316] width 166 height 24
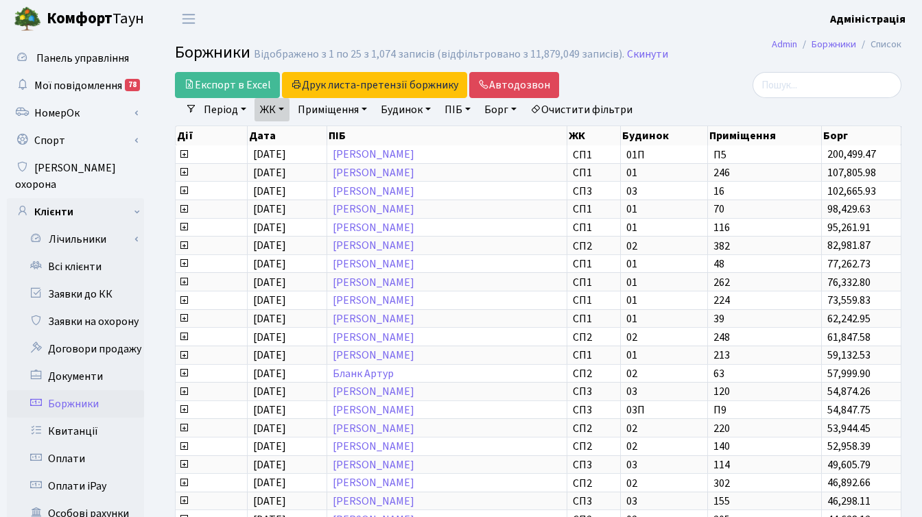
click at [507, 109] on link "Борг" at bounding box center [500, 109] width 43 height 23
type input "20000"
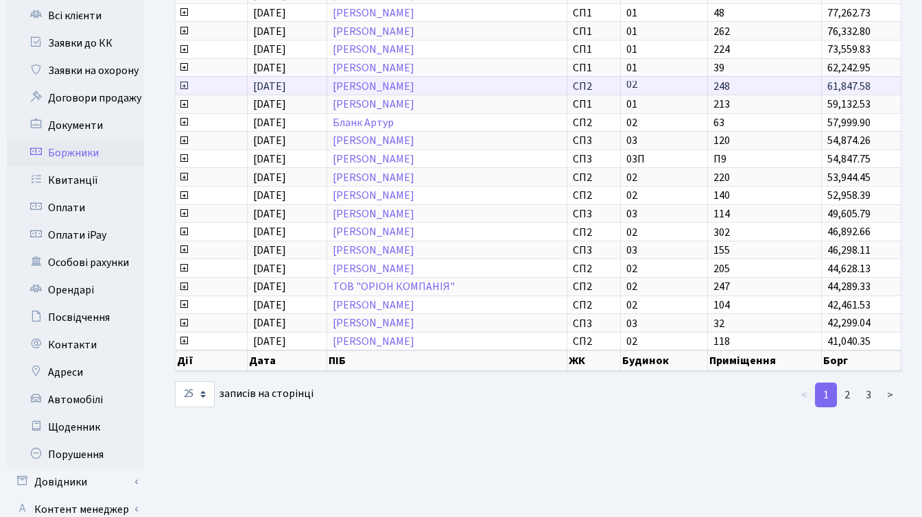
scroll to position [331, 0]
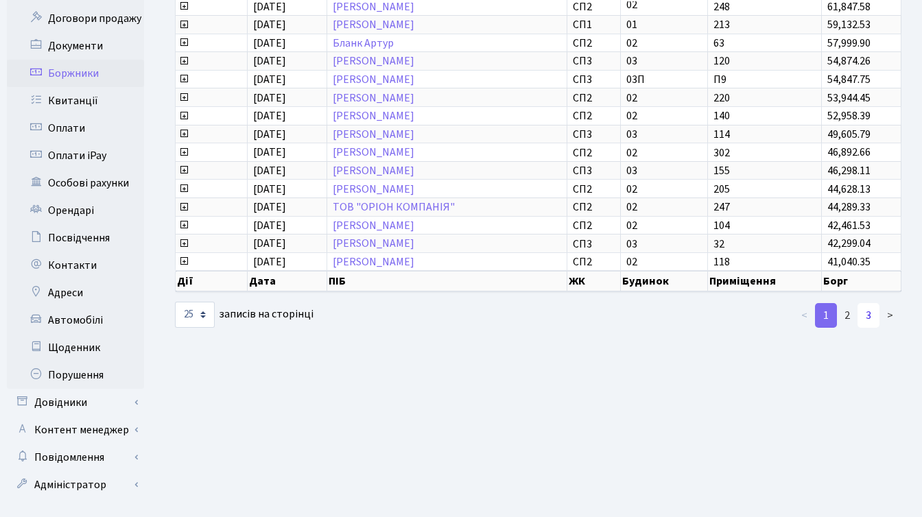
click at [874, 308] on link "3" at bounding box center [868, 315] width 22 height 25
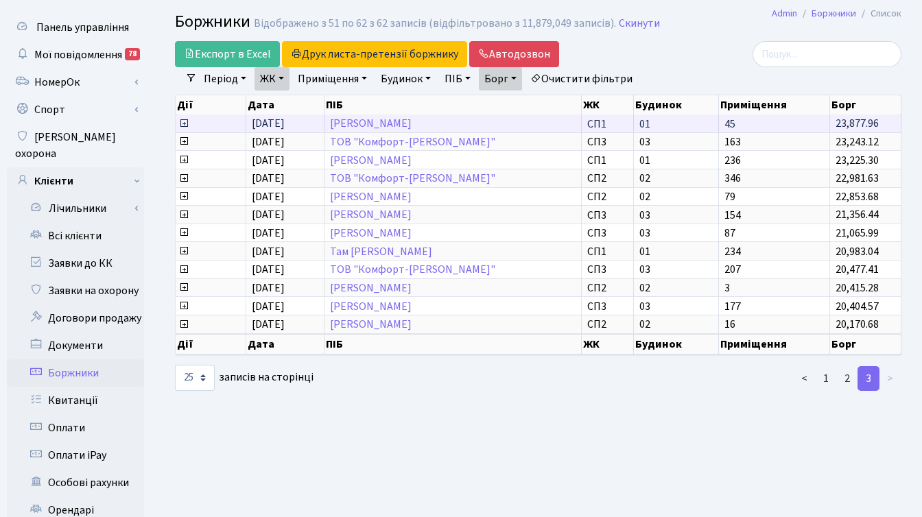
scroll to position [0, 0]
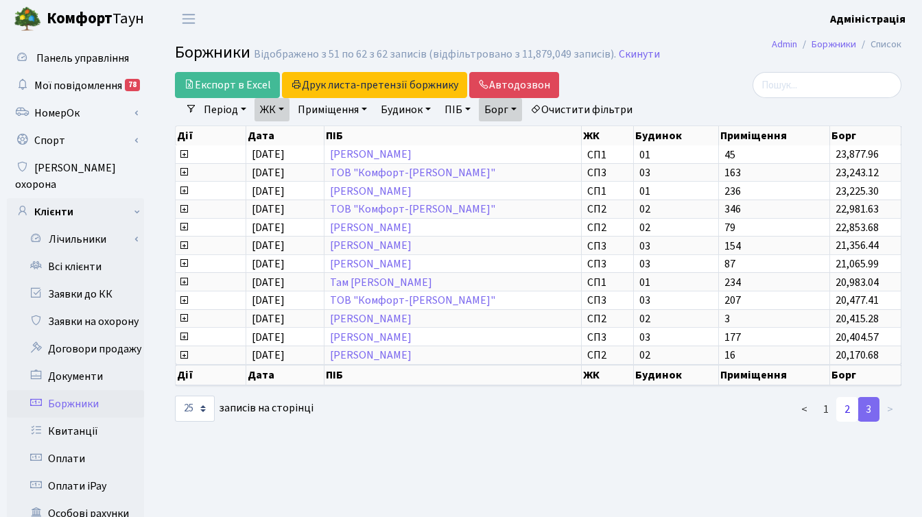
click at [843, 410] on link "2" at bounding box center [847, 409] width 22 height 25
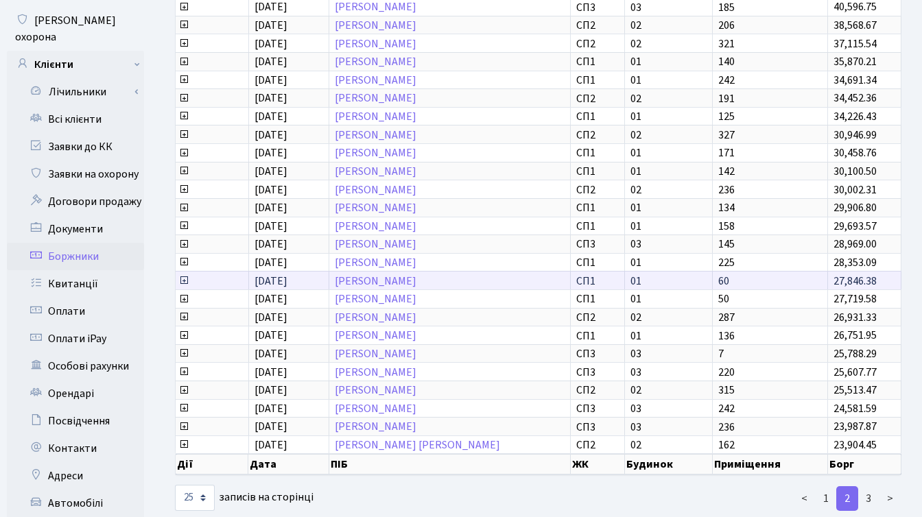
scroll to position [337, 0]
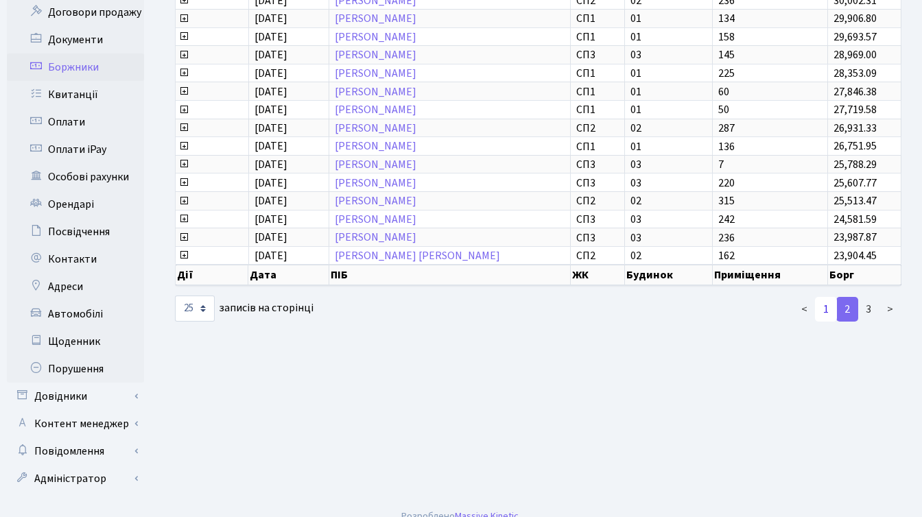
click at [828, 309] on link "1" at bounding box center [826, 309] width 22 height 25
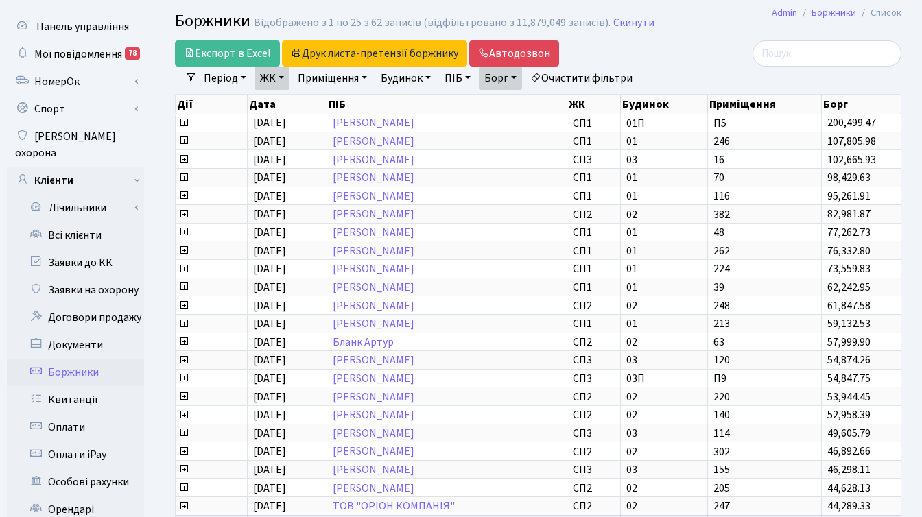
scroll to position [0, 0]
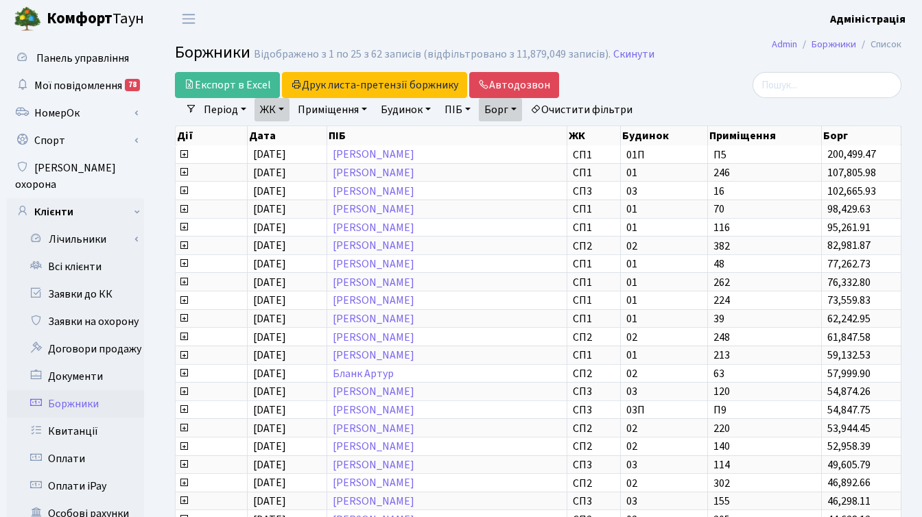
click at [521, 106] on link "Борг" at bounding box center [500, 109] width 43 height 23
click at [698, 90] on div at bounding box center [787, 85] width 228 height 26
click at [663, 82] on div at bounding box center [786, 85] width 249 height 26
click at [685, 75] on div at bounding box center [787, 85] width 228 height 26
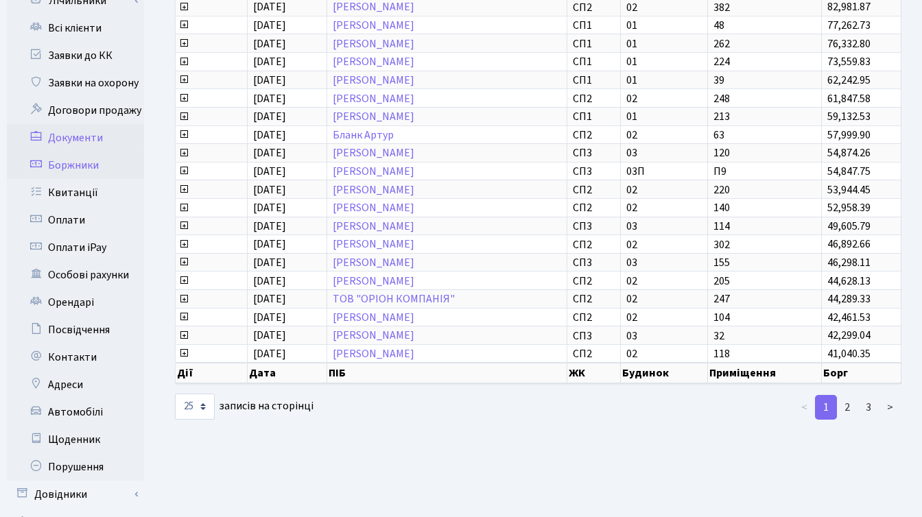
scroll to position [337, 0]
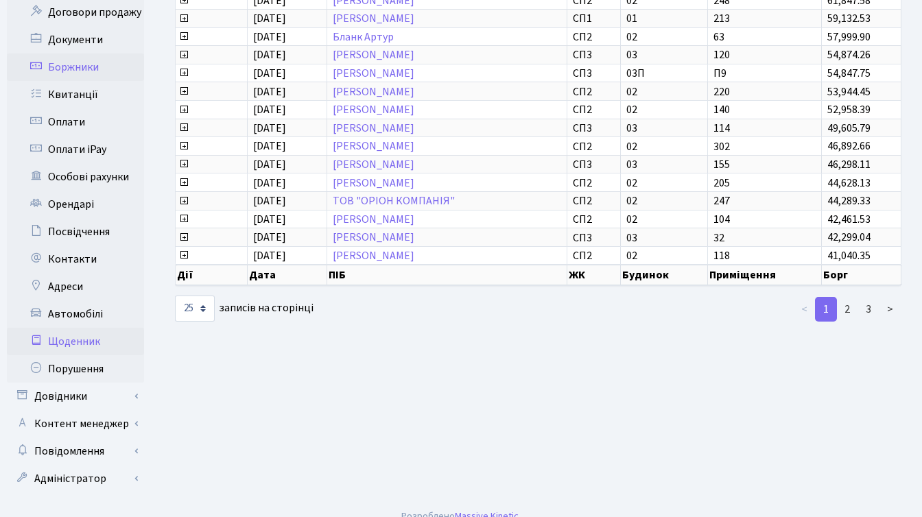
click at [82, 330] on link "Щоденник" at bounding box center [75, 341] width 137 height 27
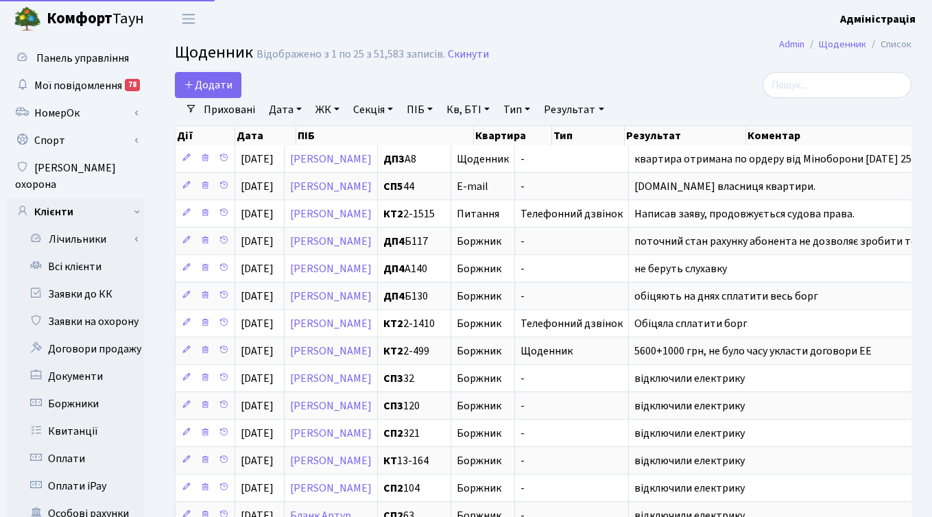
select select "25"
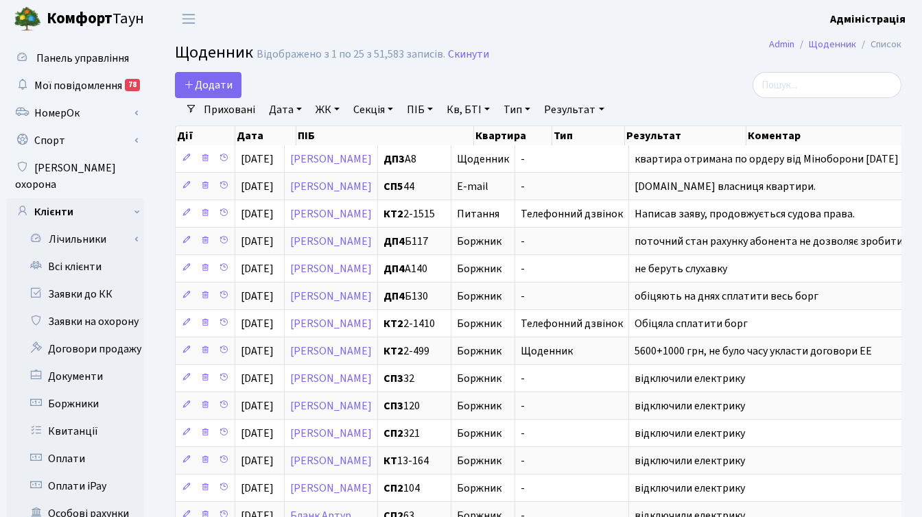
click at [330, 110] on link "ЖК" at bounding box center [327, 109] width 35 height 23
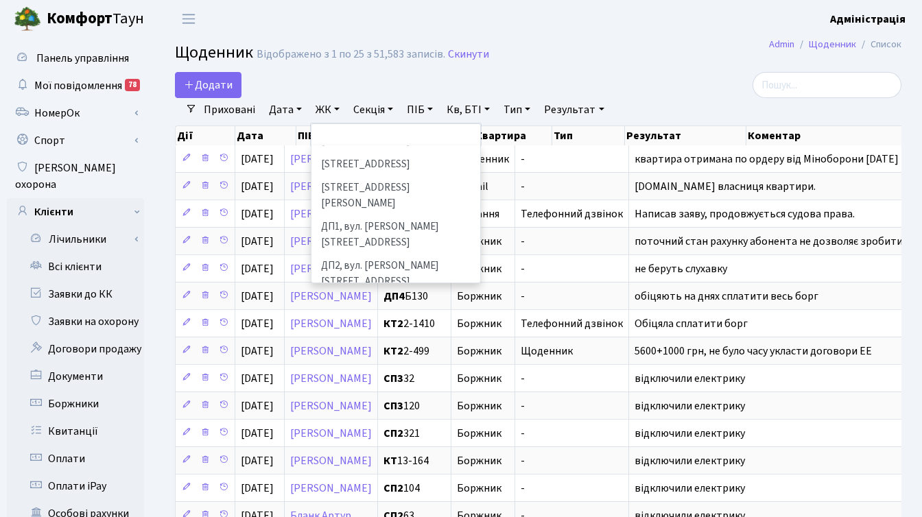
scroll to position [410, 0]
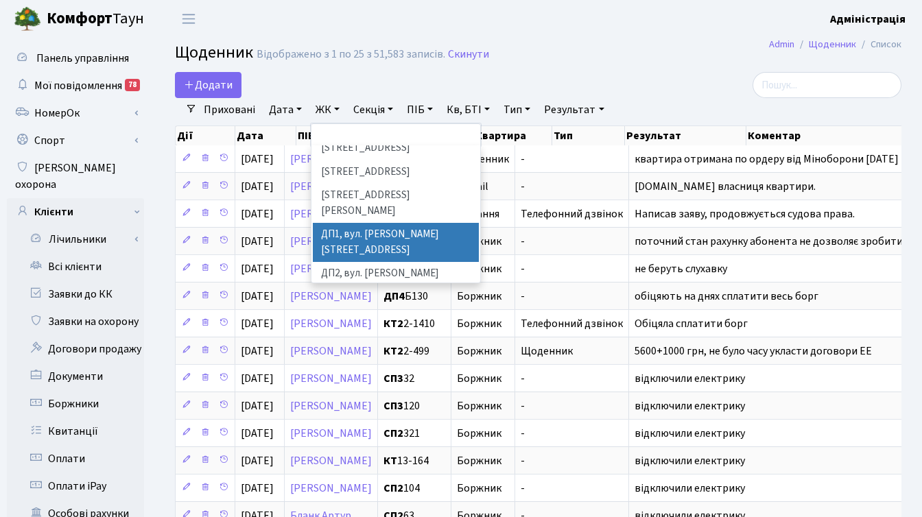
click at [383, 223] on li "ДП1, вул. [PERSON_NAME][STREET_ADDRESS]" at bounding box center [396, 242] width 166 height 39
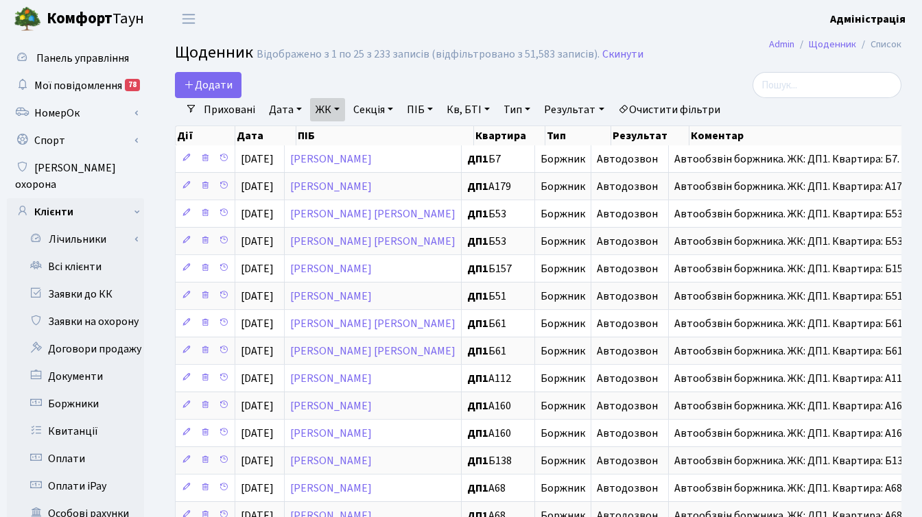
click at [335, 111] on link "ЖК" at bounding box center [327, 109] width 35 height 23
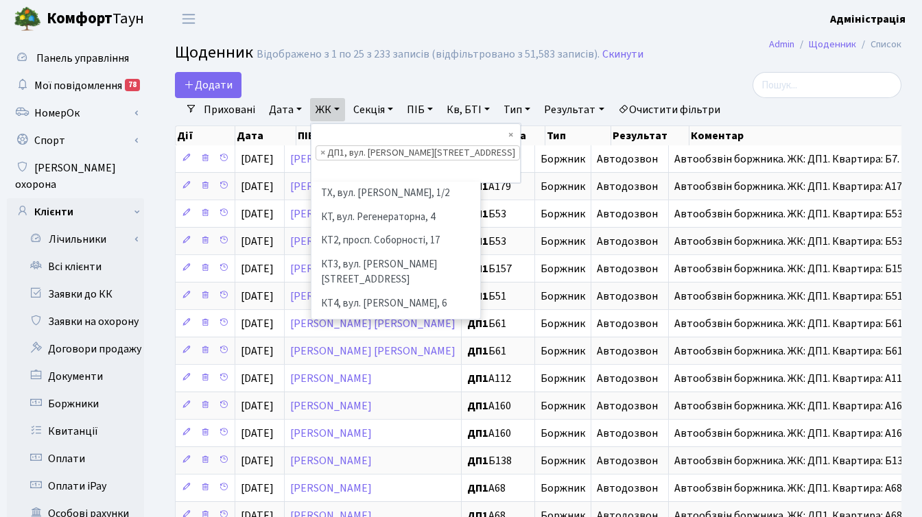
scroll to position [403, 0]
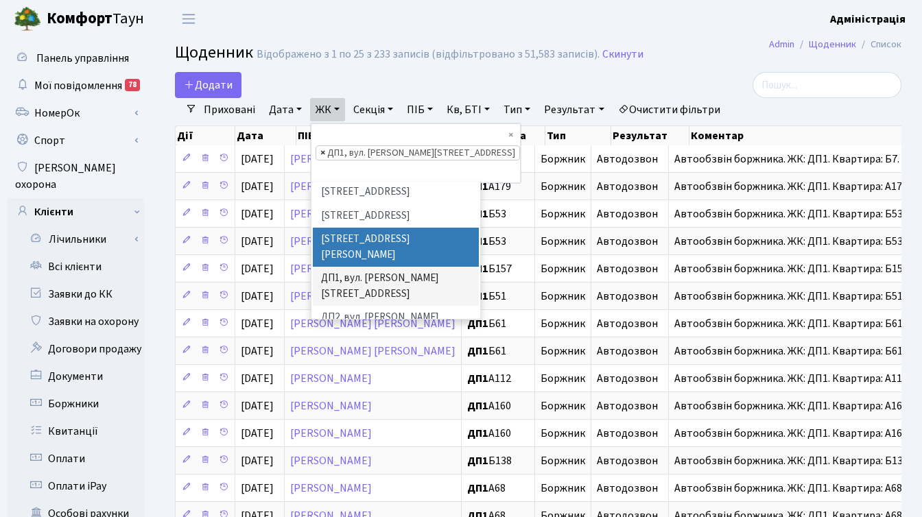
click at [323, 146] on span "×" at bounding box center [322, 153] width 5 height 14
select select
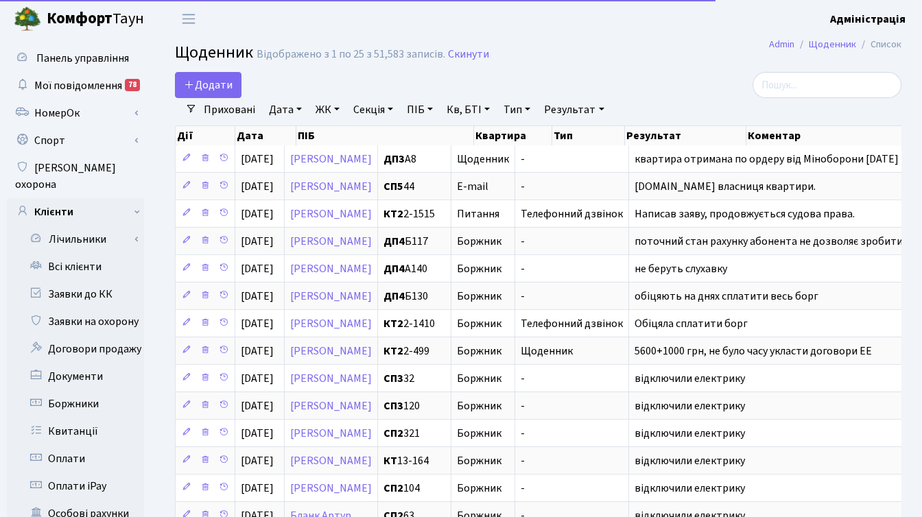
click at [322, 110] on link "ЖК" at bounding box center [327, 109] width 35 height 23
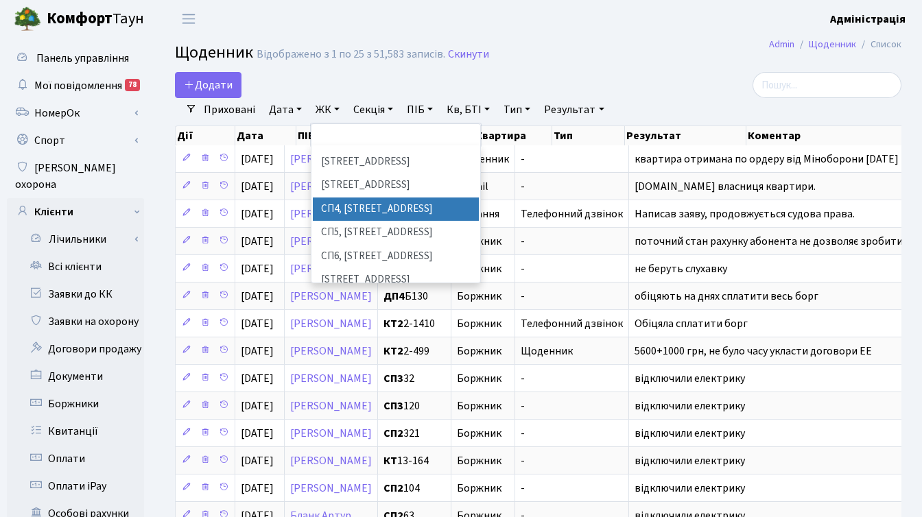
scroll to position [300, 0]
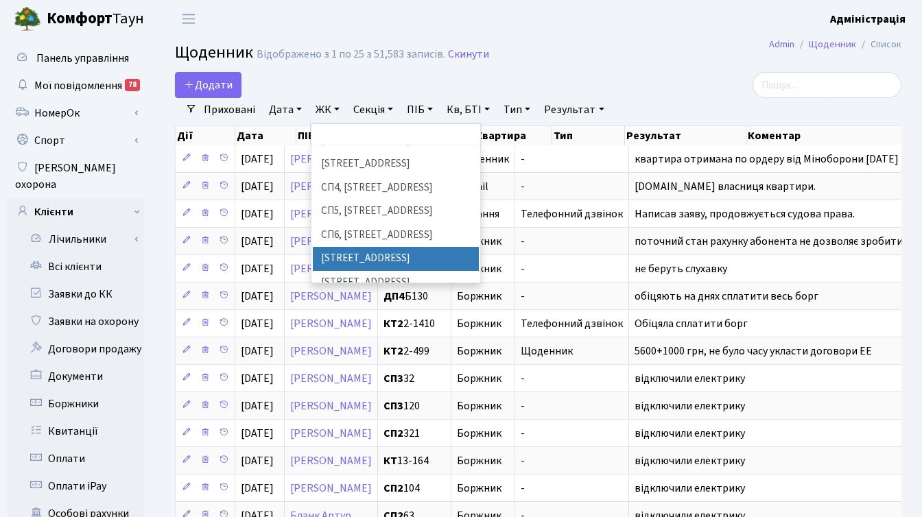
click at [358, 247] on li "[STREET_ADDRESS]" at bounding box center [396, 259] width 166 height 24
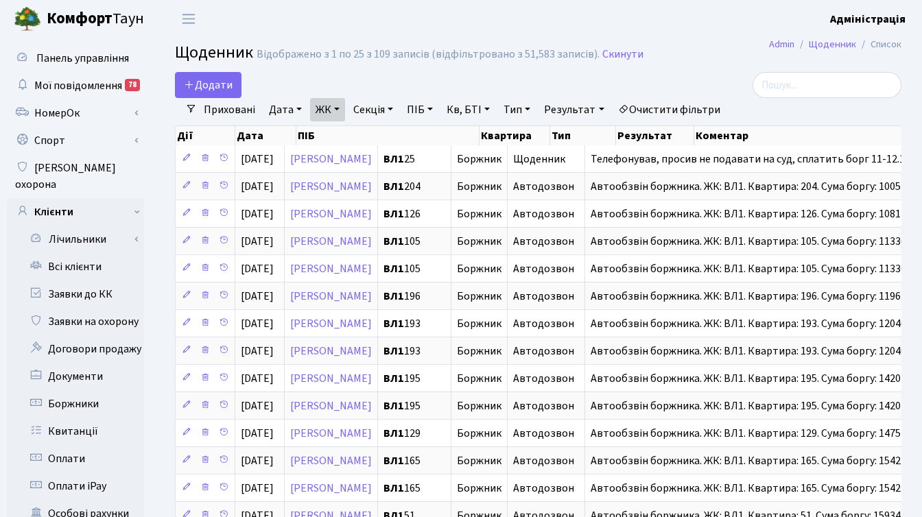
click at [684, 108] on link "Очистити фільтри" at bounding box center [668, 109] width 113 height 23
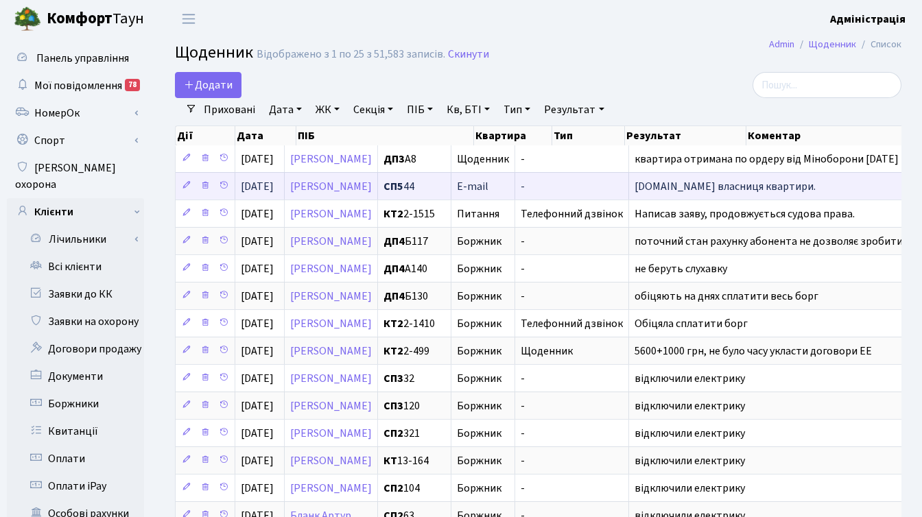
click at [815, 187] on span "[DOMAIN_NAME] власниця квартири." at bounding box center [724, 186] width 181 height 15
click at [445, 188] on span "СП5 44" at bounding box center [414, 186] width 62 height 11
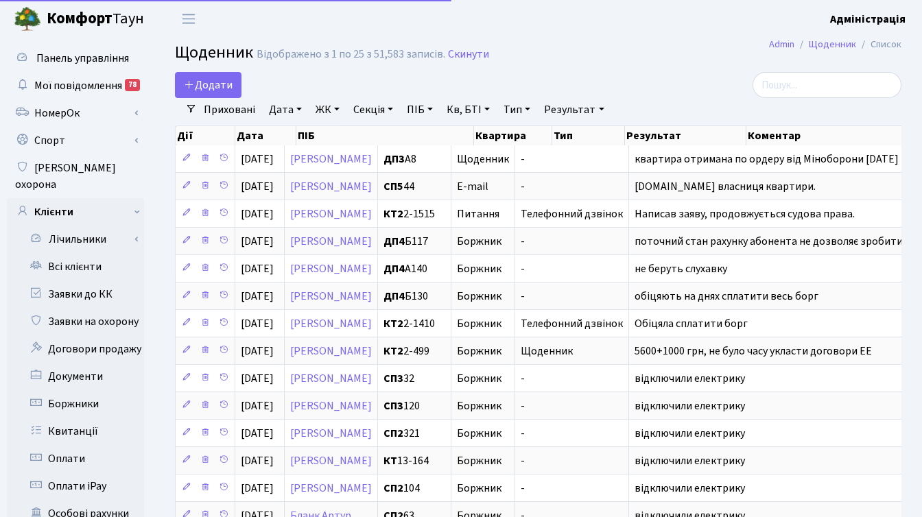
select select "25"
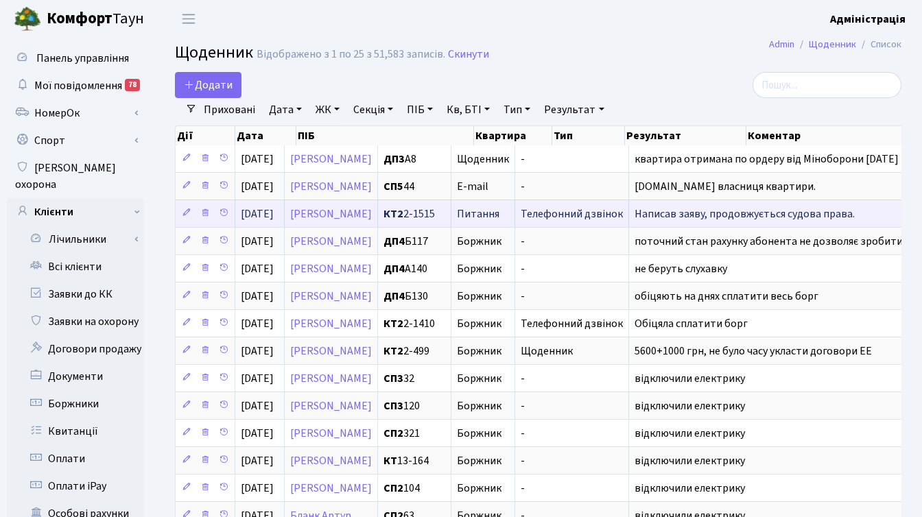
click at [804, 213] on span "Написав заяву, продовжується судова права." at bounding box center [744, 213] width 220 height 15
click at [782, 213] on span "Написав заяву, продовжується судова права." at bounding box center [744, 213] width 220 height 15
click at [837, 213] on span "Написав заяву, продовжується судова права." at bounding box center [744, 213] width 220 height 15
click at [184, 211] on icon at bounding box center [187, 213] width 10 height 10
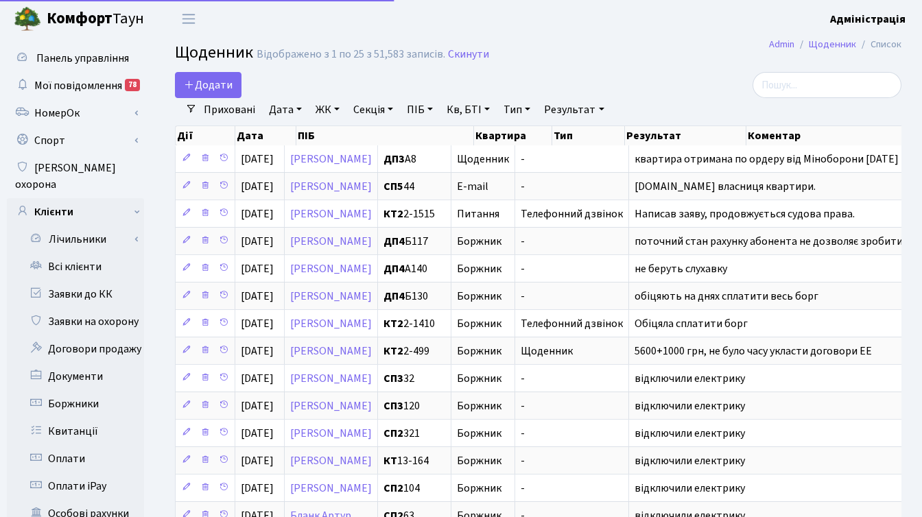
select select "25"
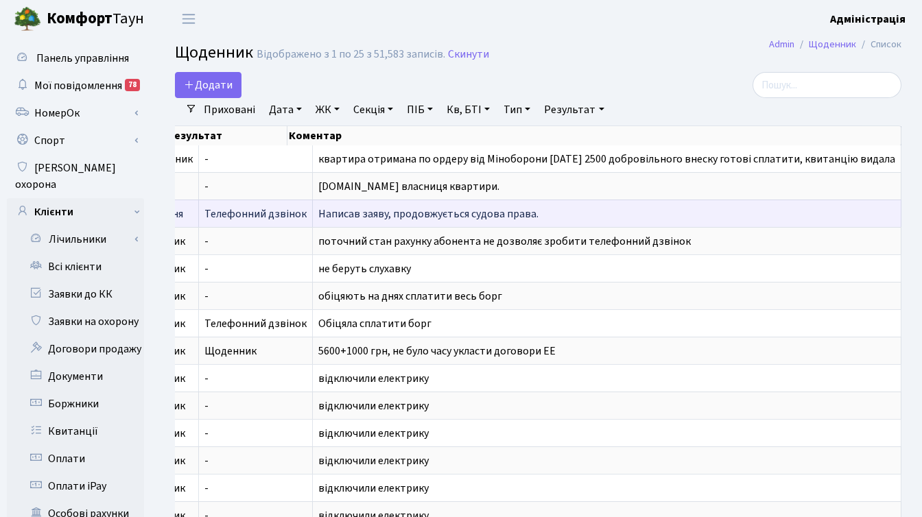
scroll to position [1, 0]
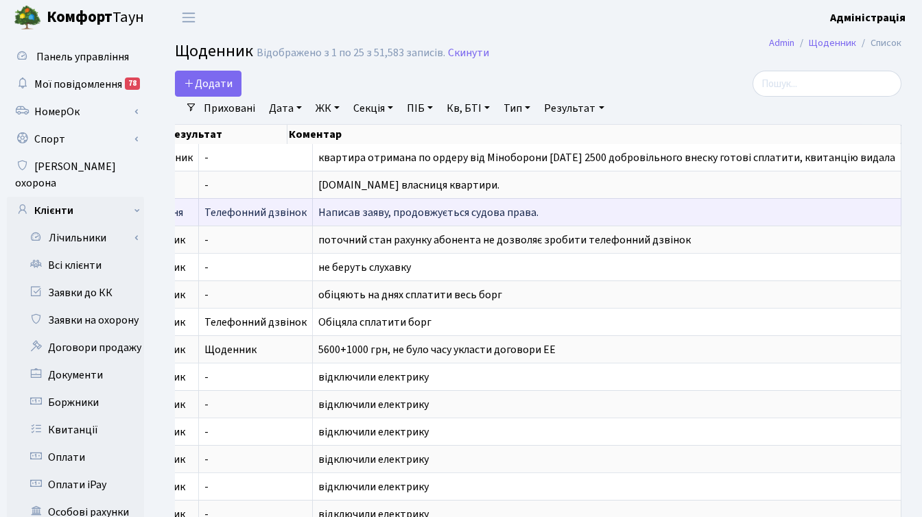
click at [386, 212] on span "Написав заяву, продовжується судова права." at bounding box center [428, 212] width 220 height 15
click at [387, 210] on span "Написав заяву, продовжується судова права." at bounding box center [428, 212] width 220 height 15
click at [318, 214] on span "Написав заяву, продовжується судова права." at bounding box center [428, 212] width 220 height 15
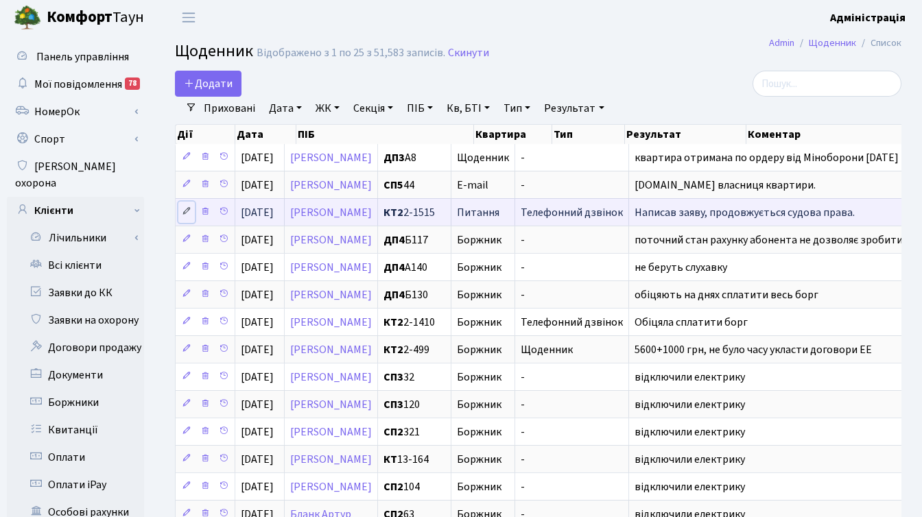
click at [182, 210] on icon at bounding box center [187, 211] width 10 height 10
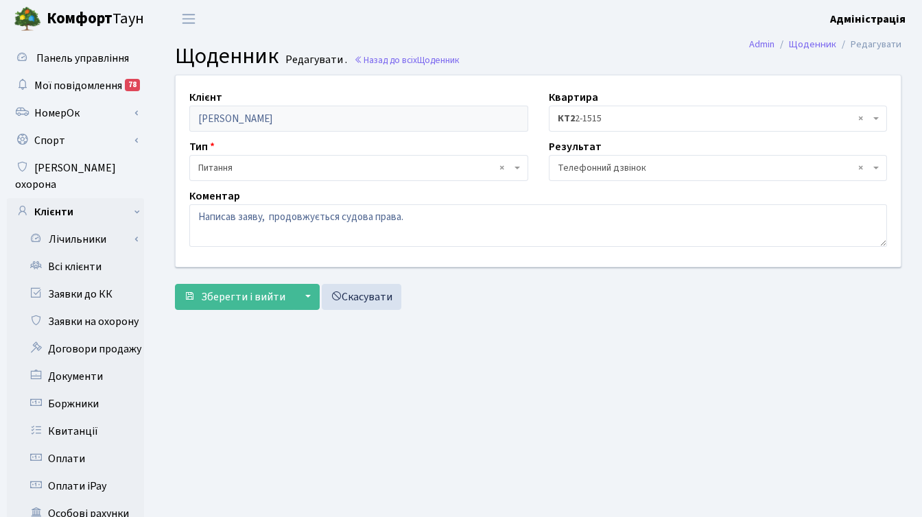
click at [571, 20] on header "[PERSON_NAME] Адміністрація Мій обліковий запис Вийти" at bounding box center [461, 19] width 922 height 38
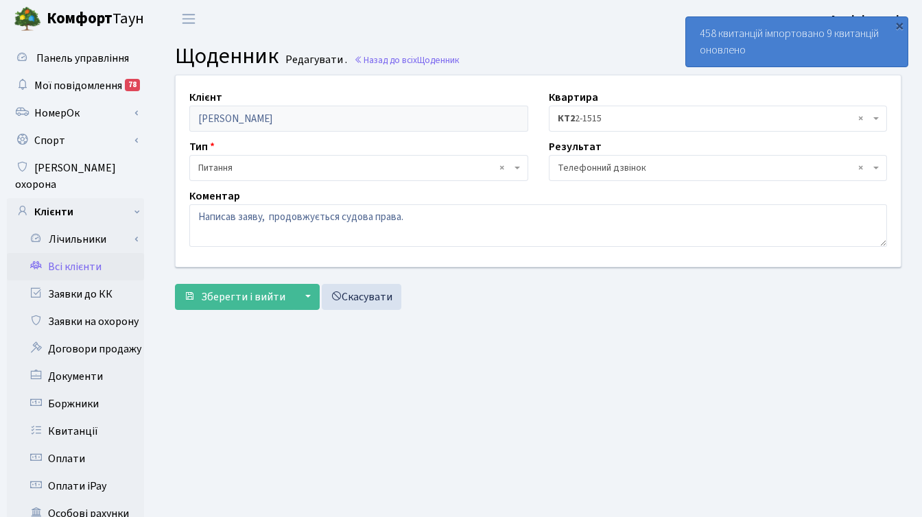
click at [92, 253] on link "Всі клієнти" at bounding box center [75, 266] width 137 height 27
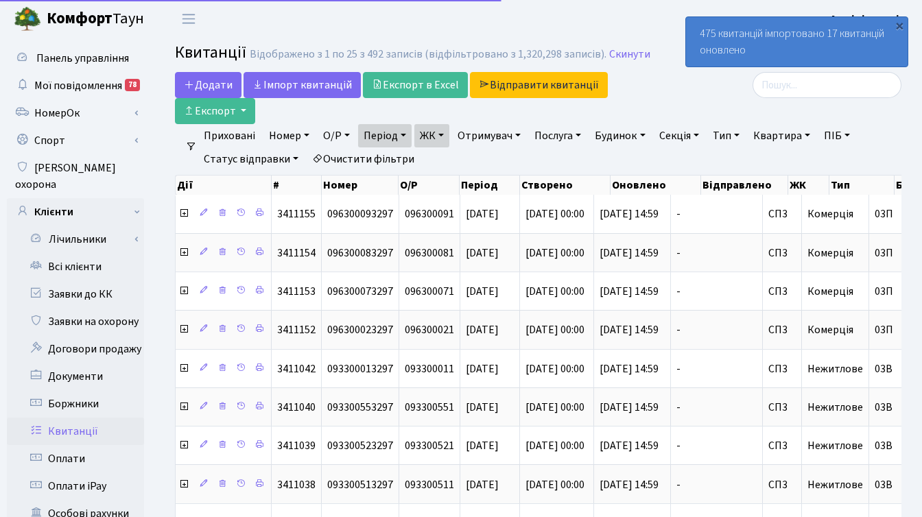
select select "25"
click at [898, 22] on div "×" at bounding box center [899, 26] width 14 height 14
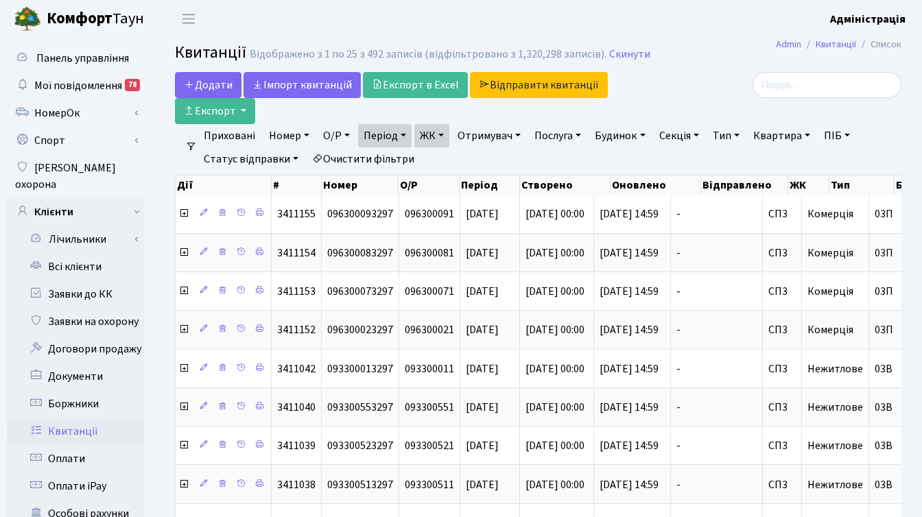
click at [386, 160] on link "Очистити фільтри" at bounding box center [363, 158] width 113 height 23
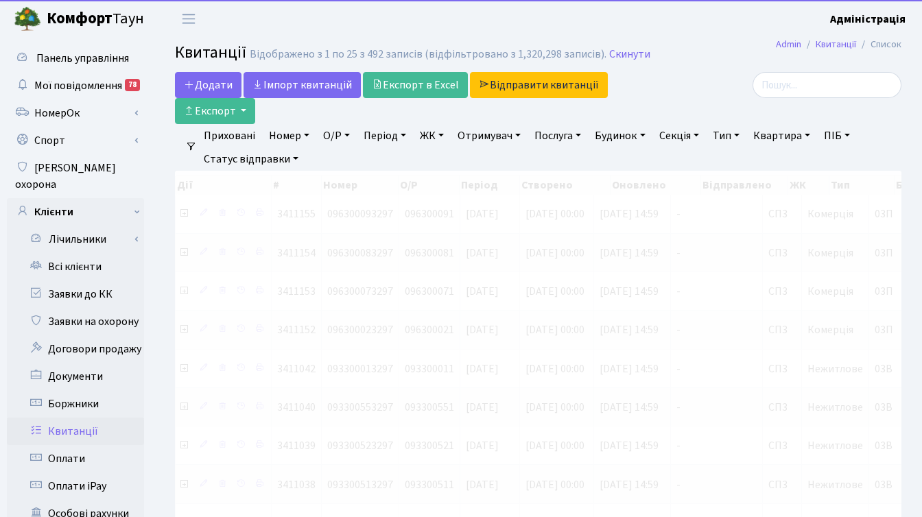
click at [394, 134] on link "Період" at bounding box center [384, 135] width 53 height 23
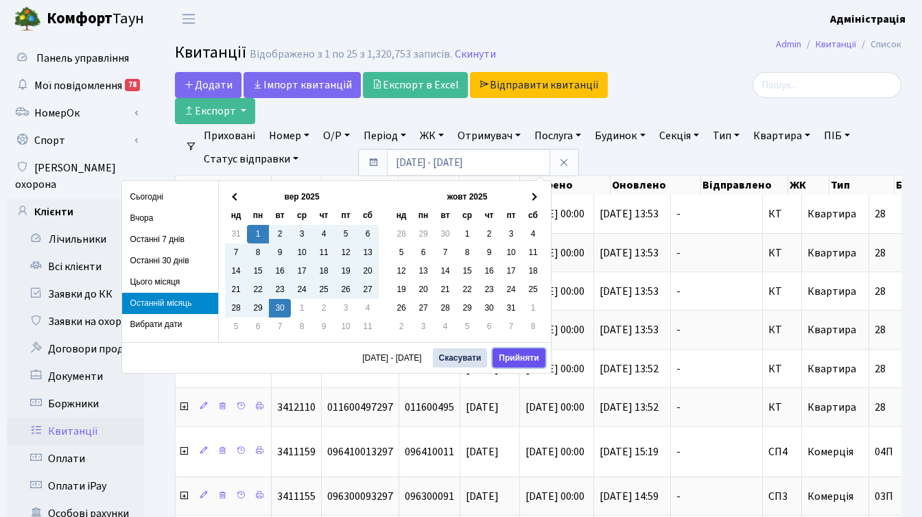
click at [515, 358] on button "Прийняти" at bounding box center [518, 357] width 52 height 19
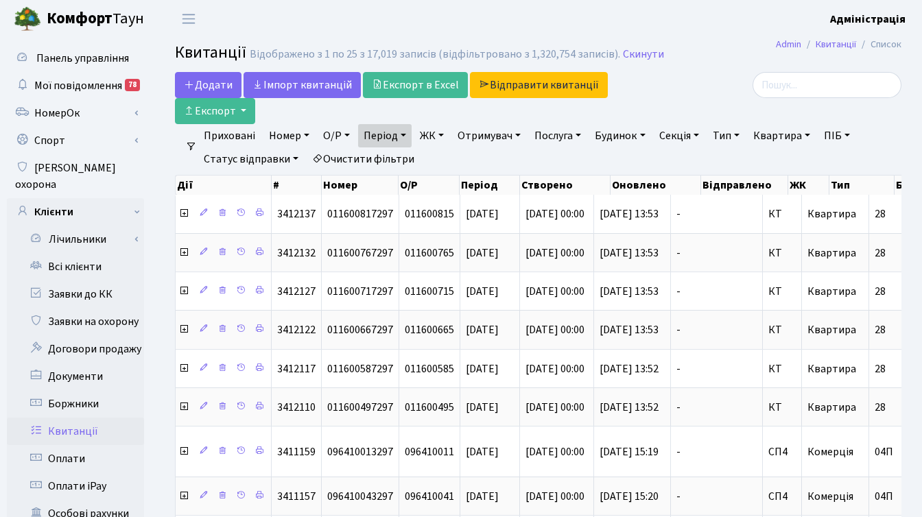
click at [431, 135] on link "ЖК" at bounding box center [431, 135] width 35 height 23
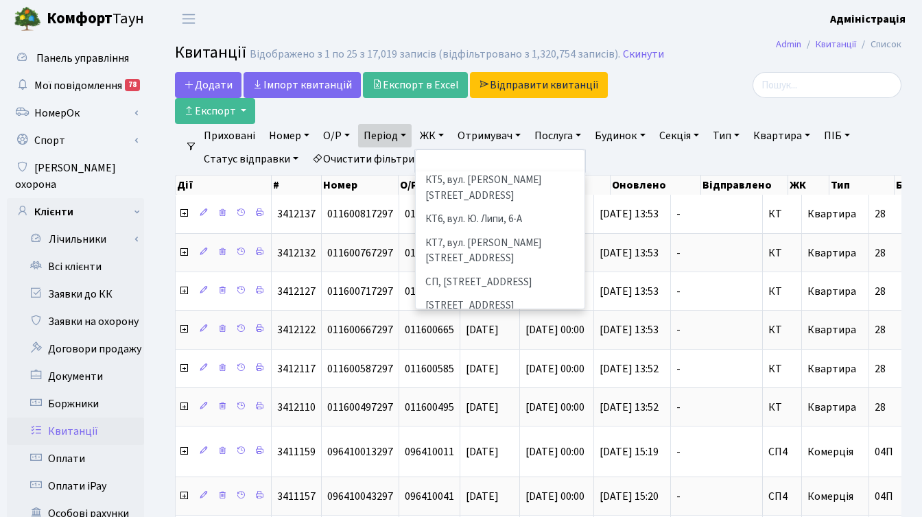
scroll to position [139, 0]
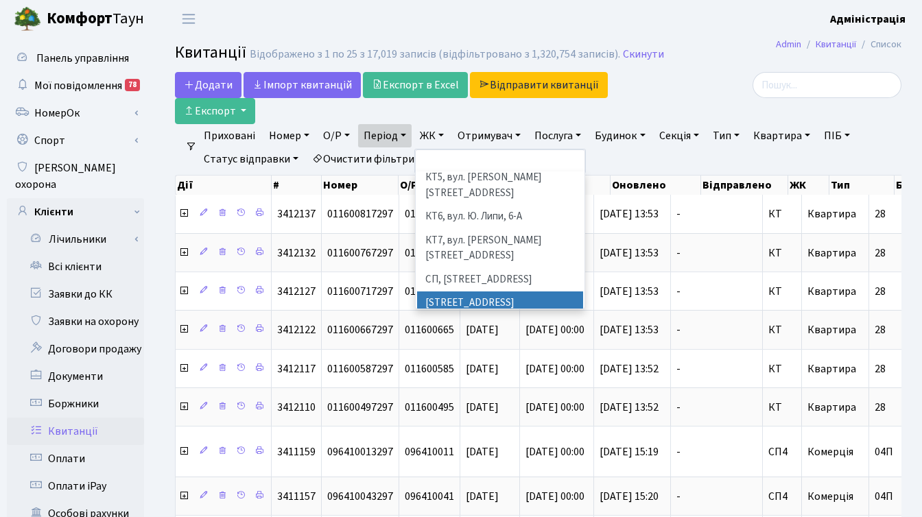
click at [453, 291] on li "[STREET_ADDRESS]" at bounding box center [500, 303] width 166 height 24
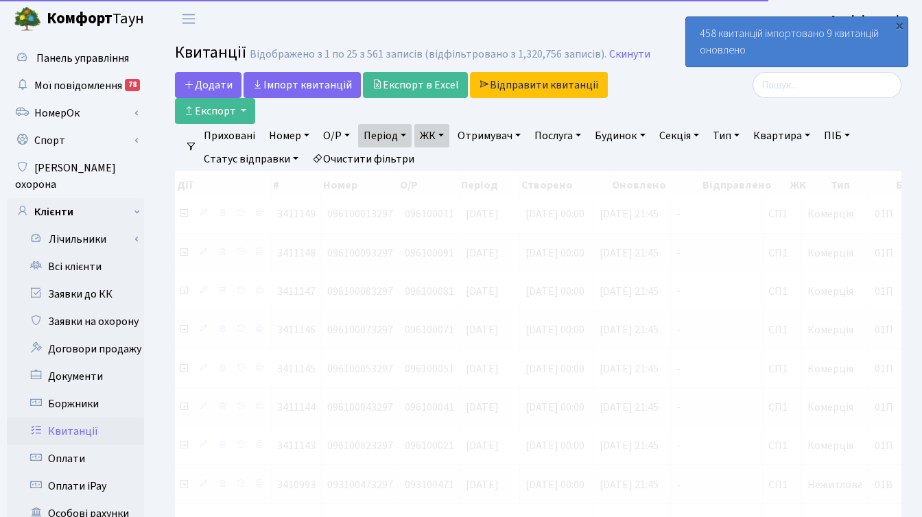
click at [440, 132] on link "ЖК" at bounding box center [431, 135] width 35 height 23
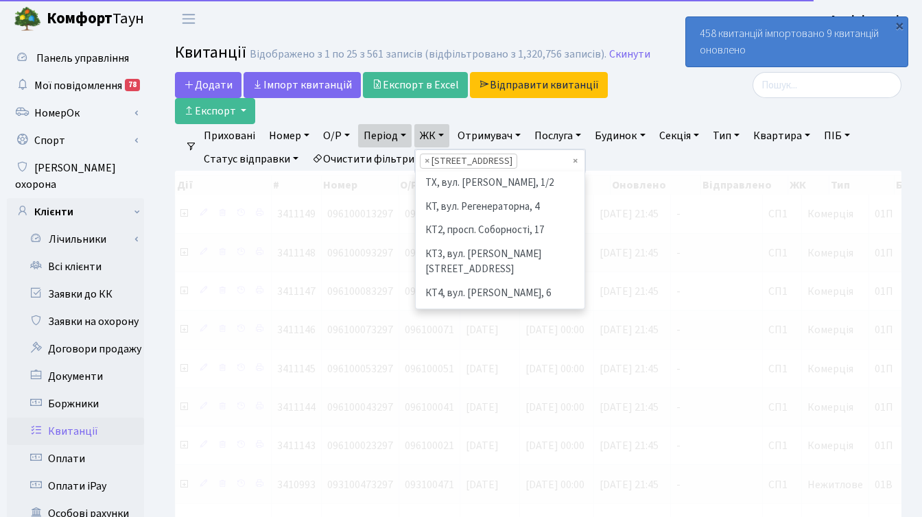
scroll to position [189, 0]
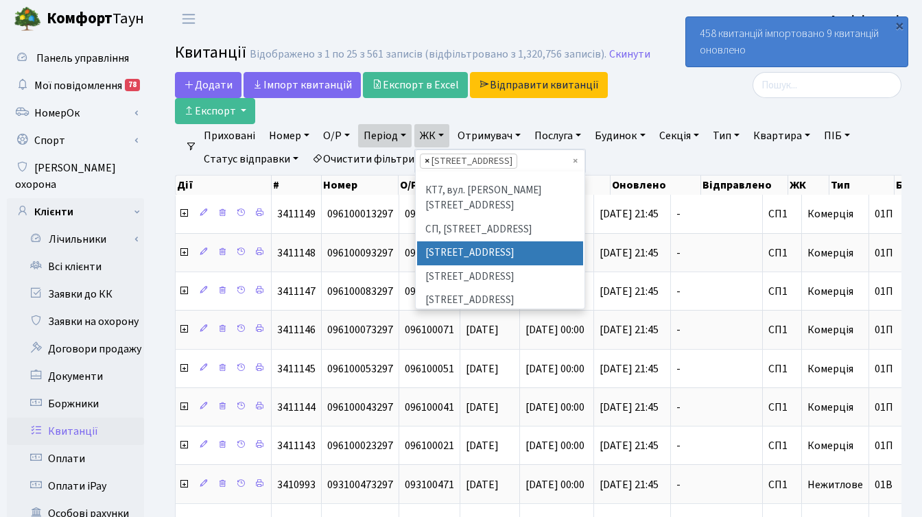
click at [429, 161] on span "×" at bounding box center [426, 161] width 5 height 14
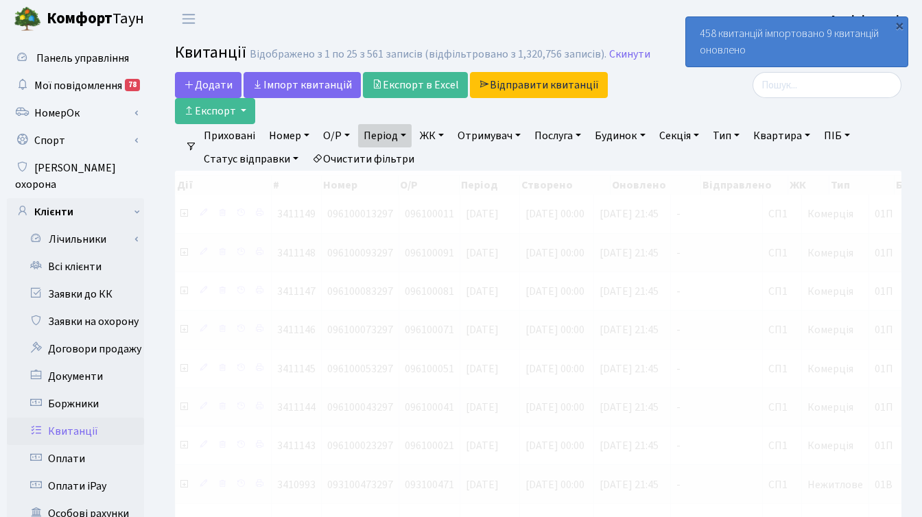
click at [435, 134] on link "ЖК" at bounding box center [431, 135] width 35 height 23
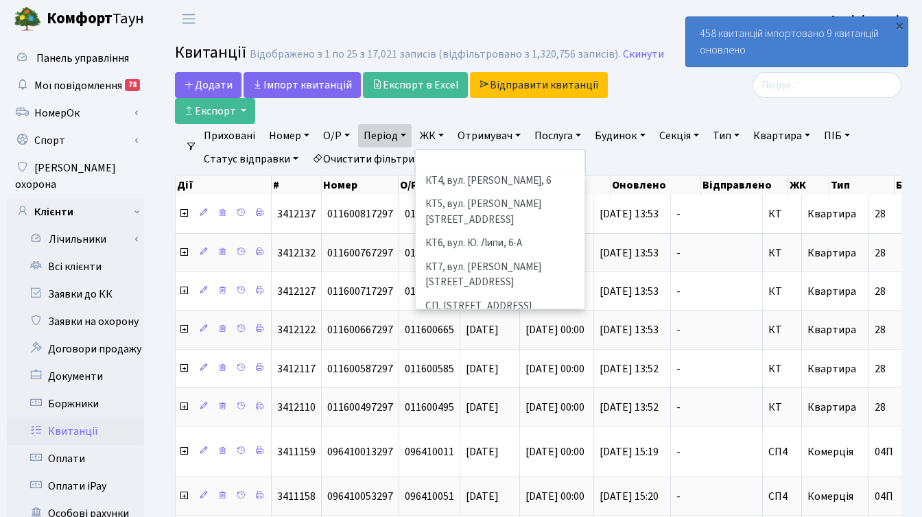
scroll to position [180, 0]
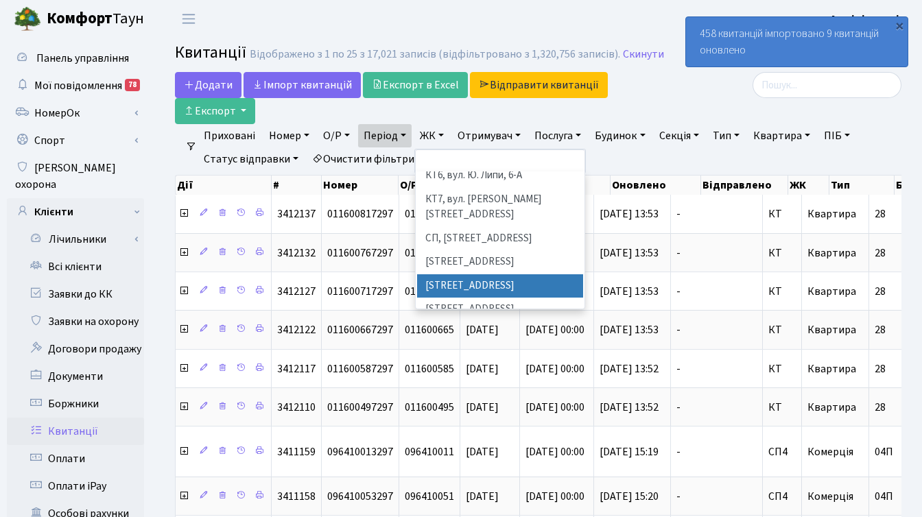
click at [467, 274] on li "[STREET_ADDRESS]" at bounding box center [500, 286] width 166 height 24
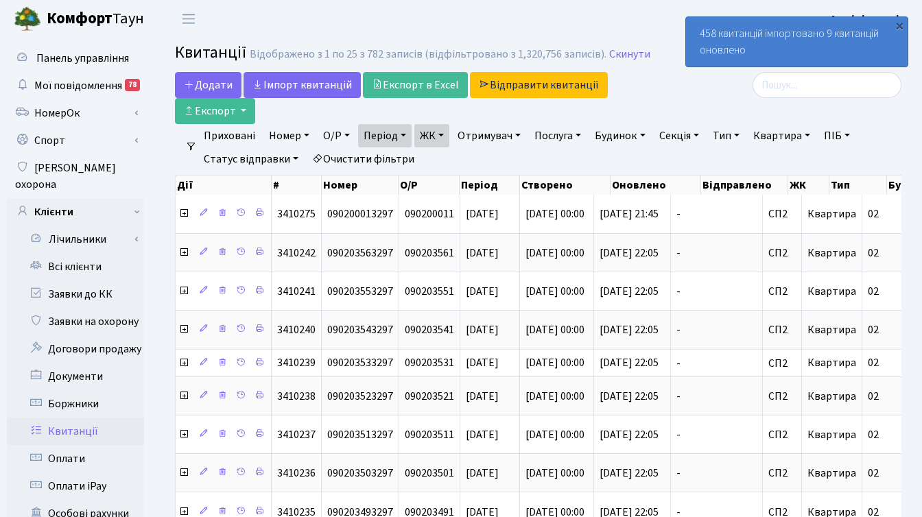
click at [444, 135] on link "ЖК" at bounding box center [431, 135] width 35 height 23
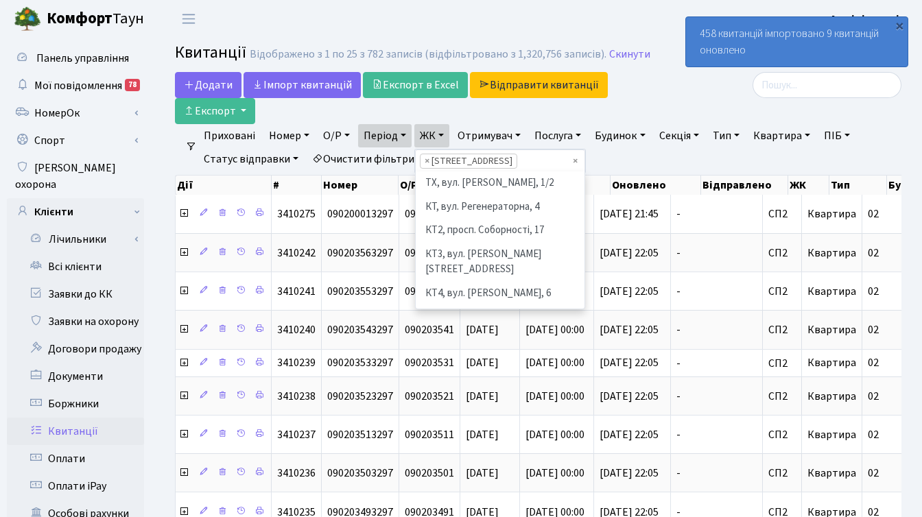
scroll to position [213, 0]
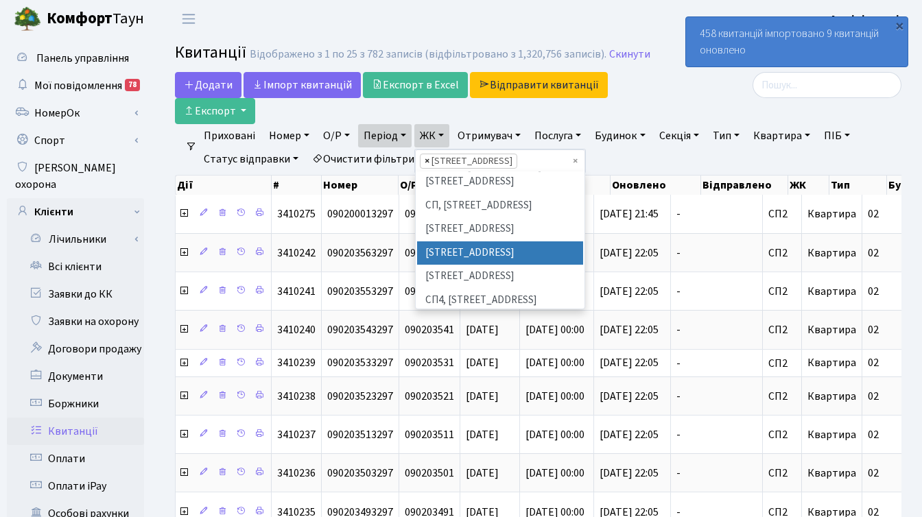
click at [429, 158] on span "×" at bounding box center [426, 161] width 5 height 14
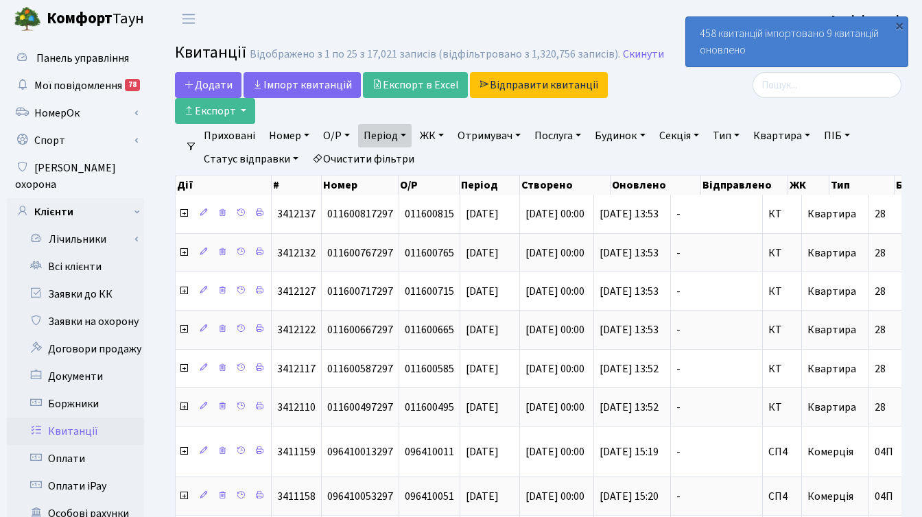
click at [434, 132] on link "ЖК" at bounding box center [431, 135] width 35 height 23
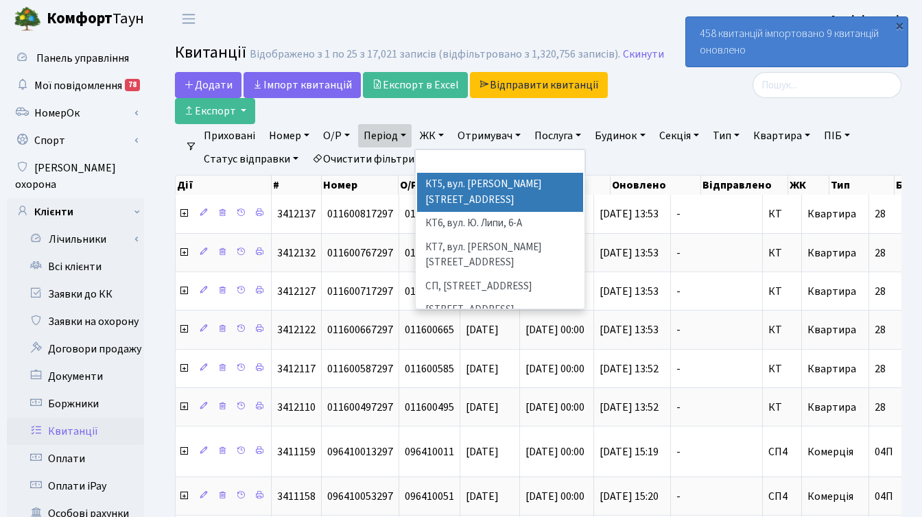
scroll to position [144, 0]
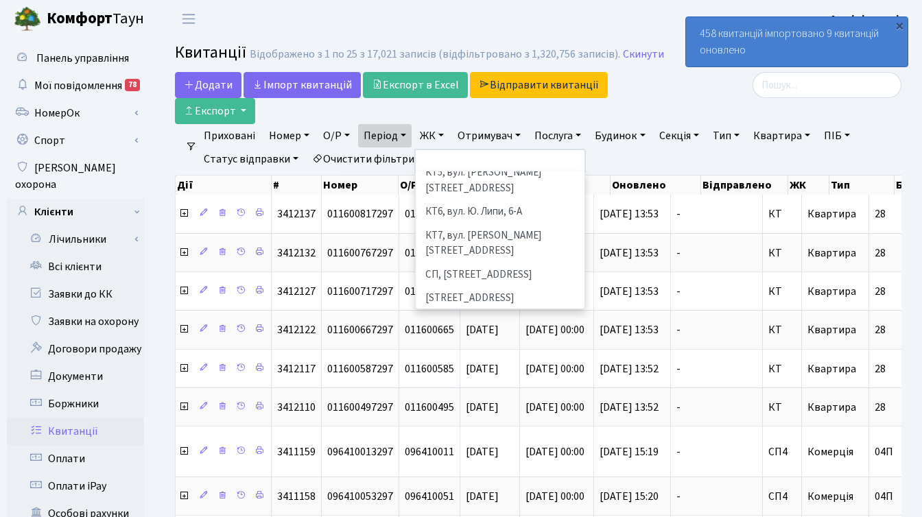
click at [451, 334] on li "[STREET_ADDRESS]" at bounding box center [500, 346] width 166 height 24
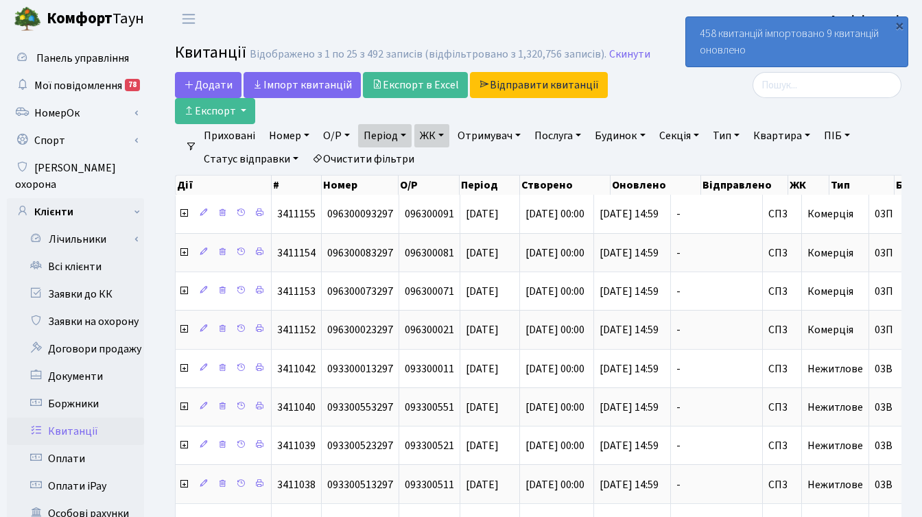
click at [444, 134] on link "ЖК" at bounding box center [431, 135] width 35 height 23
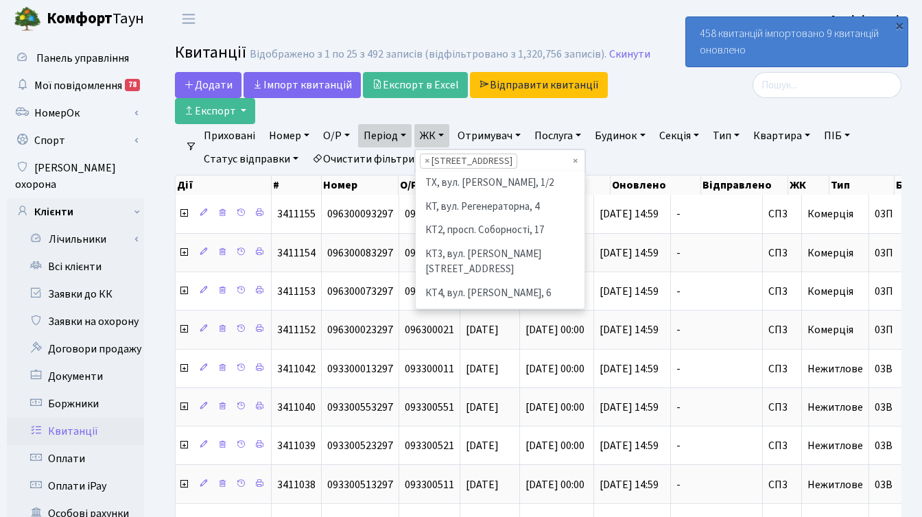
scroll to position [237, 0]
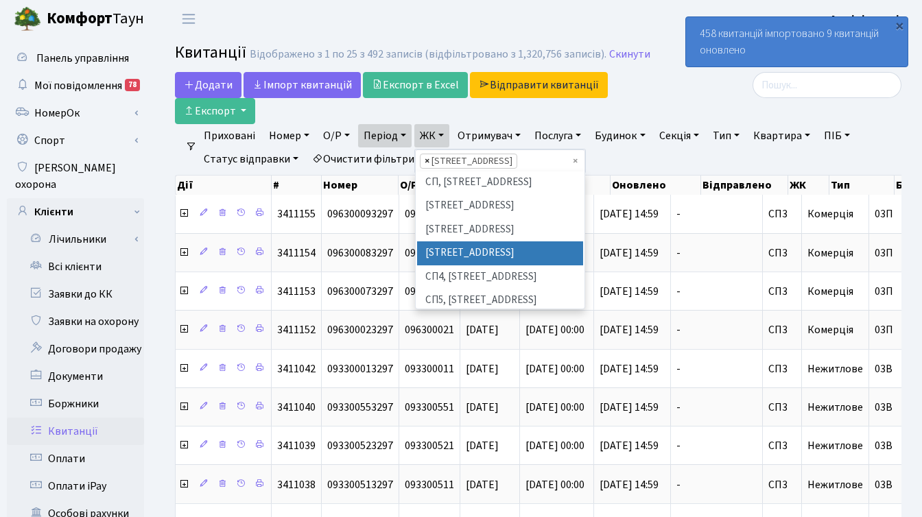
click at [429, 160] on span "×" at bounding box center [426, 161] width 5 height 14
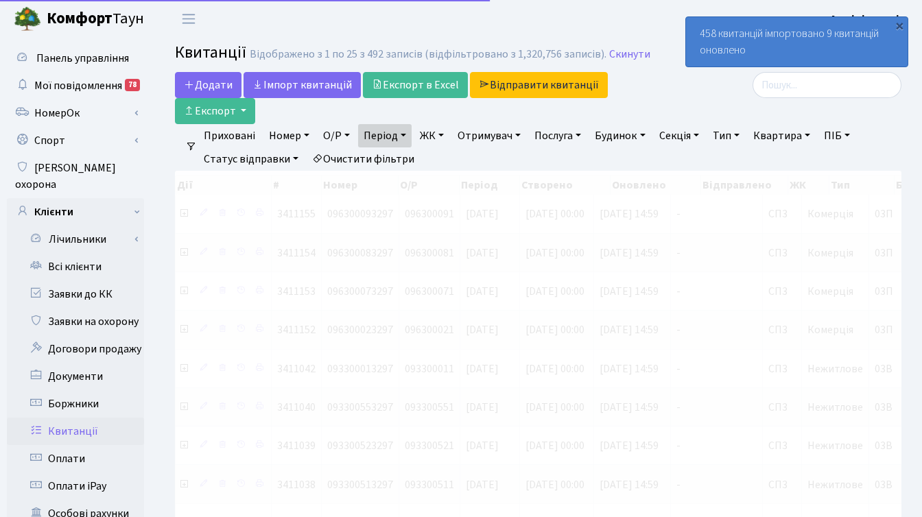
click at [434, 136] on link "ЖК" at bounding box center [431, 135] width 35 height 23
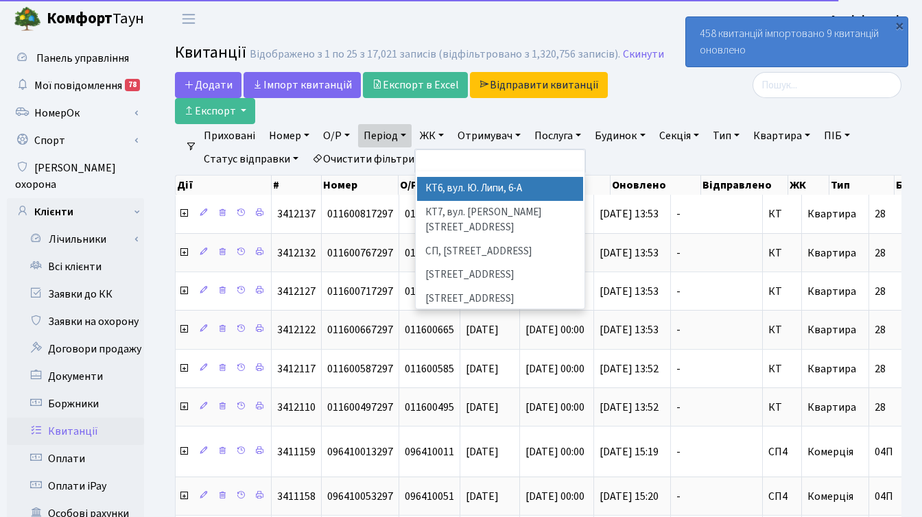
scroll to position [195, 0]
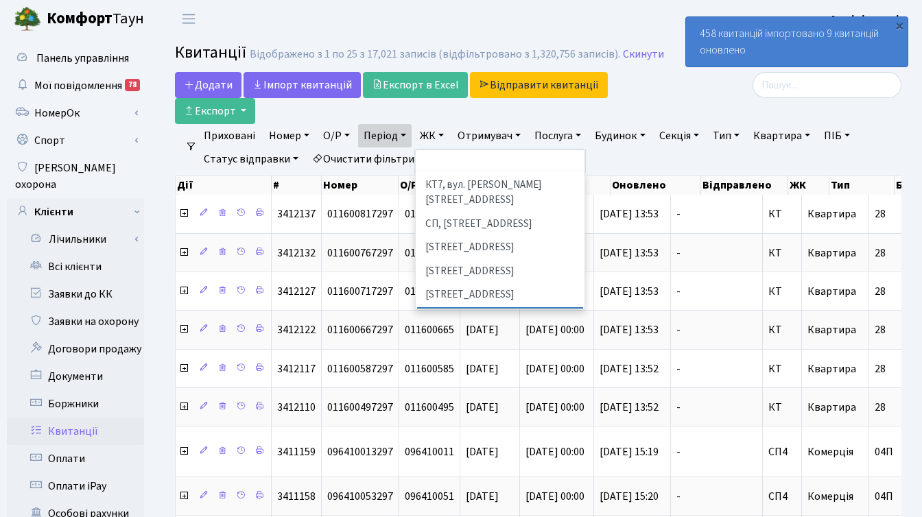
click at [451, 307] on li "СП4, [STREET_ADDRESS]" at bounding box center [500, 319] width 166 height 24
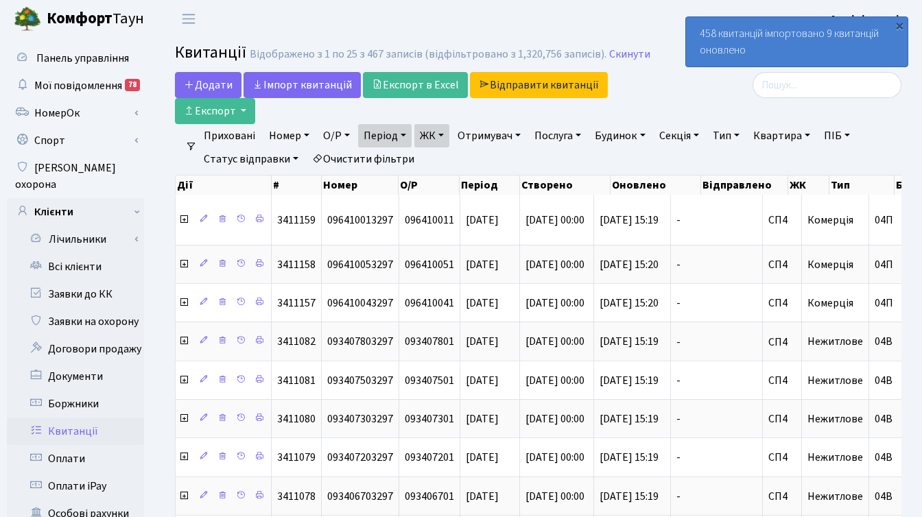
click at [443, 132] on link "ЖК" at bounding box center [431, 135] width 35 height 23
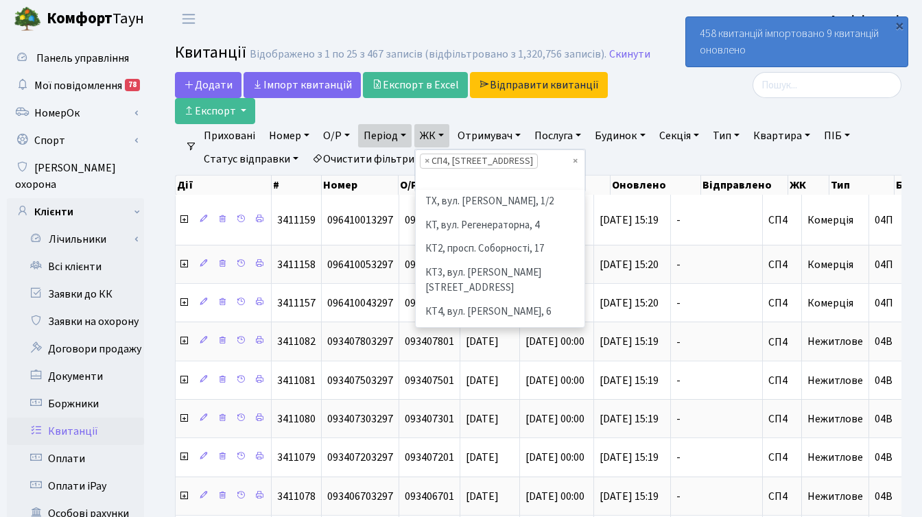
scroll to position [261, 0]
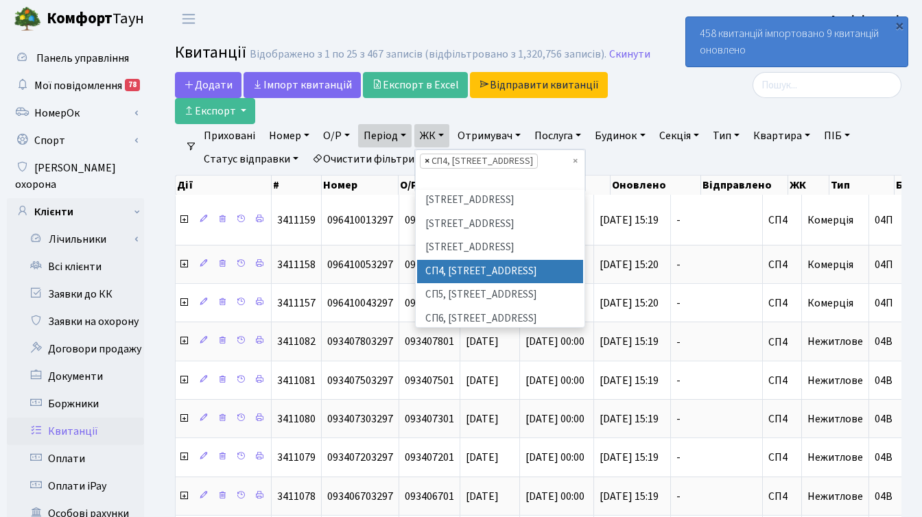
click at [428, 160] on span "×" at bounding box center [426, 161] width 5 height 14
select select
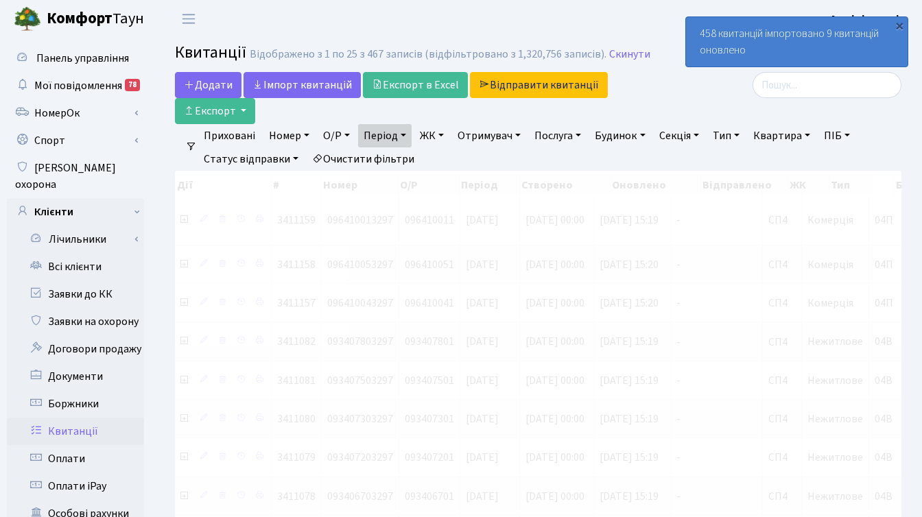
click at [435, 132] on link "ЖК" at bounding box center [431, 135] width 35 height 23
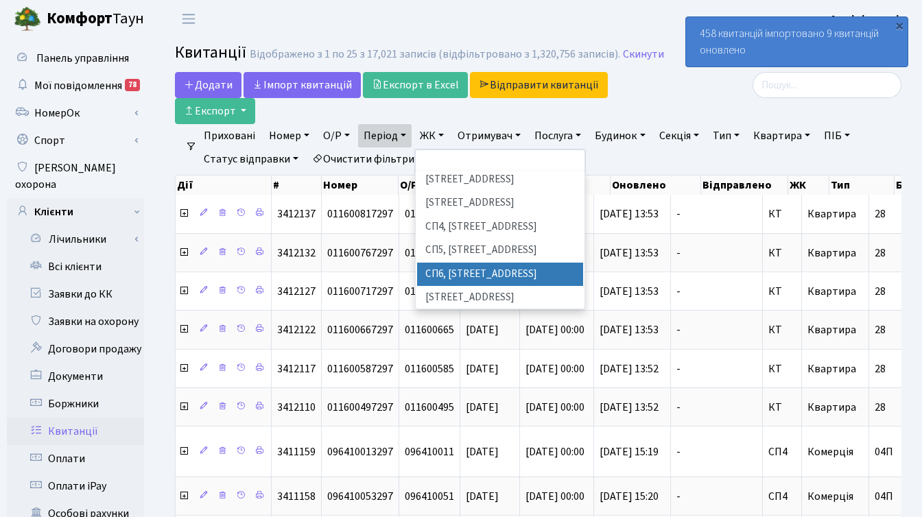
scroll to position [287, 0]
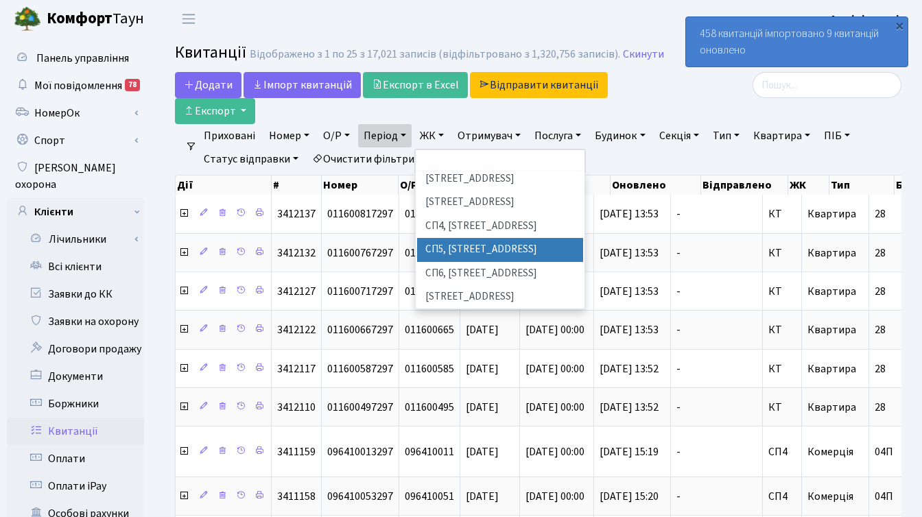
click at [470, 238] on li "СП5, [STREET_ADDRESS]" at bounding box center [500, 250] width 166 height 24
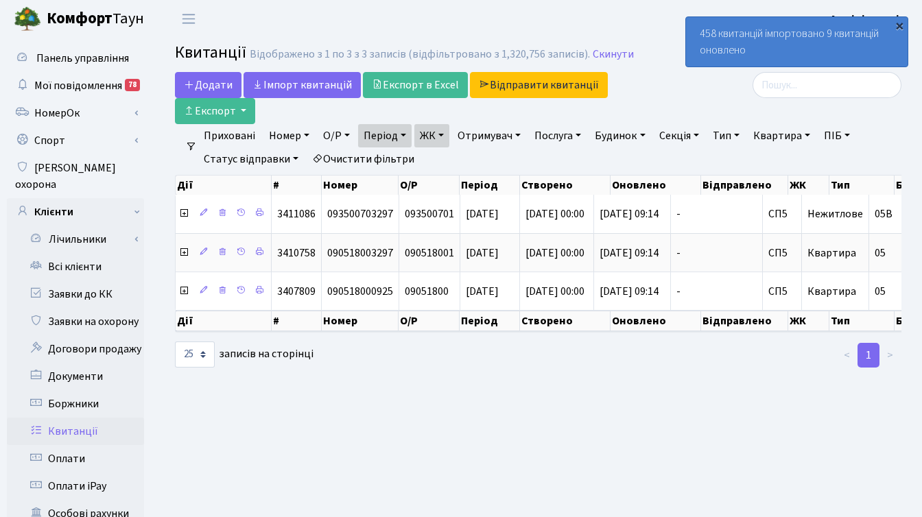
click at [900, 22] on div "×" at bounding box center [899, 26] width 14 height 14
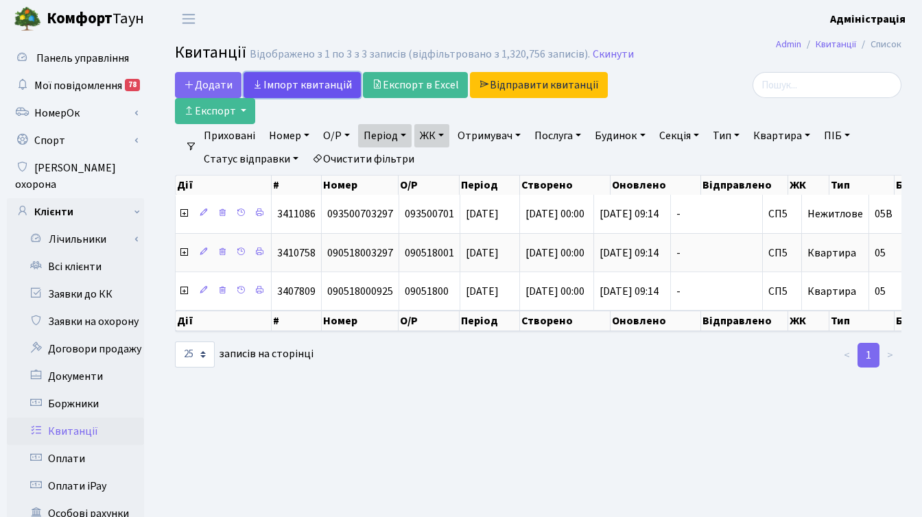
click at [280, 83] on link "Iмпорт квитанцій" at bounding box center [301, 85] width 117 height 26
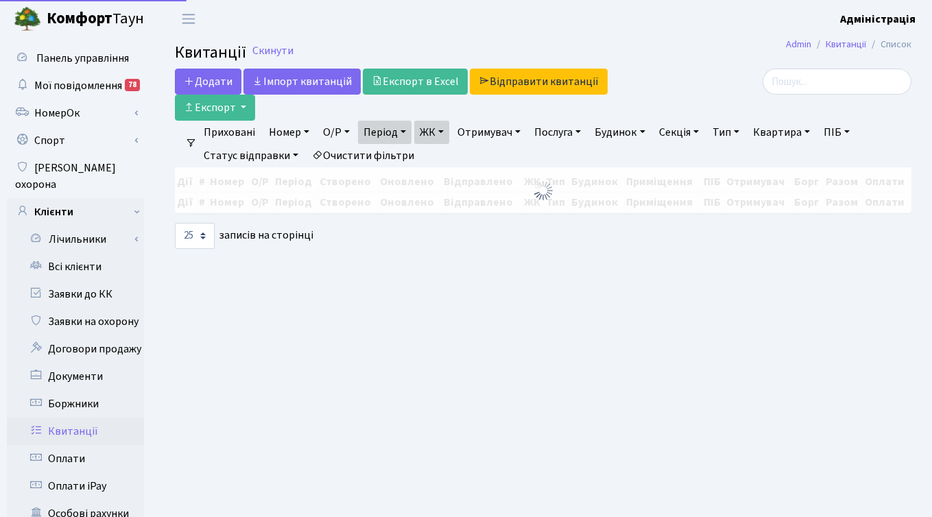
select select "25"
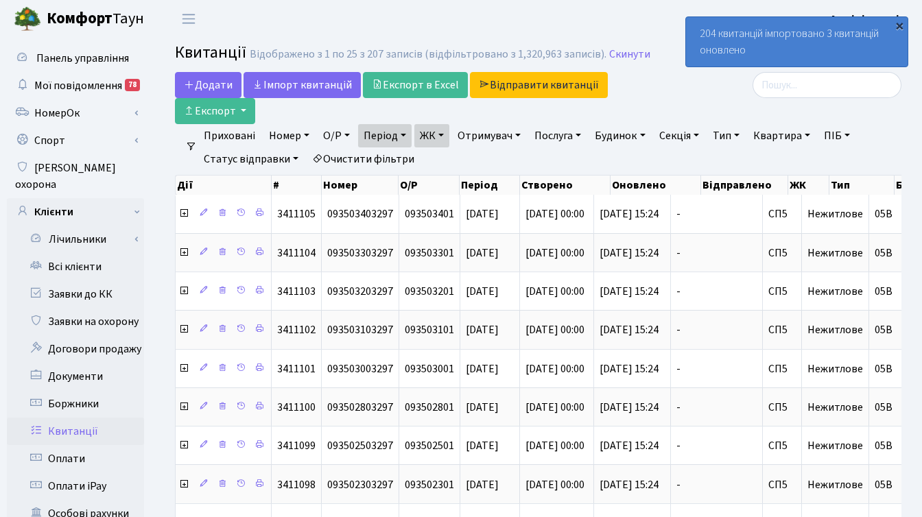
click at [898, 27] on div "×" at bounding box center [899, 26] width 14 height 14
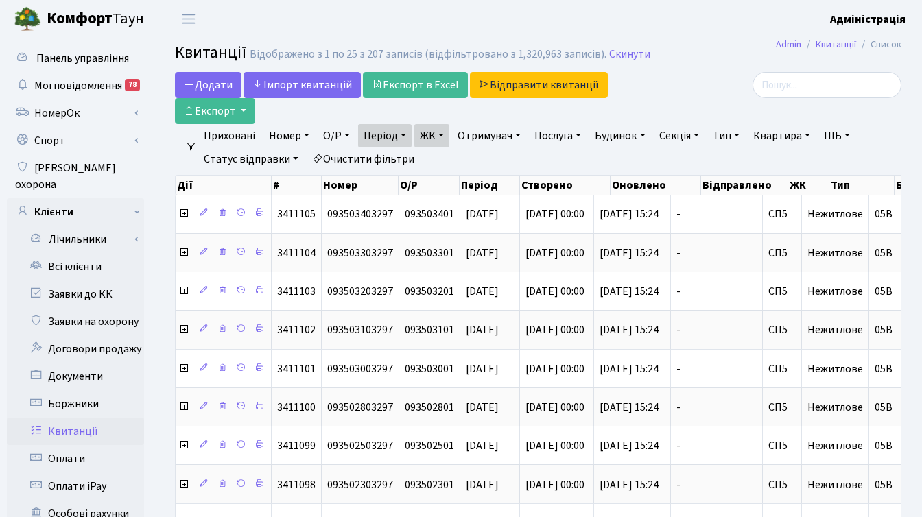
click at [671, 84] on div at bounding box center [786, 98] width 249 height 52
click at [442, 136] on link "ЖК" at bounding box center [431, 135] width 35 height 23
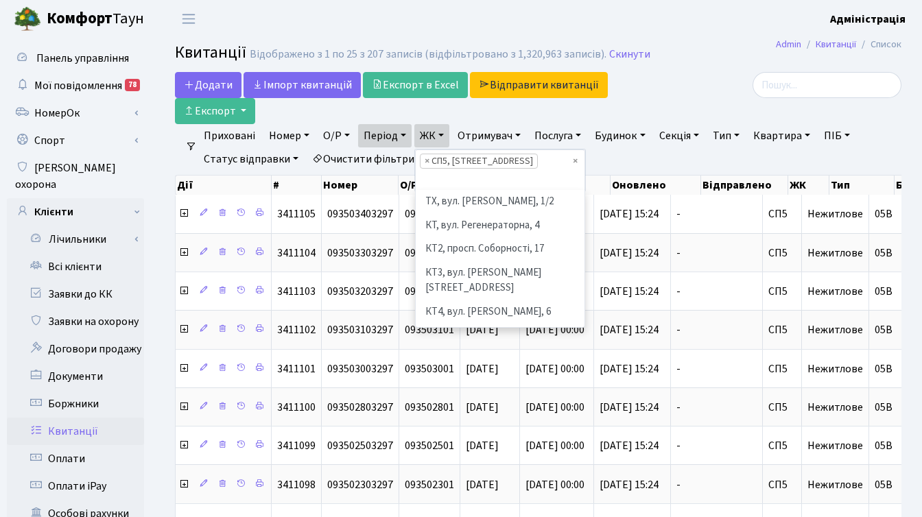
scroll to position [261, 0]
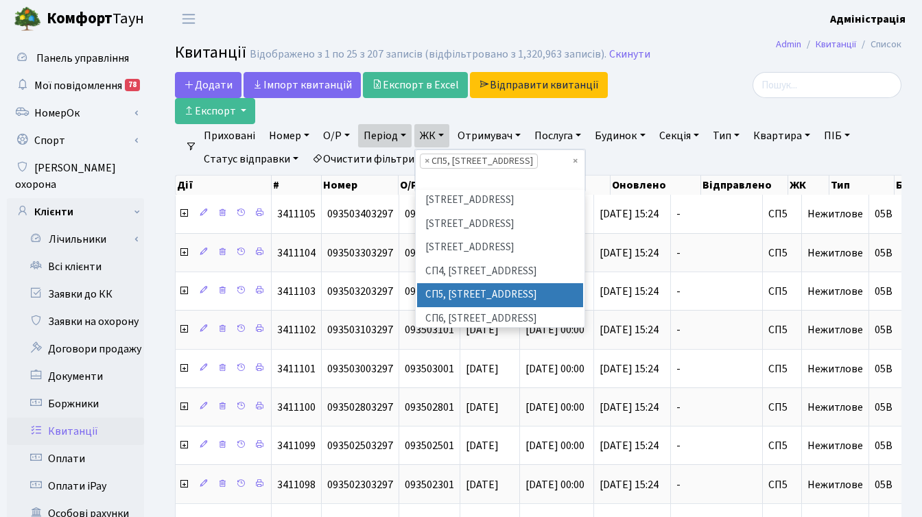
click at [427, 161] on span "×" at bounding box center [426, 161] width 5 height 14
select select
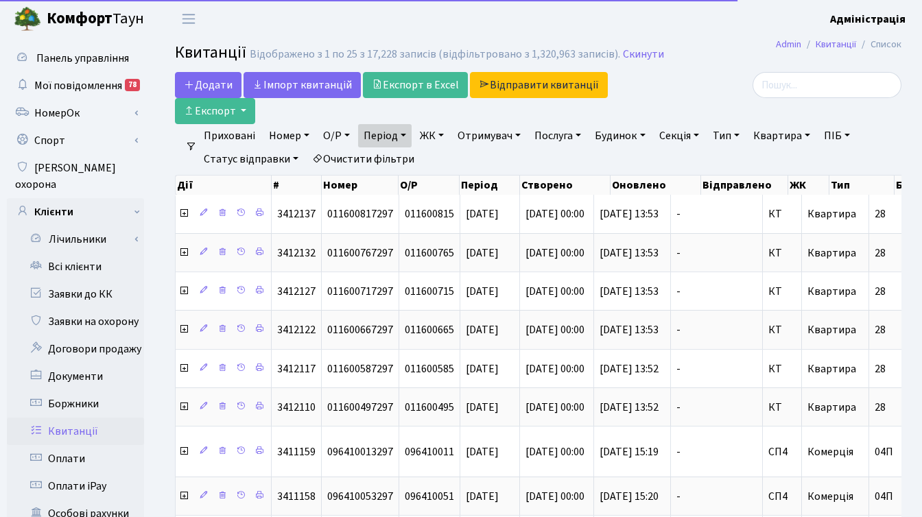
click at [435, 134] on link "ЖК" at bounding box center [431, 135] width 35 height 23
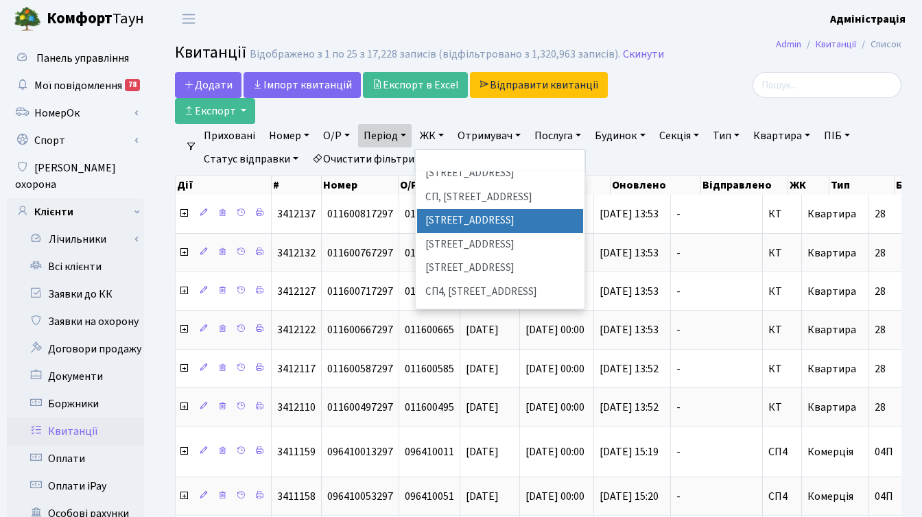
scroll to position [222, 0]
click at [477, 327] on li "СП6, [STREET_ADDRESS]" at bounding box center [500, 339] width 166 height 24
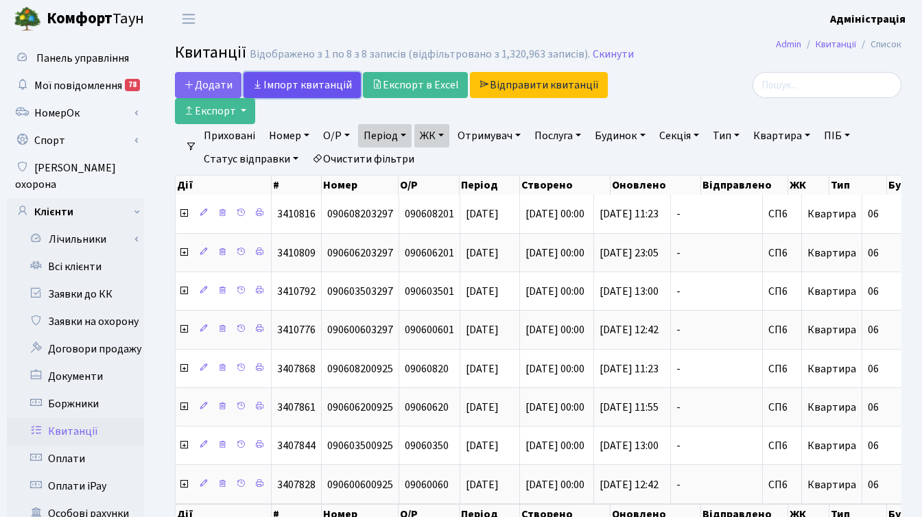
click at [270, 86] on link "Iмпорт квитанцій" at bounding box center [301, 85] width 117 height 26
click at [289, 85] on link "Iмпорт квитанцій" at bounding box center [301, 85] width 117 height 26
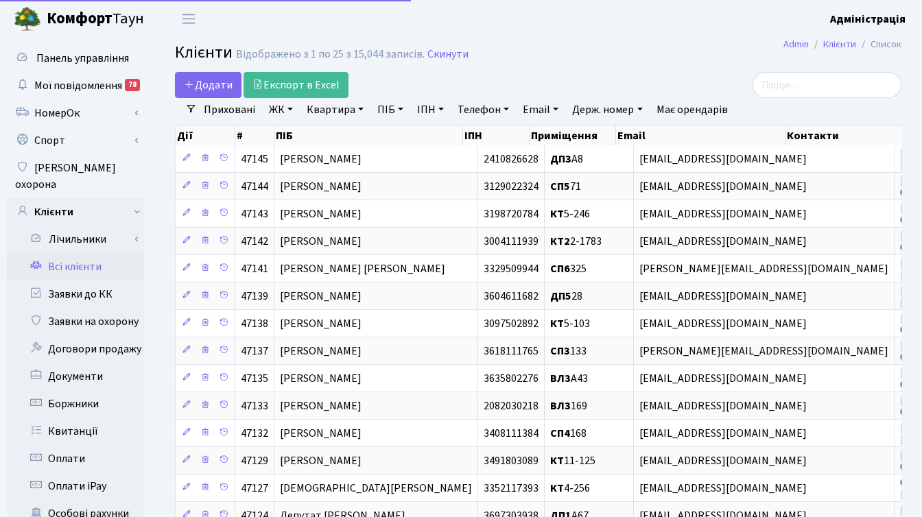
select select "25"
click at [93, 283] on link "Заявки до КК" at bounding box center [75, 293] width 137 height 27
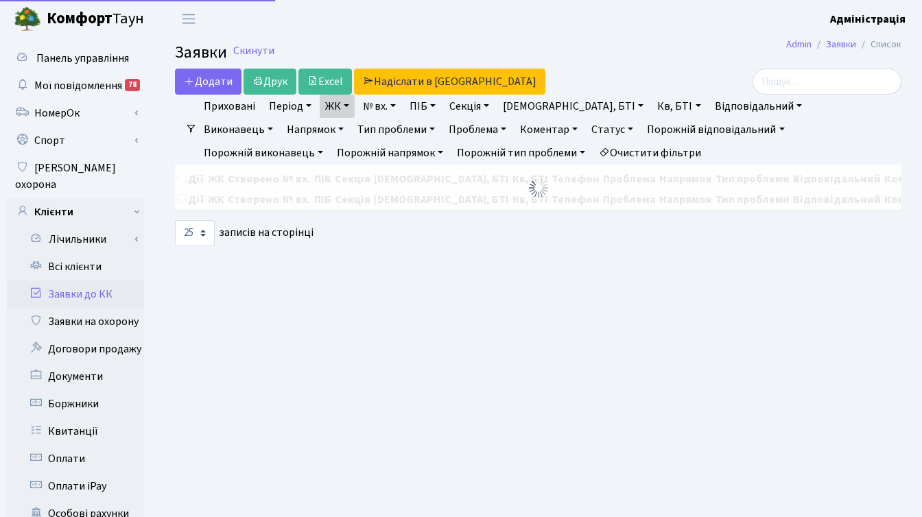
select select "25"
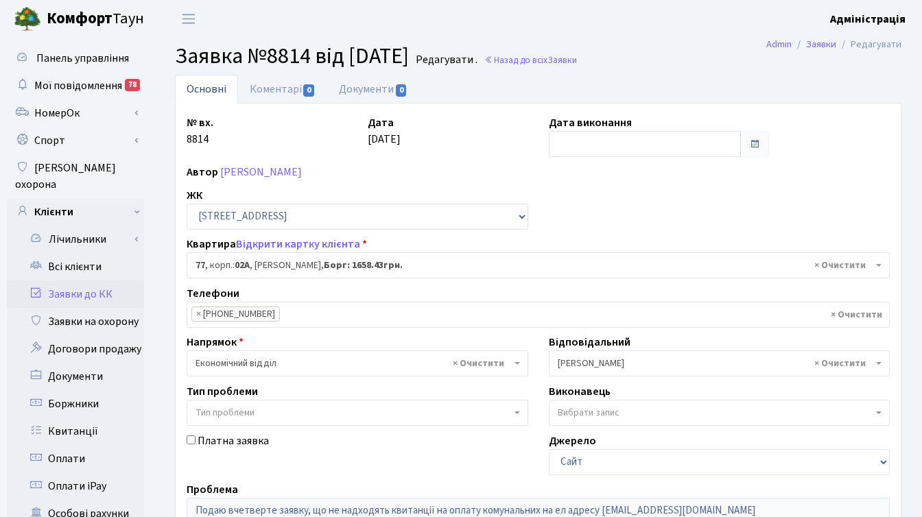
select select "20327"
click at [274, 172] on link "[PERSON_NAME]" at bounding box center [261, 172] width 82 height 15
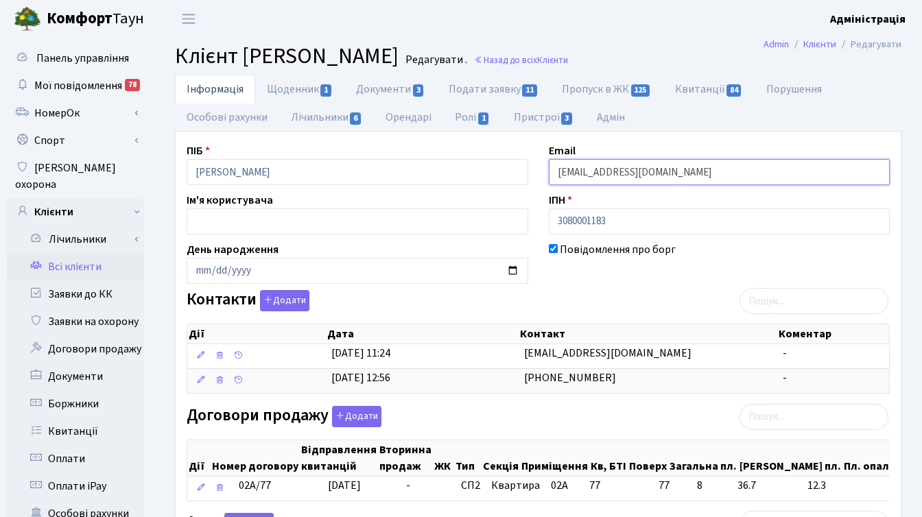
drag, startPoint x: 662, startPoint y: 171, endPoint x: 555, endPoint y: 169, distance: 107.0
click at [555, 169] on input "[EMAIL_ADDRESS][DOMAIN_NAME]" at bounding box center [719, 172] width 341 height 26
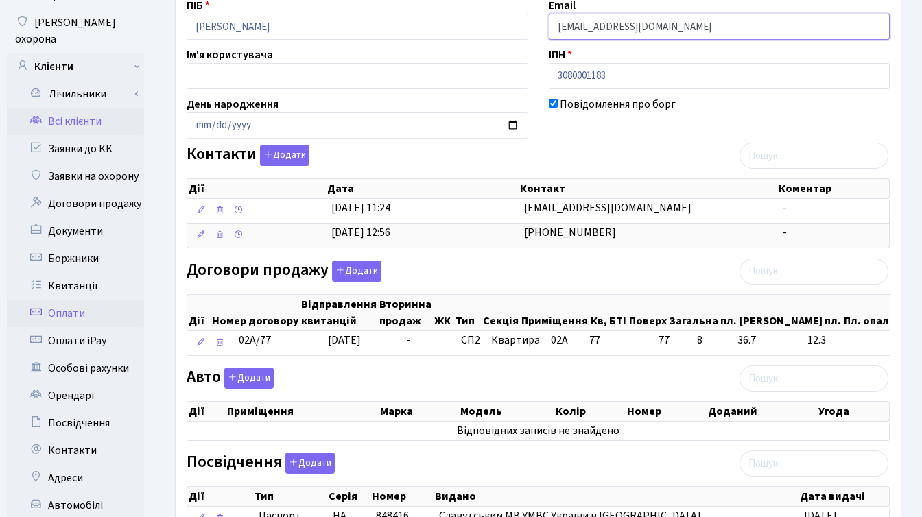
scroll to position [407, 0]
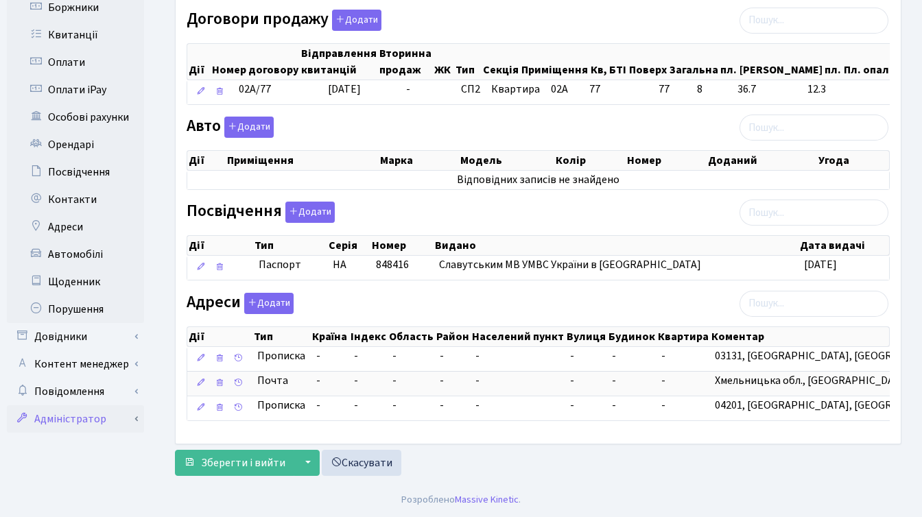
click at [51, 405] on link "Адміністратор" at bounding box center [75, 418] width 137 height 27
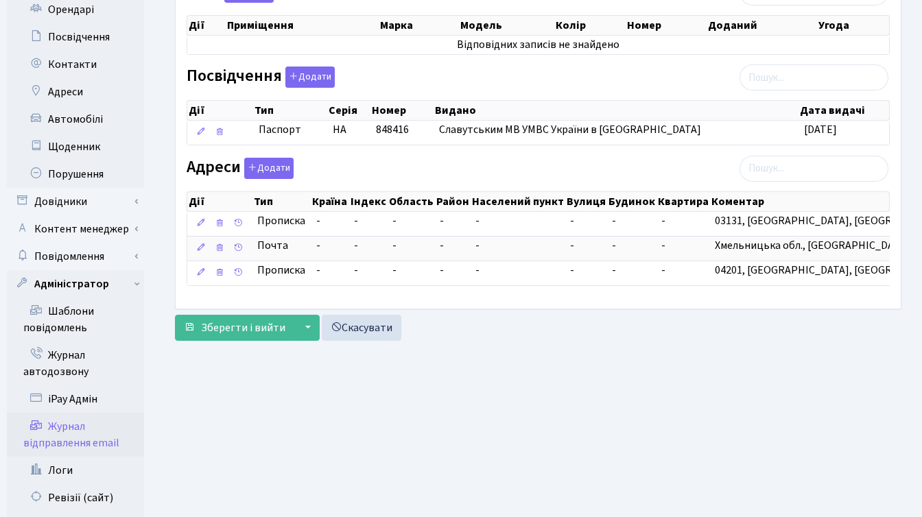
scroll to position [532, 0]
click at [83, 416] on link "Журнал відправлення email" at bounding box center [75, 434] width 137 height 44
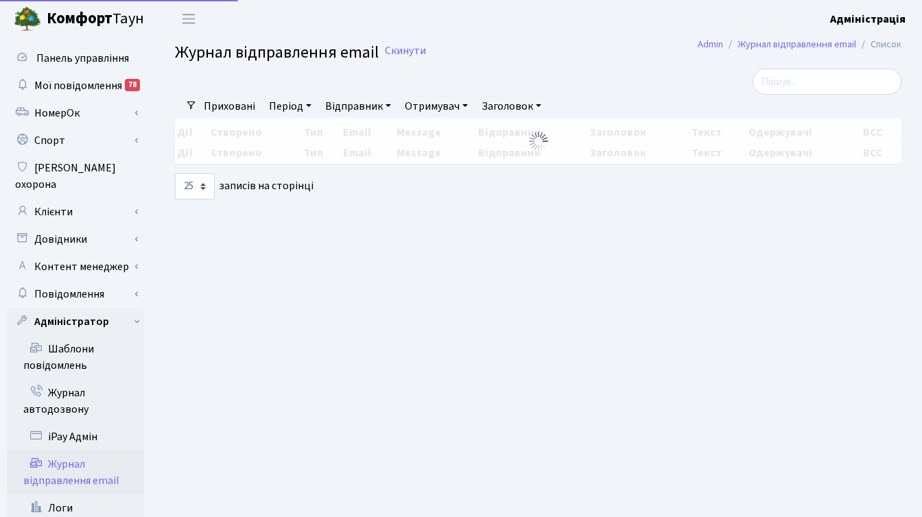
select select "25"
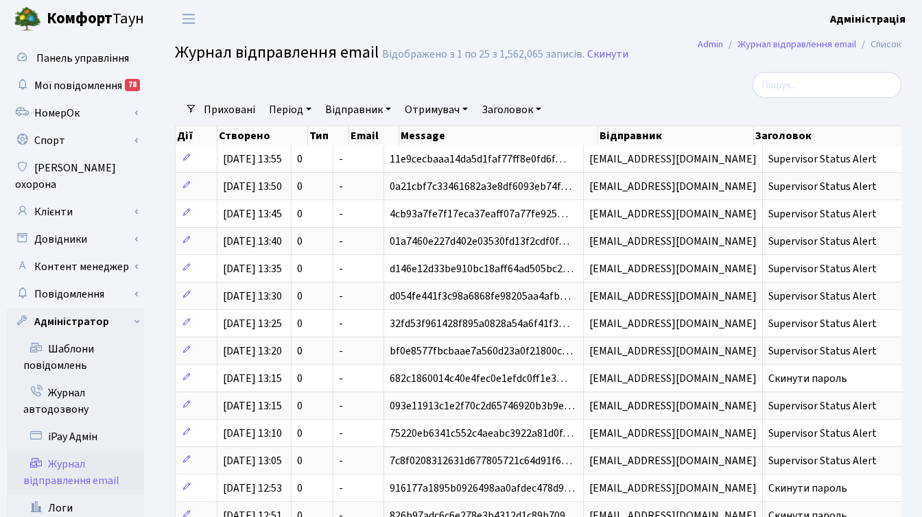
click at [360, 108] on link "Відправник" at bounding box center [358, 109] width 77 height 23
click at [437, 110] on link "Отримувач" at bounding box center [436, 109] width 74 height 23
paste input "[EMAIL_ADDRESS][DOMAIN_NAME]"
type input "[EMAIL_ADDRESS][DOMAIN_NAME]"
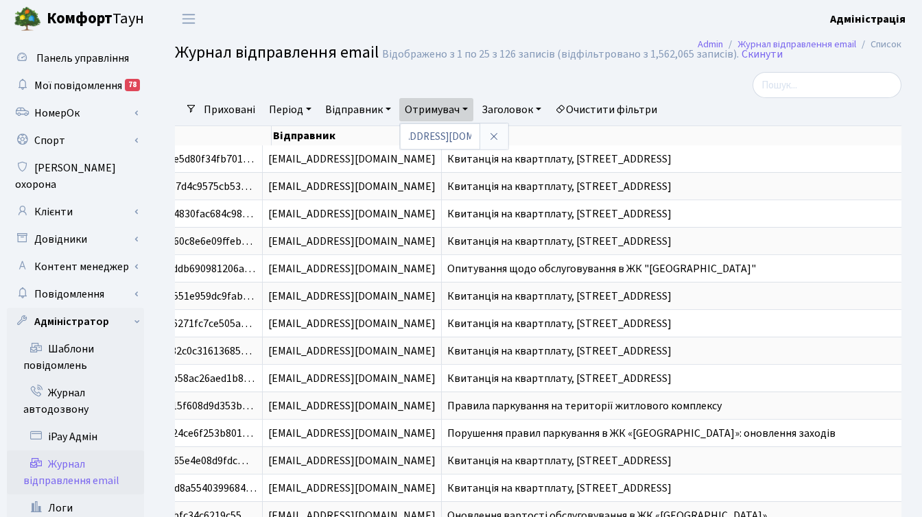
click at [615, 82] on div at bounding box center [414, 85] width 498 height 26
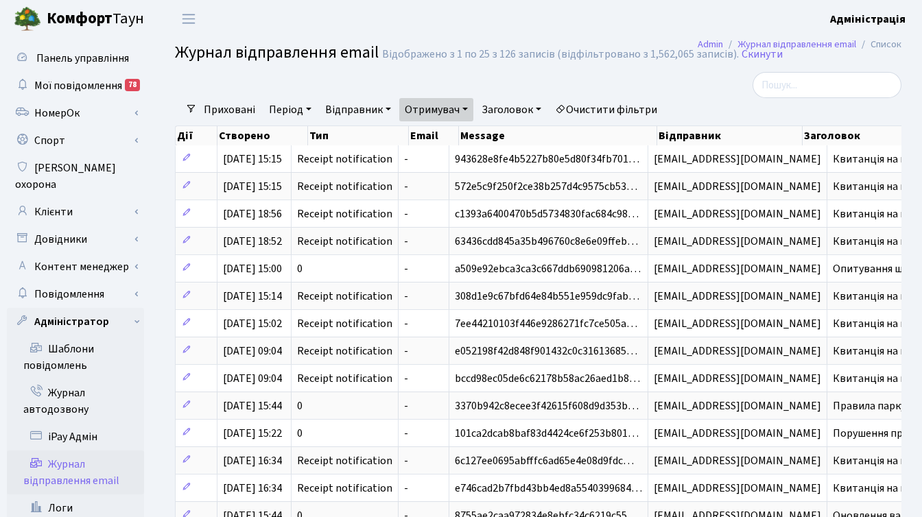
click at [461, 106] on link "Отримувач" at bounding box center [436, 109] width 74 height 23
drag, startPoint x: 471, startPoint y: 136, endPoint x: 397, endPoint y: 134, distance: 74.1
click at [397, 134] on div "Фільтри Приховані Період 09.10.2025 - 09.10.2025 Відправник Отримувач kulechek8…" at bounding box center [538, 480] width 747 height 817
click at [440, 110] on link "Отримувач" at bounding box center [436, 109] width 74 height 23
click at [495, 134] on icon at bounding box center [493, 136] width 11 height 11
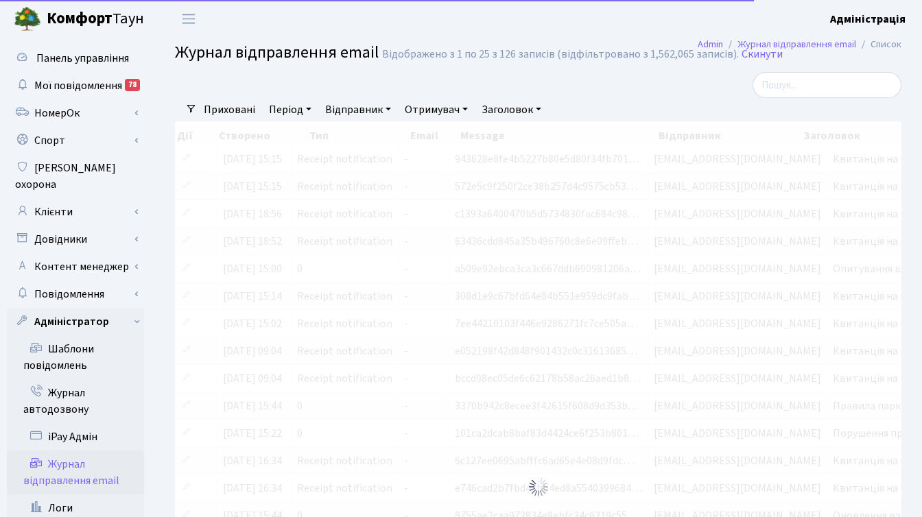
click at [544, 86] on div at bounding box center [414, 85] width 498 height 26
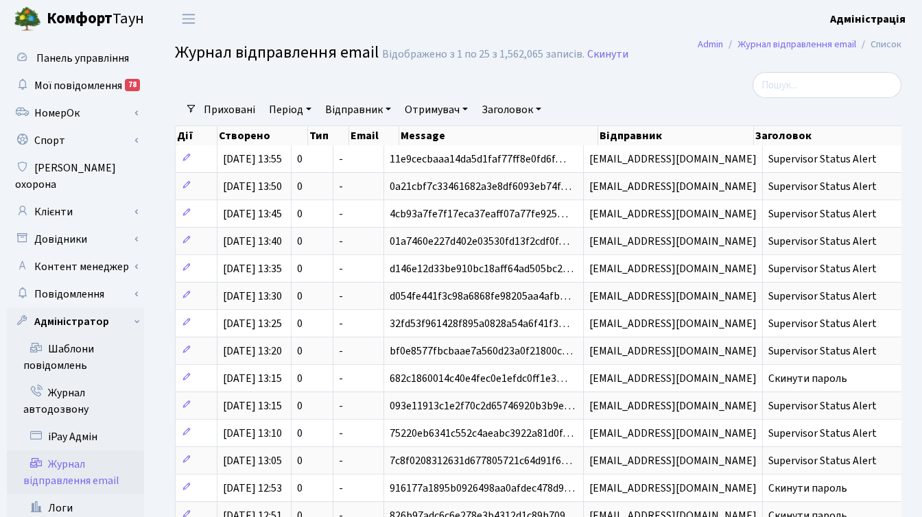
click at [419, 105] on link "Отримувач" at bounding box center [436, 109] width 74 height 23
click at [438, 136] on input "text" at bounding box center [440, 136] width 80 height 26
type input "kulechek84@gmail.com"
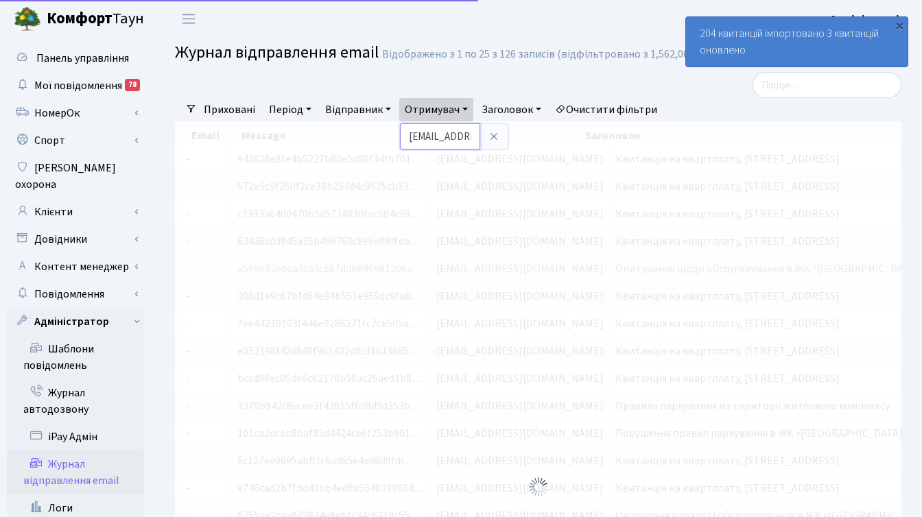
scroll to position [0, 217]
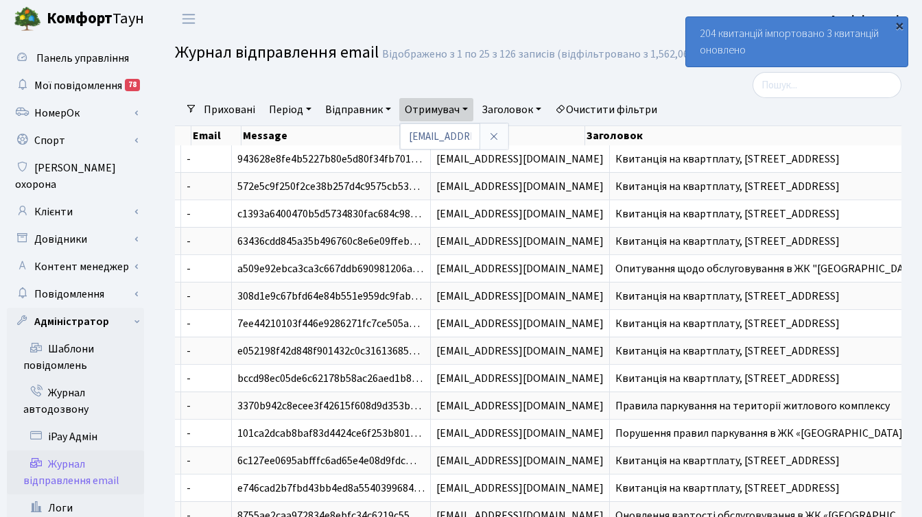
click at [898, 23] on div "×" at bounding box center [899, 26] width 14 height 14
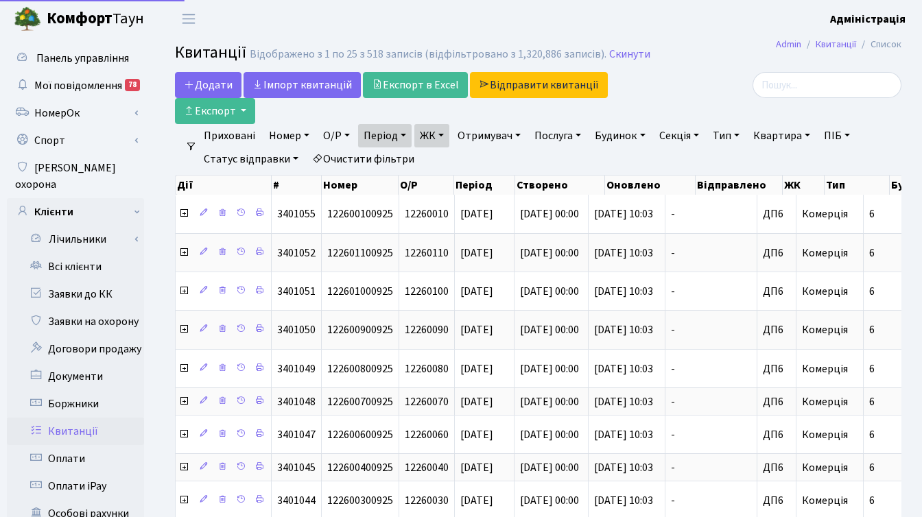
select select "25"
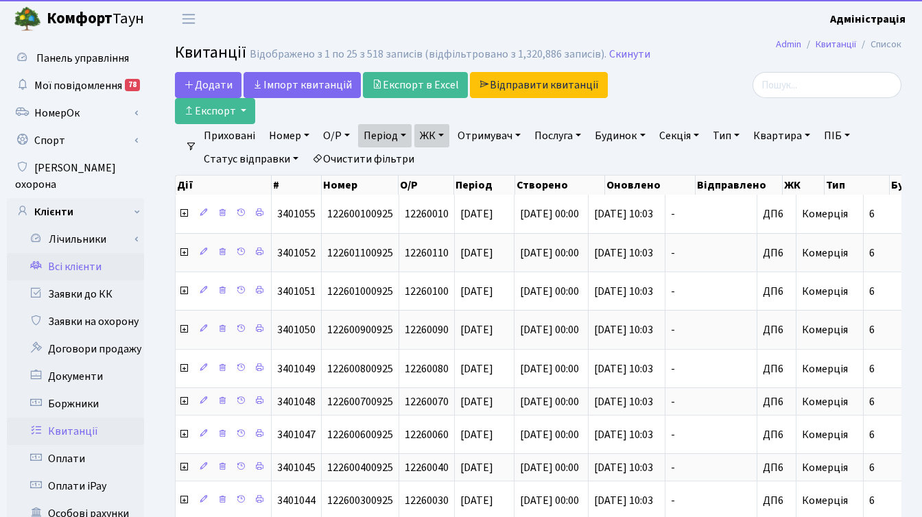
click at [80, 253] on link "Всі клієнти" at bounding box center [75, 266] width 137 height 27
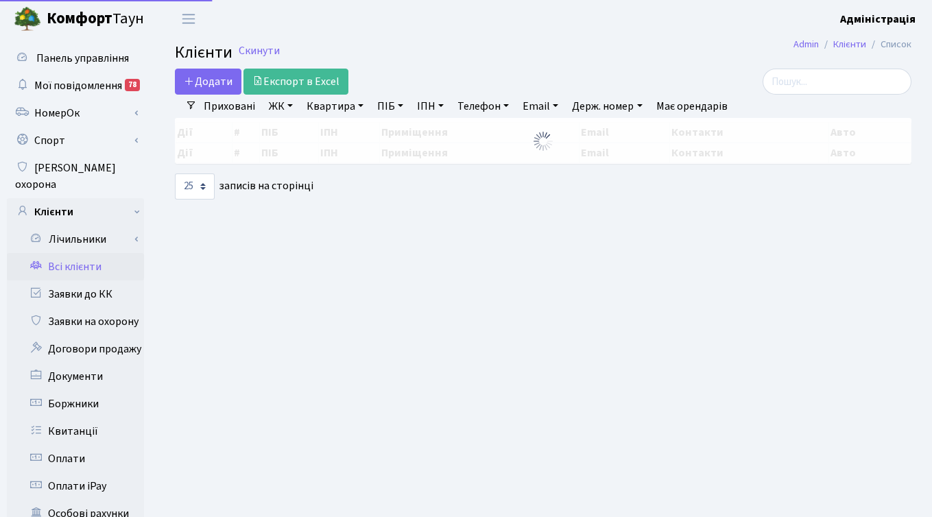
select select "25"
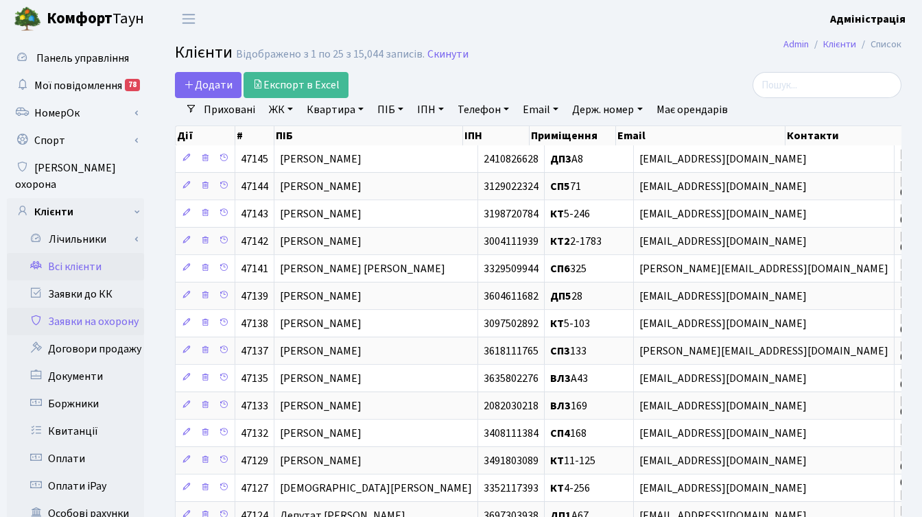
click at [92, 311] on link "Заявки на охорону" at bounding box center [75, 321] width 137 height 27
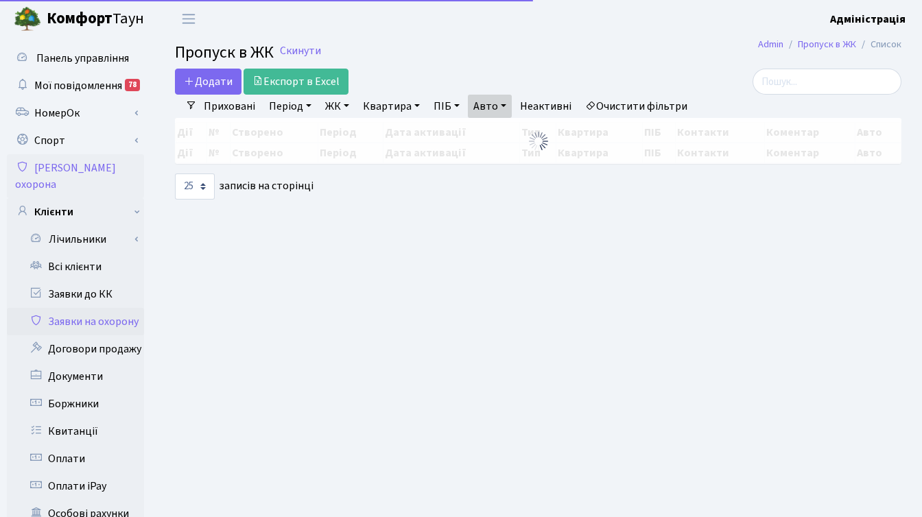
select select "25"
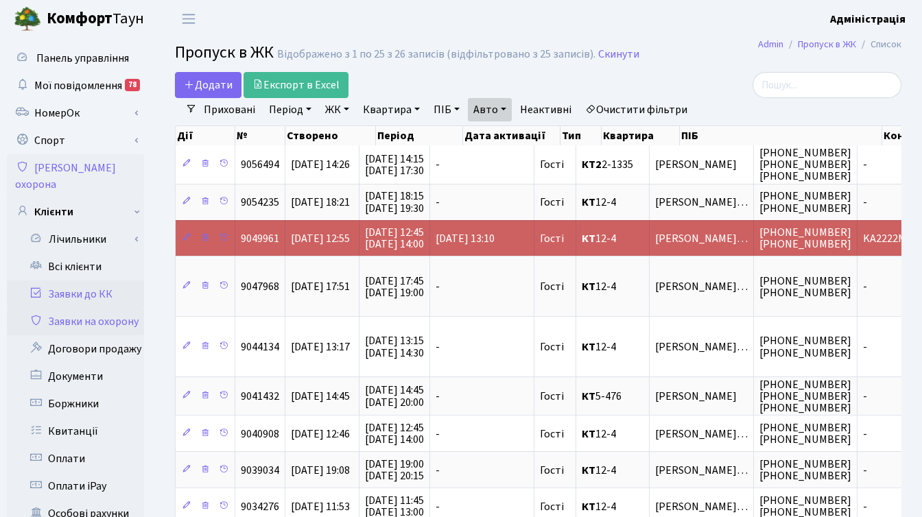
click at [76, 280] on link "Заявки до КК" at bounding box center [75, 293] width 137 height 27
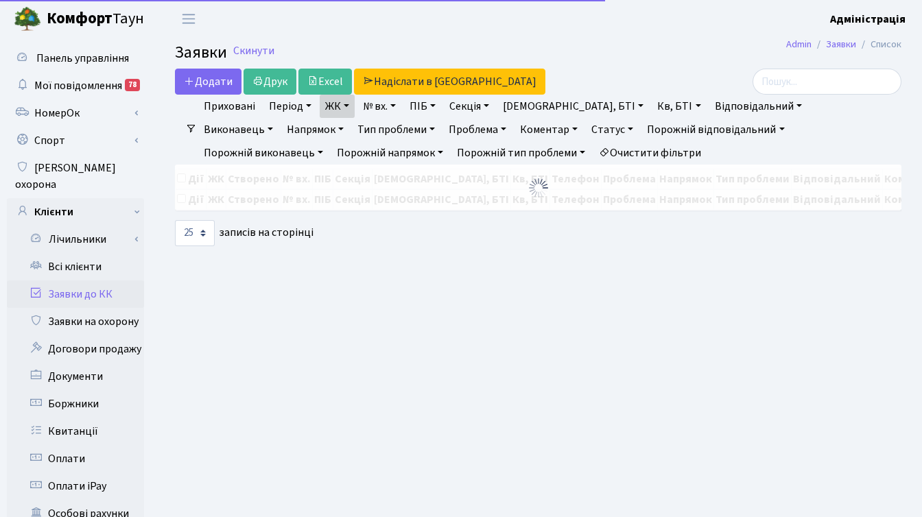
select select "25"
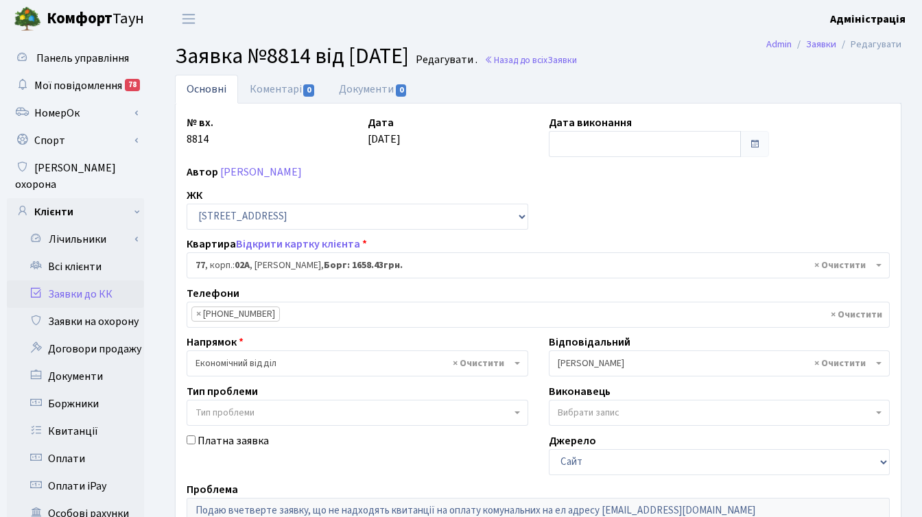
select select "20327"
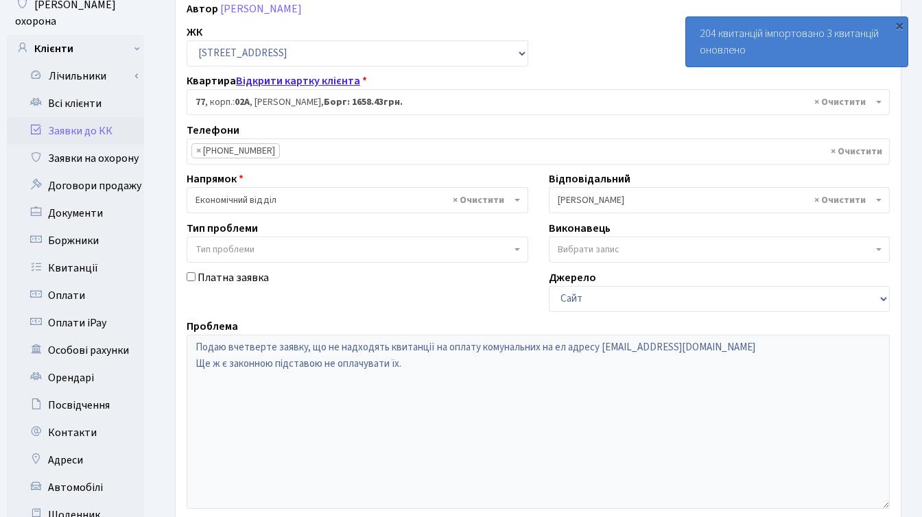
scroll to position [144, 0]
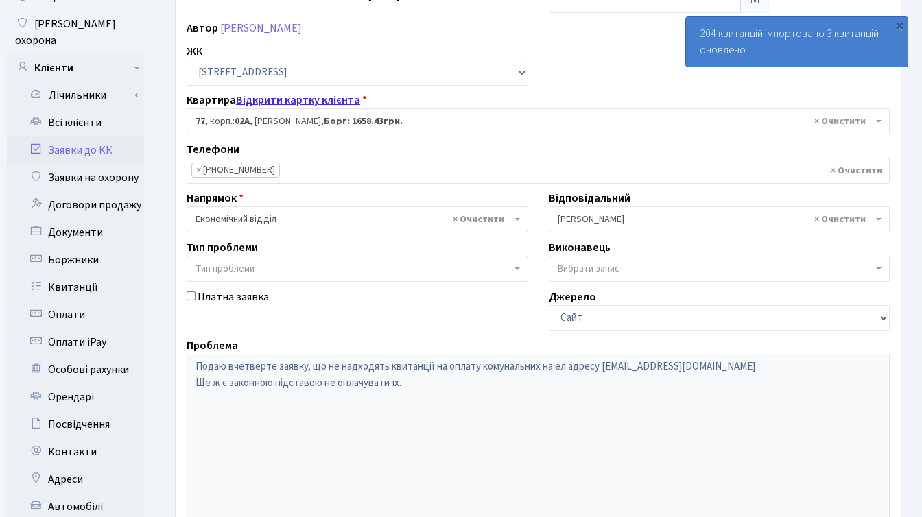
click at [321, 97] on link "Відкрити картку клієнта" at bounding box center [298, 100] width 124 height 15
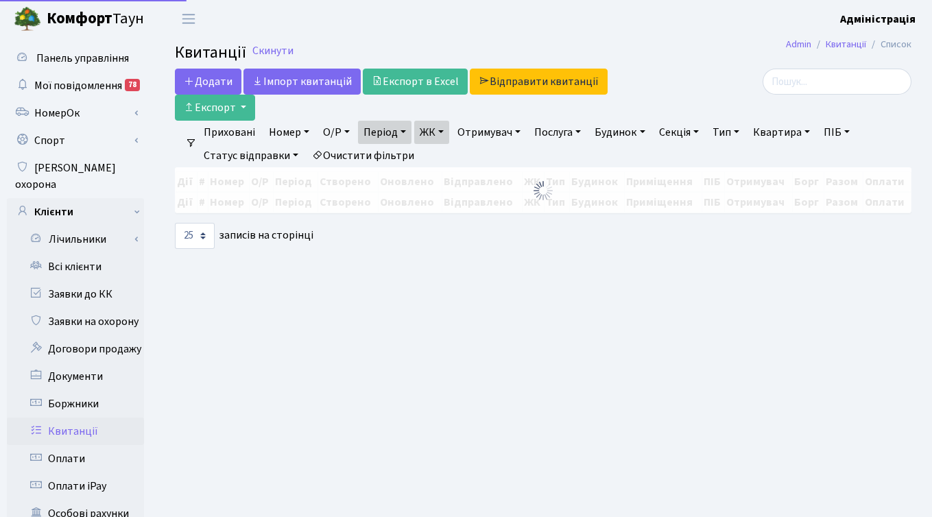
select select "25"
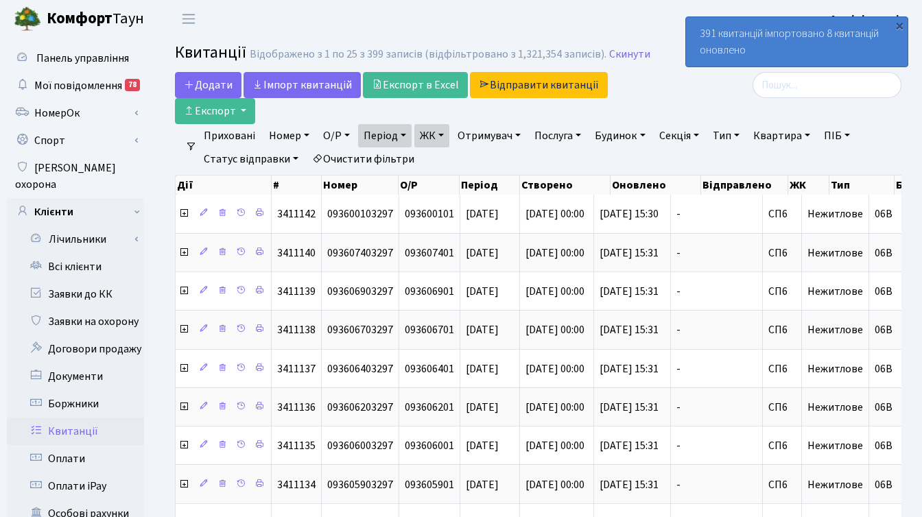
click at [446, 135] on link "ЖК" at bounding box center [431, 135] width 35 height 23
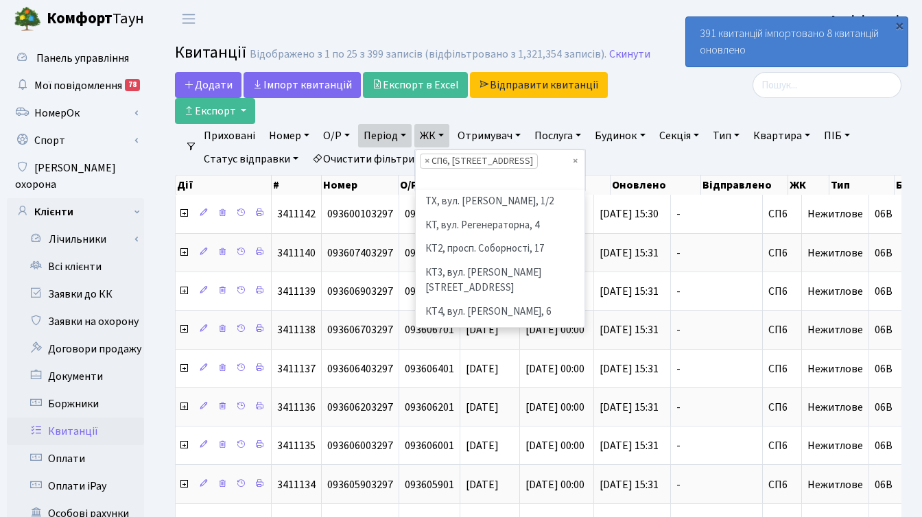
scroll to position [284, 0]
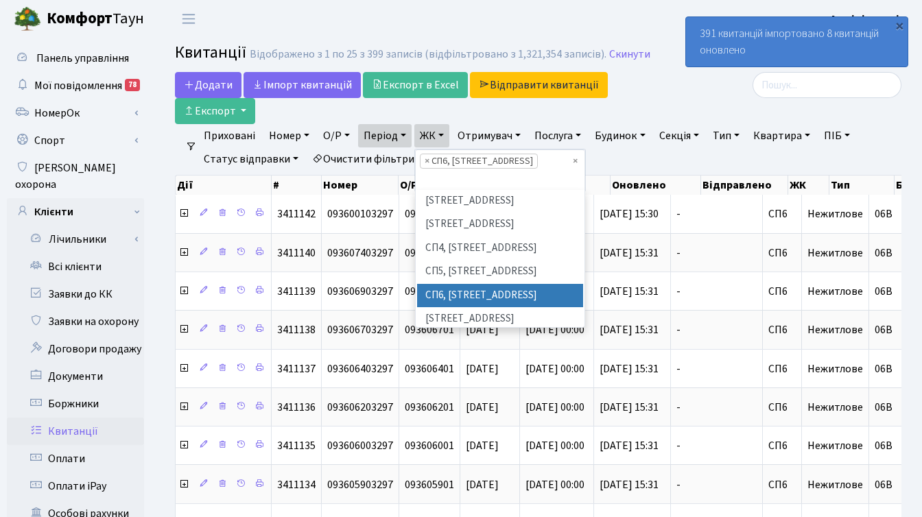
click at [511, 111] on div "Додати Iмпорт квитанцій Експорт в Excel Відправити квитанції Експорт" at bounding box center [413, 98] width 477 height 52
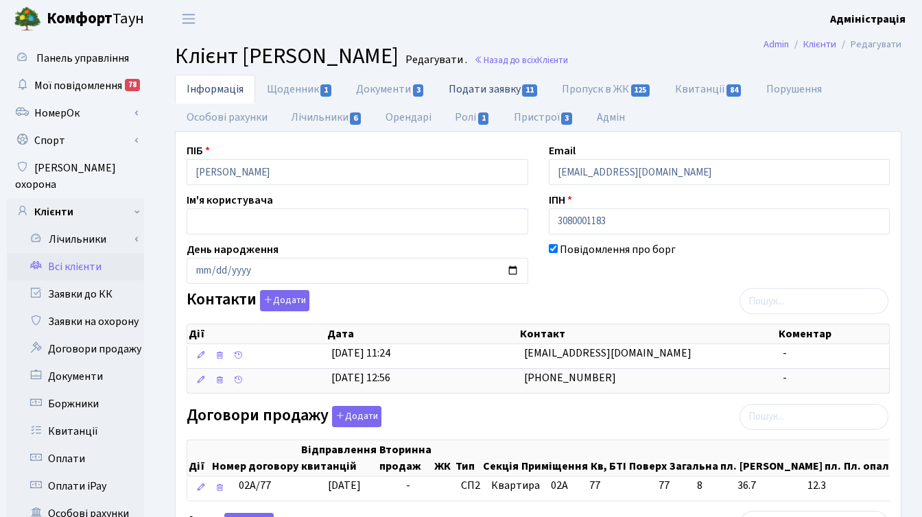
click at [478, 91] on link "Подати заявку 11" at bounding box center [493, 89] width 113 height 28
select select "25"
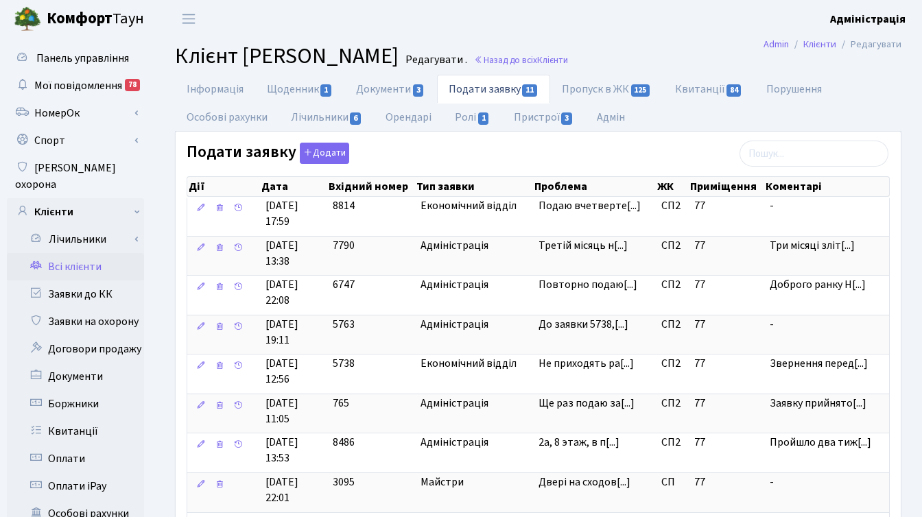
click at [578, 206] on div "Подаю вчетверте заявку, що не надходять квитанції на оплату комунальних на ел а…" at bounding box center [573, 157] width 137 height 106
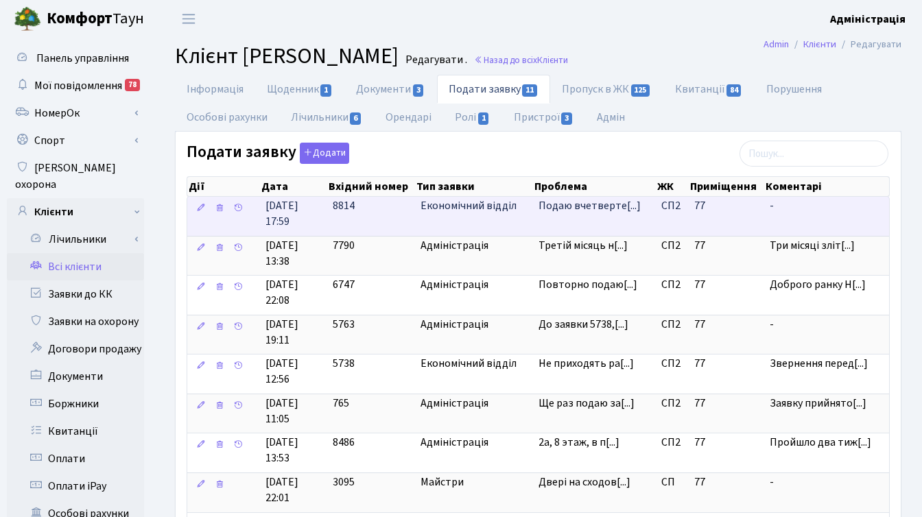
click at [433, 206] on span "Економічний відділ" at bounding box center [473, 206] width 107 height 16
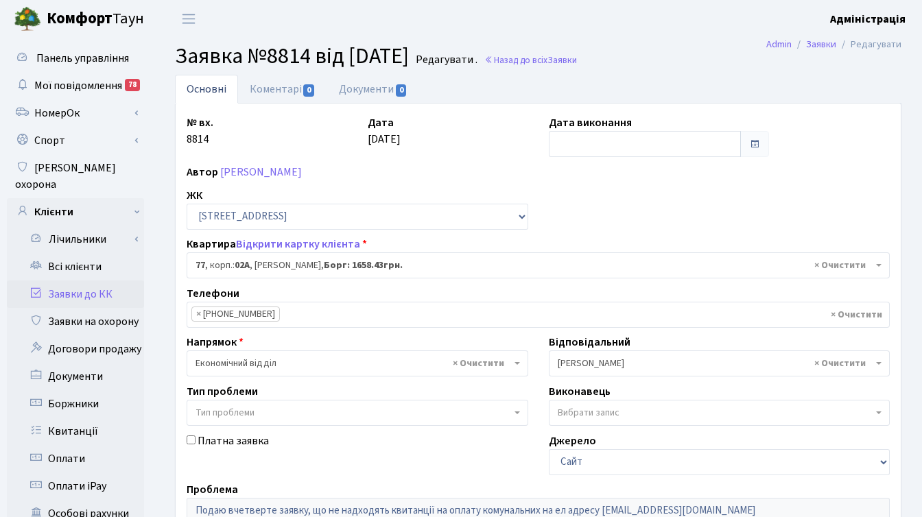
select select "20327"
click at [304, 241] on link "Відкрити картку клієнта" at bounding box center [298, 244] width 124 height 15
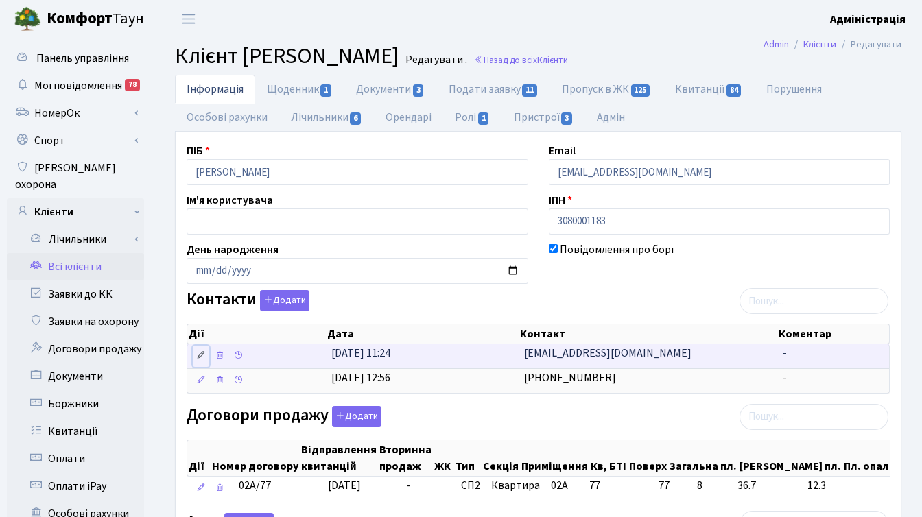
click at [204, 358] on icon at bounding box center [201, 355] width 10 height 10
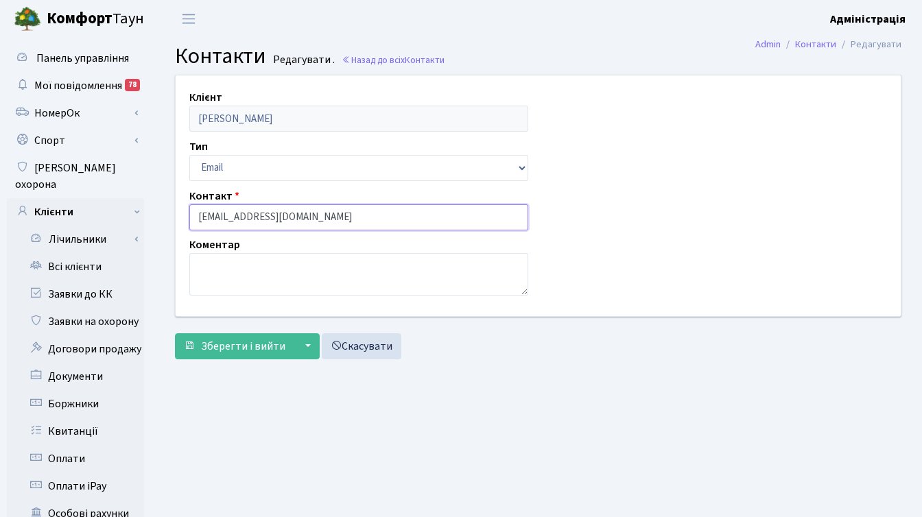
drag, startPoint x: 314, startPoint y: 221, endPoint x: 186, endPoint y: 213, distance: 128.5
click at [187, 213] on div "Контакт [EMAIL_ADDRESS][DOMAIN_NAME]" at bounding box center [358, 209] width 359 height 43
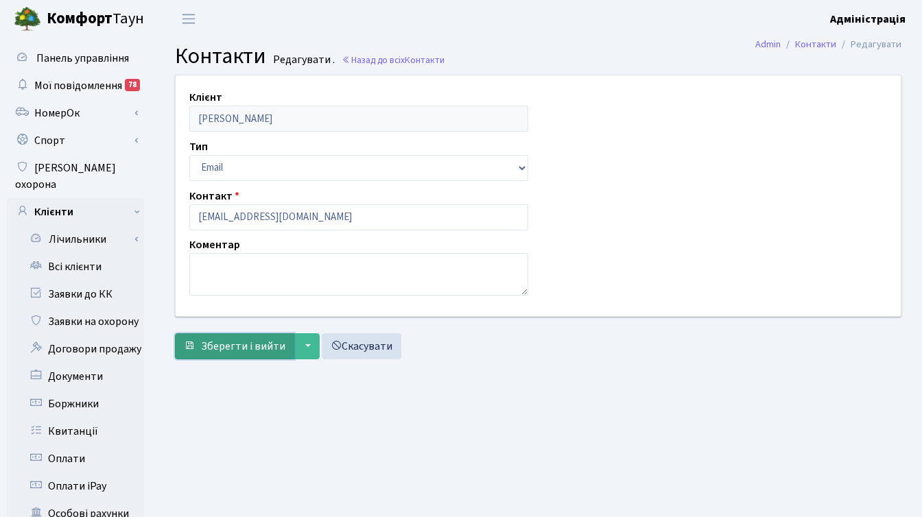
click at [226, 351] on span "Зберегти і вийти" at bounding box center [243, 346] width 84 height 15
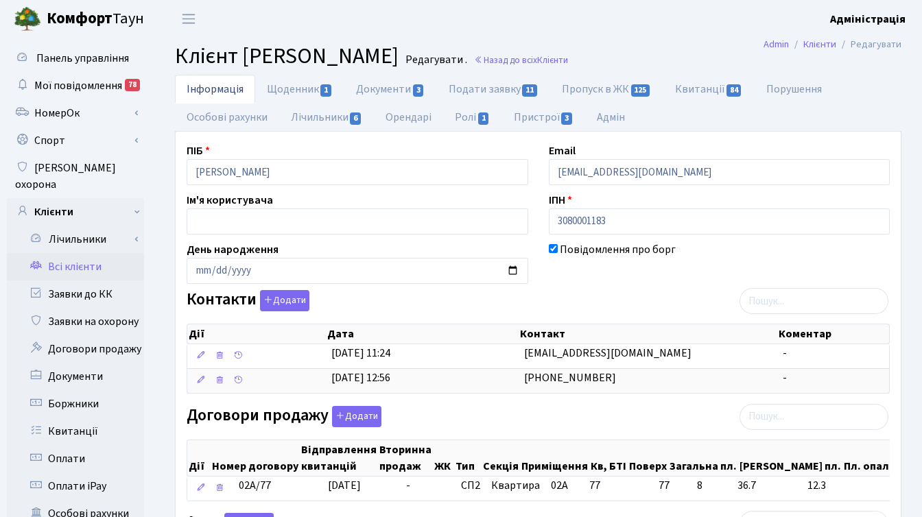
click at [82, 253] on link "Всі клієнти" at bounding box center [75, 266] width 137 height 27
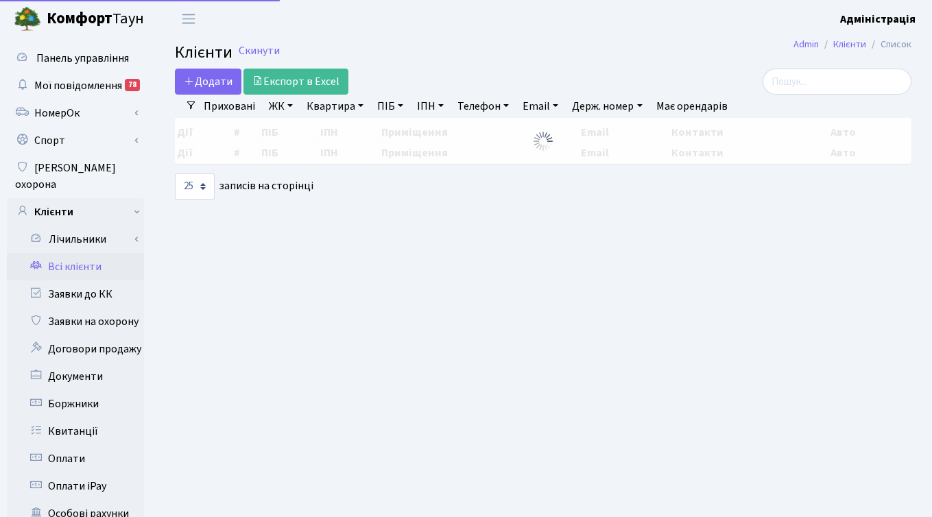
select select "25"
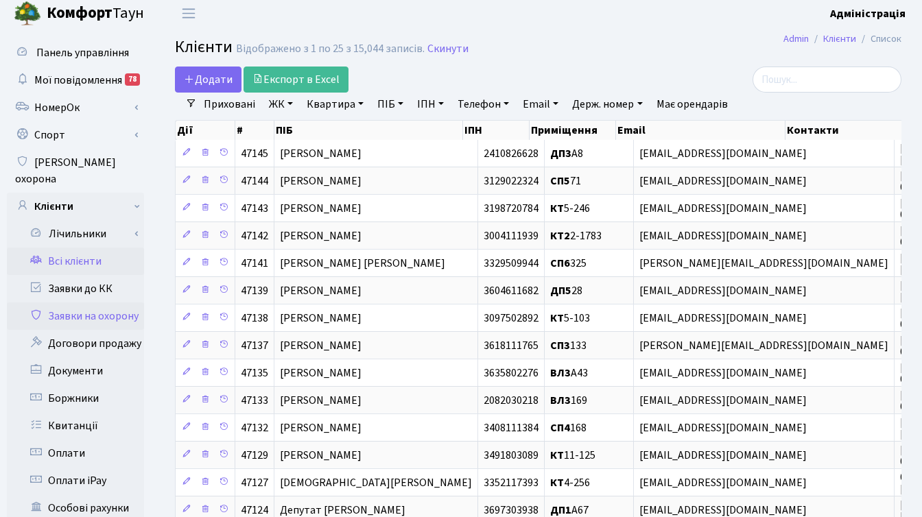
scroll to position [8, 0]
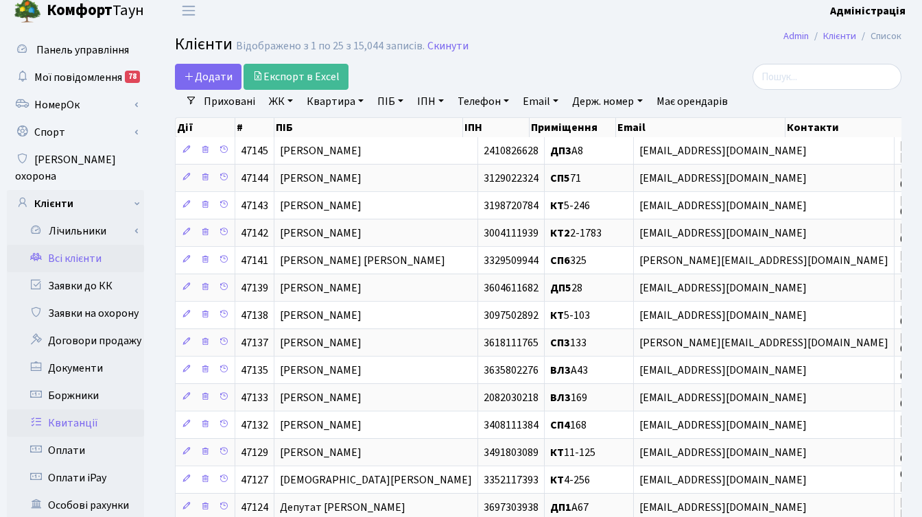
click at [74, 412] on link "Квитанції" at bounding box center [75, 422] width 137 height 27
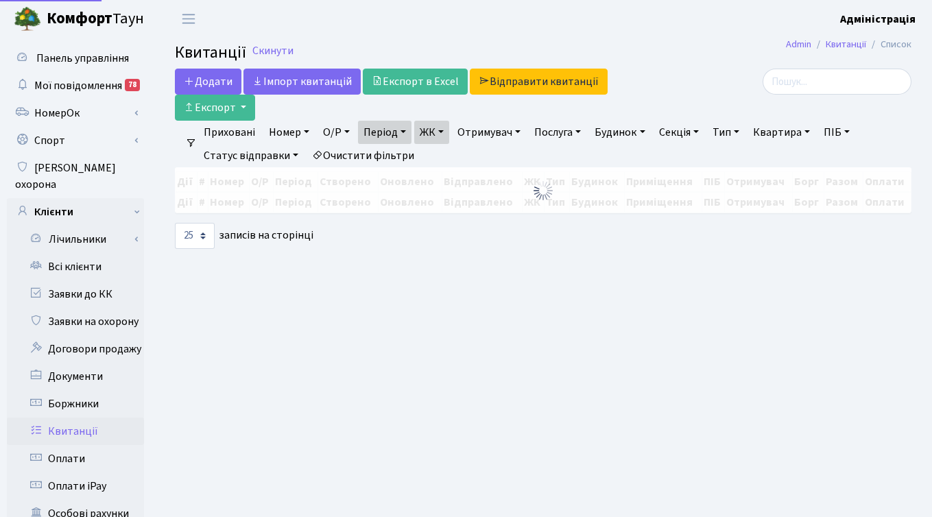
select select "25"
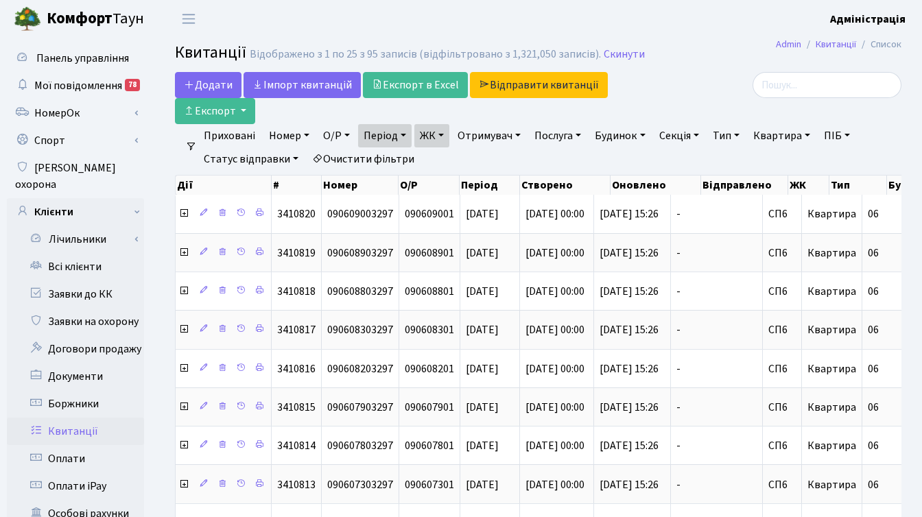
click at [445, 136] on link "ЖК" at bounding box center [431, 135] width 35 height 23
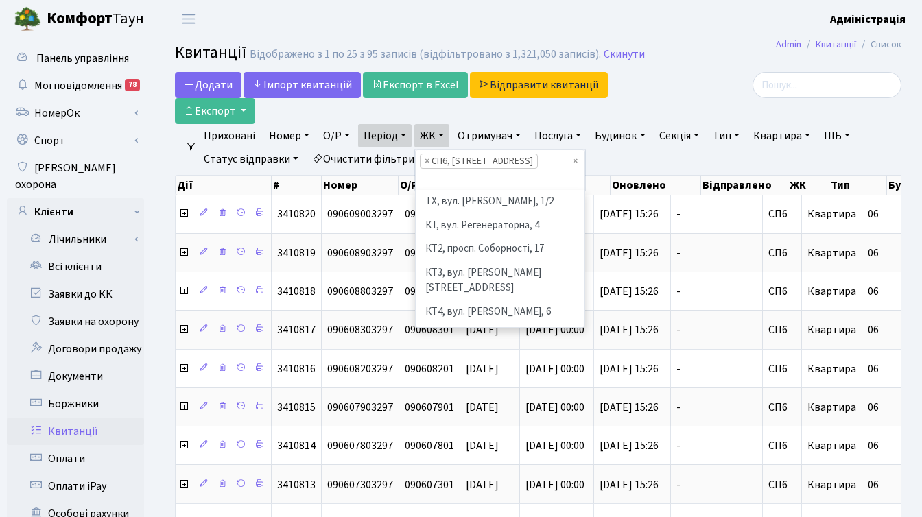
scroll to position [284, 0]
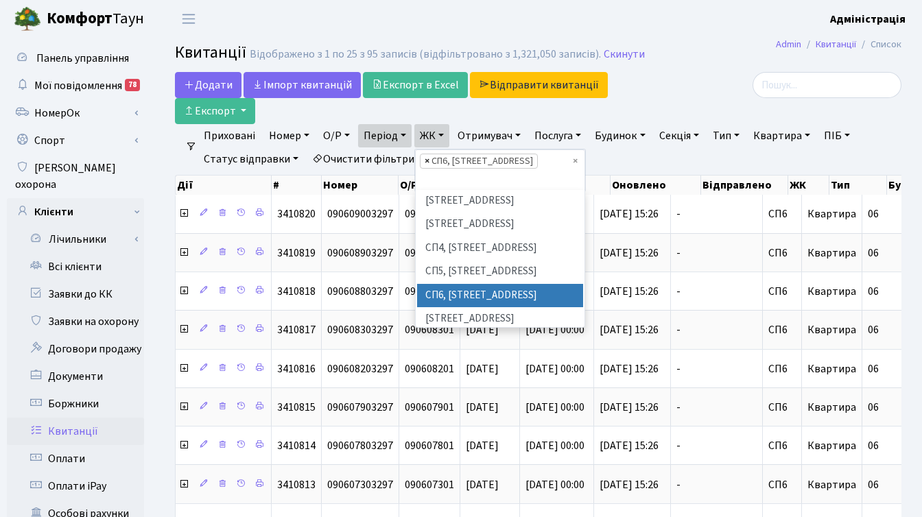
click at [429, 160] on span "×" at bounding box center [426, 161] width 5 height 14
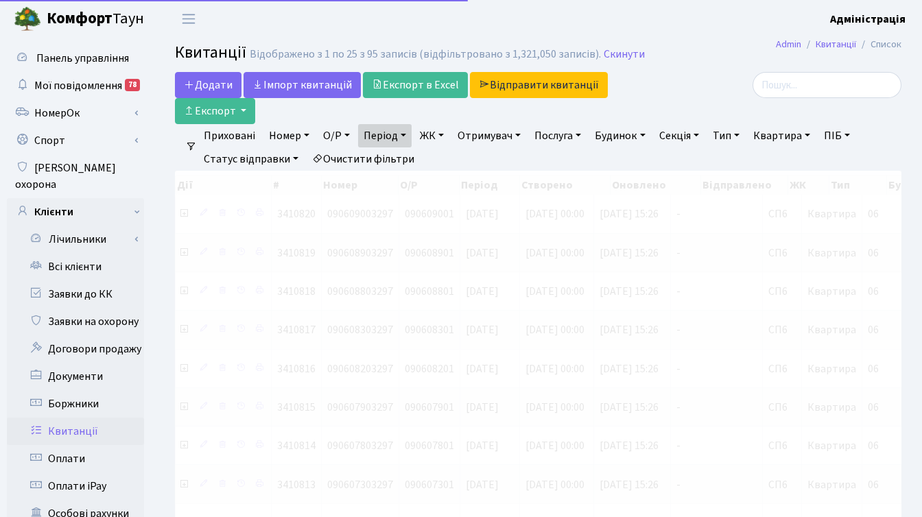
click at [440, 138] on link "ЖК" at bounding box center [431, 135] width 35 height 23
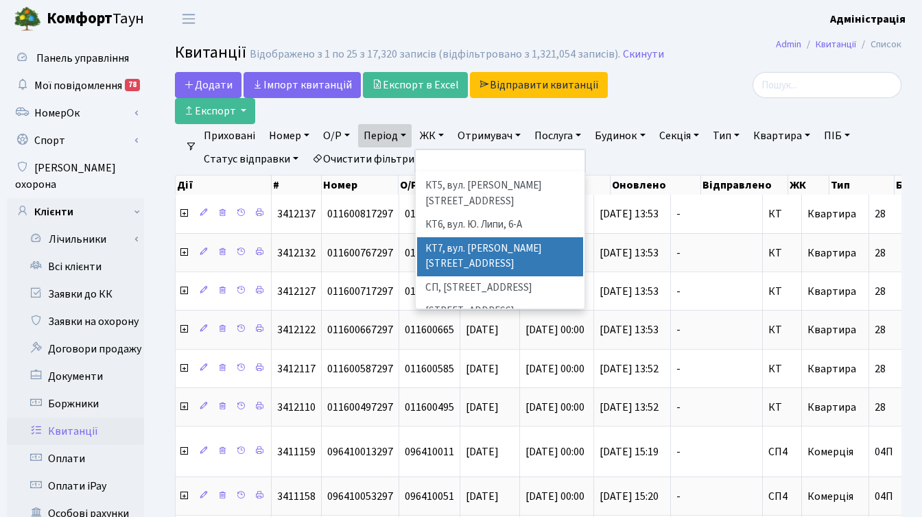
scroll to position [142, 0]
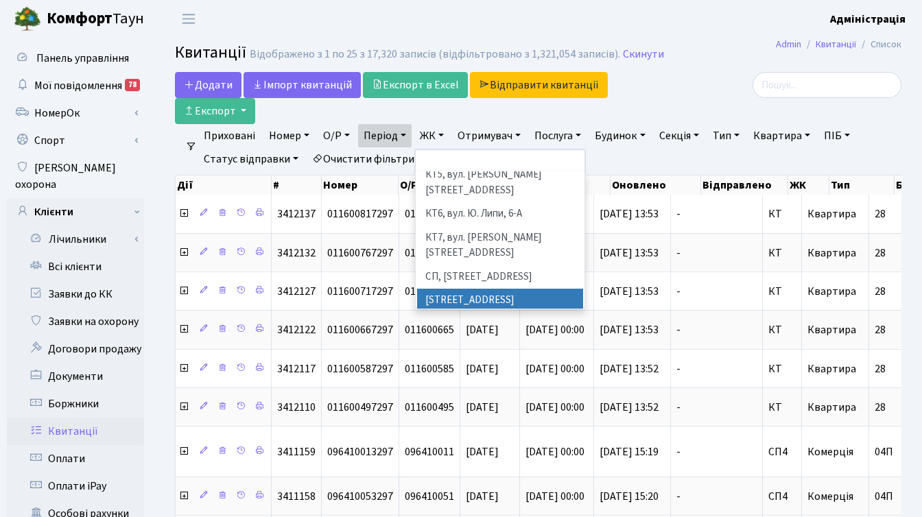
click at [475, 289] on li "[STREET_ADDRESS]" at bounding box center [500, 301] width 166 height 24
select select "307"
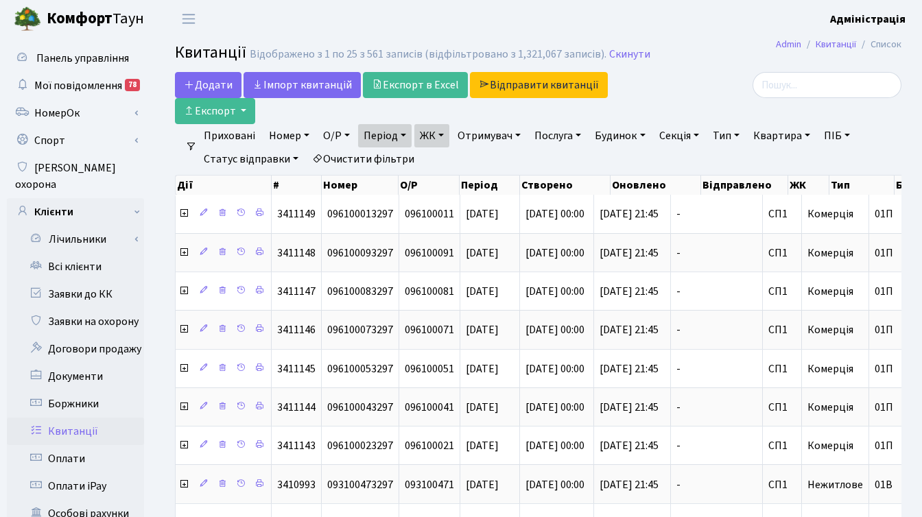
click at [432, 139] on link "ЖК" at bounding box center [431, 135] width 35 height 23
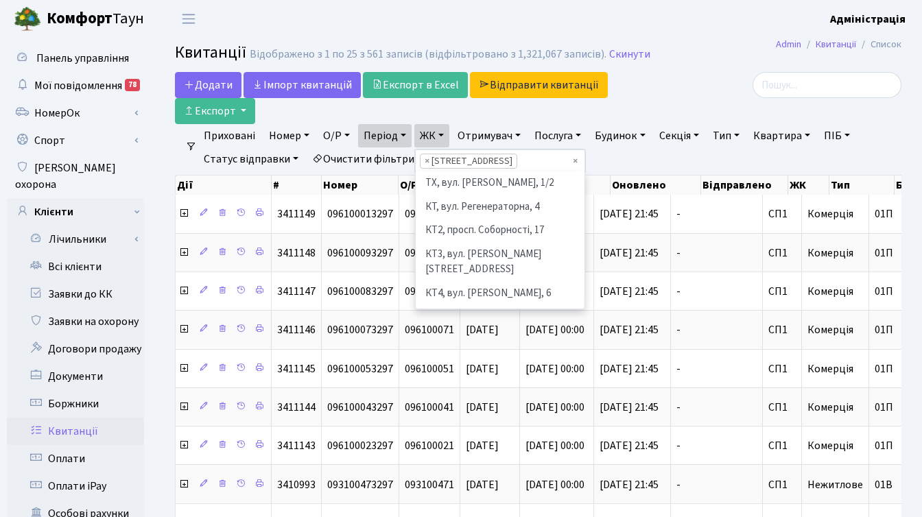
scroll to position [189, 0]
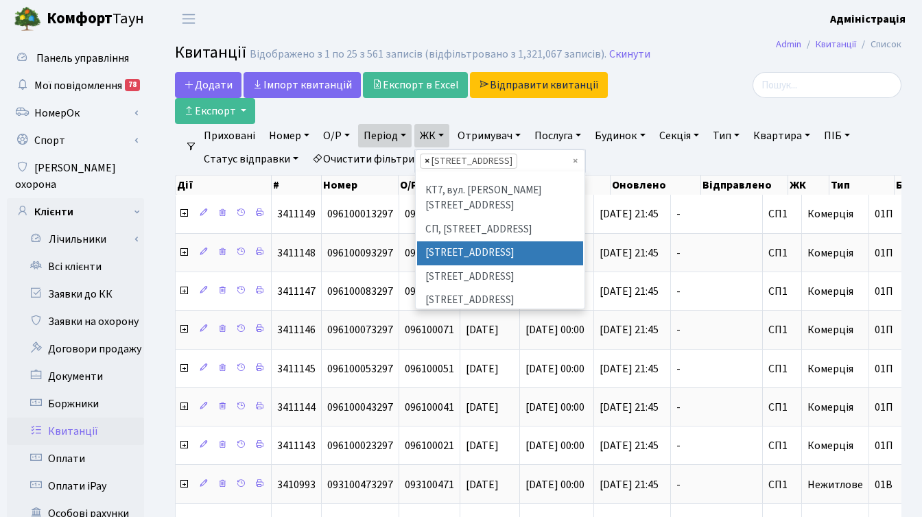
click at [429, 160] on span "×" at bounding box center [426, 161] width 5 height 14
select select
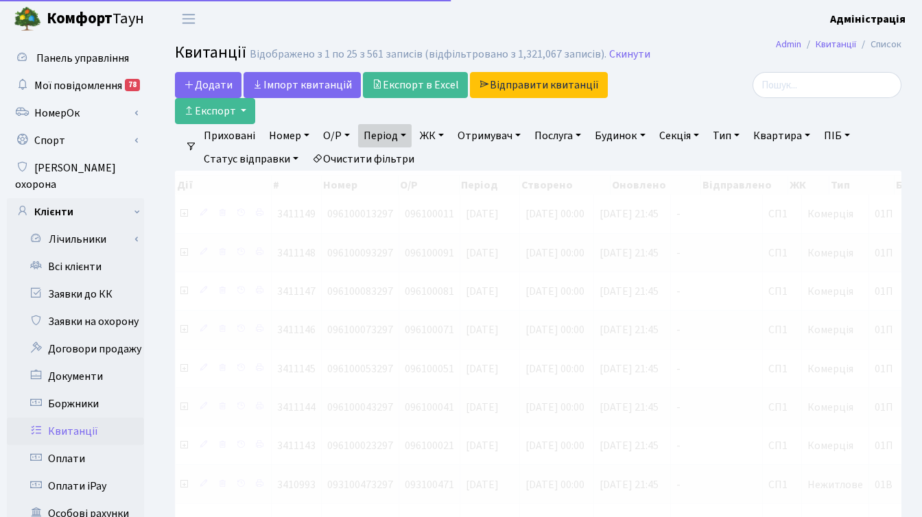
click at [426, 137] on link "ЖК" at bounding box center [431, 135] width 35 height 23
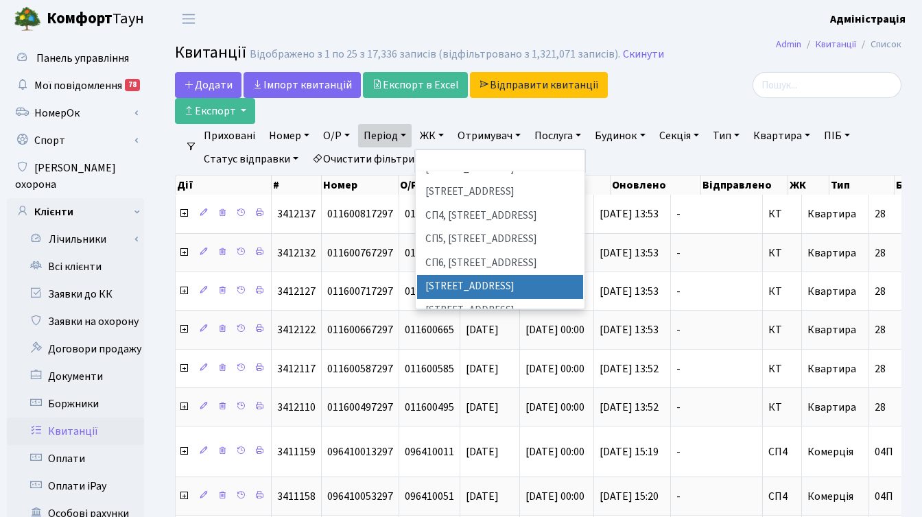
scroll to position [304, 0]
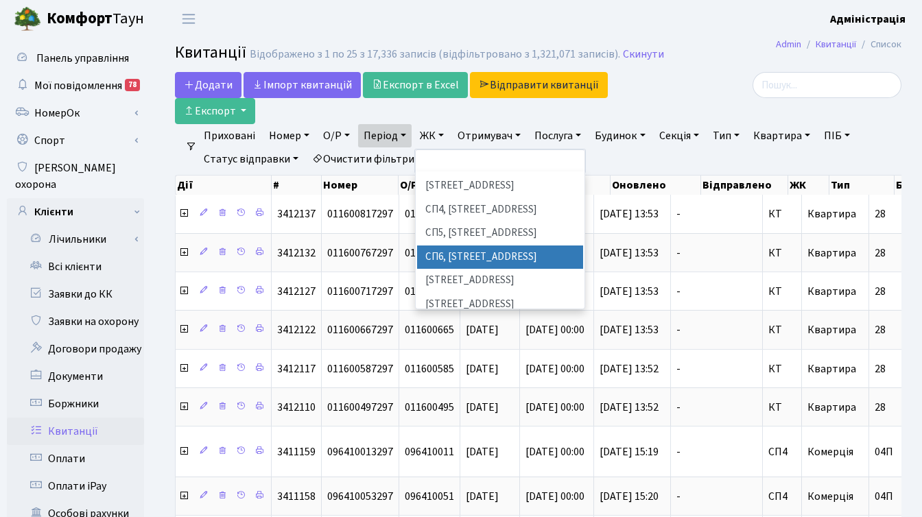
click at [674, 89] on div at bounding box center [787, 85] width 228 height 26
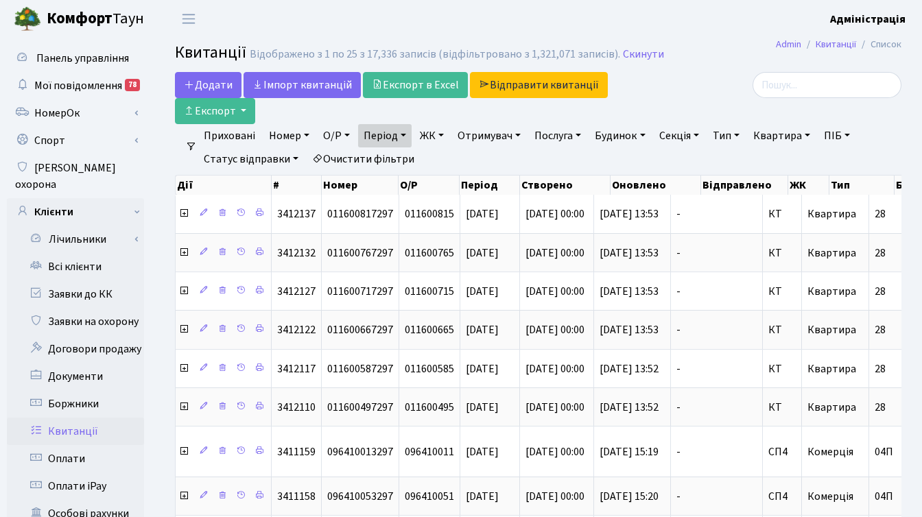
click at [429, 136] on link "ЖК" at bounding box center [431, 135] width 35 height 23
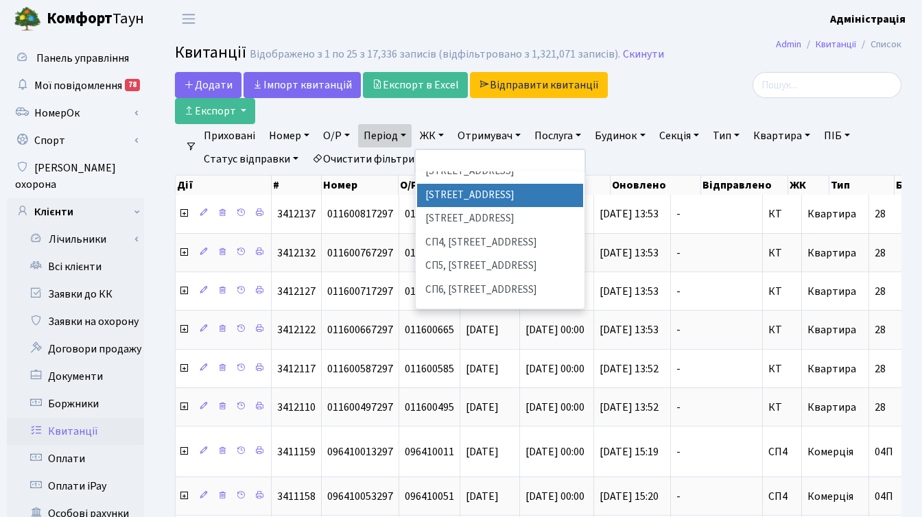
scroll to position [288, 0]
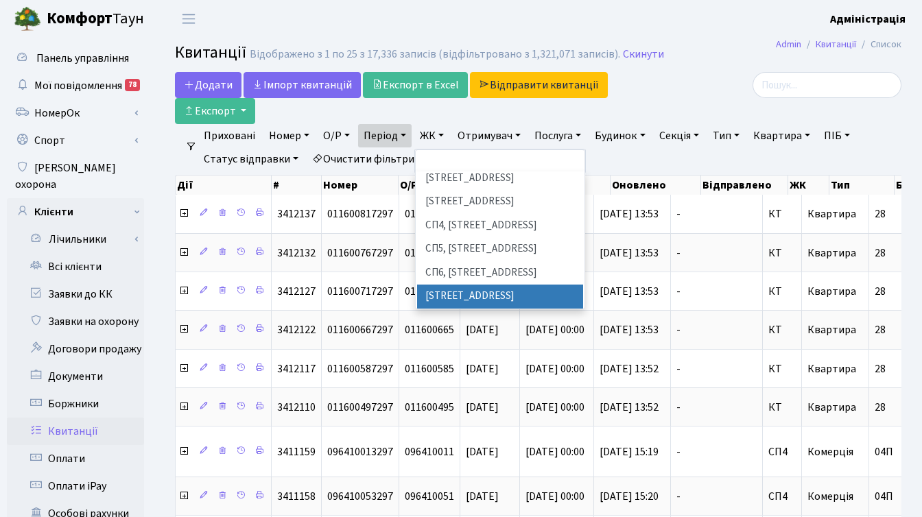
click at [477, 285] on li "[STREET_ADDRESS]" at bounding box center [500, 297] width 166 height 24
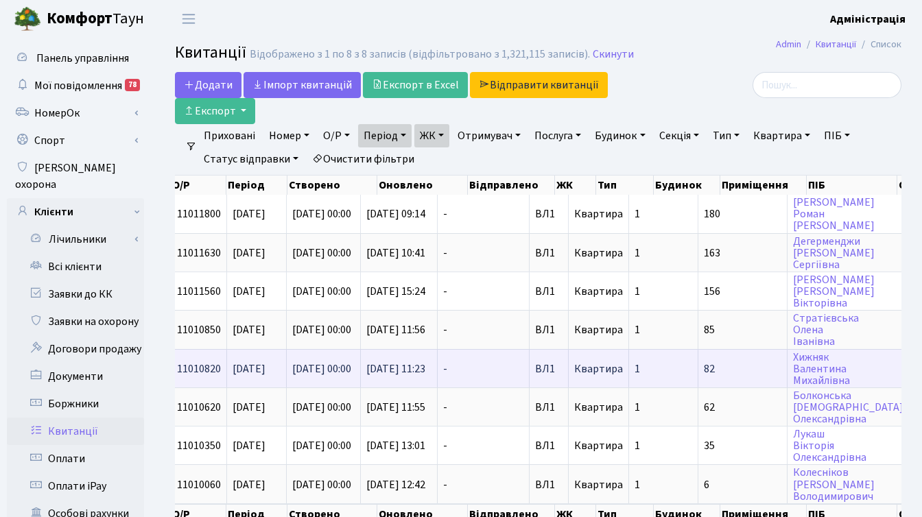
scroll to position [1, 0]
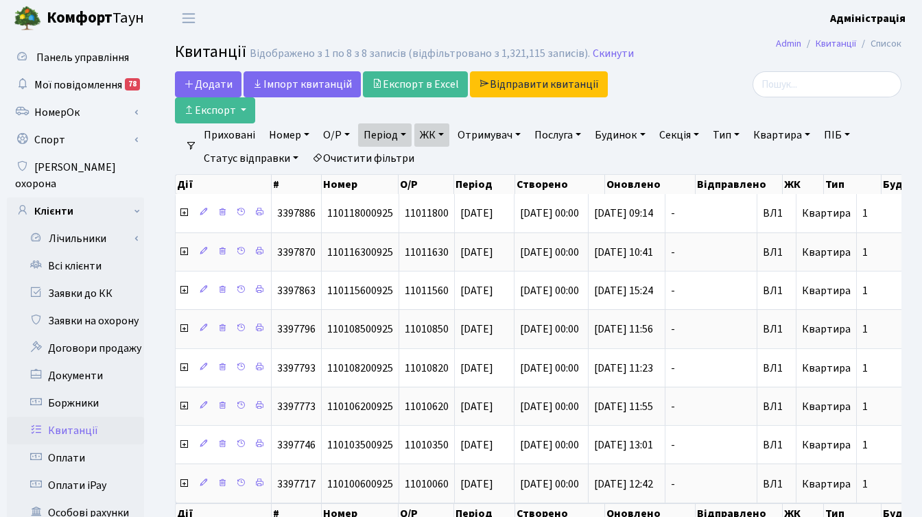
click at [405, 136] on link "Період" at bounding box center [384, 134] width 53 height 23
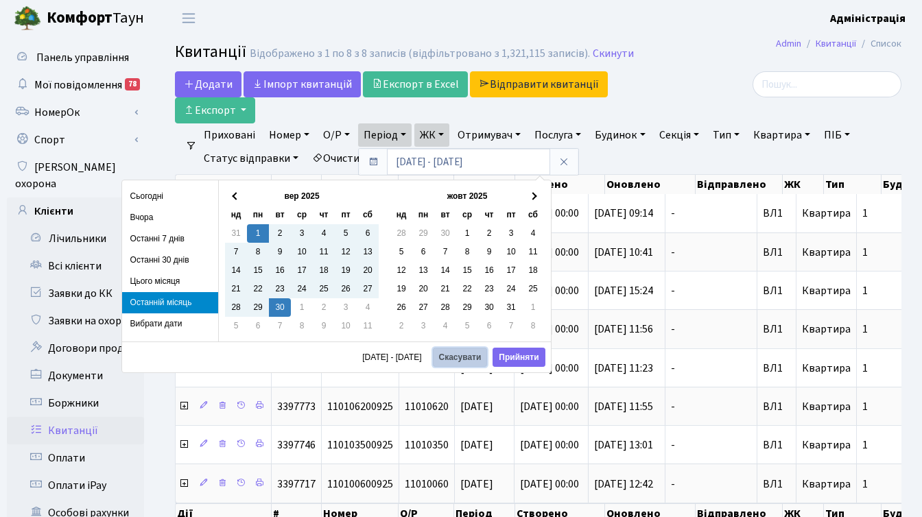
click at [459, 355] on button "Скасувати" at bounding box center [460, 357] width 55 height 19
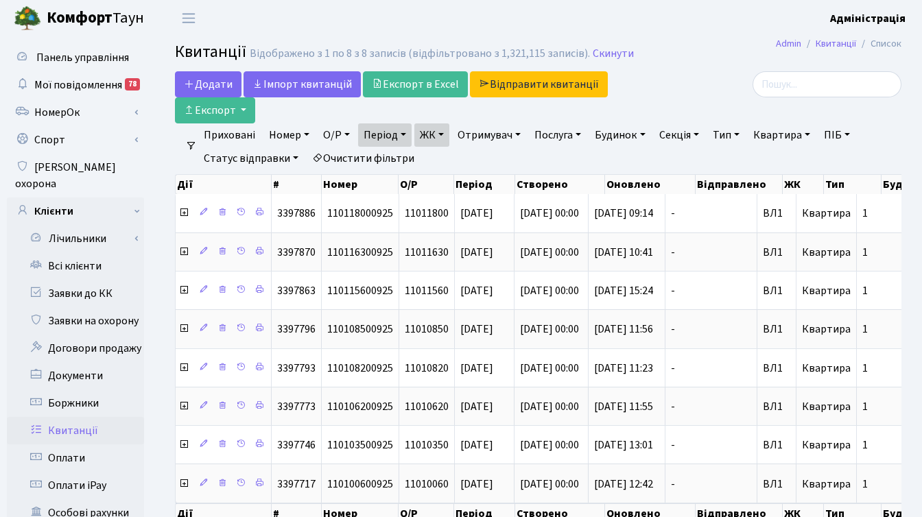
click at [449, 134] on link "ЖК" at bounding box center [431, 134] width 35 height 23
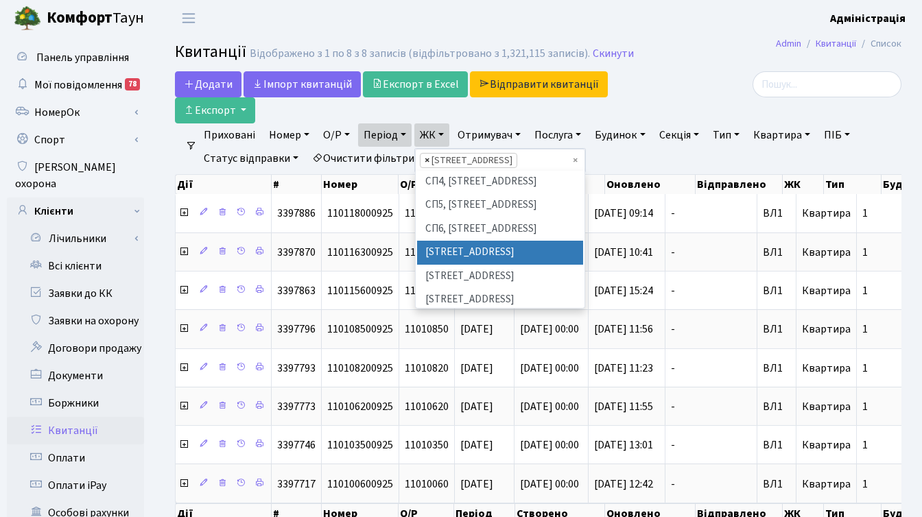
click at [429, 158] on span "×" at bounding box center [426, 161] width 5 height 14
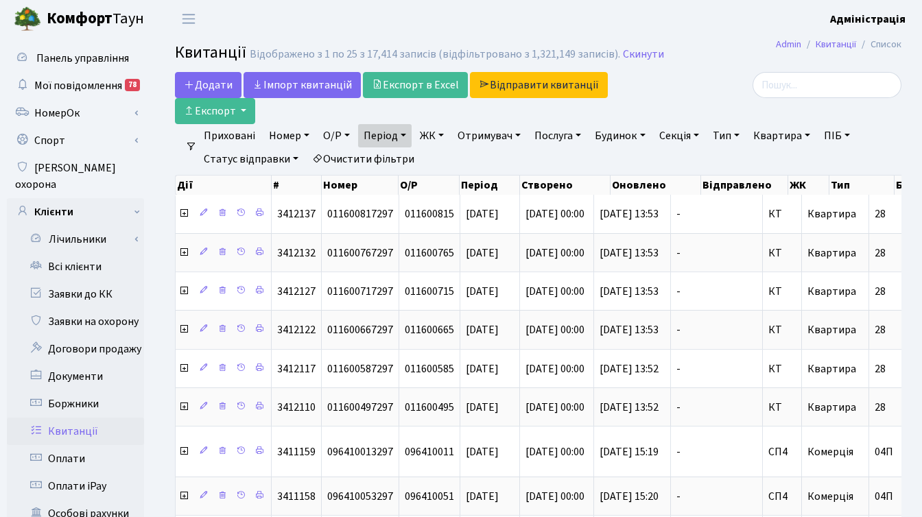
click at [406, 134] on link "Період" at bounding box center [384, 135] width 53 height 23
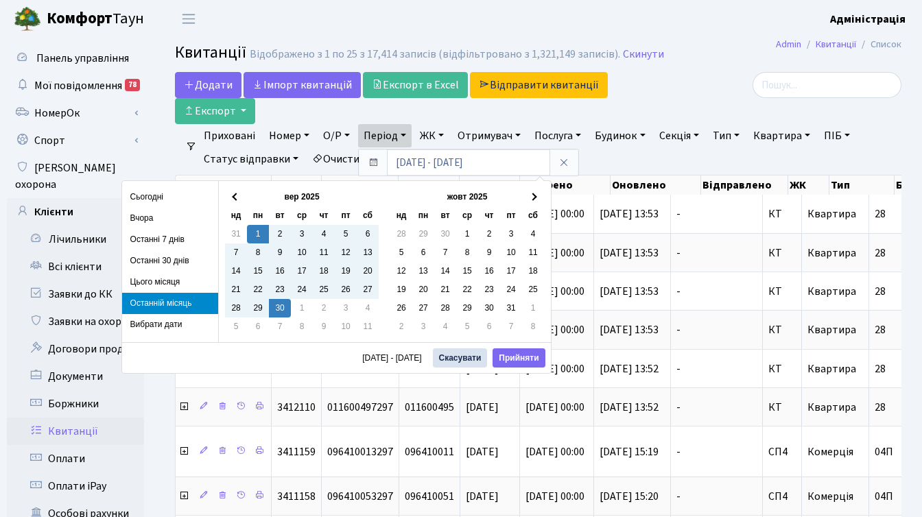
click at [697, 91] on div at bounding box center [787, 85] width 228 height 26
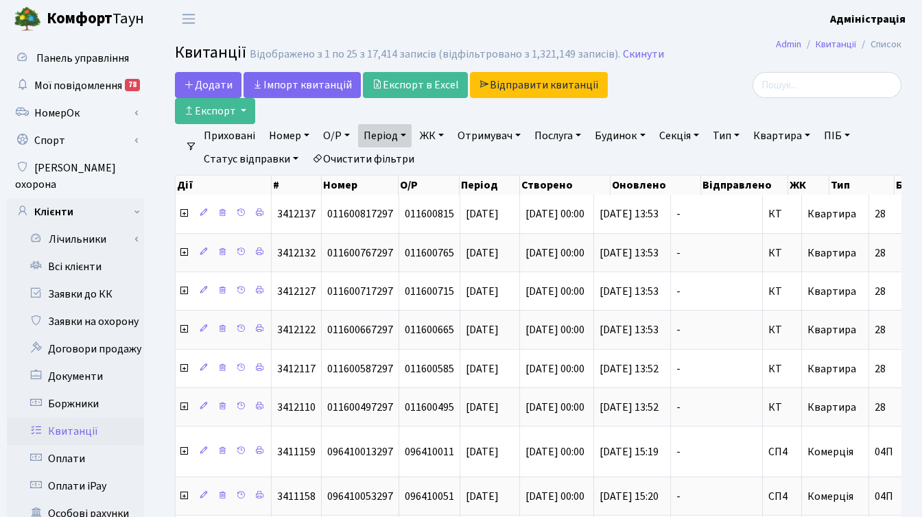
click at [688, 90] on div at bounding box center [787, 85] width 228 height 26
click at [699, 86] on div at bounding box center [787, 85] width 228 height 26
click at [728, 99] on div at bounding box center [786, 98] width 249 height 52
click at [97, 280] on link "Заявки до КК" at bounding box center [75, 293] width 137 height 27
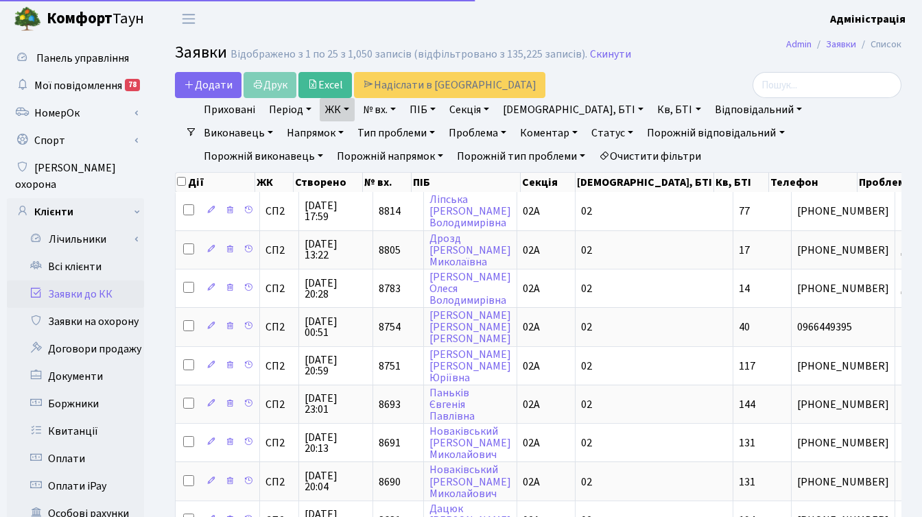
select select "25"
click at [593, 156] on link "Очистити фільтри" at bounding box center [649, 156] width 113 height 23
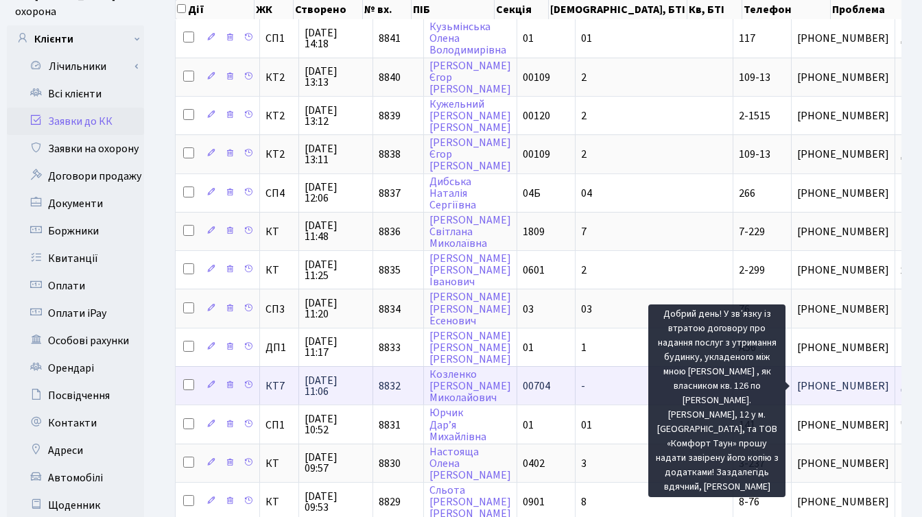
scroll to position [191, 0]
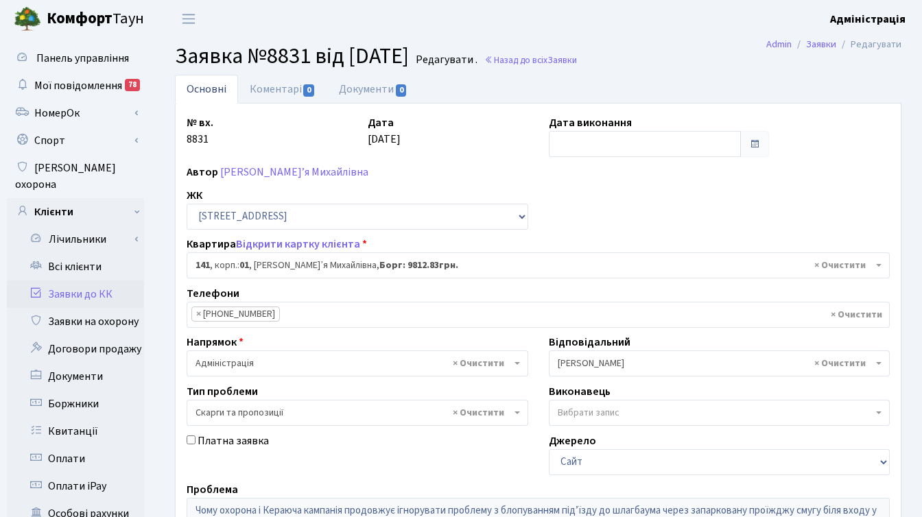
select select "20066"
select select "55"
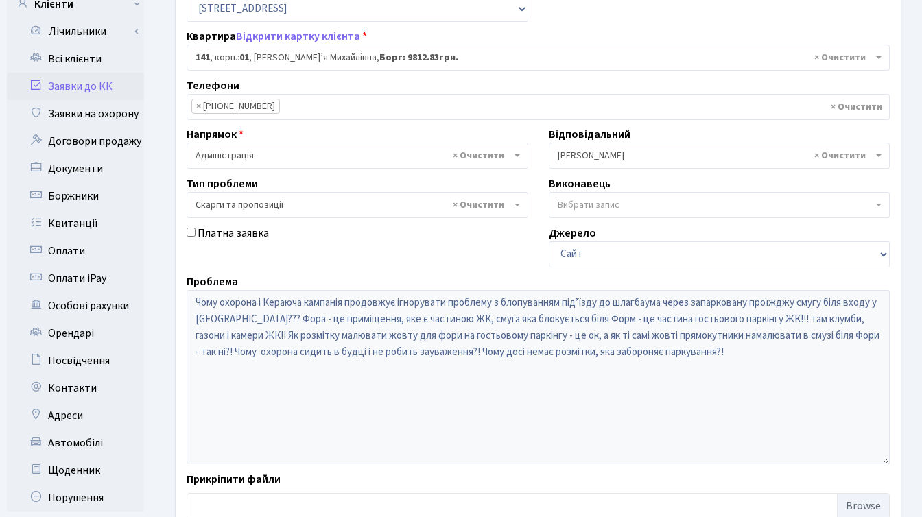
scroll to position [337, 0]
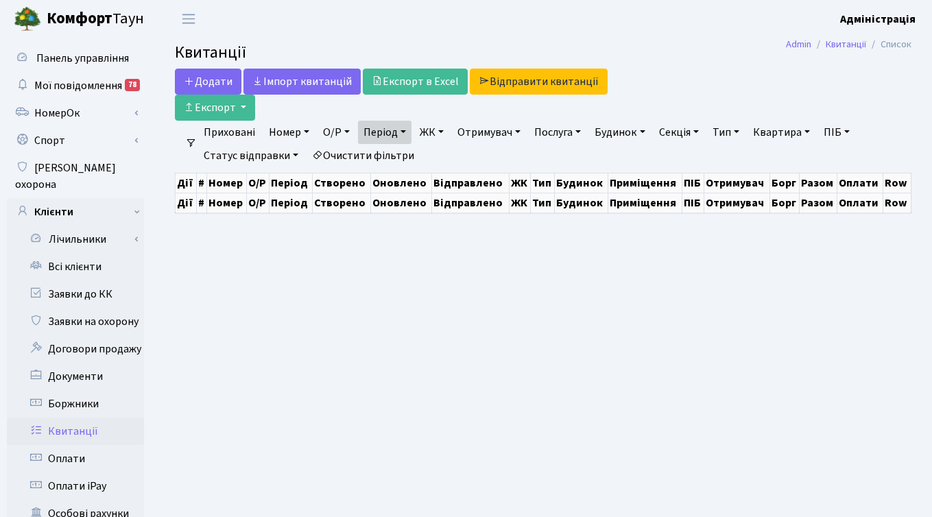
select select
select select "25"
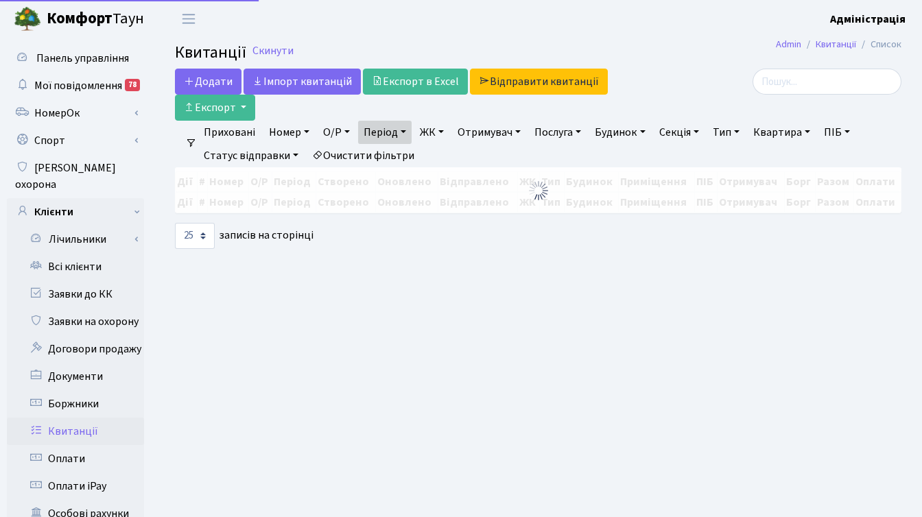
click at [437, 130] on link "ЖК" at bounding box center [431, 132] width 35 height 23
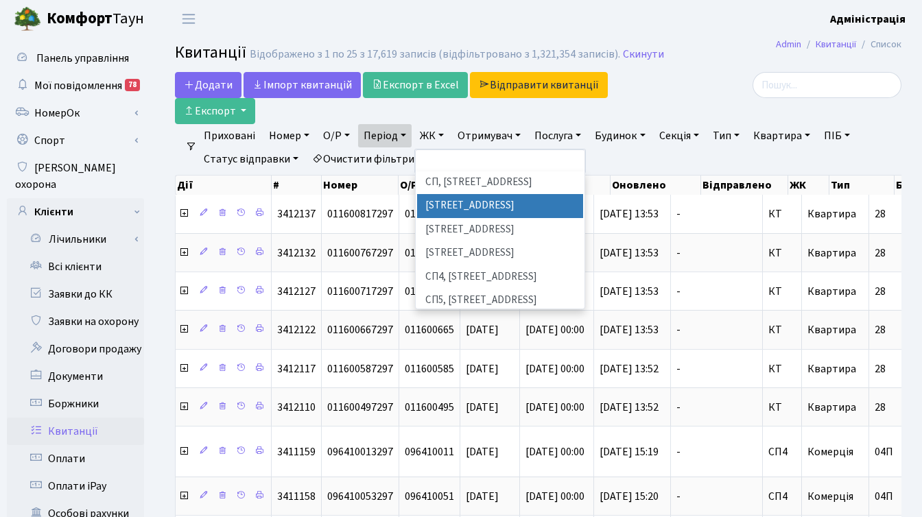
scroll to position [238, 0]
click at [478, 311] on li "СП6, [STREET_ADDRESS]" at bounding box center [500, 323] width 166 height 24
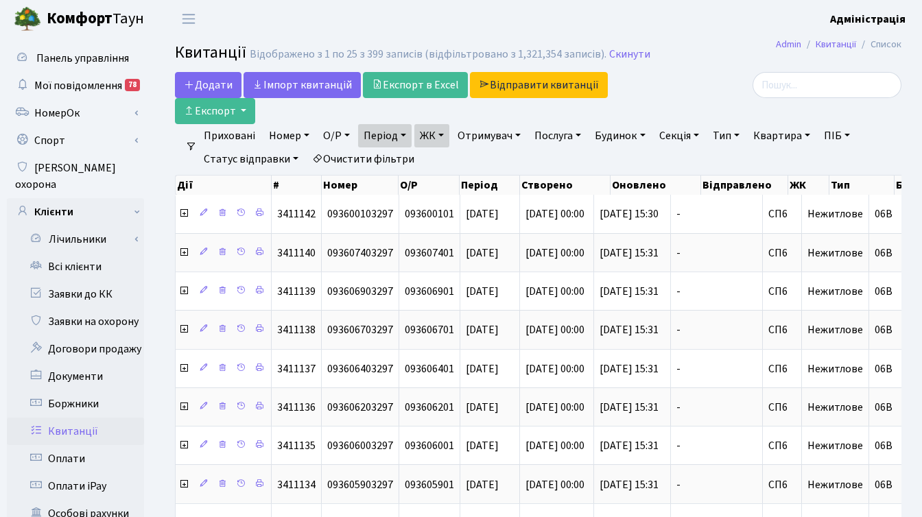
click at [445, 138] on link "ЖК" at bounding box center [431, 135] width 35 height 23
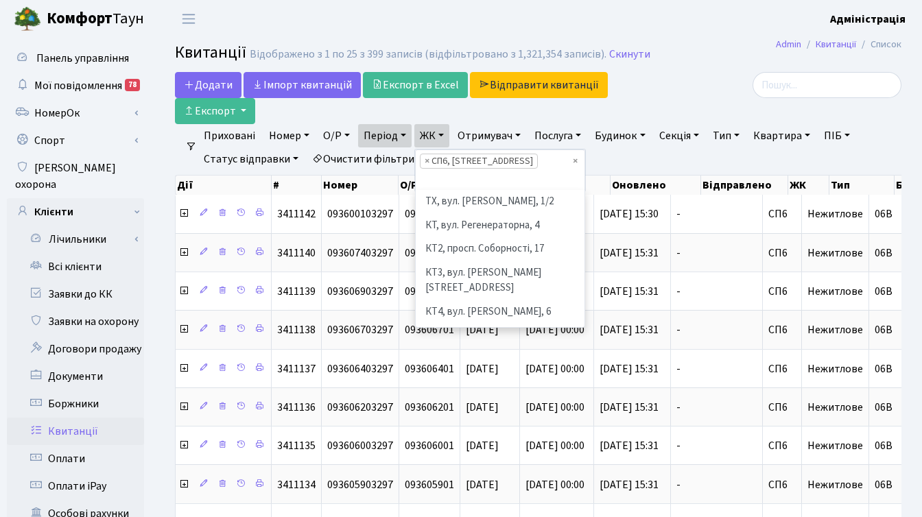
scroll to position [308, 0]
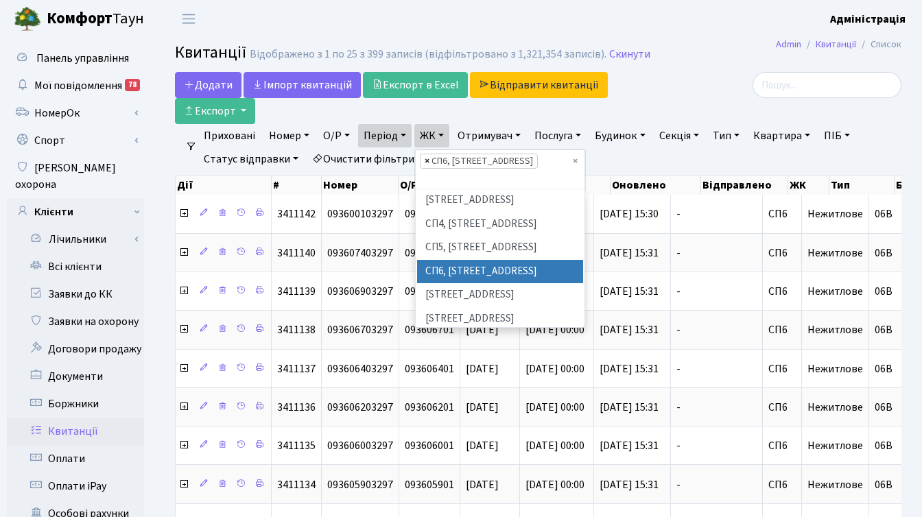
click at [427, 158] on span "×" at bounding box center [426, 161] width 5 height 14
select select
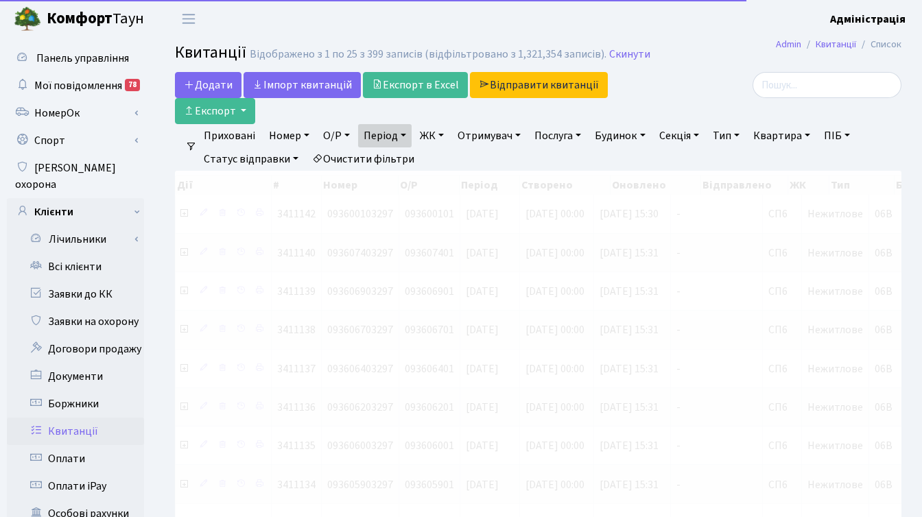
click at [438, 134] on link "ЖК" at bounding box center [431, 135] width 35 height 23
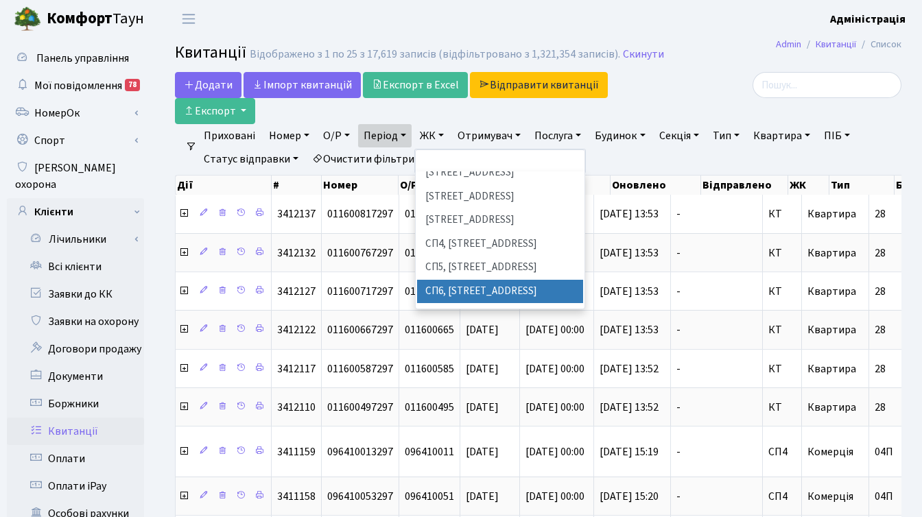
scroll to position [301, 0]
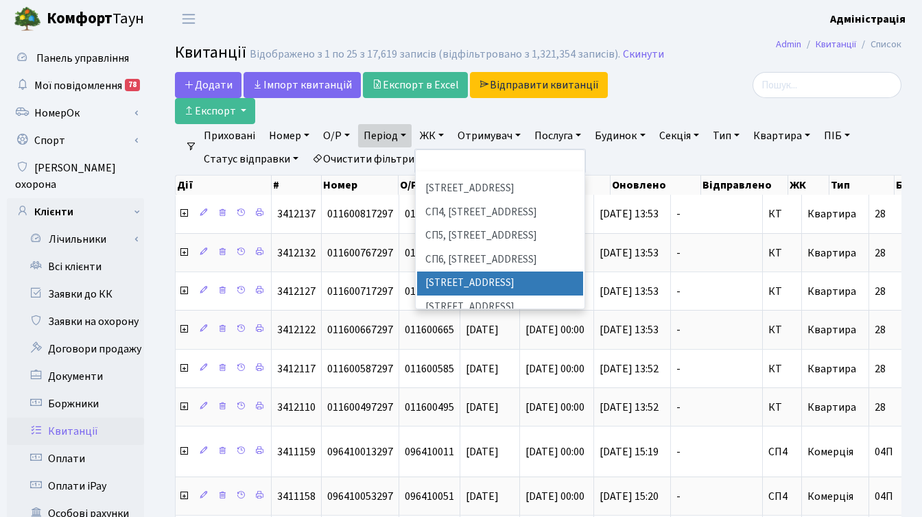
click at [486, 272] on li "[STREET_ADDRESS]" at bounding box center [500, 284] width 166 height 24
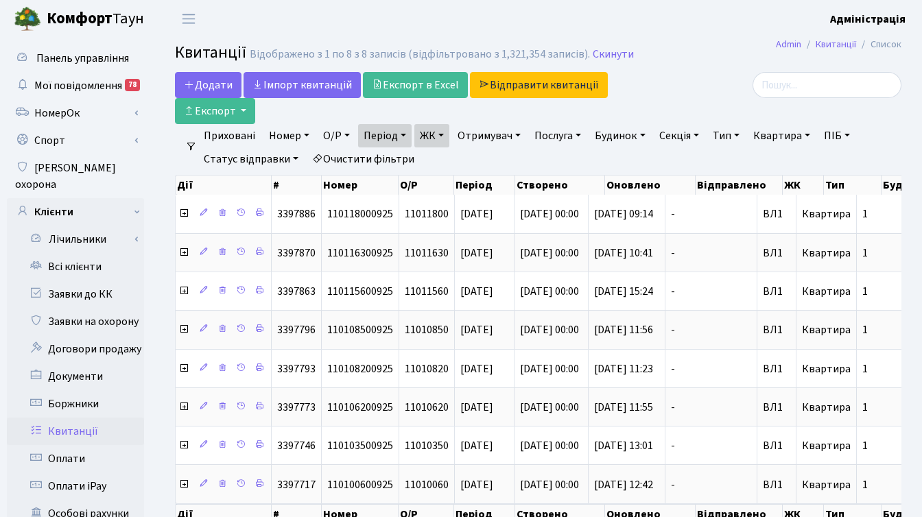
click at [405, 135] on link "Період" at bounding box center [384, 135] width 53 height 23
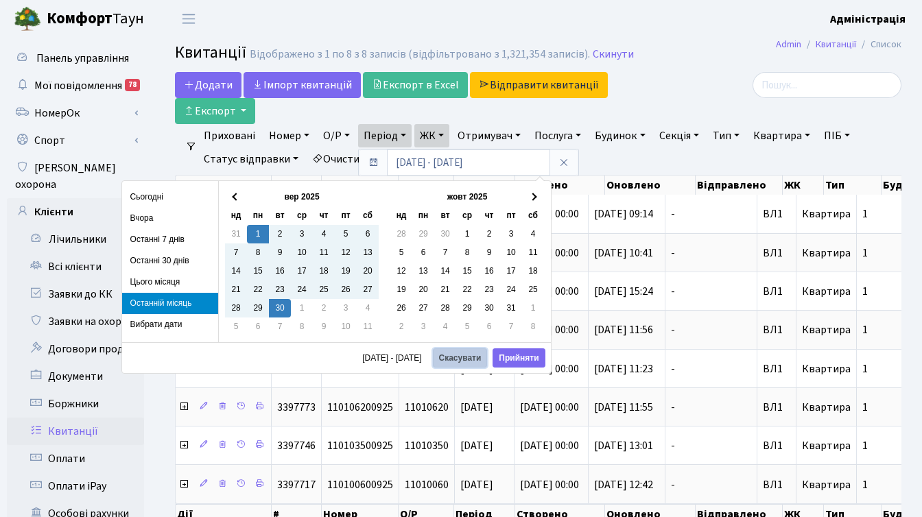
click at [470, 355] on button "Скасувати" at bounding box center [460, 357] width 55 height 19
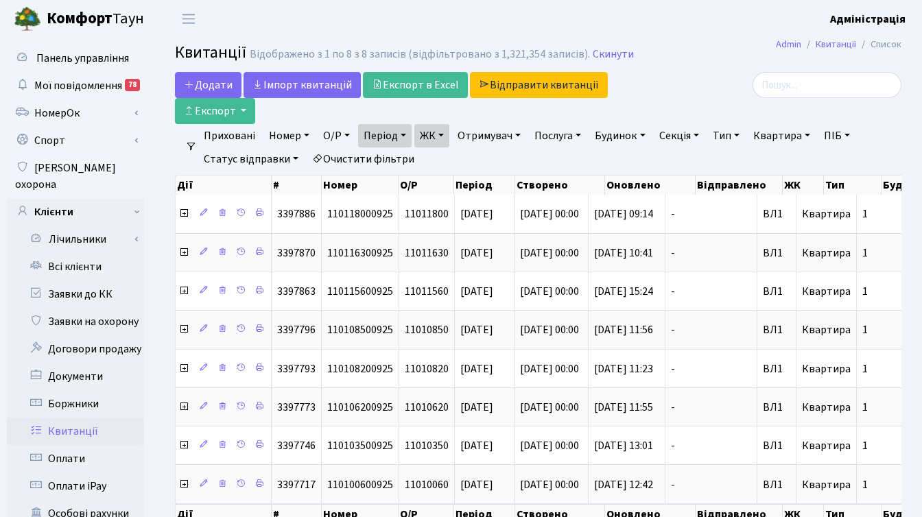
click at [668, 95] on div at bounding box center [786, 98] width 249 height 52
drag, startPoint x: 607, startPoint y: 51, endPoint x: 593, endPoint y: 60, distance: 16.7
click at [607, 51] on link "Скинути" at bounding box center [612, 54] width 41 height 13
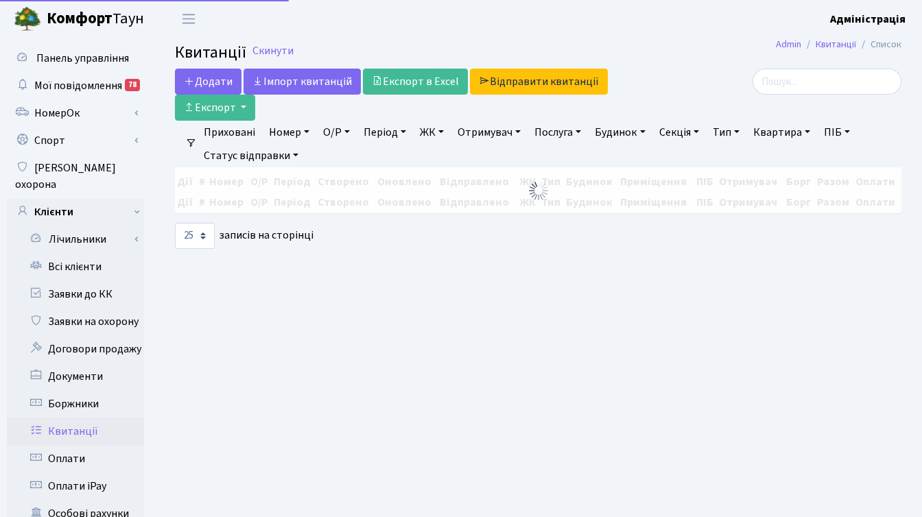
select select "25"
